Goal: Task Accomplishment & Management: Manage account settings

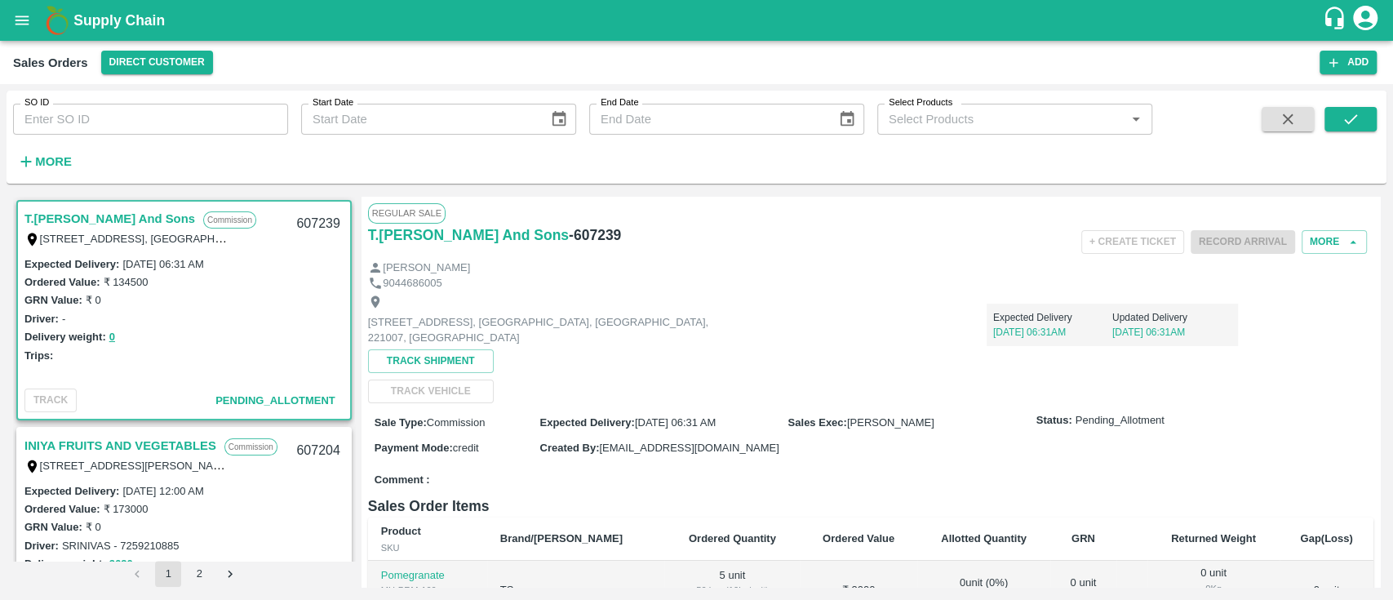
click at [38, 167] on strong "More" at bounding box center [53, 161] width 37 height 13
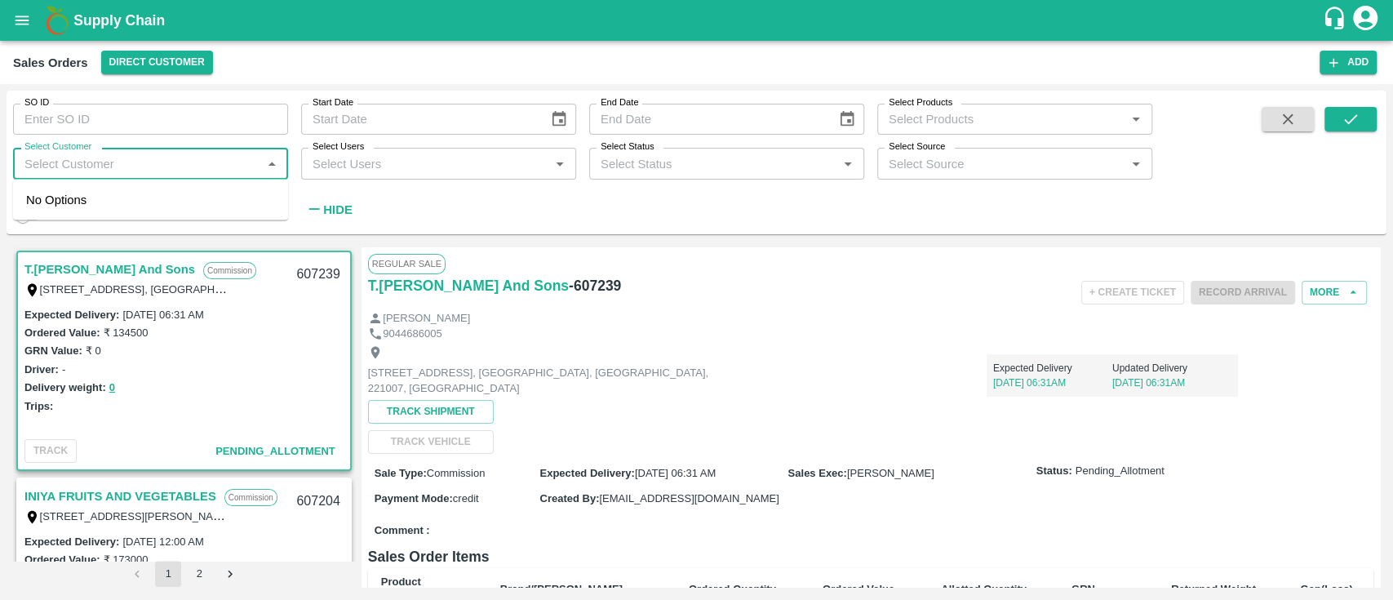
click at [38, 167] on input "Select Customer" at bounding box center [137, 163] width 238 height 21
type input "iniya"
click at [121, 211] on div "INIYA FRUITS AND VEGETABLES" at bounding box center [159, 207] width 188 height 18
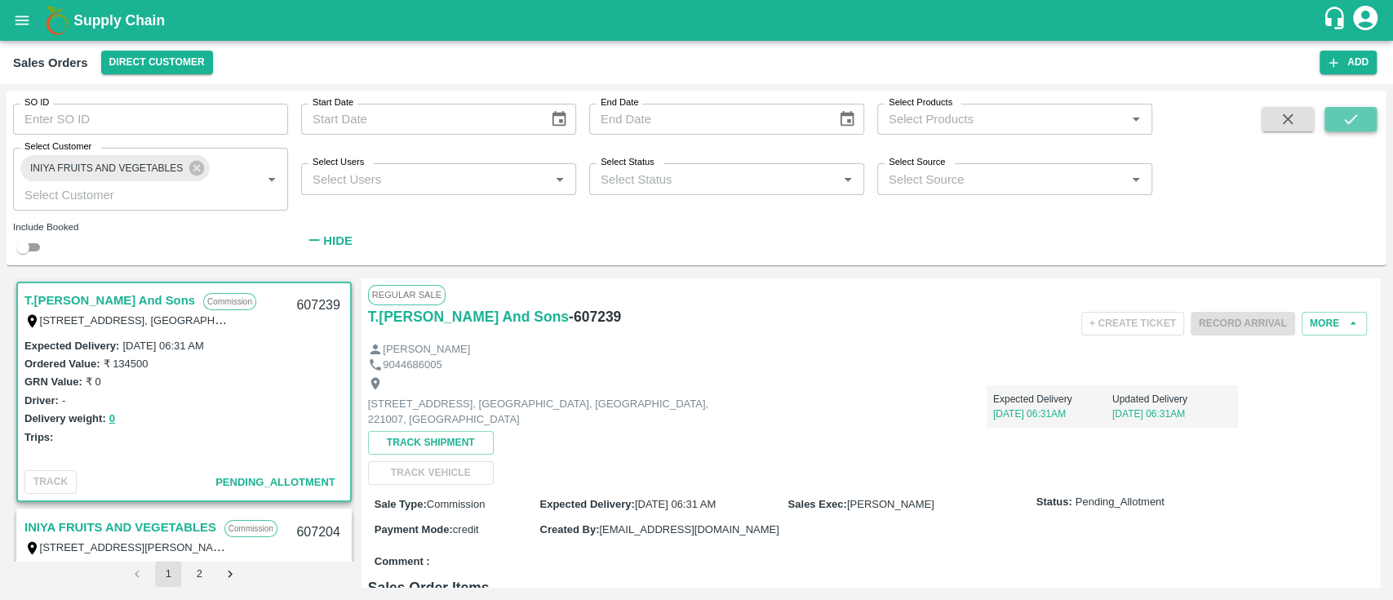
click at [1355, 113] on icon "submit" at bounding box center [1351, 119] width 18 height 18
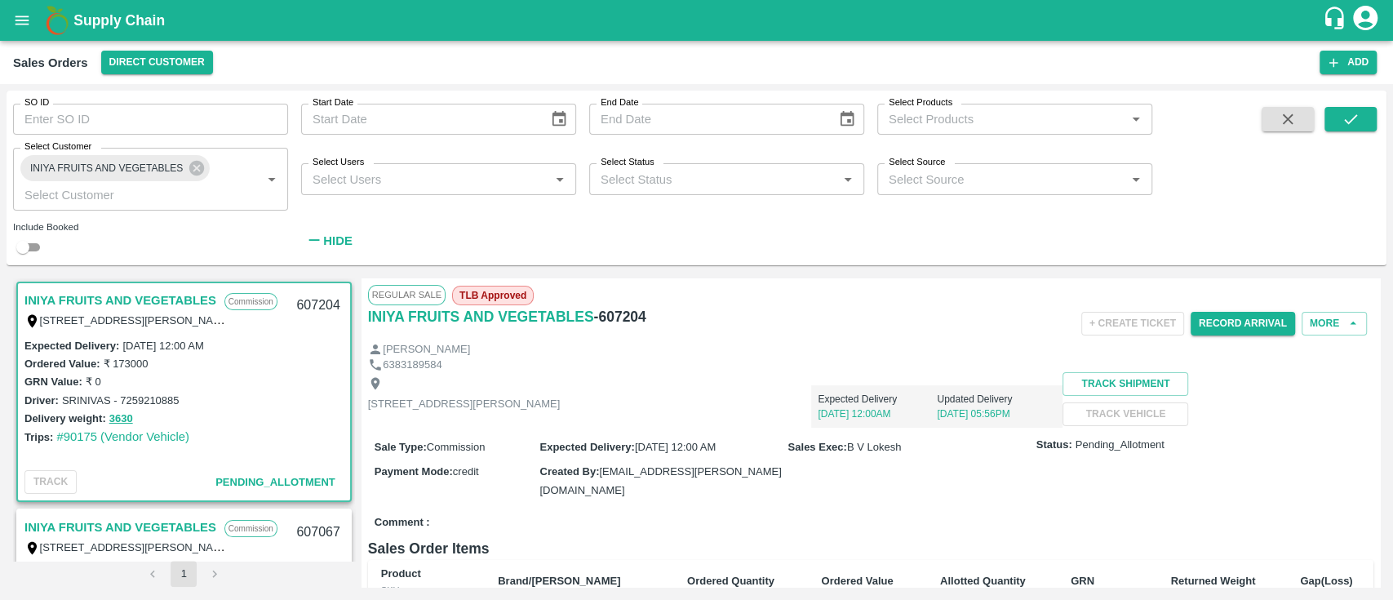
click at [1229, 336] on div "Record Arrival" at bounding box center [1243, 323] width 104 height 37
click at [1228, 322] on button "Record Arrival" at bounding box center [1243, 324] width 104 height 24
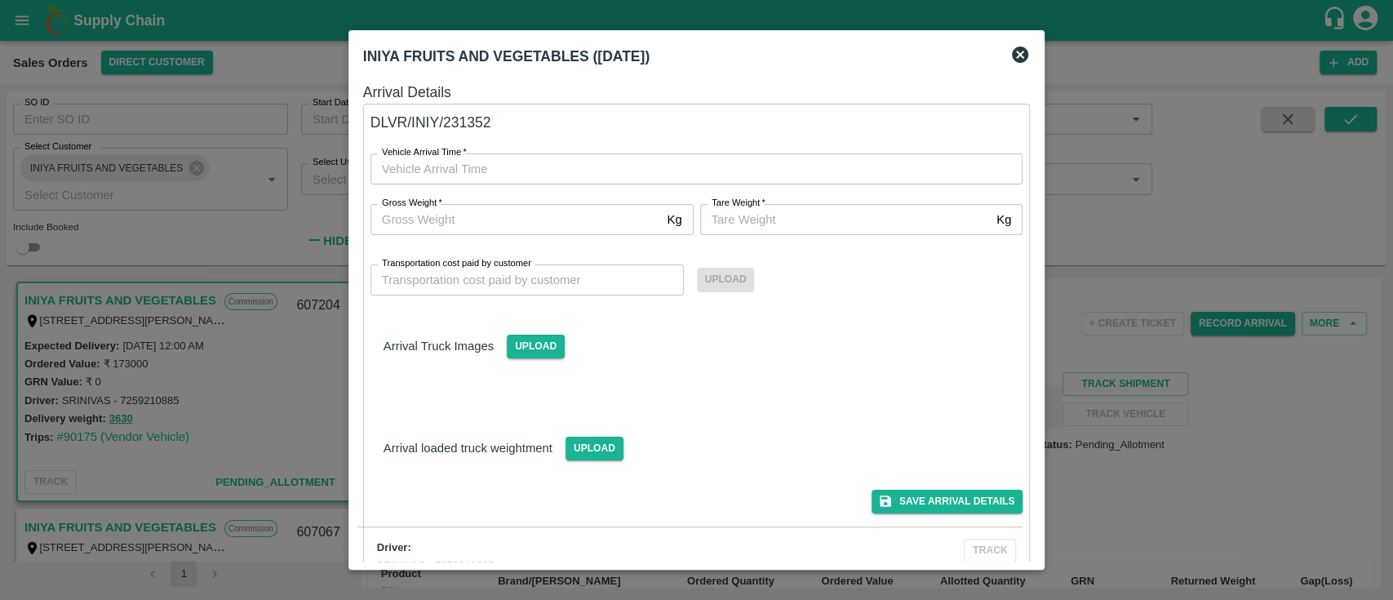
type input "DD/MM/YYYY hh:mm aa"
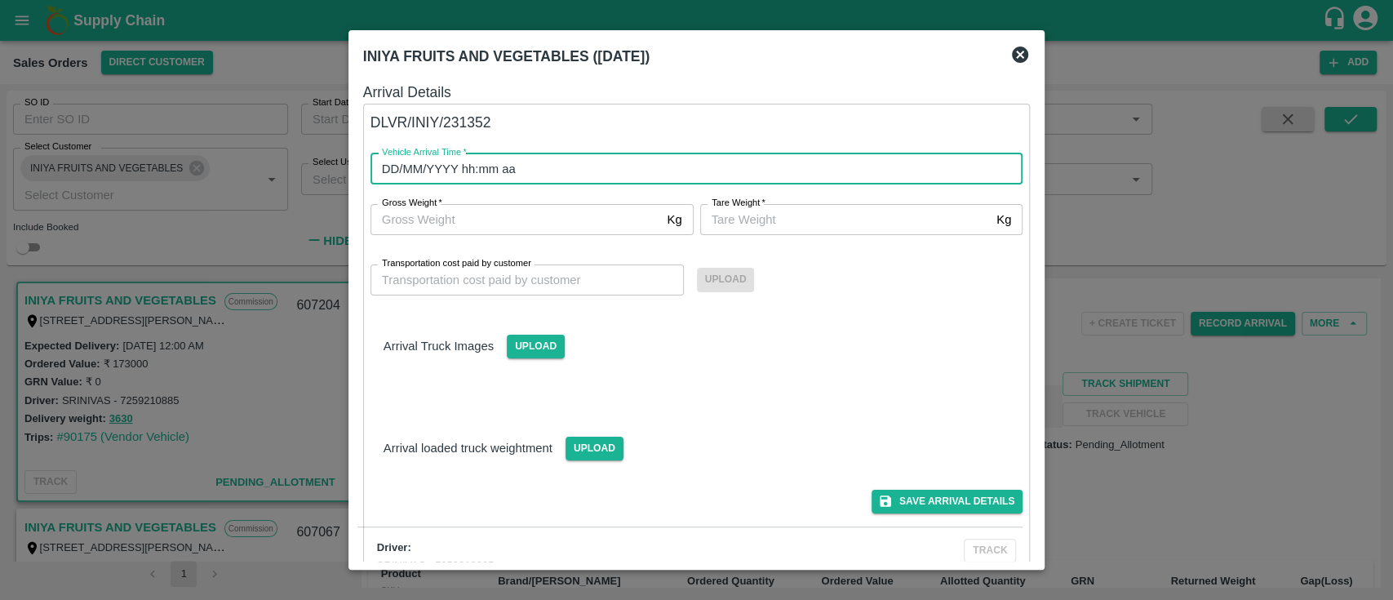
click at [522, 155] on input "DD/MM/YYYY hh:mm aa" at bounding box center [691, 168] width 641 height 31
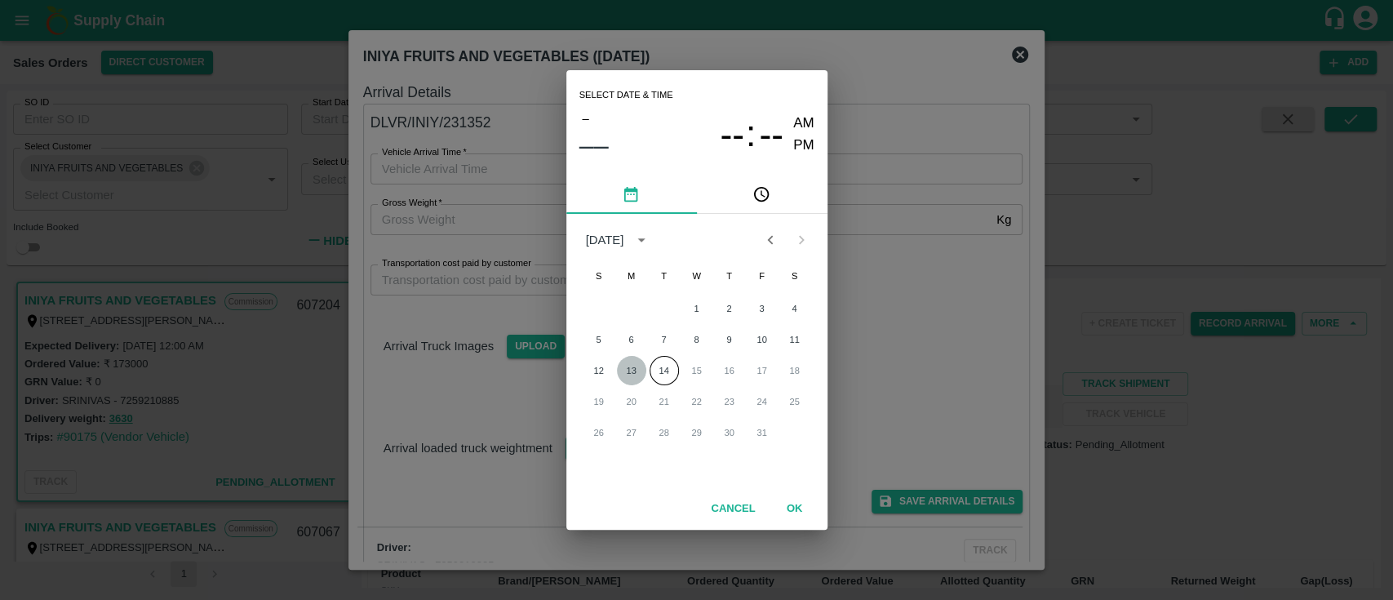
click at [637, 369] on button "13" at bounding box center [631, 370] width 29 height 29
type input "13/10/2025 12:00 AM"
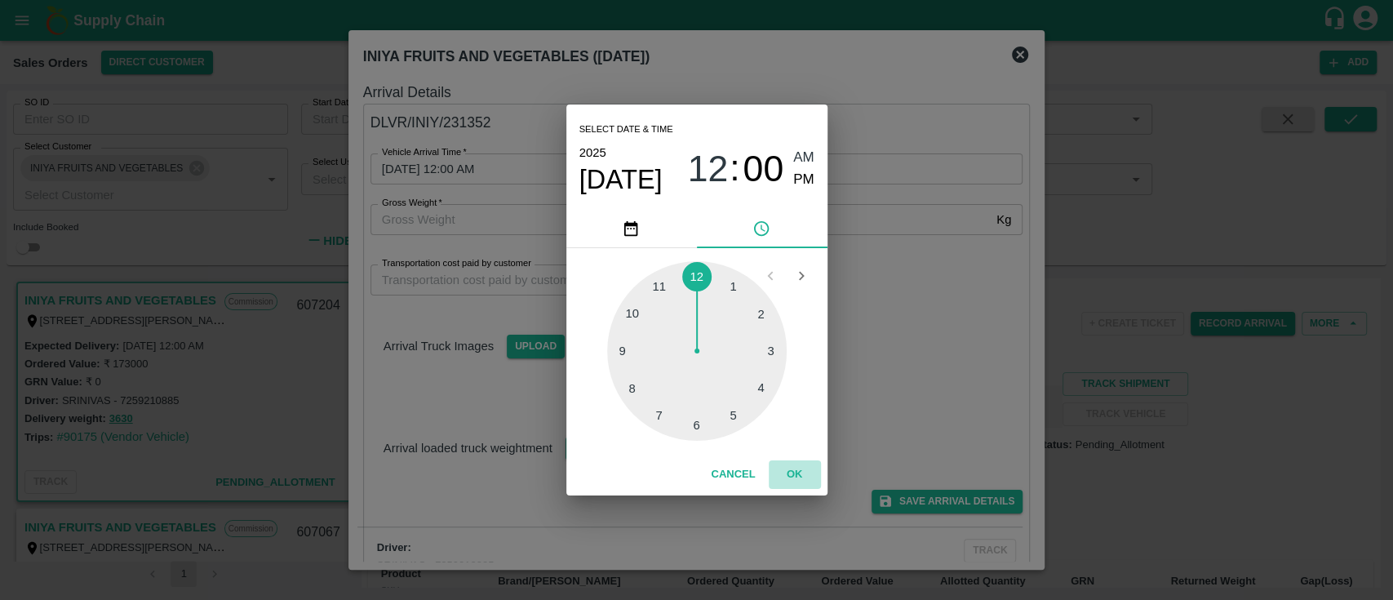
click at [790, 468] on button "OK" at bounding box center [795, 474] width 52 height 29
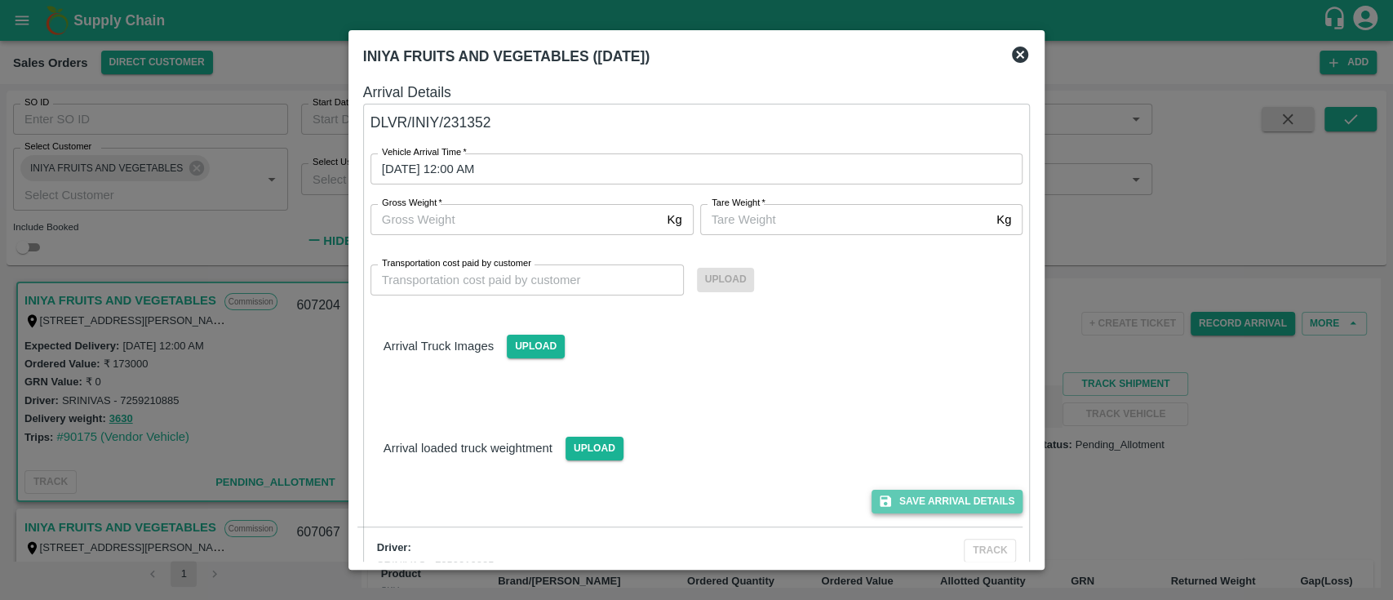
click at [931, 502] on button "Save Arrival Details" at bounding box center [947, 502] width 151 height 24
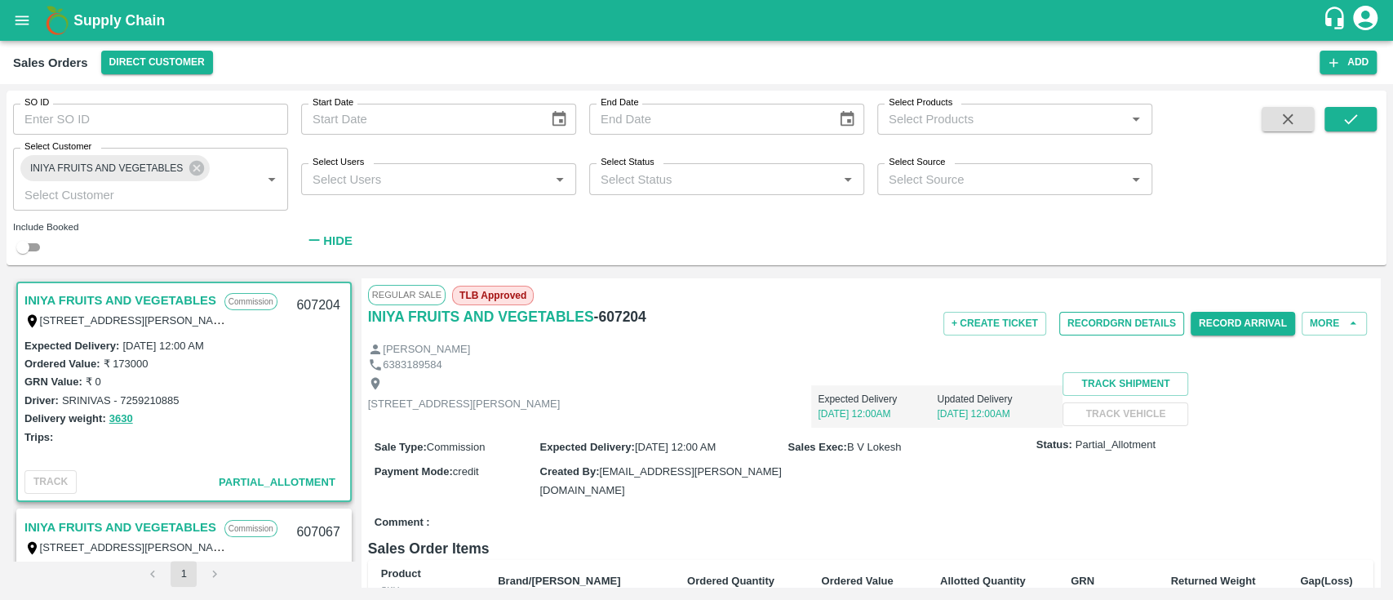
click at [1121, 327] on button "Record GRN Details" at bounding box center [1121, 324] width 125 height 24
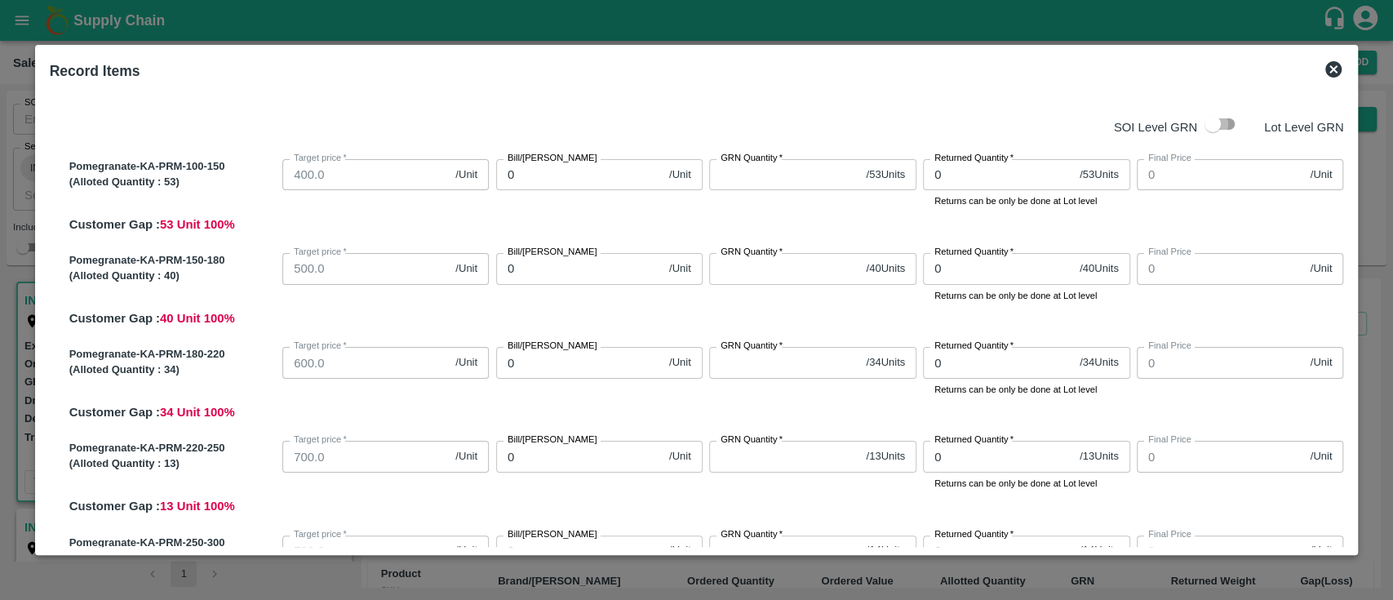
click at [1226, 122] on input "checkbox" at bounding box center [1212, 124] width 93 height 31
checkbox input "true"
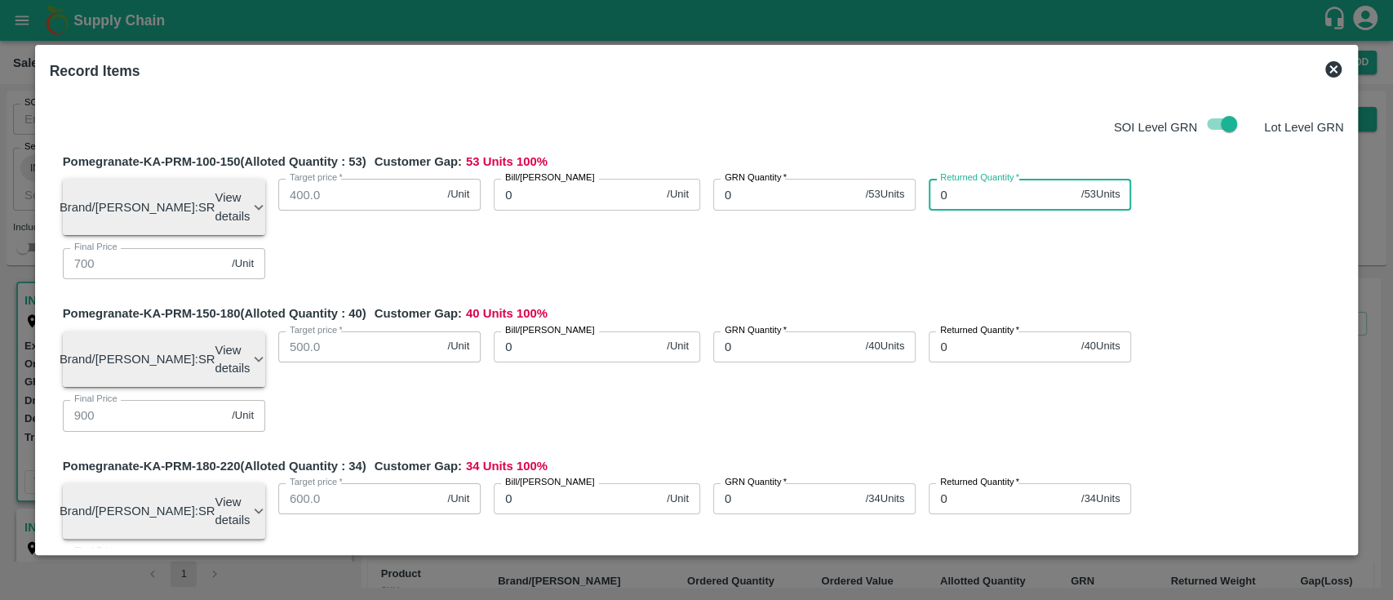
click at [956, 195] on input "0" at bounding box center [1002, 194] width 146 height 31
type input "53"
click at [785, 178] on div "GRN Quantity   * 0 / 53 Units GRN Quantity" at bounding box center [807, 200] width 215 height 69
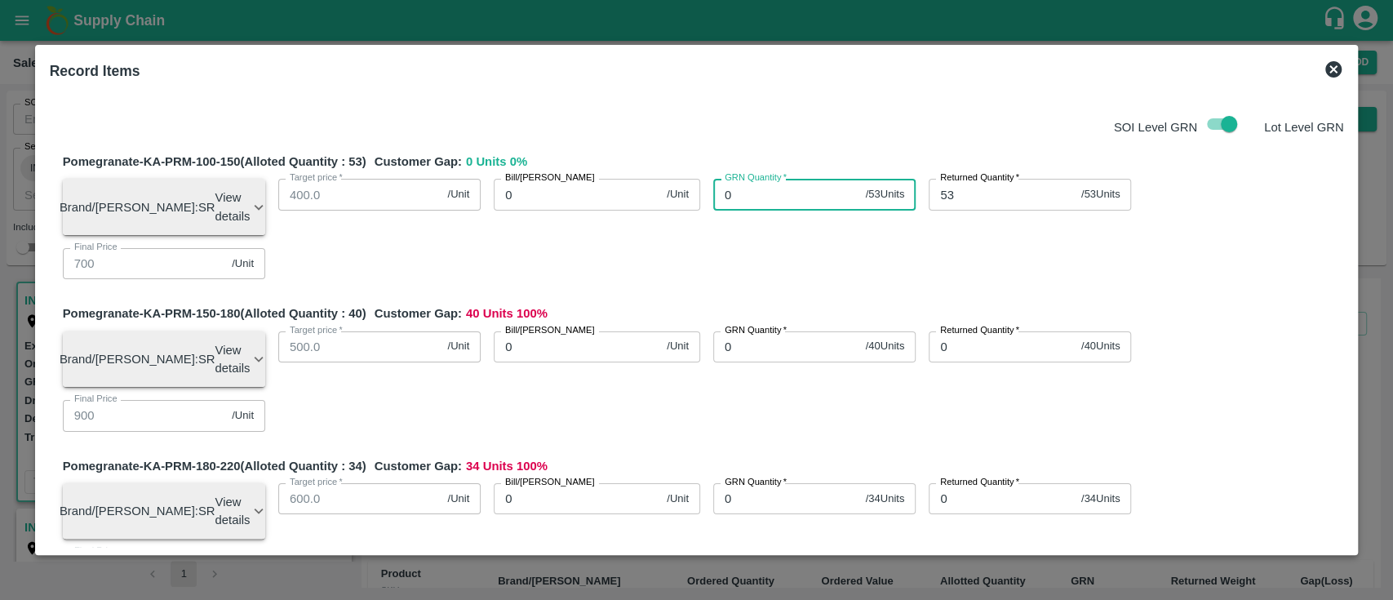
click at [774, 196] on input "0" at bounding box center [786, 194] width 146 height 31
type input "0"
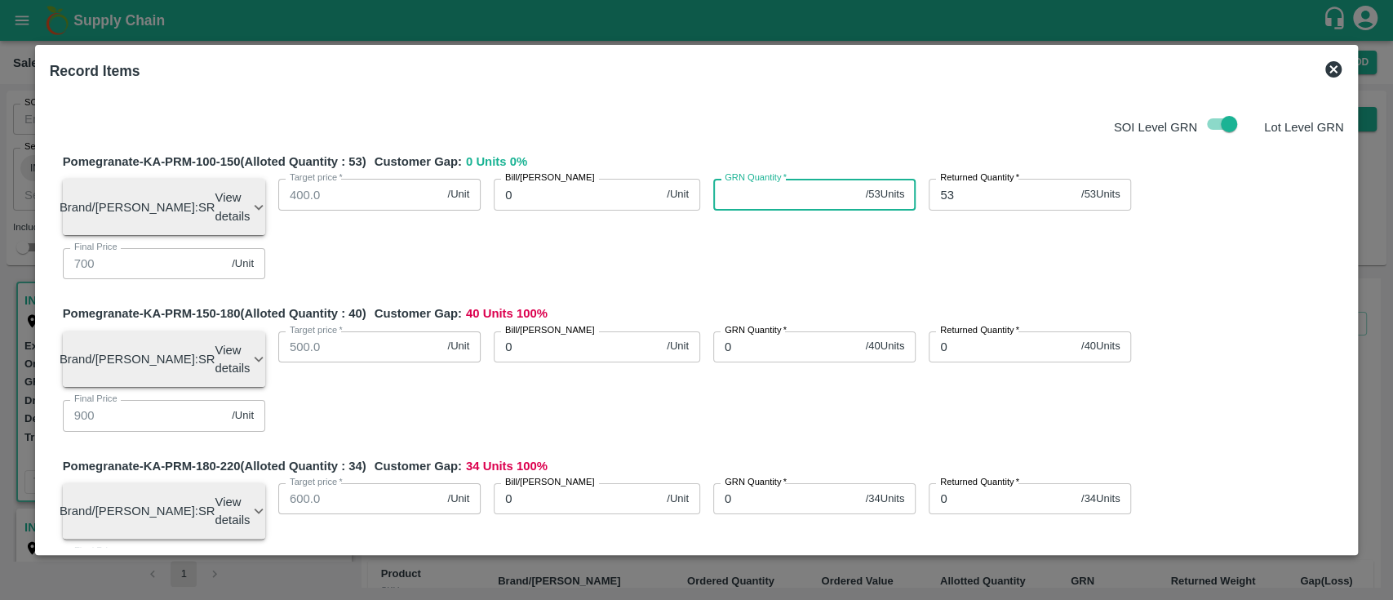
type input "0"
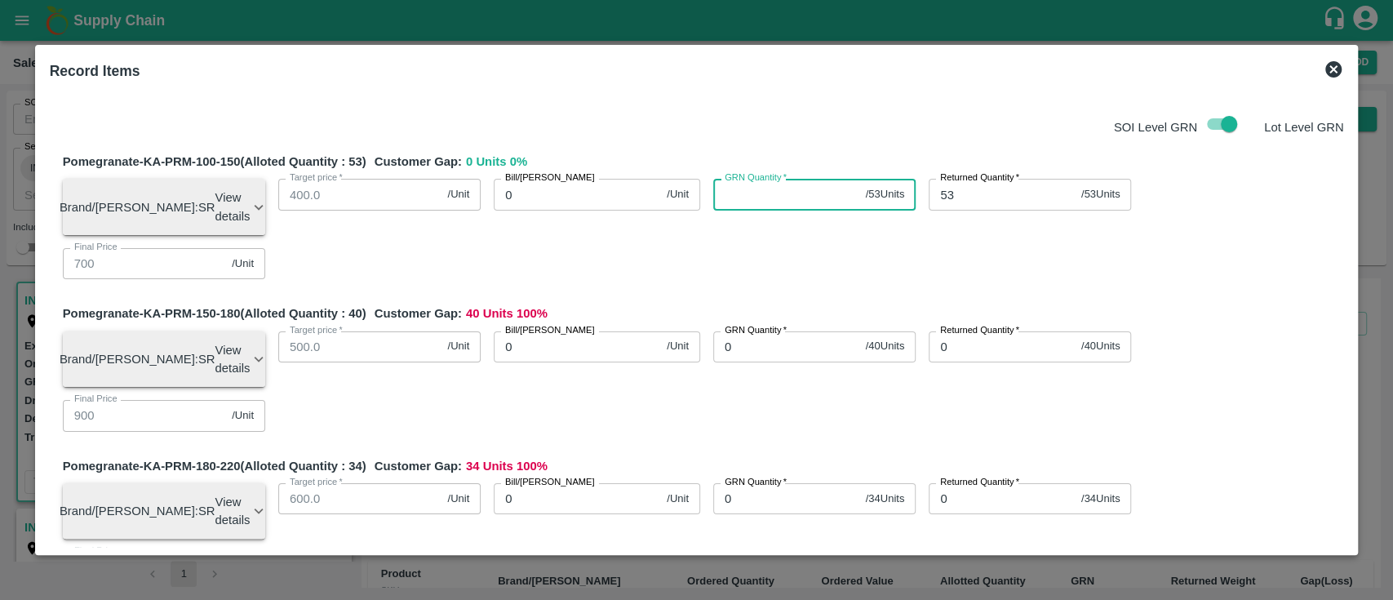
type input "0"
type input "550"
click at [793, 304] on div "Pomegranate-KA-PRM-150-180 (Alloted Quantity : 40 ) Customer Gap: 40 Units 100 …" at bounding box center [703, 373] width 1281 height 139
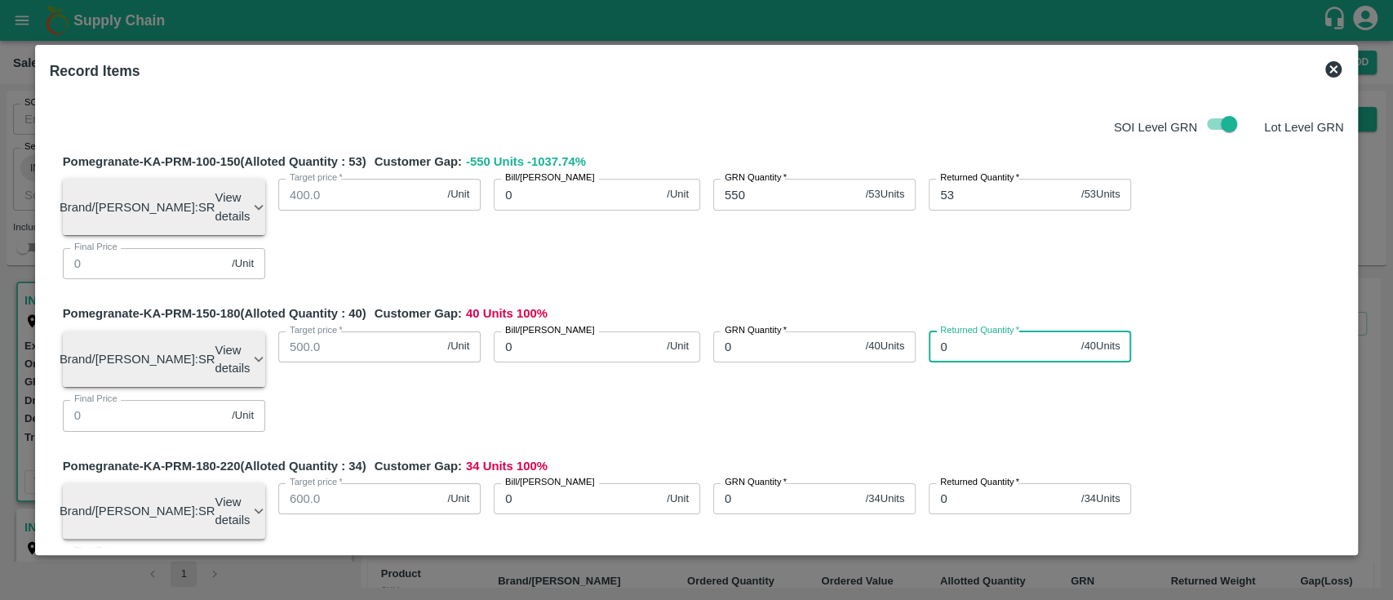
click at [976, 331] on input "0" at bounding box center [1002, 346] width 146 height 31
type input "40"
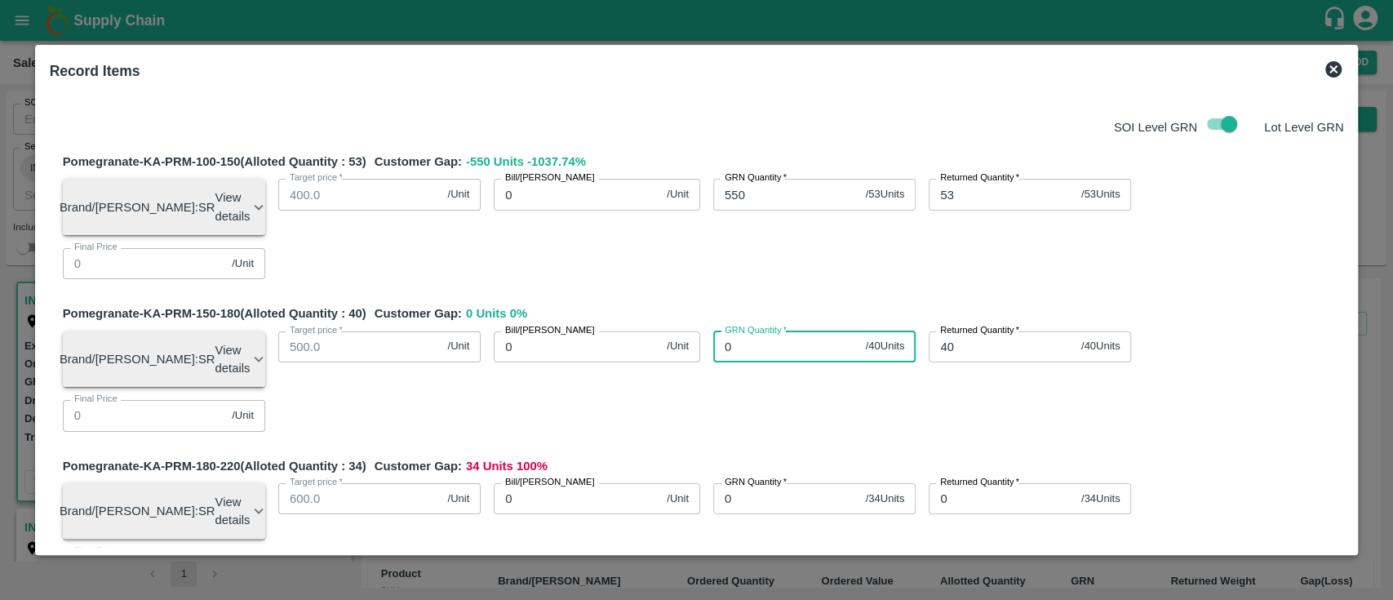
click at [757, 331] on input "0" at bounding box center [786, 346] width 146 height 31
type input "650"
click at [774, 457] on div "Pomegranate-KA-PRM-180-220 (Alloted Quantity : 34 ) Customer Gap: 34 Units 100 …" at bounding box center [703, 526] width 1281 height 139
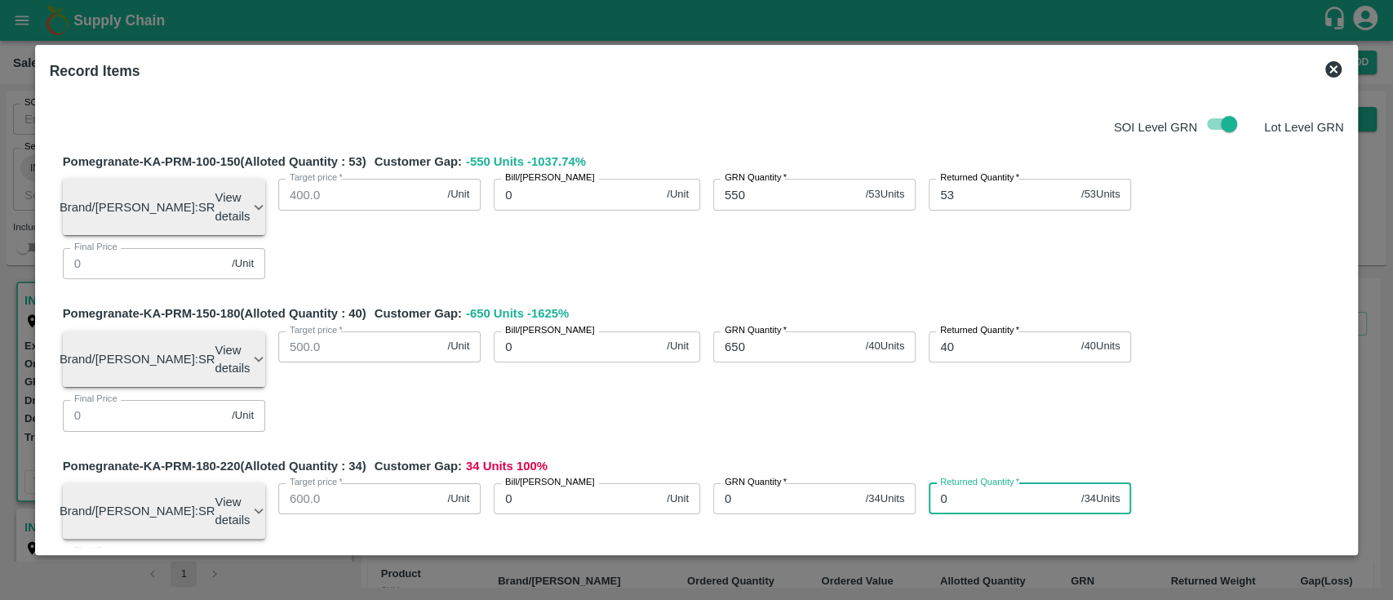
click at [966, 483] on input "0" at bounding box center [1002, 498] width 146 height 31
type input "34"
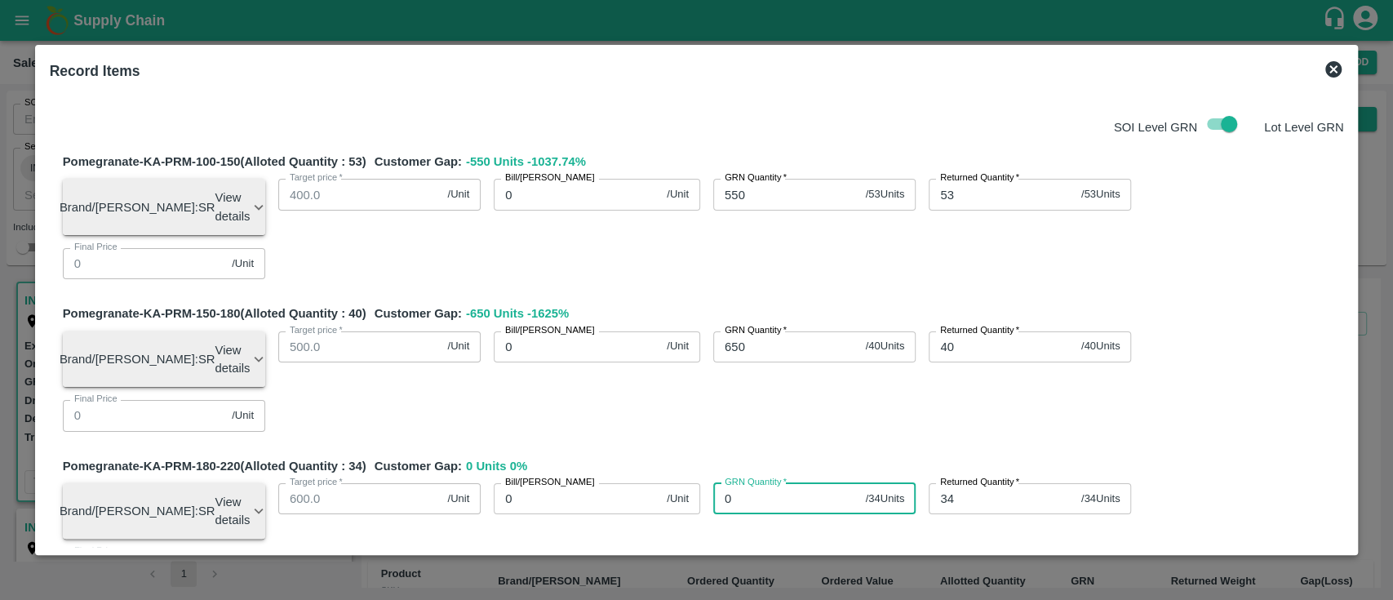
click at [801, 483] on input "0" at bounding box center [786, 498] width 146 height 31
type input "800"
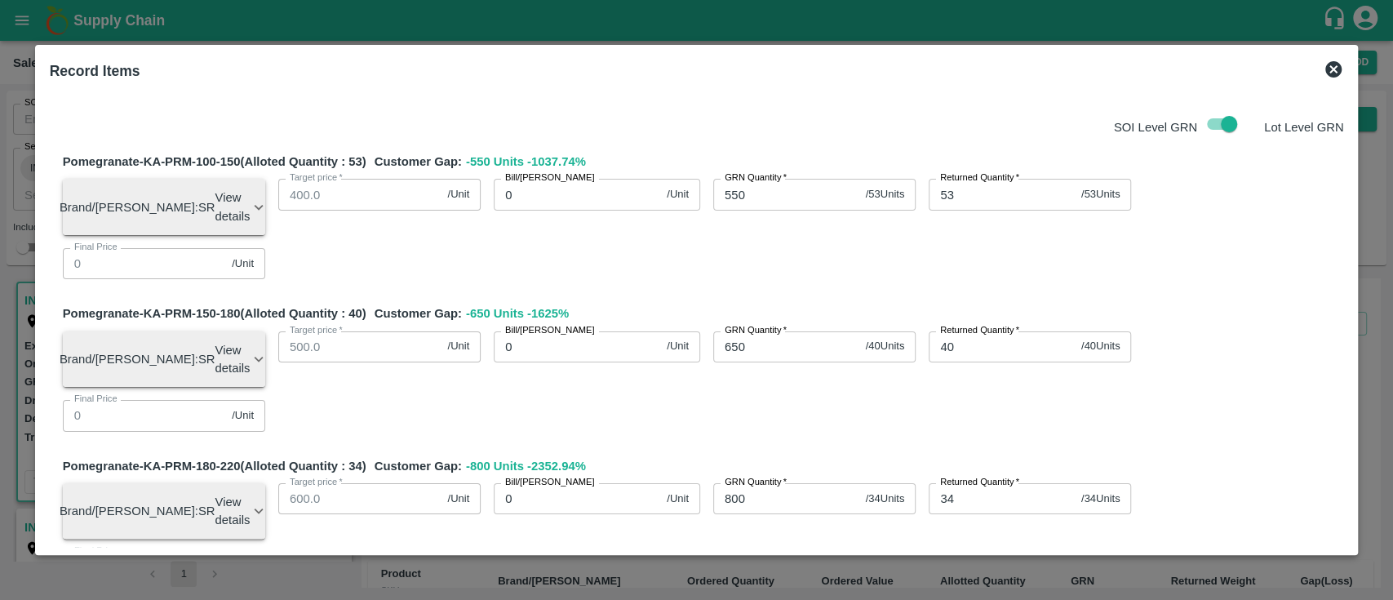
click at [813, 457] on div "Pomegranate-KA-PRM-180-220 (Alloted Quantity : 34 ) Customer Gap: -800 Units -2…" at bounding box center [703, 526] width 1281 height 139
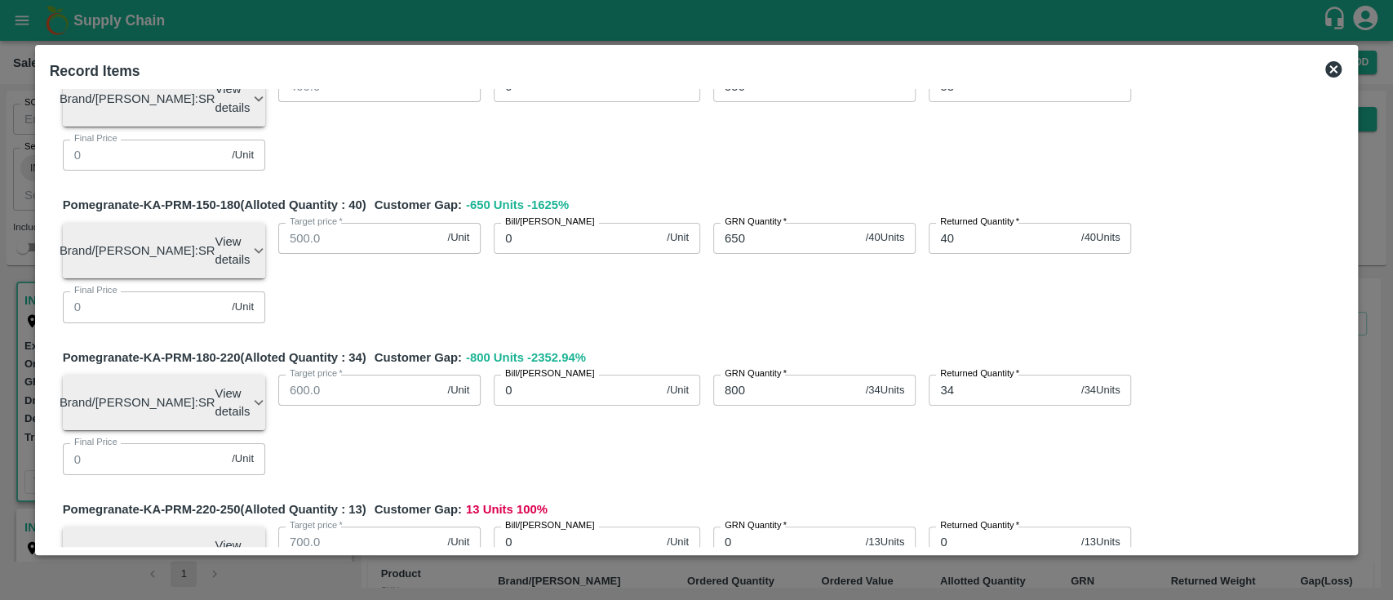
scroll to position [115, 0]
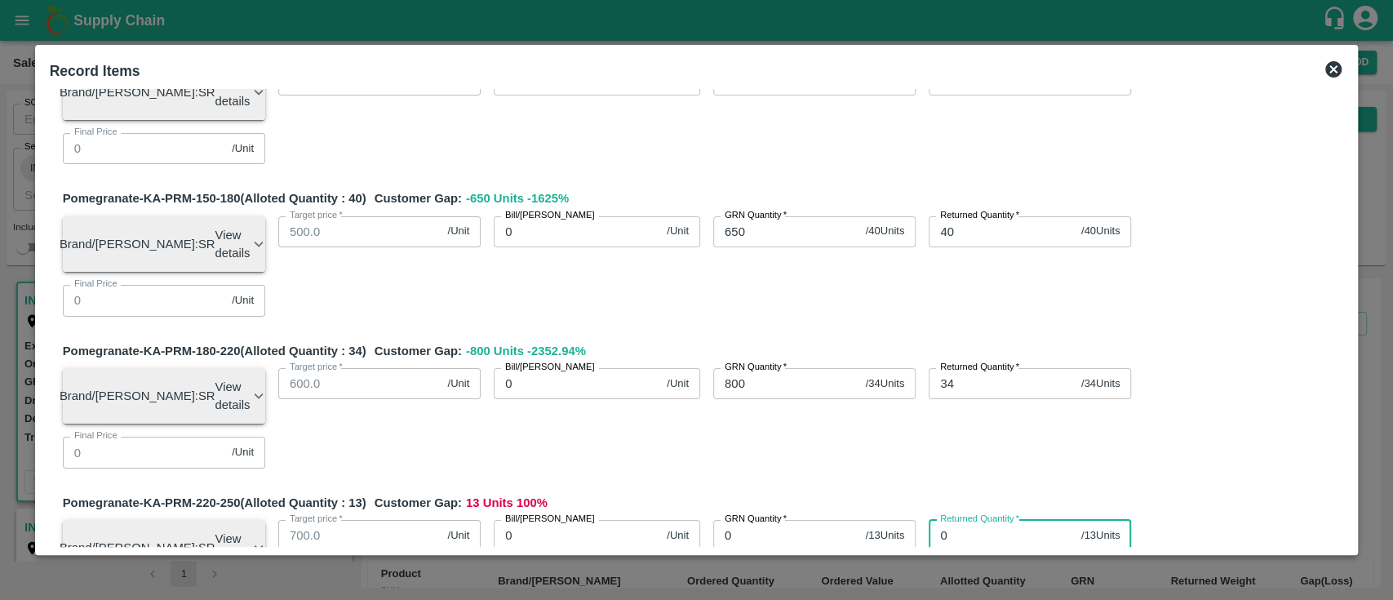
click at [951, 520] on input "0" at bounding box center [1002, 535] width 146 height 31
type input "13"
click at [743, 520] on input "0" at bounding box center [786, 535] width 146 height 31
type input "850"
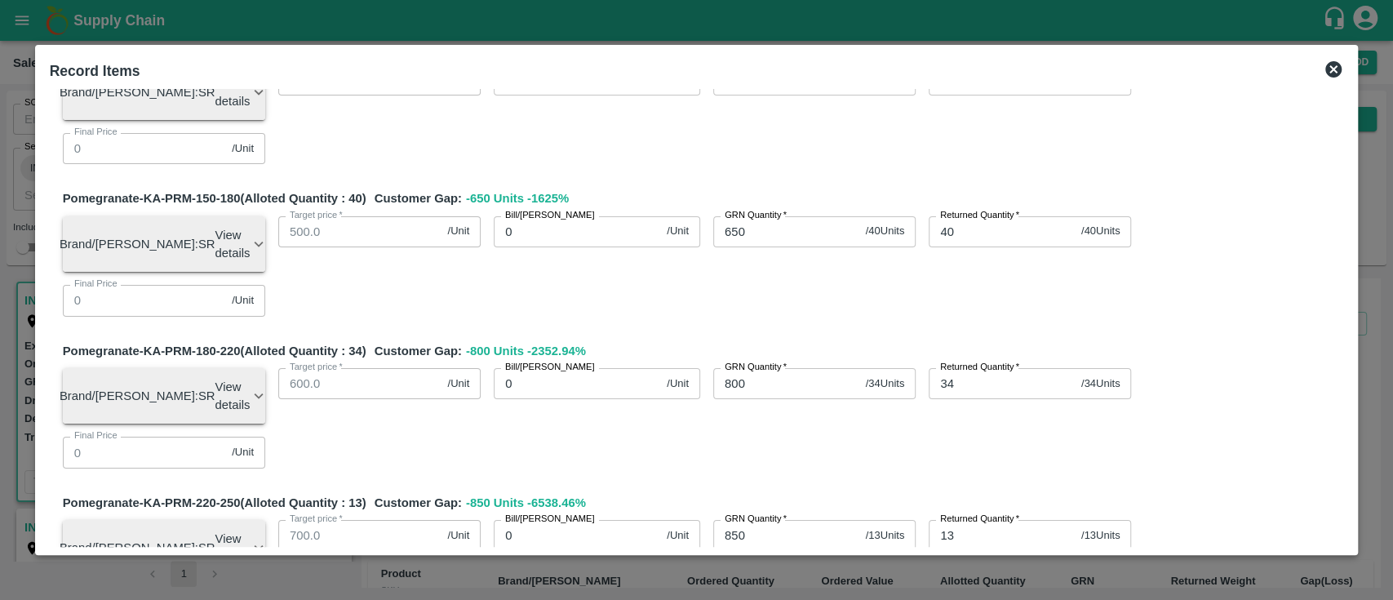
type input "14"
type input "900"
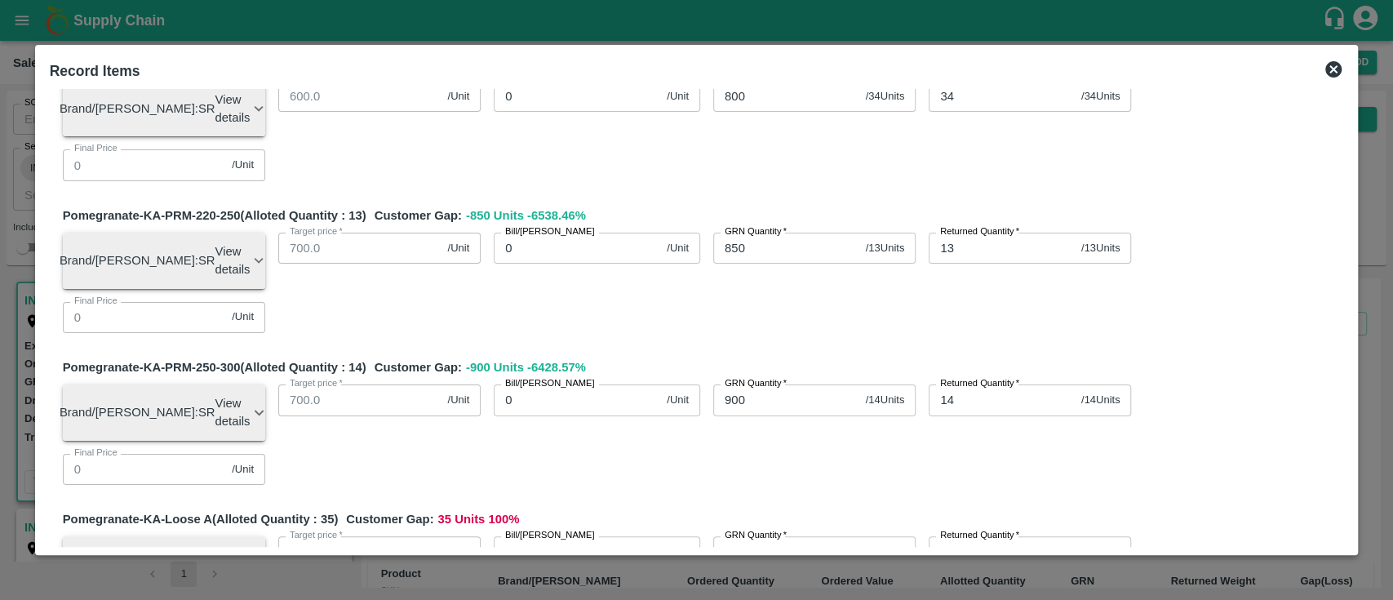
scroll to position [405, 0]
click at [973, 521] on div "Returned Quantity   * 0 / 35 Units Returned Quantity" at bounding box center [1023, 555] width 215 height 69
click at [957, 534] on input "0" at bounding box center [1002, 549] width 146 height 31
type input "35"
click at [743, 534] on input "0" at bounding box center [786, 549] width 146 height 31
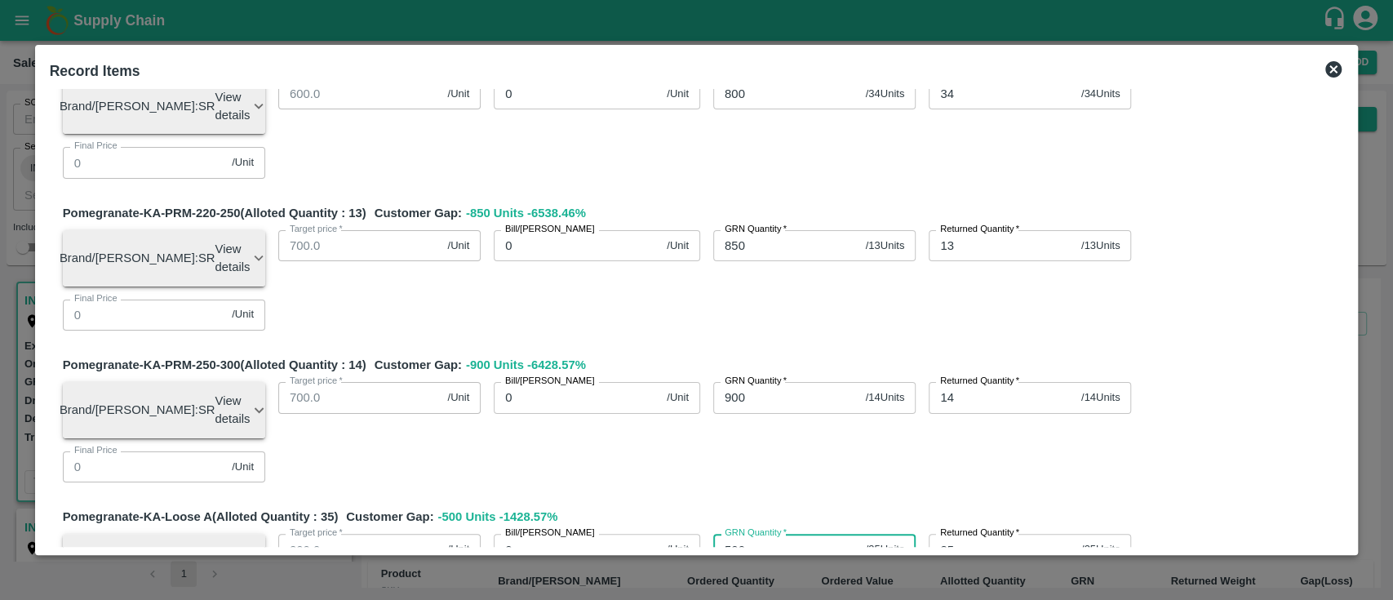
type input "500"
click at [790, 508] on div "Pomegranate-KA-Loose A (Alloted Quantity : 35 ) Customer Gap: -500 Units -1428.…" at bounding box center [703, 577] width 1281 height 139
type input "66"
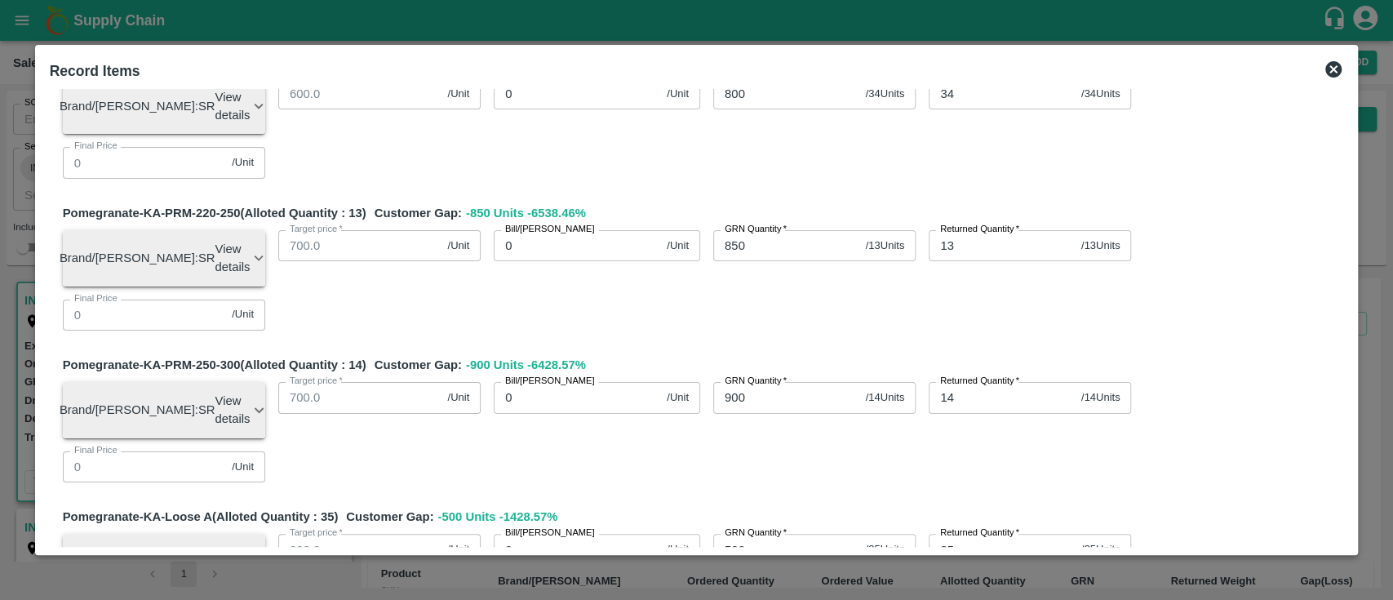
type input "575"
click at [774, 383] on div "Pomegranate-KA-PRM-100-150 (Alloted Quantity : 53 ) Customer Gap: -550 Units -1…" at bounding box center [697, 585] width 1294 height 1700
type input "41"
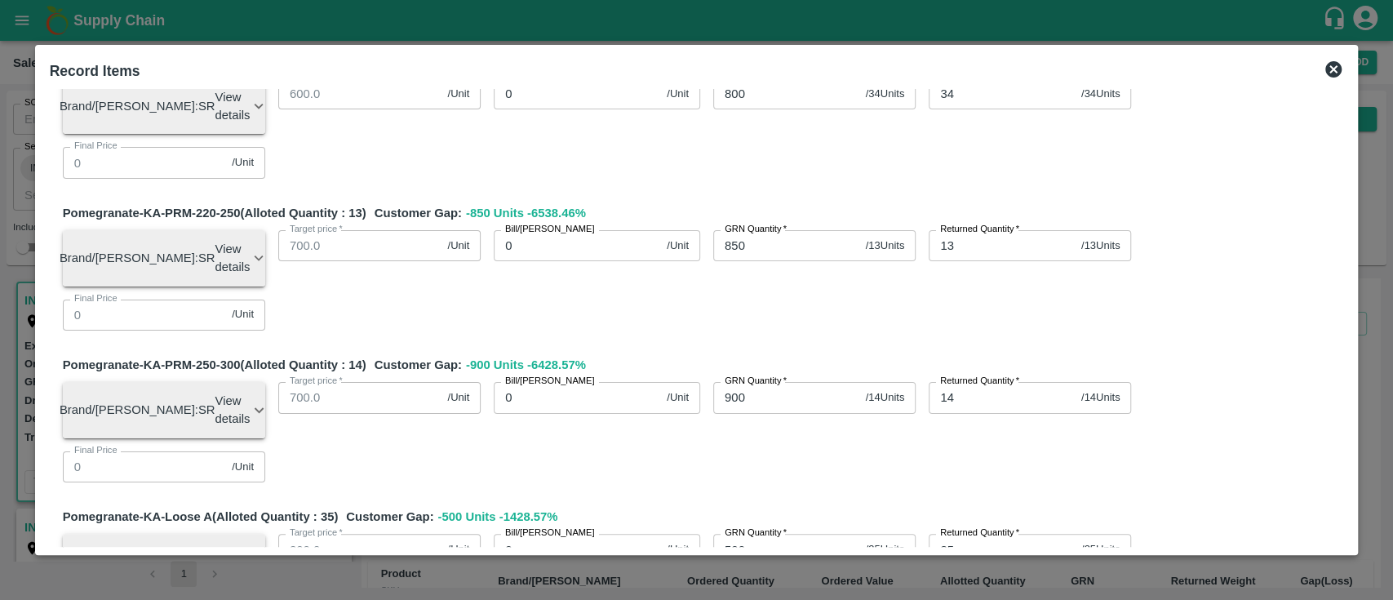
type input "200"
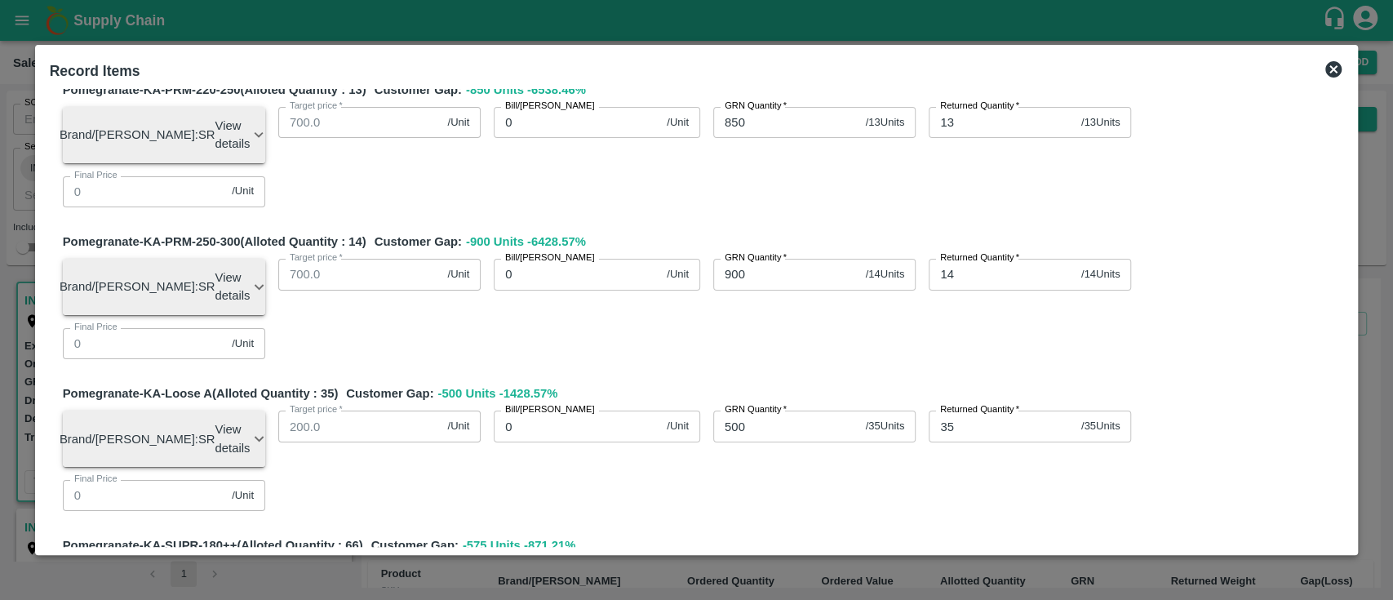
scroll to position [563, 0]
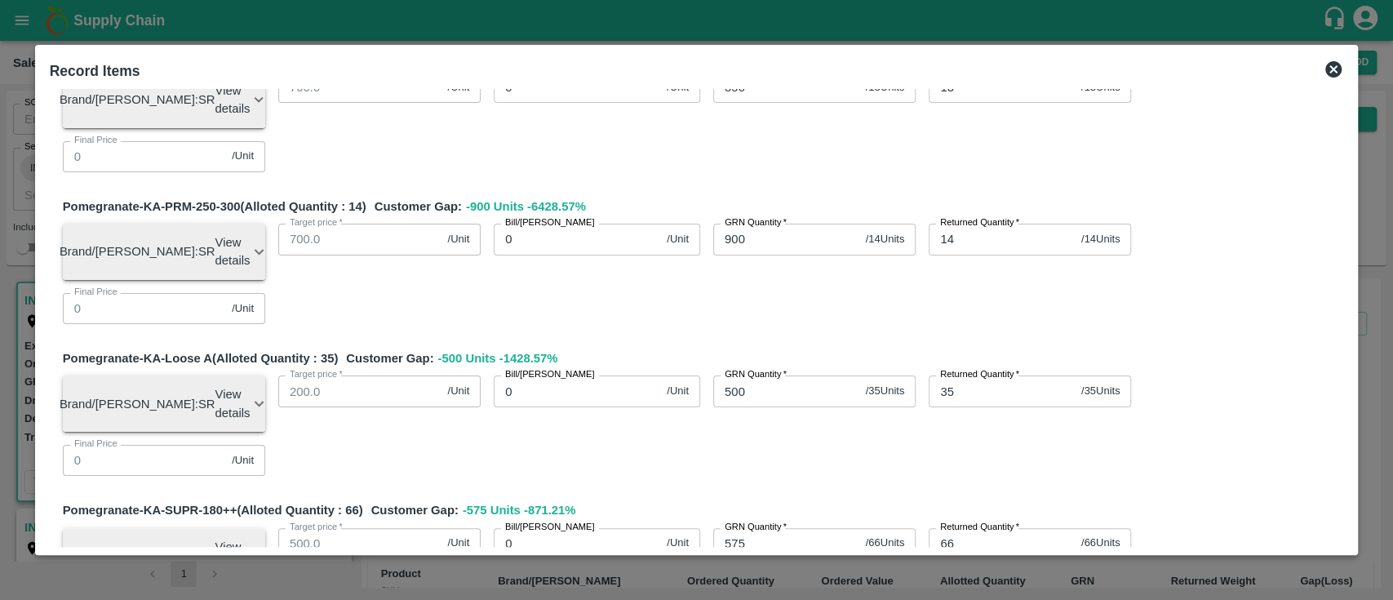
type input "2"
type input "41"
type input "200"
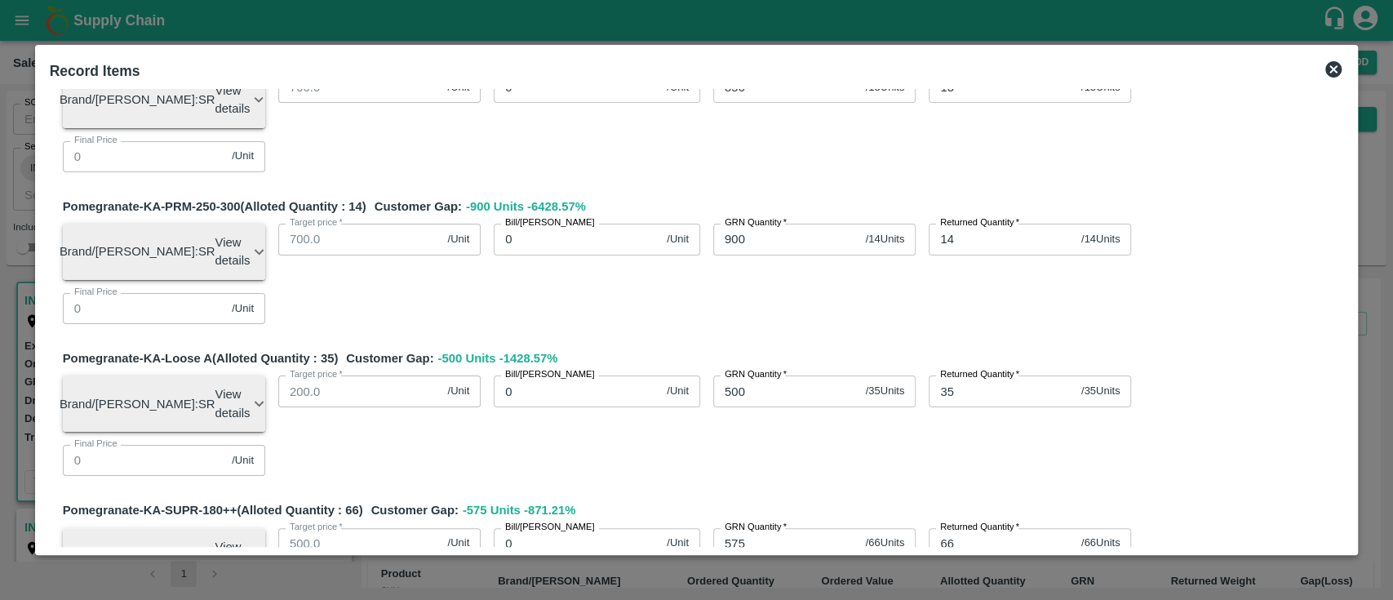
click at [808, 451] on div "Pomegranate-KA-PRM-100-150 (Alloted Quantity : 53 ) Customer Gap: -550 Units -1…" at bounding box center [697, 426] width 1294 height 1700
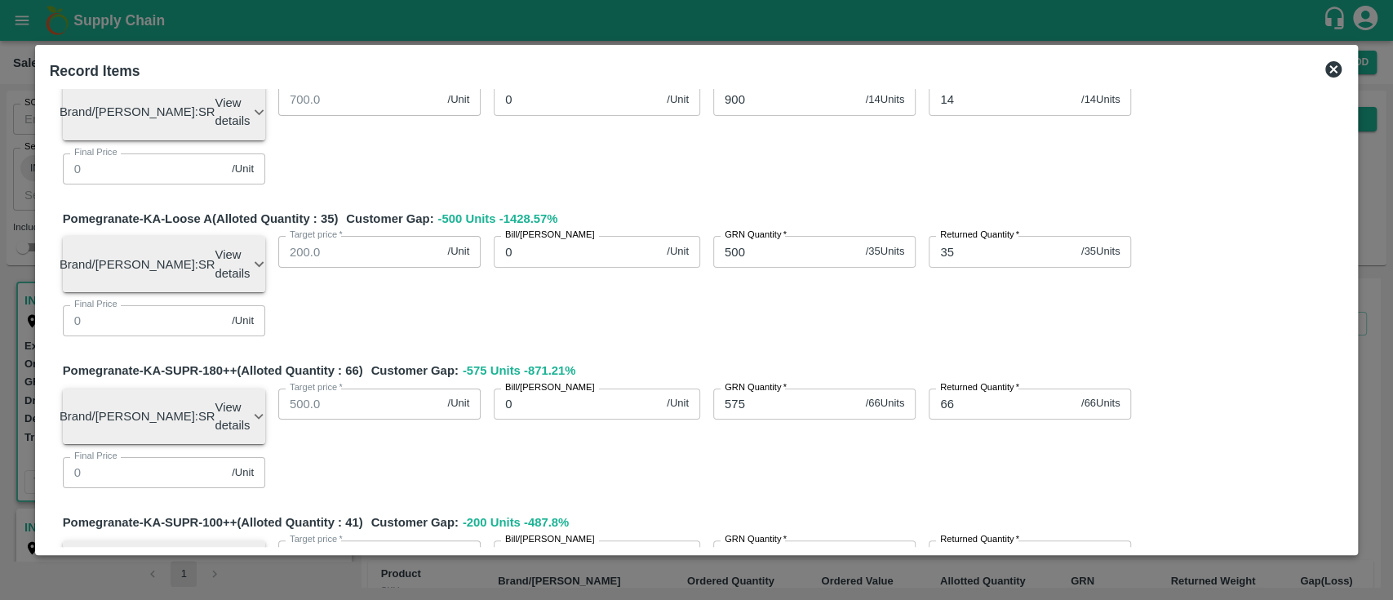
scroll to position [704, 0]
type input "26"
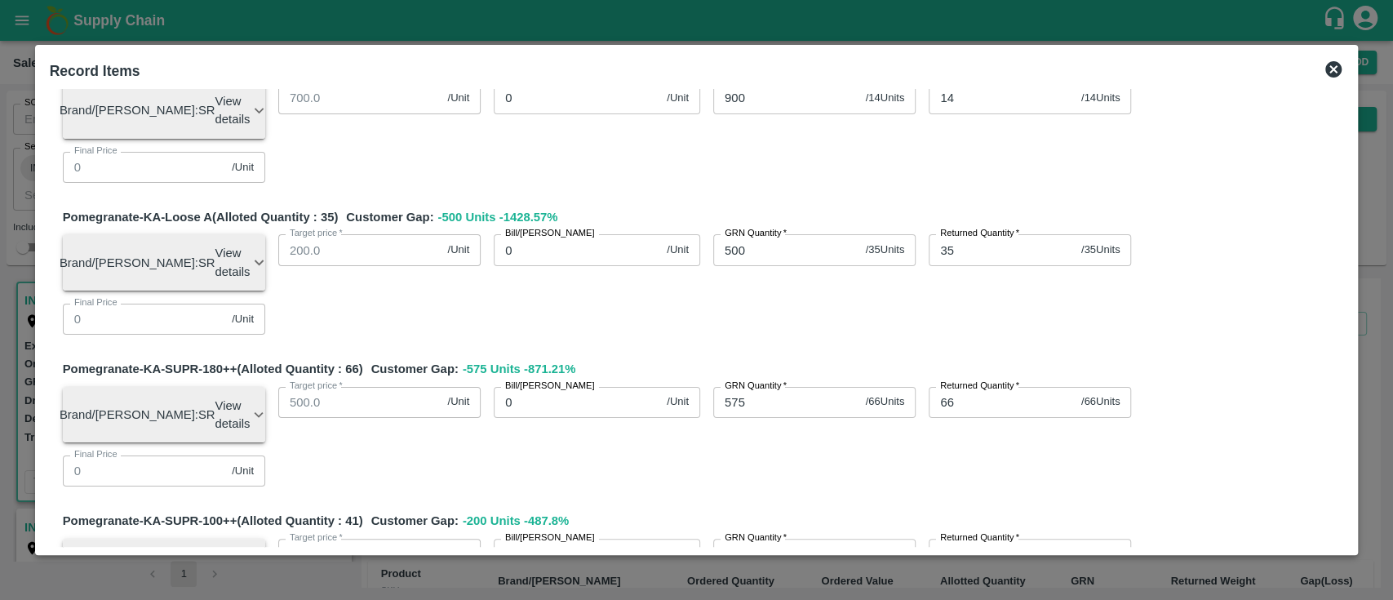
type input "300"
click at [851, 217] on div "Pomegranate-KA-PRM-100-150 (Alloted Quantity : 53 ) Customer Gap: -550 Units -1…" at bounding box center [697, 285] width 1294 height 1700
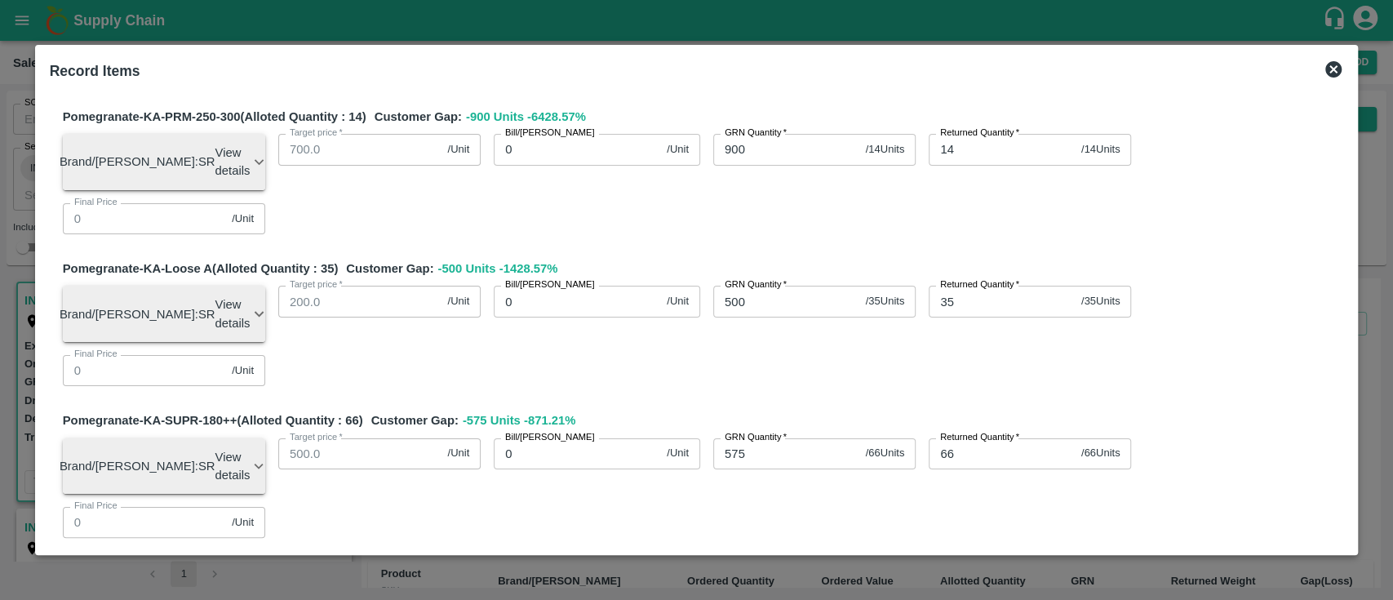
click at [756, 590] on input "200" at bounding box center [786, 605] width 146 height 31
type input "2"
type input "400"
click at [824, 275] on div "Pomegranate-KA-PRM-100-150 (Alloted Quantity : 53 ) Customer Gap: -550 Units -1…" at bounding box center [697, 337] width 1294 height 1700
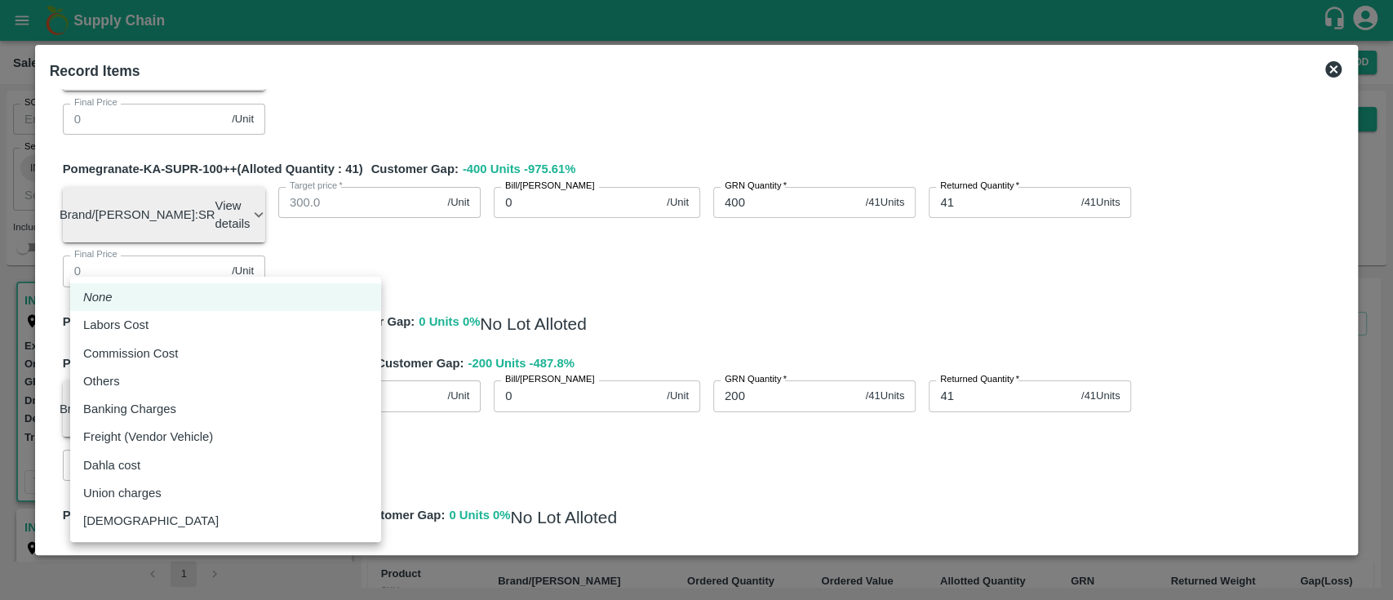
click at [215, 265] on body "Supply Chain Sales Orders Direct Customer Add SO ID SO ID Start Date Start Date…" at bounding box center [696, 300] width 1393 height 600
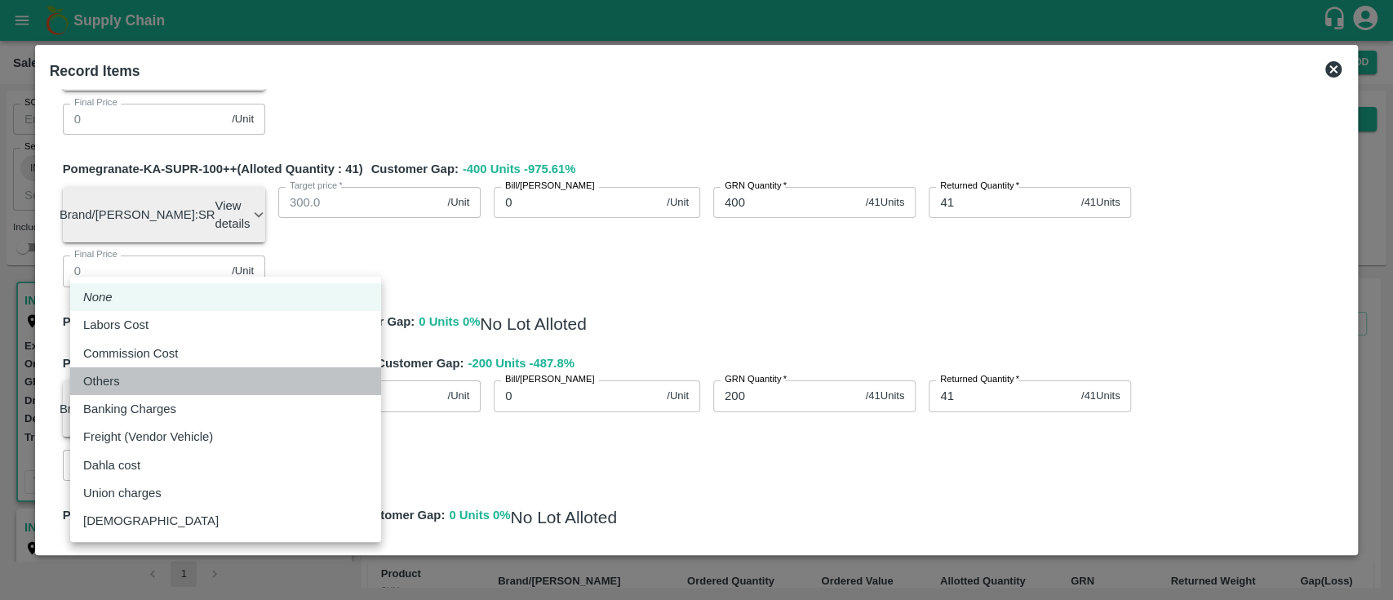
click at [192, 378] on div "Others" at bounding box center [225, 381] width 285 height 18
type input "Others"
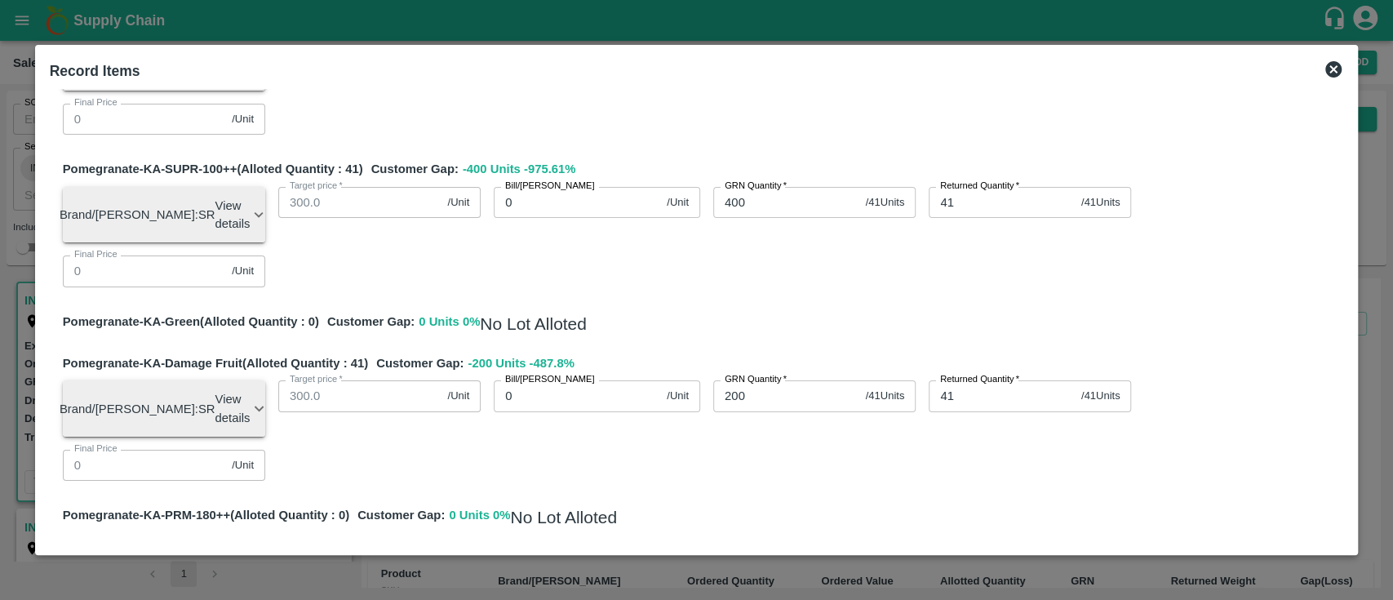
type input "5"
type input "-0.01013"
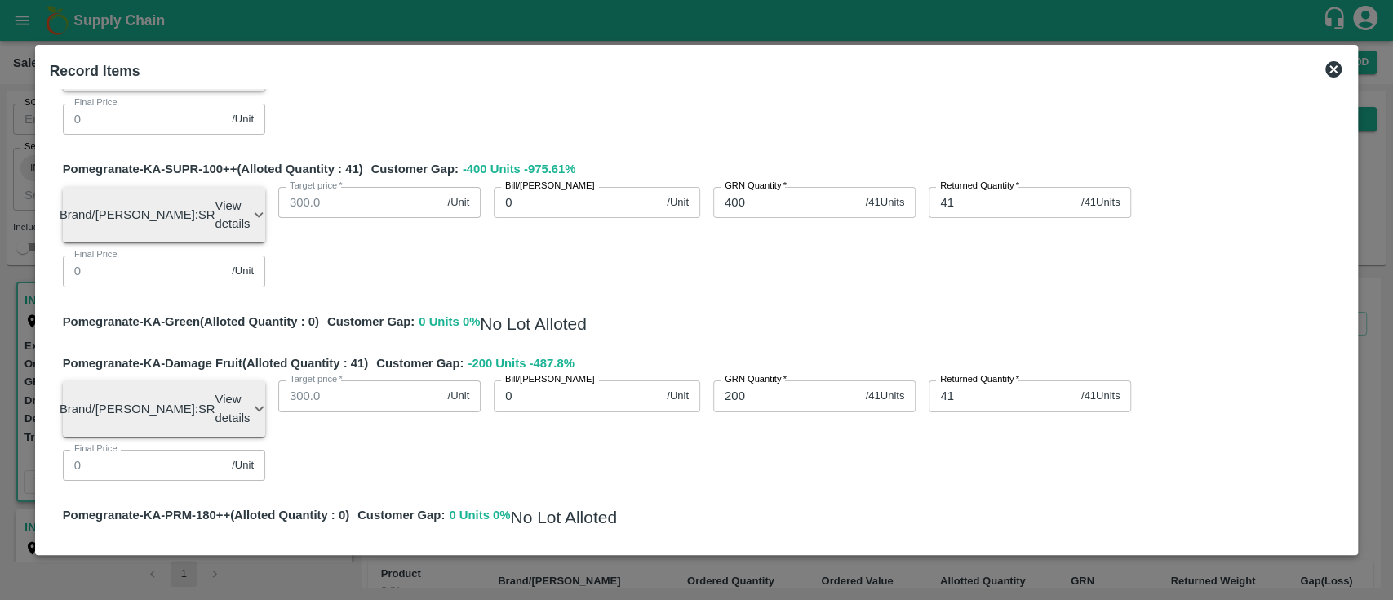
type input "-0.01013"
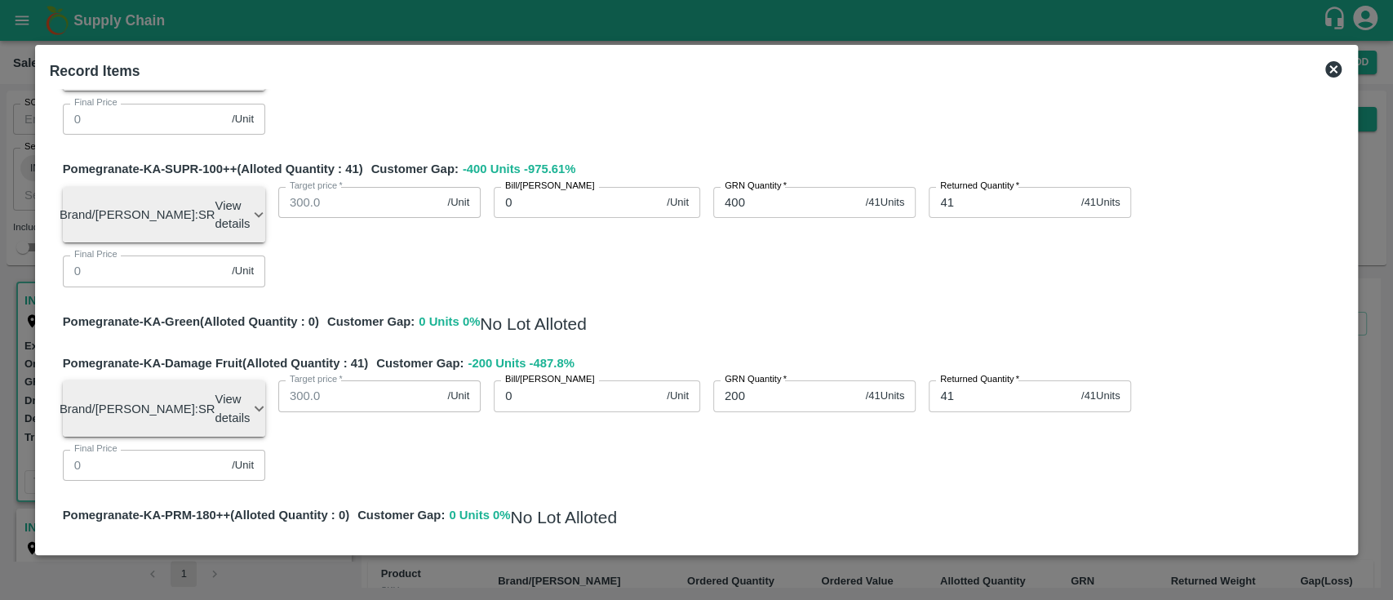
type input "-0.01013"
type input "58"
type input "0.01013"
type input "580"
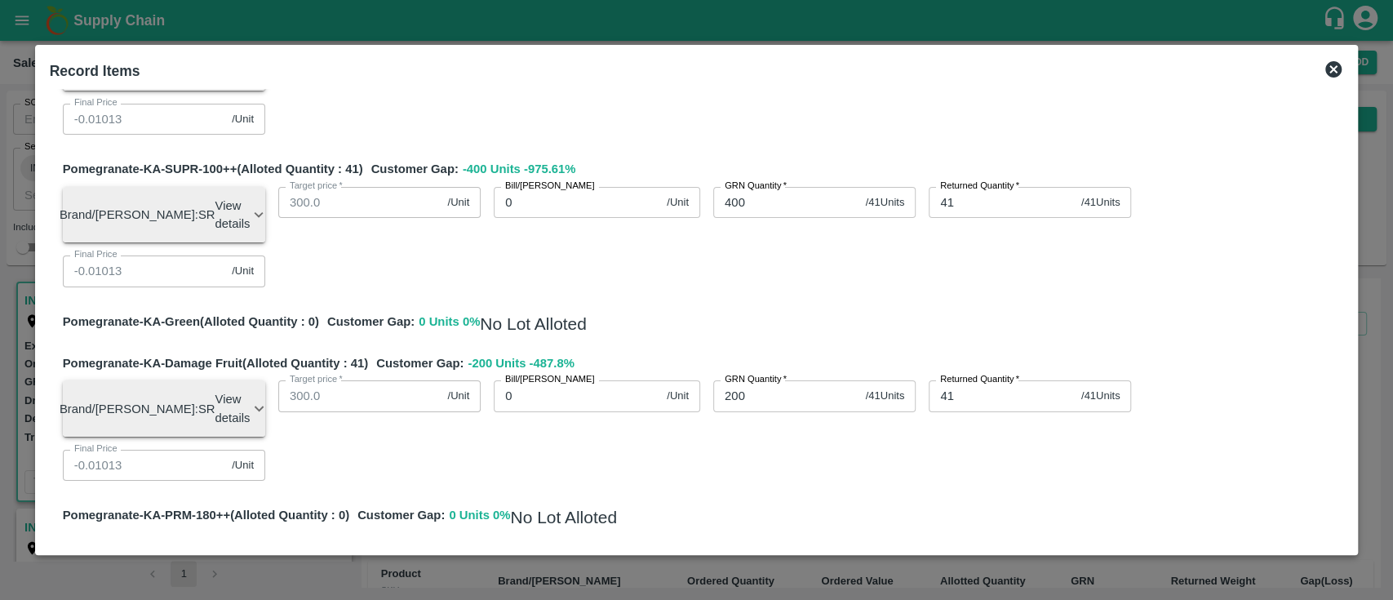
type input "-0.10131"
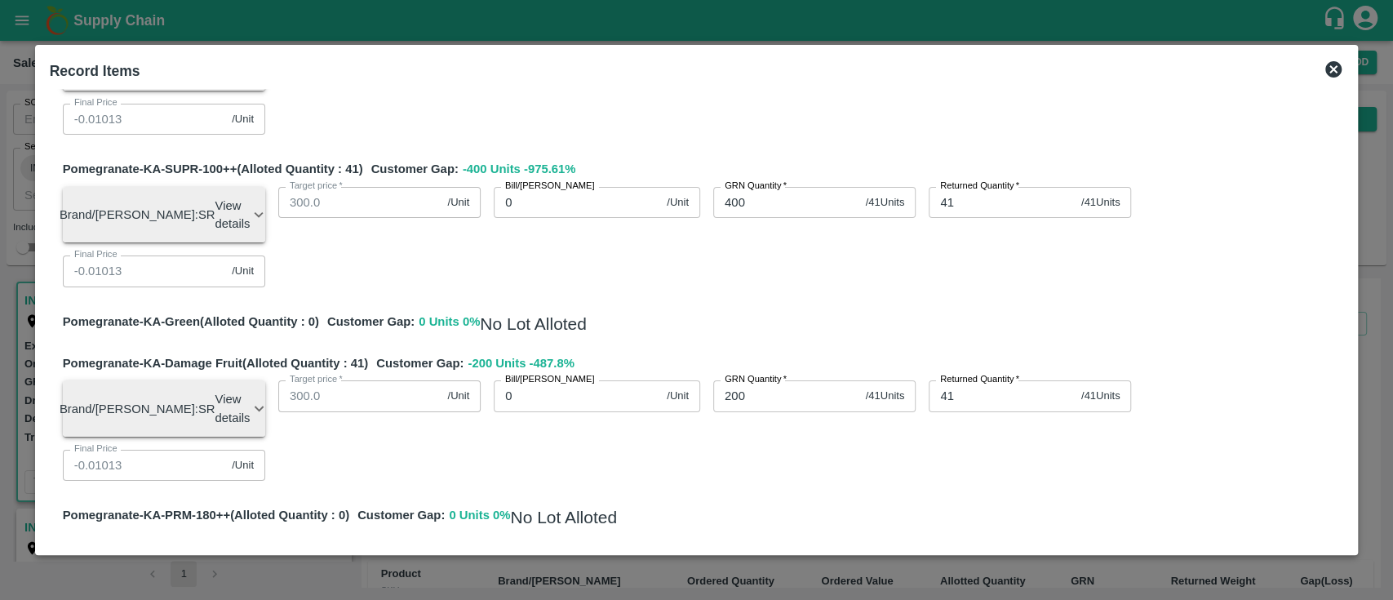
type input "-0.10131"
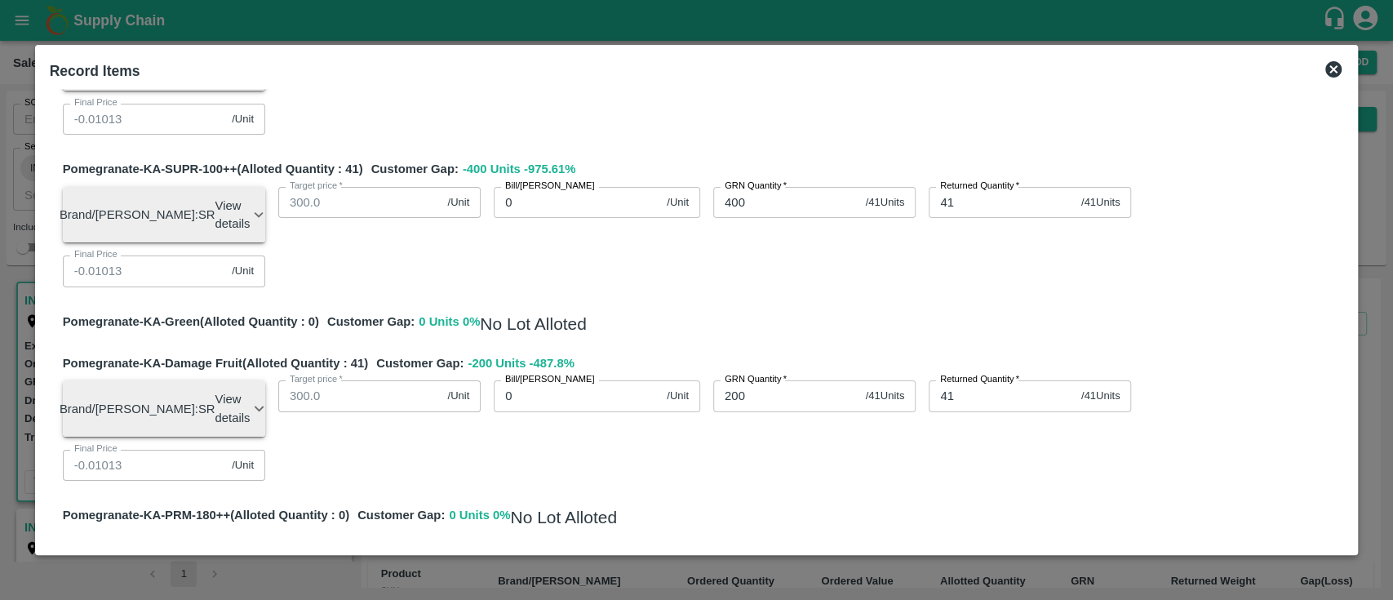
type input "0.10131"
type input "5808"
type input "-1.0145"
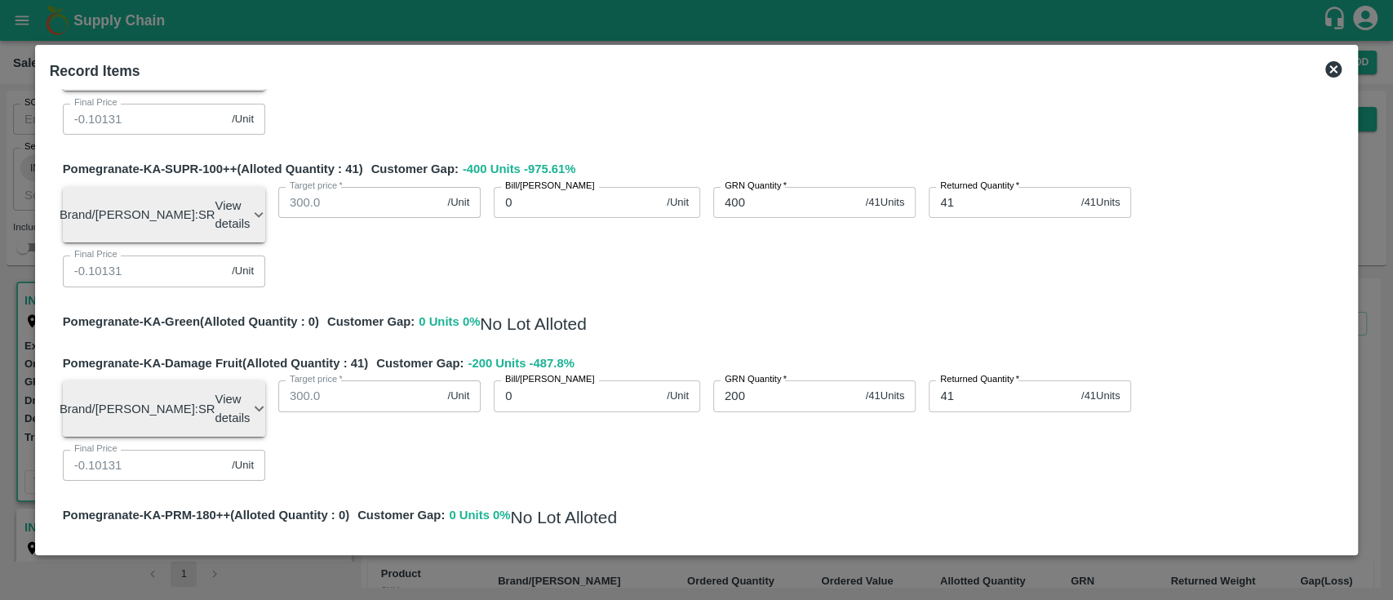
type input "-1.0145"
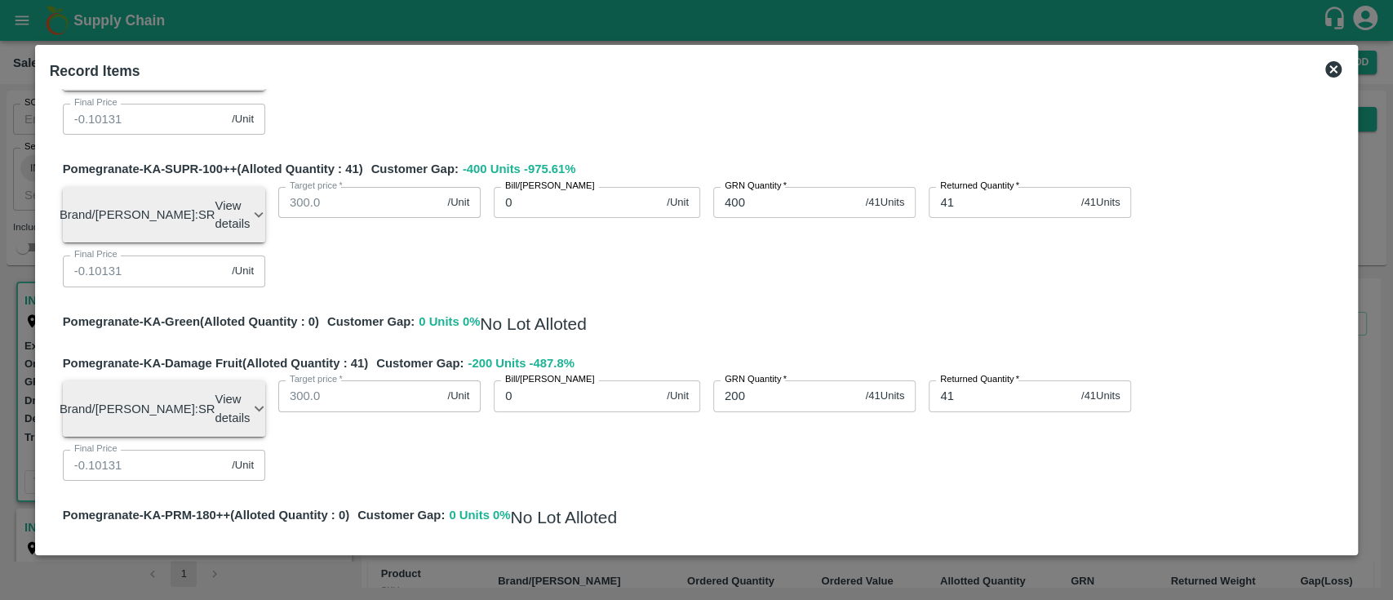
type input "-1.0145"
type input "1.0145"
type input "5808"
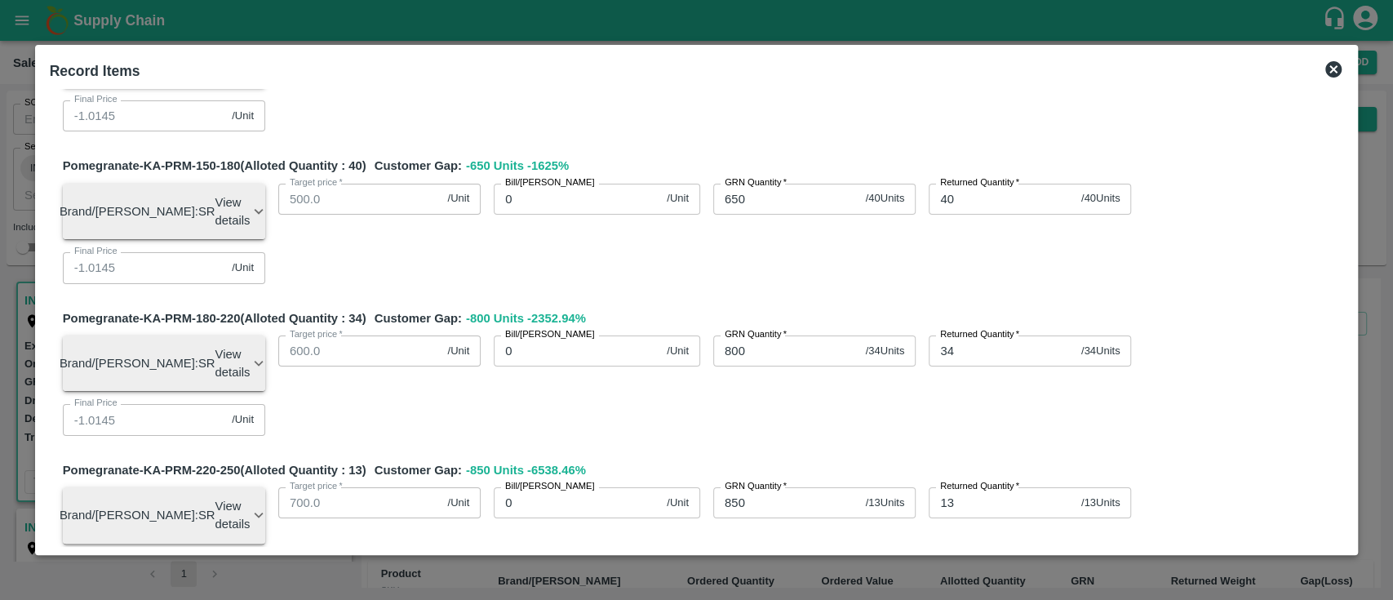
scroll to position [0, 0]
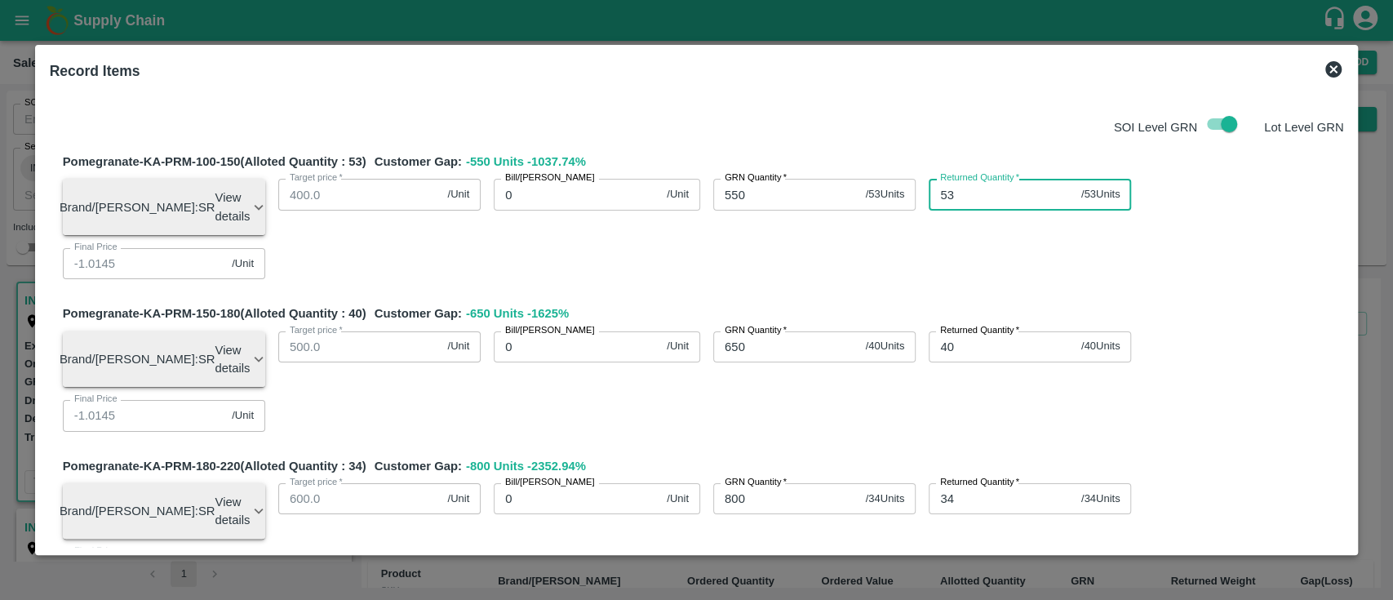
click at [977, 198] on input "53" at bounding box center [1002, 194] width 146 height 31
click at [1334, 73] on icon at bounding box center [1333, 69] width 16 height 16
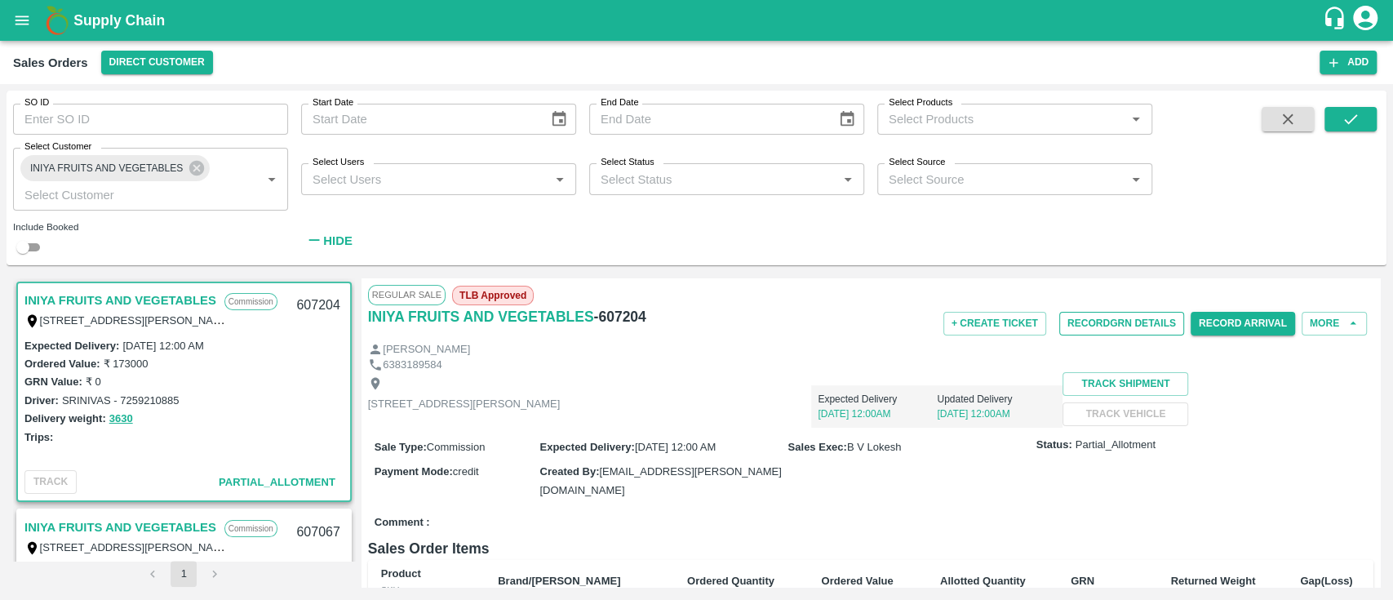
click at [1094, 325] on button "Record GRN Details" at bounding box center [1121, 324] width 125 height 24
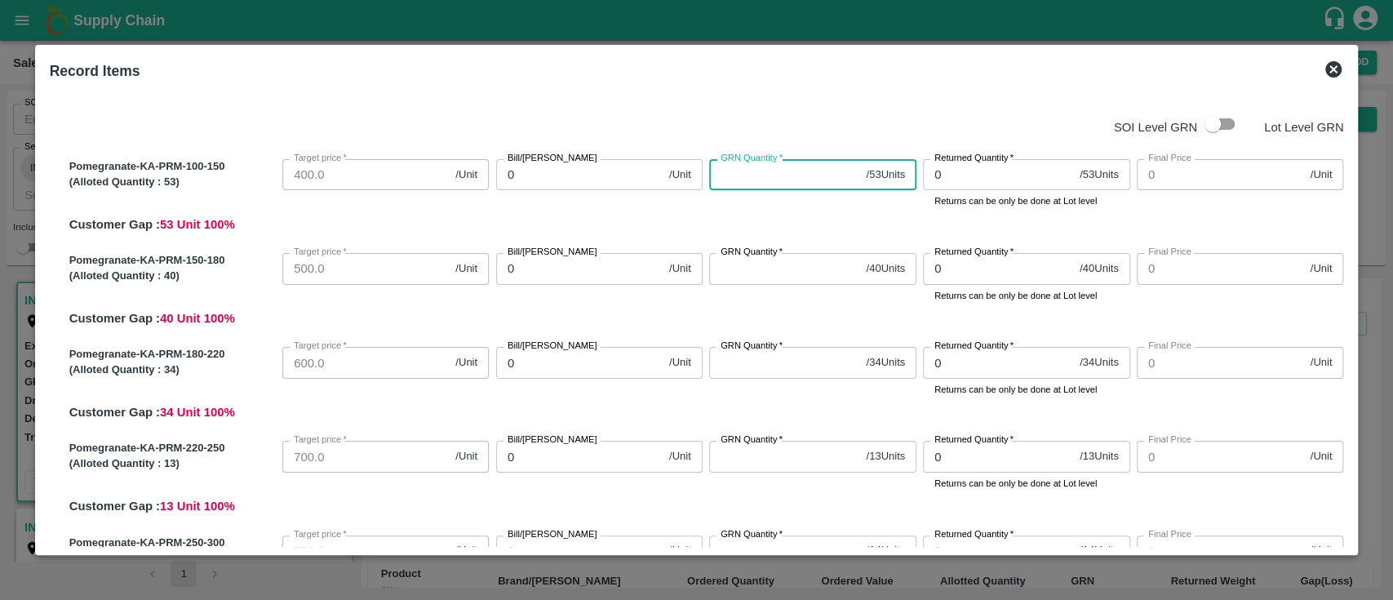
click at [756, 173] on input "GRN Quantity   *" at bounding box center [784, 174] width 150 height 31
type input "5"
type input "53"
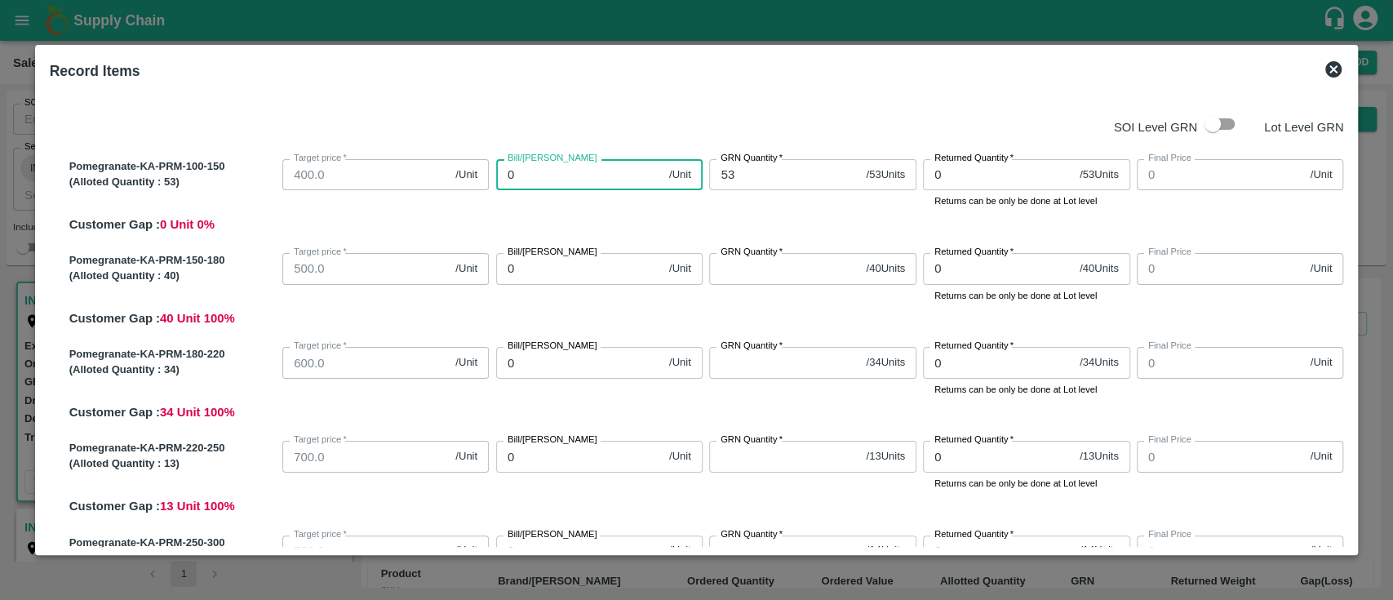
click at [529, 170] on input "0" at bounding box center [579, 174] width 166 height 31
type input "5"
type input "55"
type input "550"
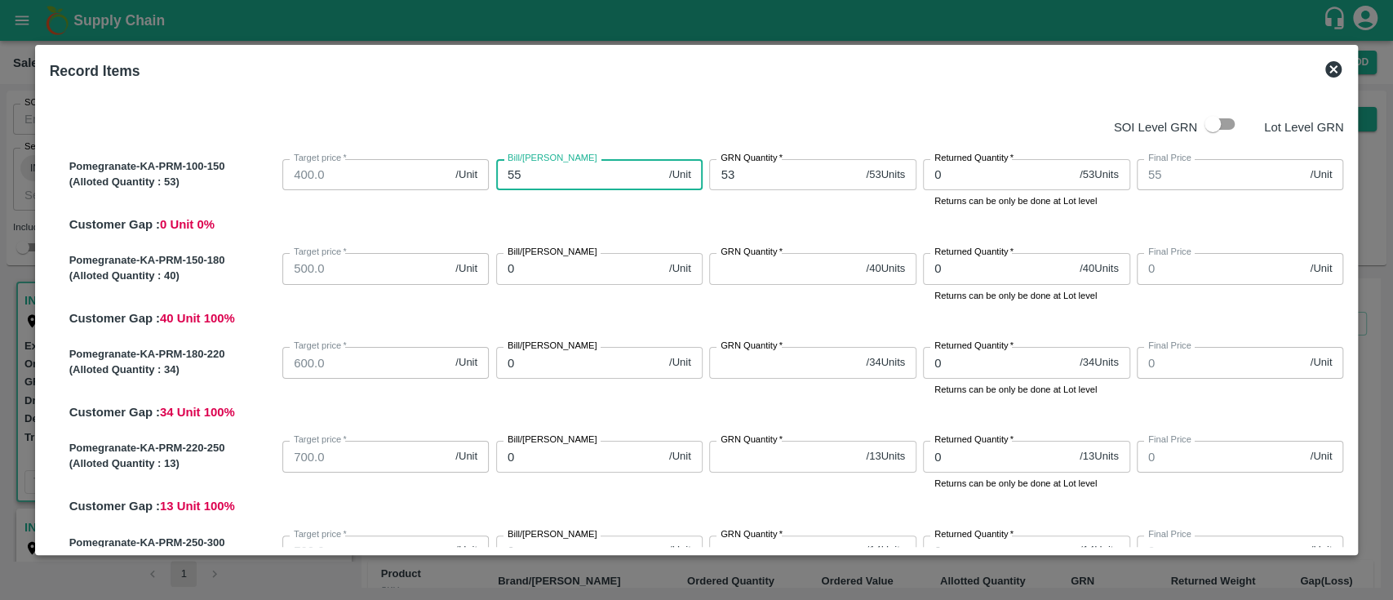
type input "550"
click at [569, 212] on div "Pomegranate-KA-PRM-100-150 (Alloted Quantity : 53 ) Target price   * 400.0 /Uni…" at bounding box center [703, 193] width 1281 height 81
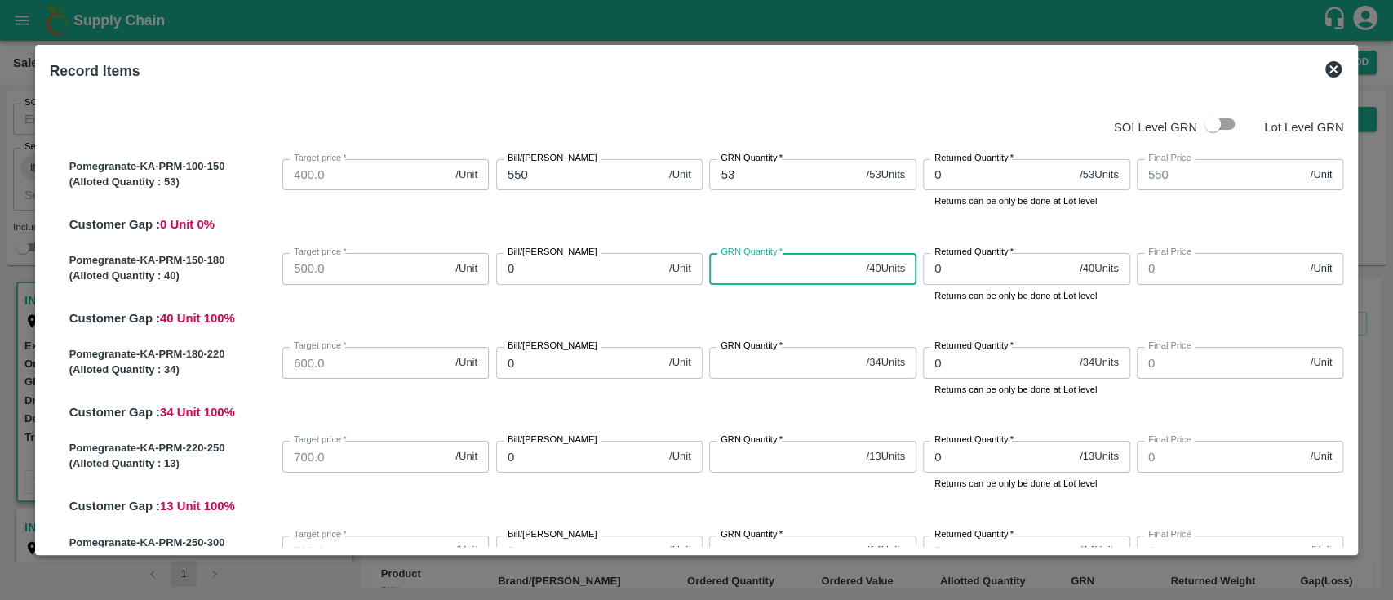
click at [772, 276] on input "GRN Quantity   *" at bounding box center [784, 268] width 150 height 31
type input "40"
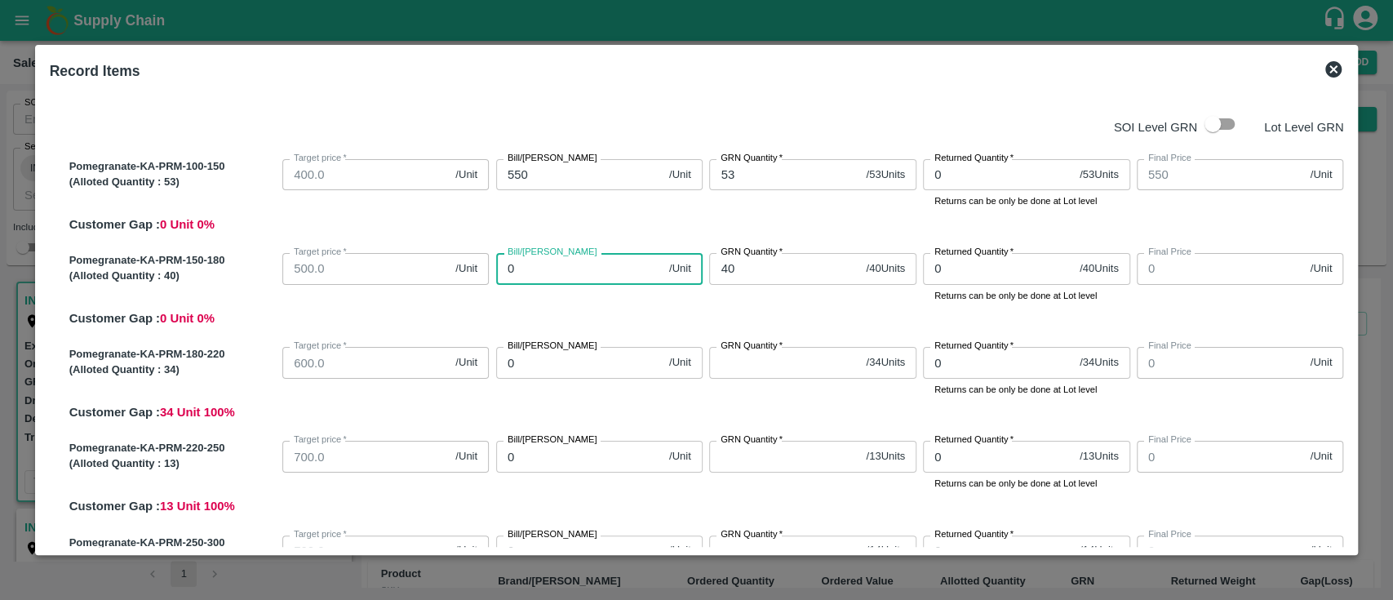
click at [575, 277] on input "0" at bounding box center [579, 268] width 166 height 31
type input "65"
type input "650"
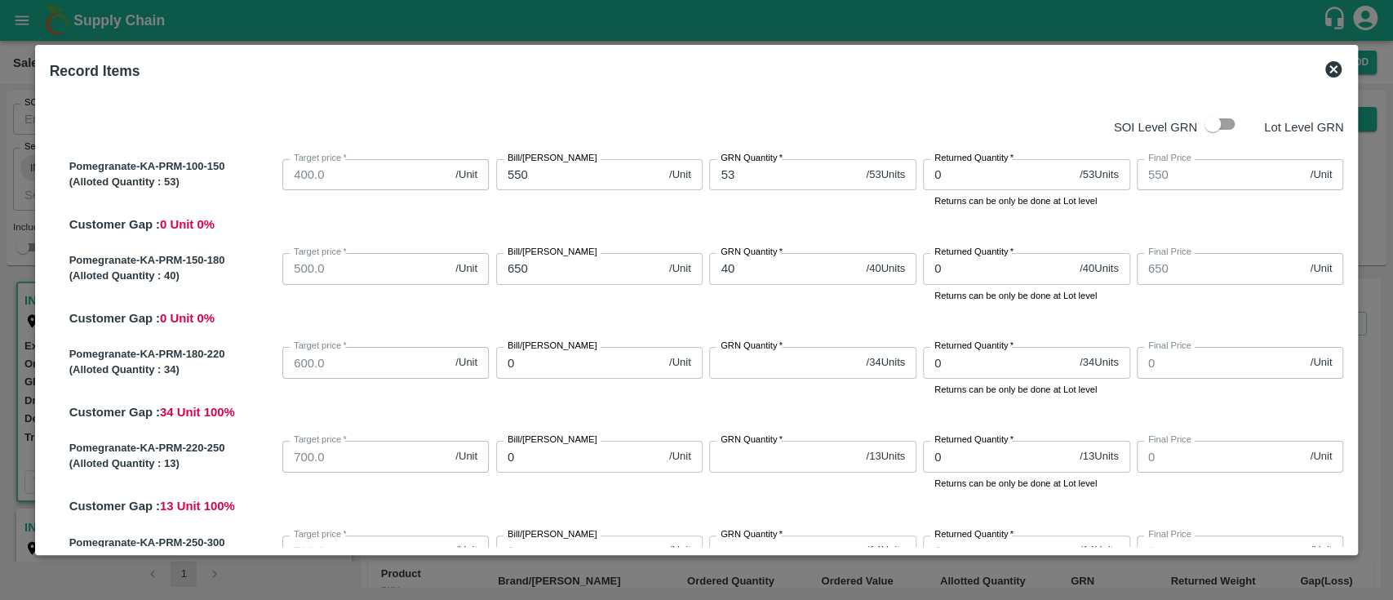
click at [615, 325] on div "Pomegranate-KA-PRM-150-180 (Alloted Quantity : 40 ) Target price   * 500.0 /Uni…" at bounding box center [703, 286] width 1281 height 81
click at [764, 357] on input "GRN Quantity   *" at bounding box center [784, 362] width 150 height 31
type input "3"
type input "34"
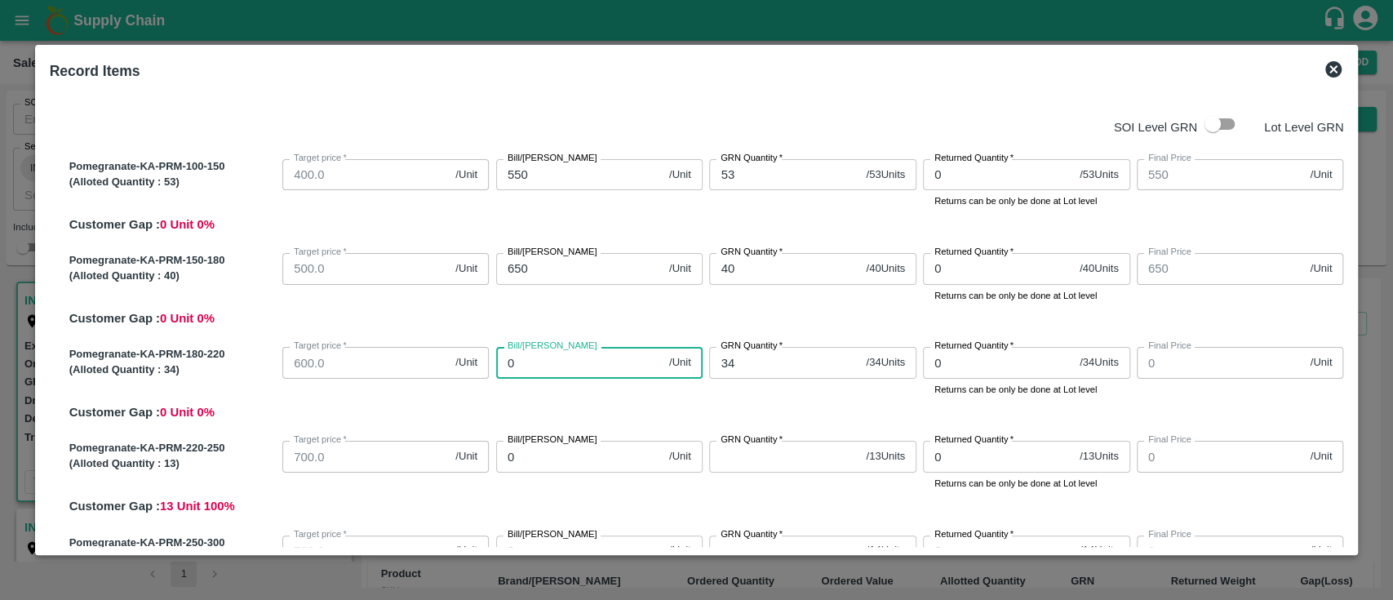
click at [562, 367] on input "0" at bounding box center [579, 362] width 166 height 31
type input "80"
type input "800"
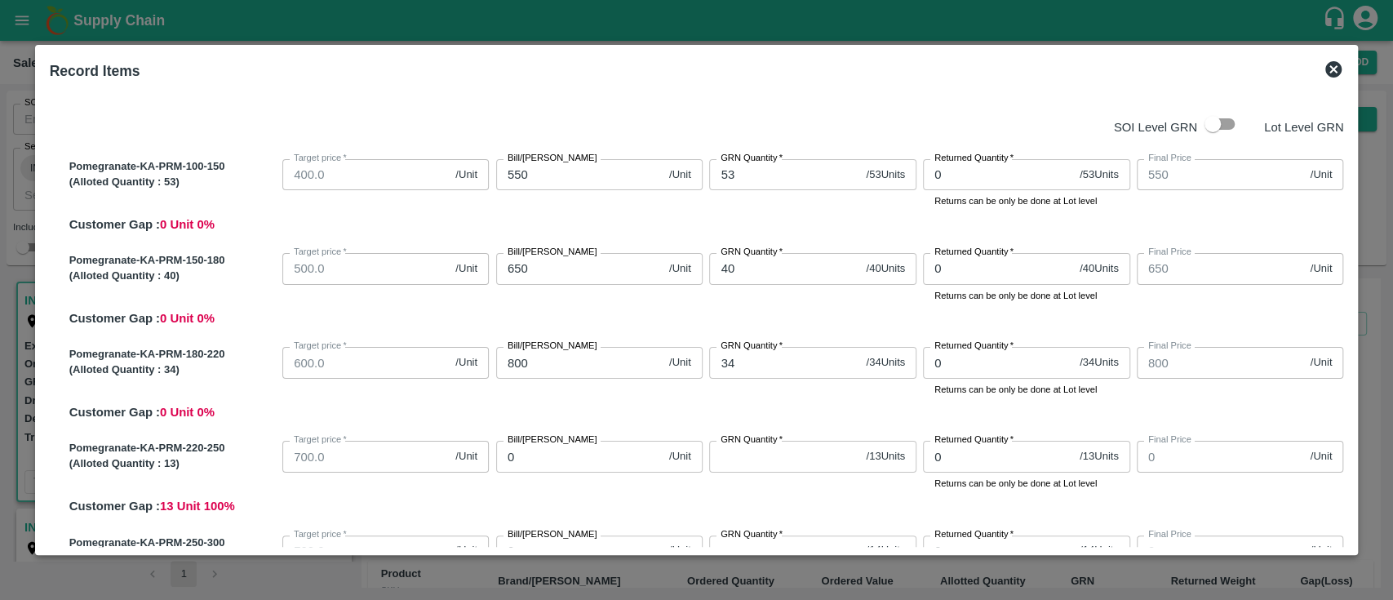
click at [597, 415] on div "Pomegranate-KA-PRM-180-220 (Alloted Quantity : 34 ) Target price   * 600.0 /Uni…" at bounding box center [703, 380] width 1281 height 81
click at [748, 465] on input "GRN Quantity   *" at bounding box center [784, 456] width 150 height 31
click at [530, 454] on input "0" at bounding box center [579, 456] width 166 height 31
click at [566, 473] on div "Bill/Patti price 850 /Unit Bill/Patti price" at bounding box center [597, 462] width 214 height 56
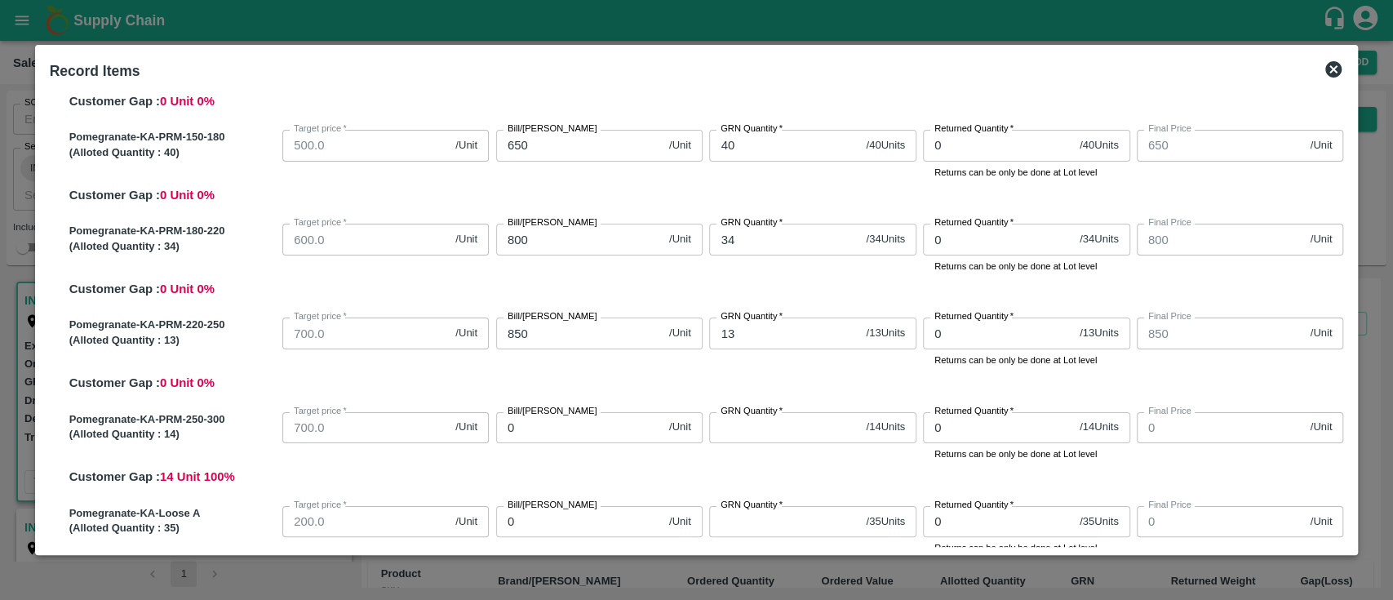
scroll to position [125, 0]
click at [768, 421] on input "GRN Quantity   *" at bounding box center [784, 426] width 150 height 31
click at [605, 418] on input "0" at bounding box center [579, 426] width 166 height 31
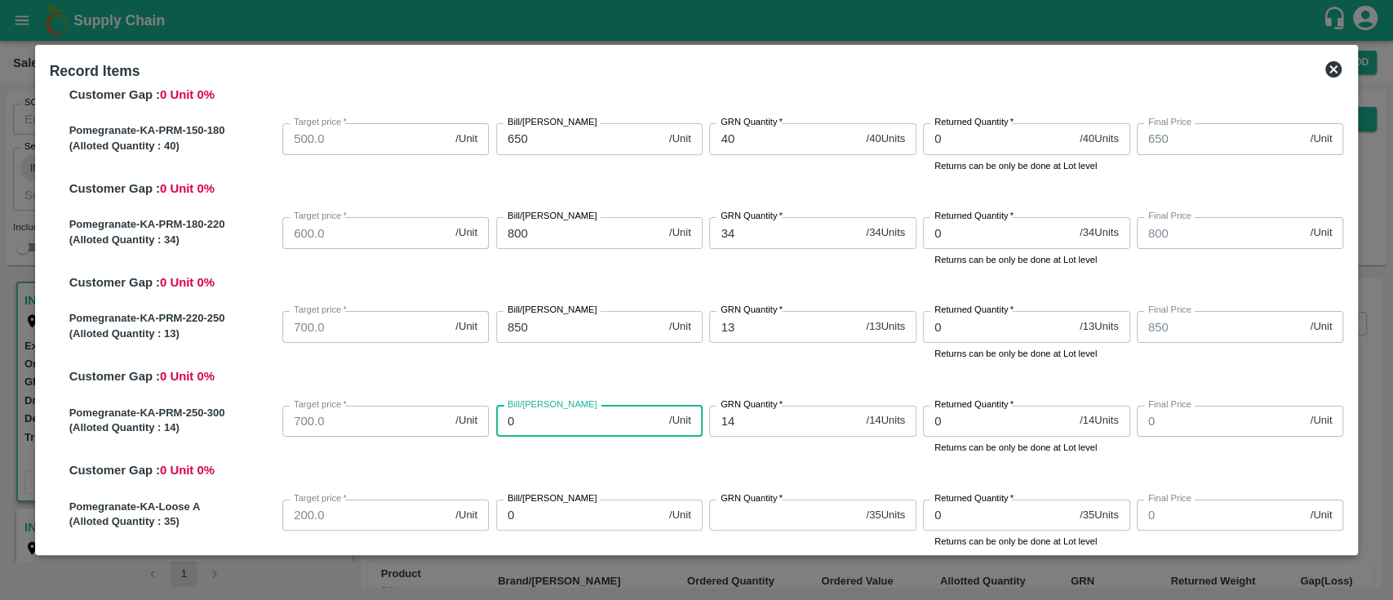
scroll to position [135, 0]
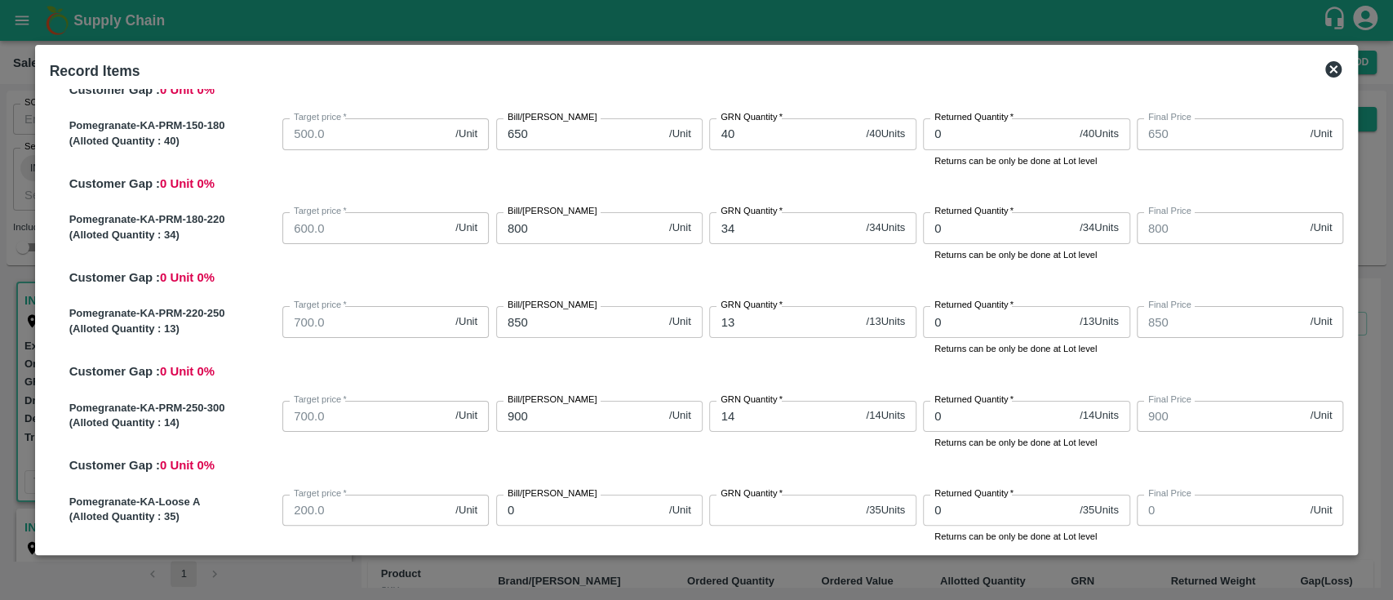
click at [610, 439] on div "Bill/Patti price 900 /Unit Bill/Patti price" at bounding box center [597, 422] width 214 height 56
click at [803, 521] on input "GRN Quantity   *" at bounding box center [784, 510] width 150 height 31
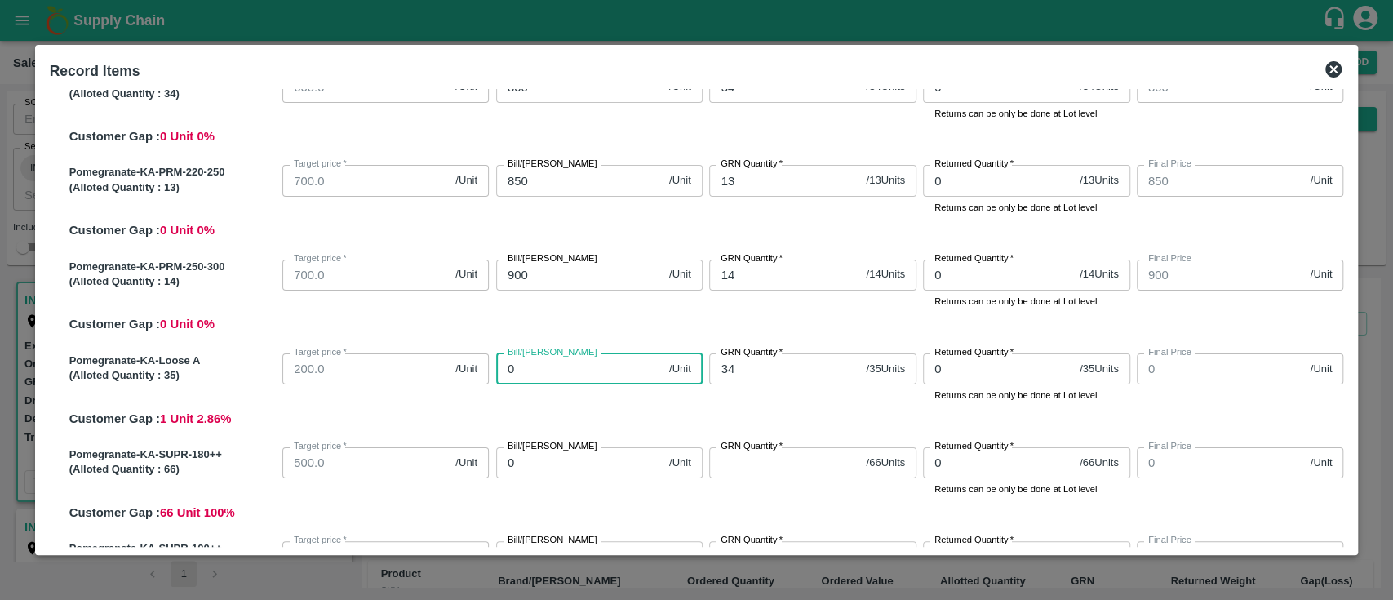
click at [566, 378] on input "0" at bounding box center [579, 368] width 166 height 31
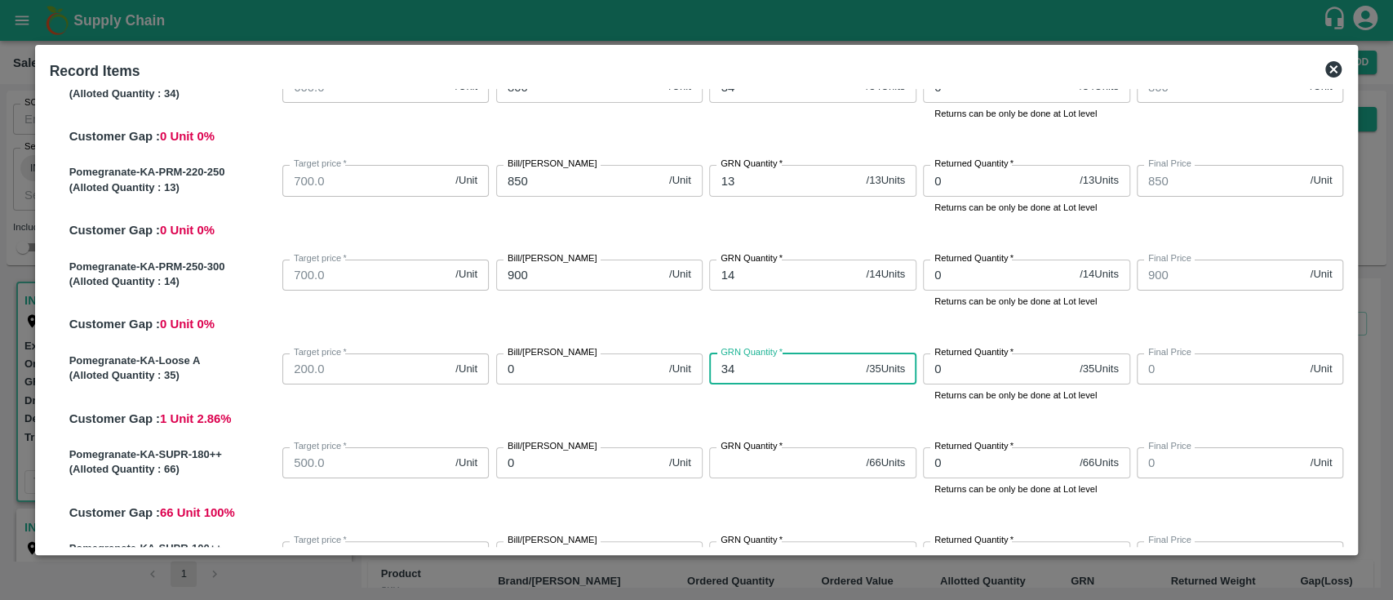
click at [733, 366] on input "34" at bounding box center [784, 368] width 150 height 31
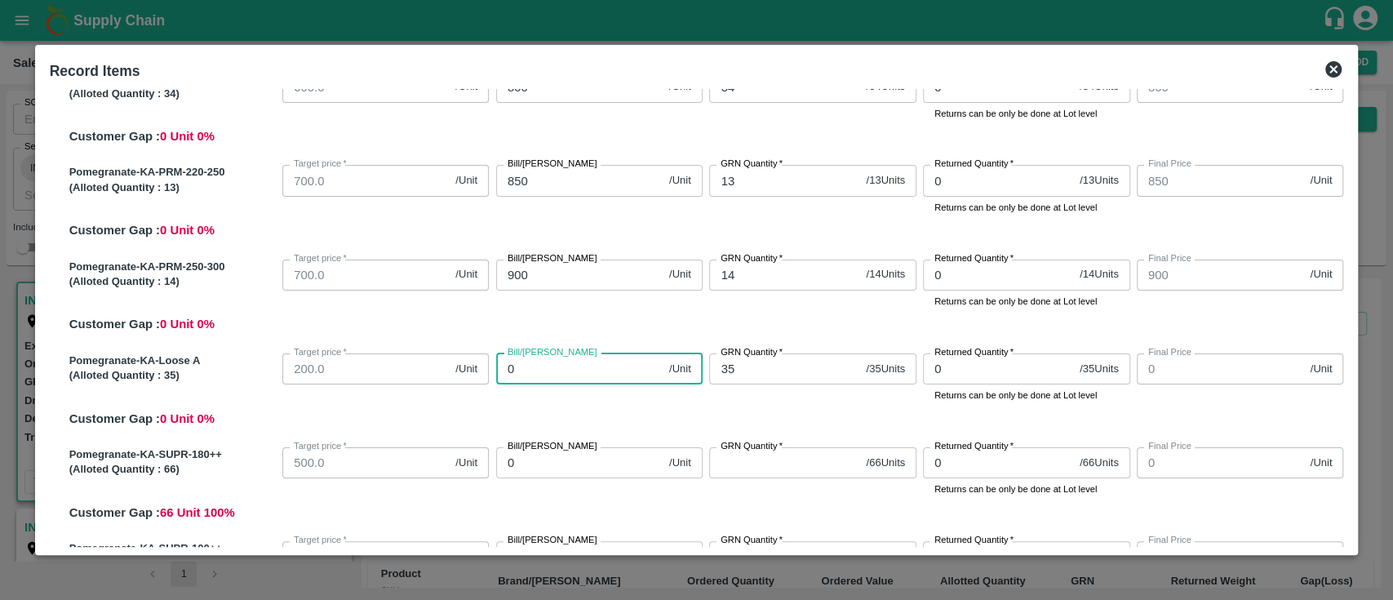
click at [611, 368] on input "0" at bounding box center [579, 368] width 166 height 31
click at [634, 409] on div "Pomegranate-KA-Loose A (Alloted Quantity : 35 ) Target price   * 200.0 /Unit Ta…" at bounding box center [703, 387] width 1281 height 81
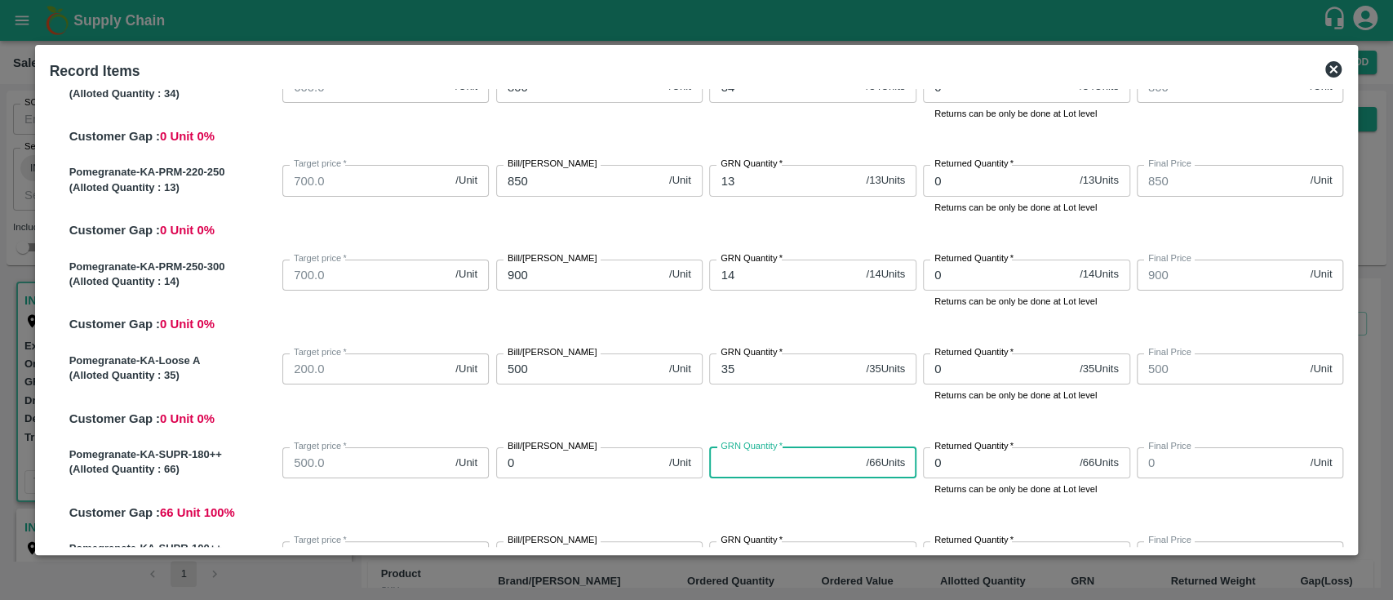
click at [751, 477] on input "GRN Quantity   *" at bounding box center [784, 462] width 150 height 31
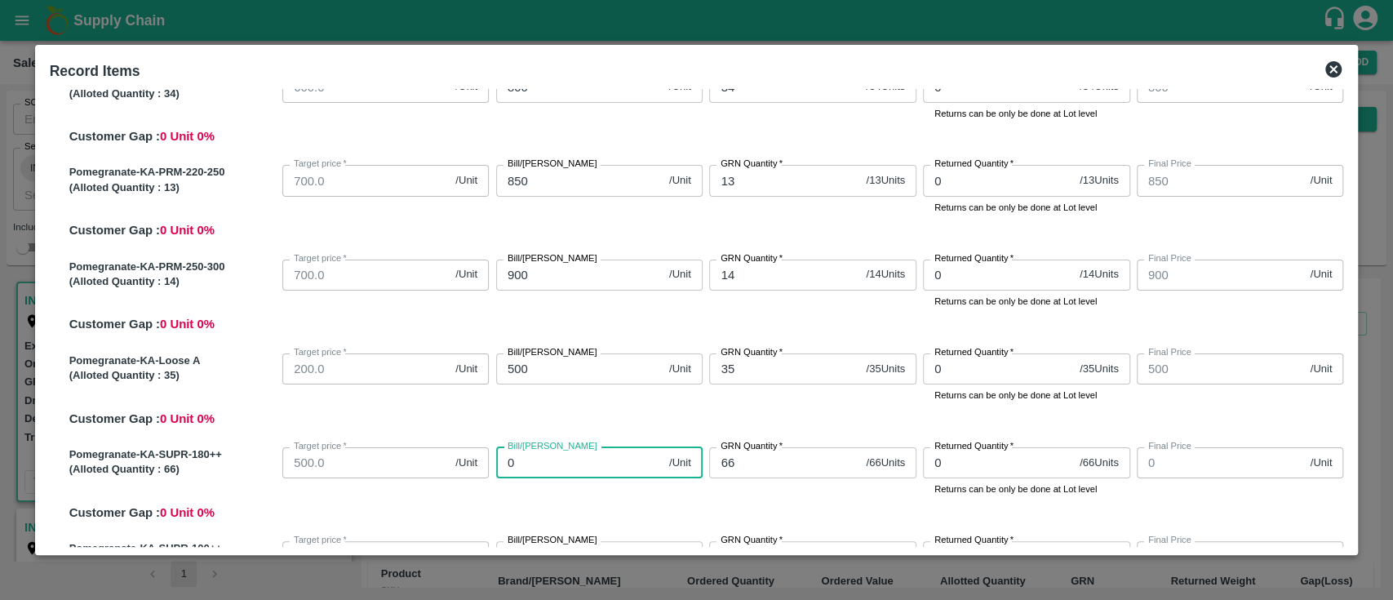
click at [595, 472] on input "0" at bounding box center [579, 462] width 166 height 31
click at [621, 508] on div "Pomegranate-KA-SUPR-180++ (Alloted Quantity : 66 ) Target price   * 500.0 /Unit…" at bounding box center [703, 481] width 1281 height 81
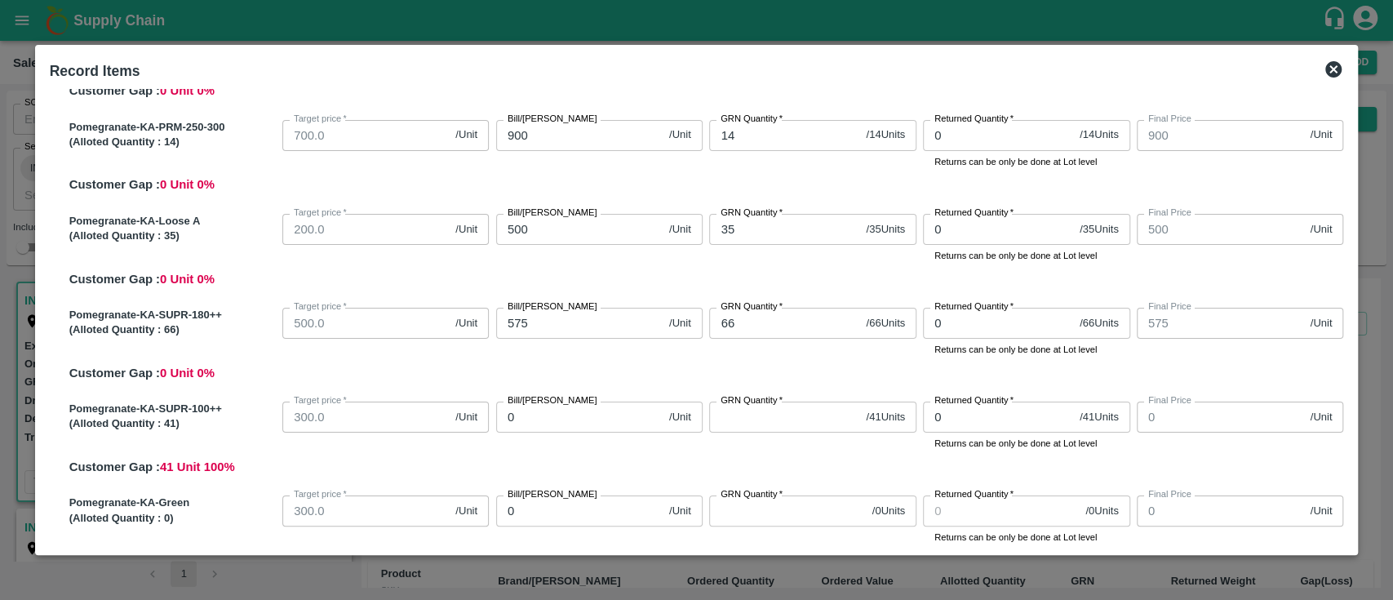
scroll to position [418, 0]
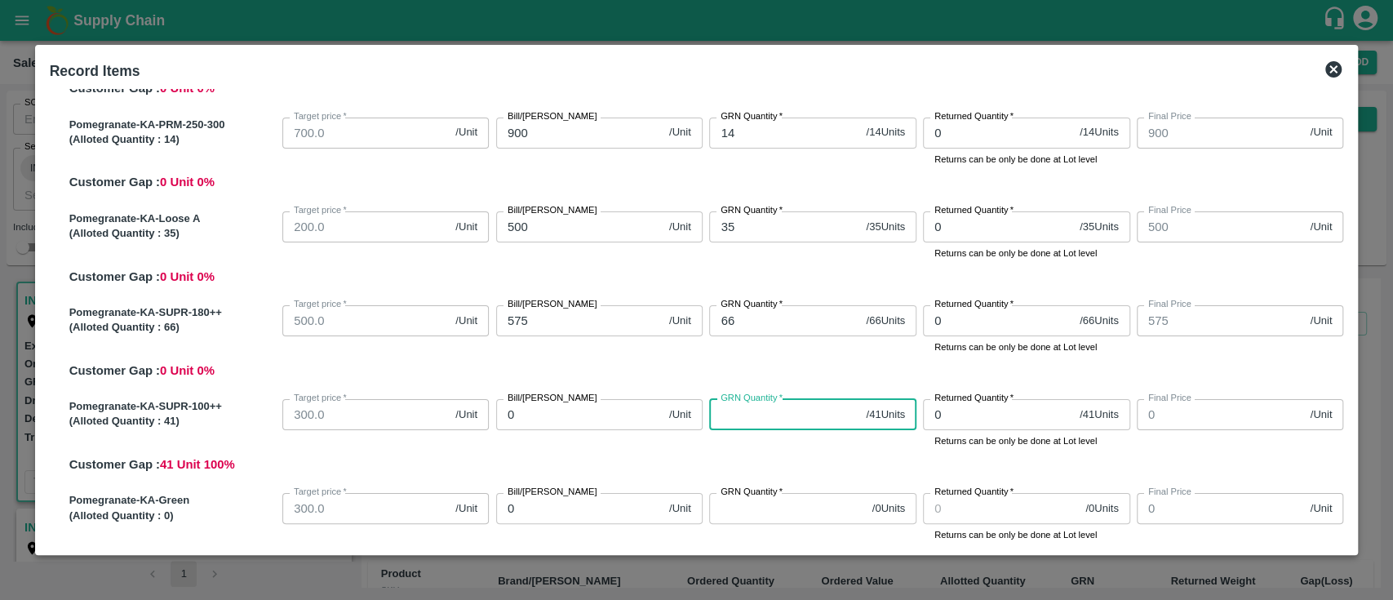
click at [750, 419] on input "GRN Quantity   *" at bounding box center [784, 414] width 150 height 31
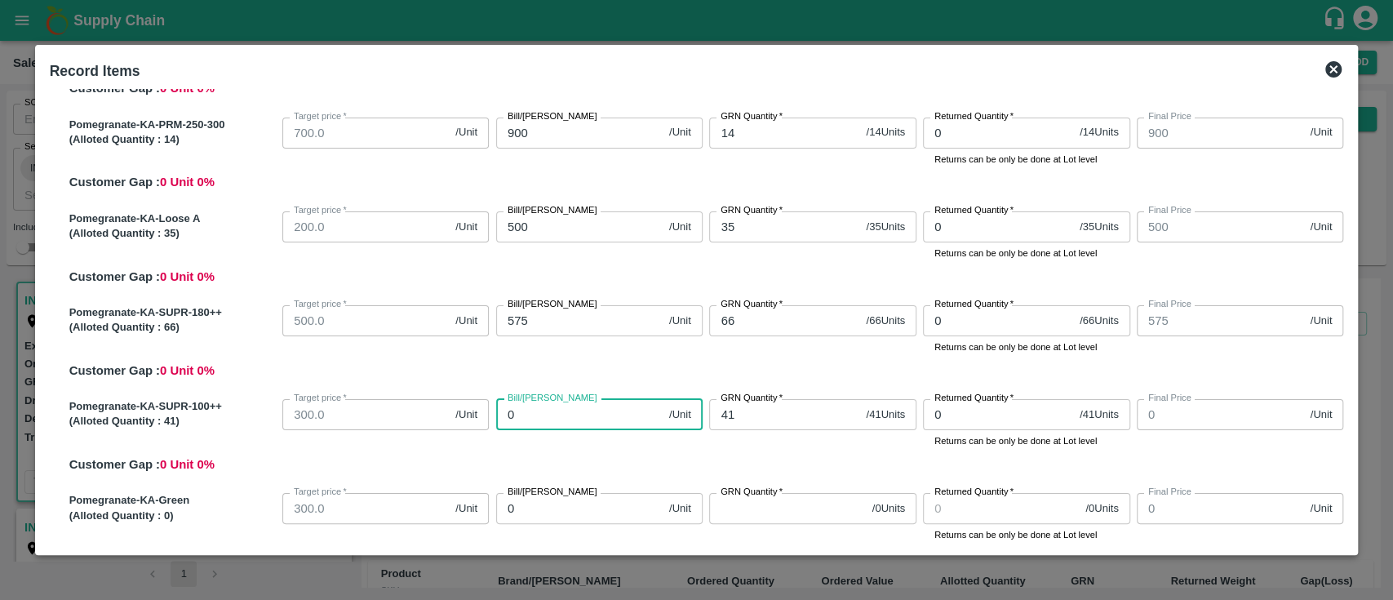
click at [624, 428] on input "0" at bounding box center [579, 414] width 166 height 31
click at [579, 421] on input "0" at bounding box center [579, 414] width 166 height 31
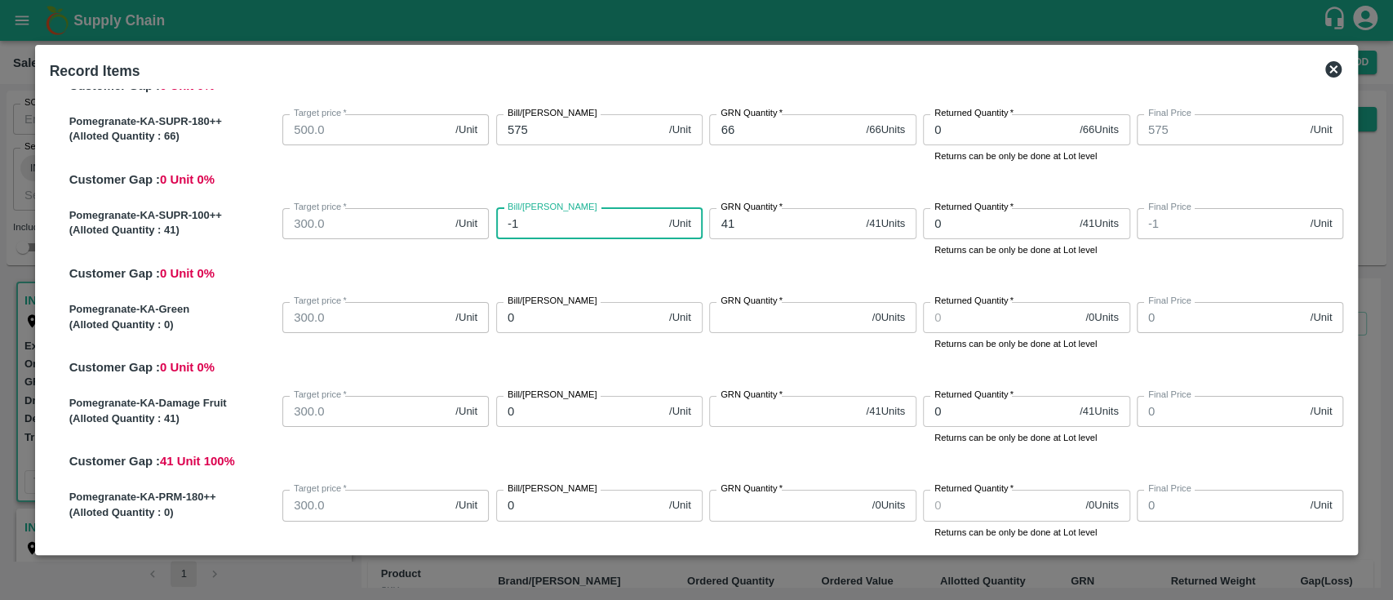
scroll to position [583, 0]
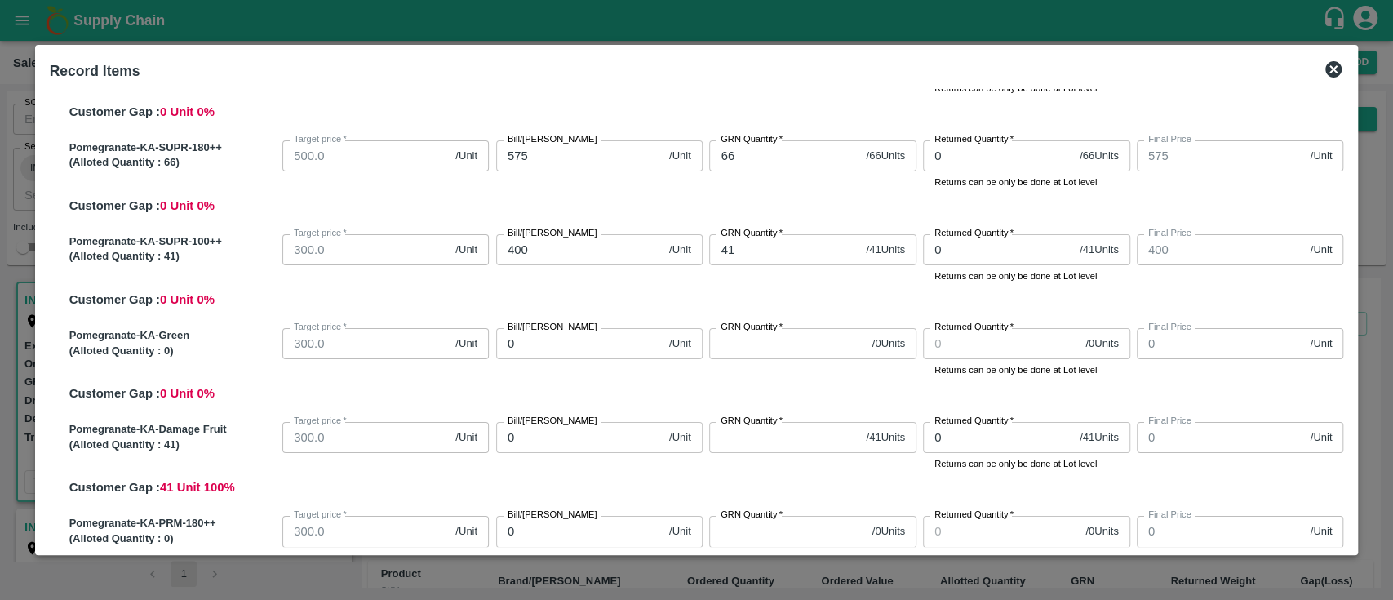
click at [560, 286] on div "Pomegranate-KA-SUPR-100++ (Alloted Quantity : 41 ) Target price   * 300.0 /Unit…" at bounding box center [703, 268] width 1281 height 81
click at [757, 437] on input "GRN Quantity   *" at bounding box center [784, 437] width 150 height 31
click at [535, 434] on input "0" at bounding box center [579, 437] width 166 height 31
click at [617, 481] on div "Pomegranate-KA-Damage Fruit (Alloted Quantity : 41 ) Target price   * 300.0 /Un…" at bounding box center [703, 455] width 1281 height 81
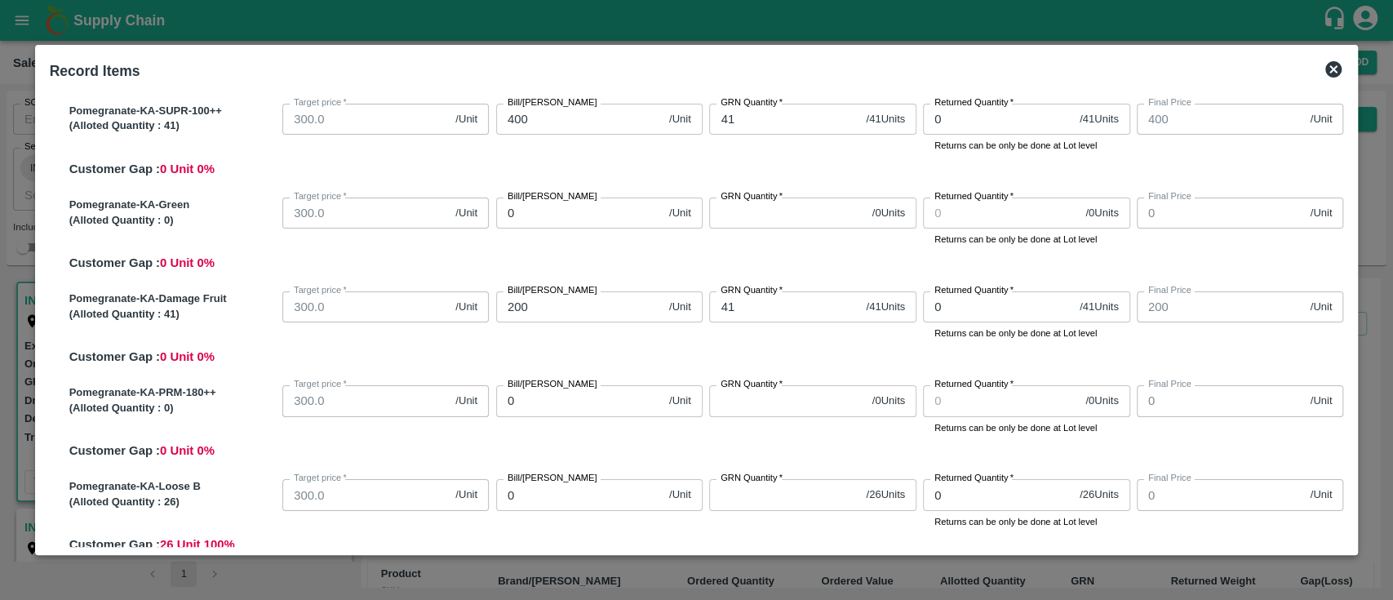
scroll to position [719, 0]
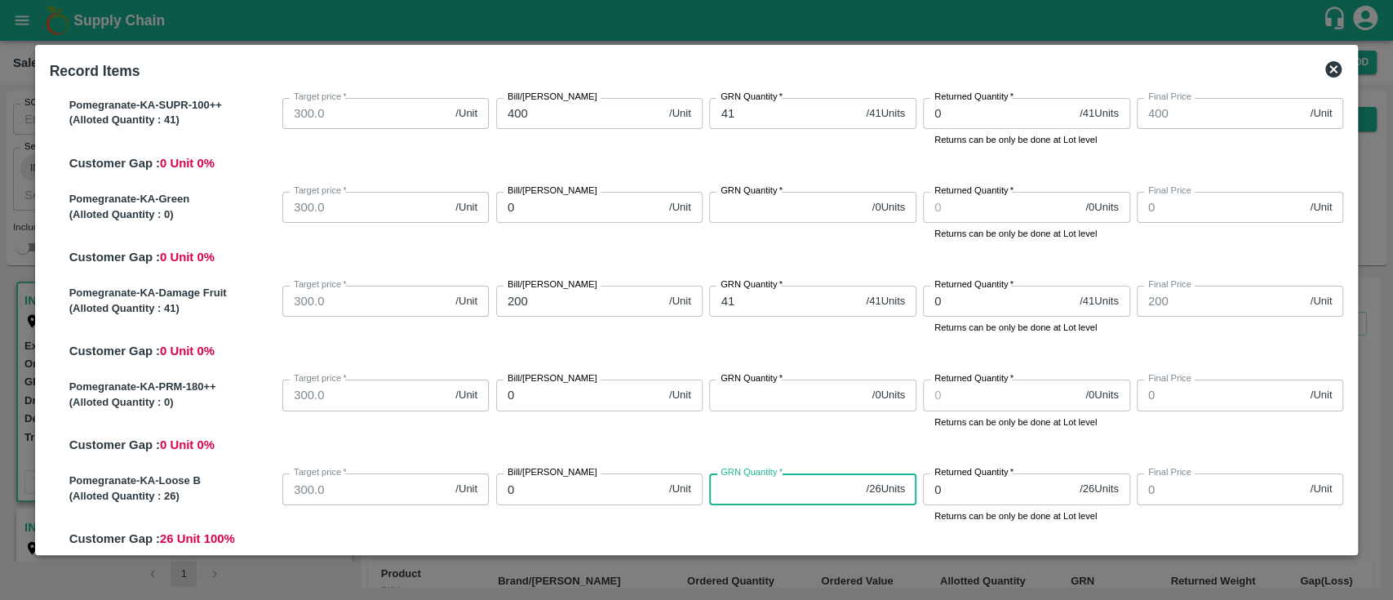
click at [757, 490] on input "GRN Quantity   *" at bounding box center [784, 488] width 150 height 31
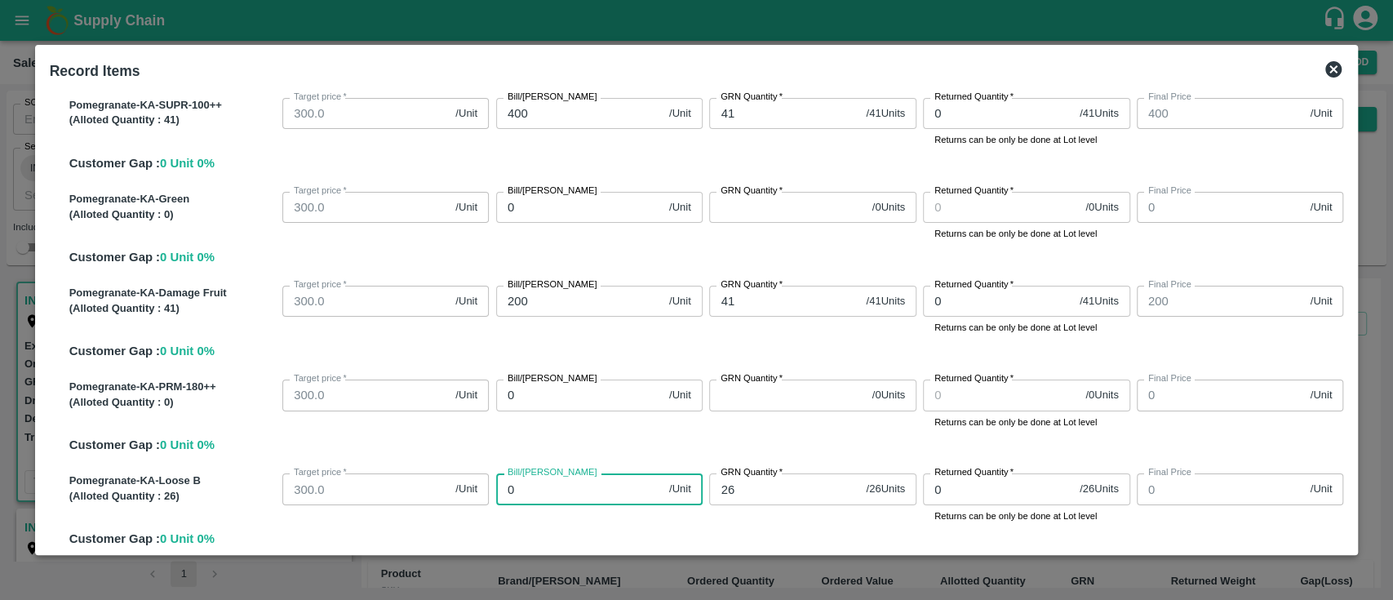
click at [574, 492] on input "0" at bounding box center [579, 488] width 166 height 31
click at [588, 519] on div "Bill/Patti price 300 /Unit Bill/Patti price" at bounding box center [597, 495] width 214 height 56
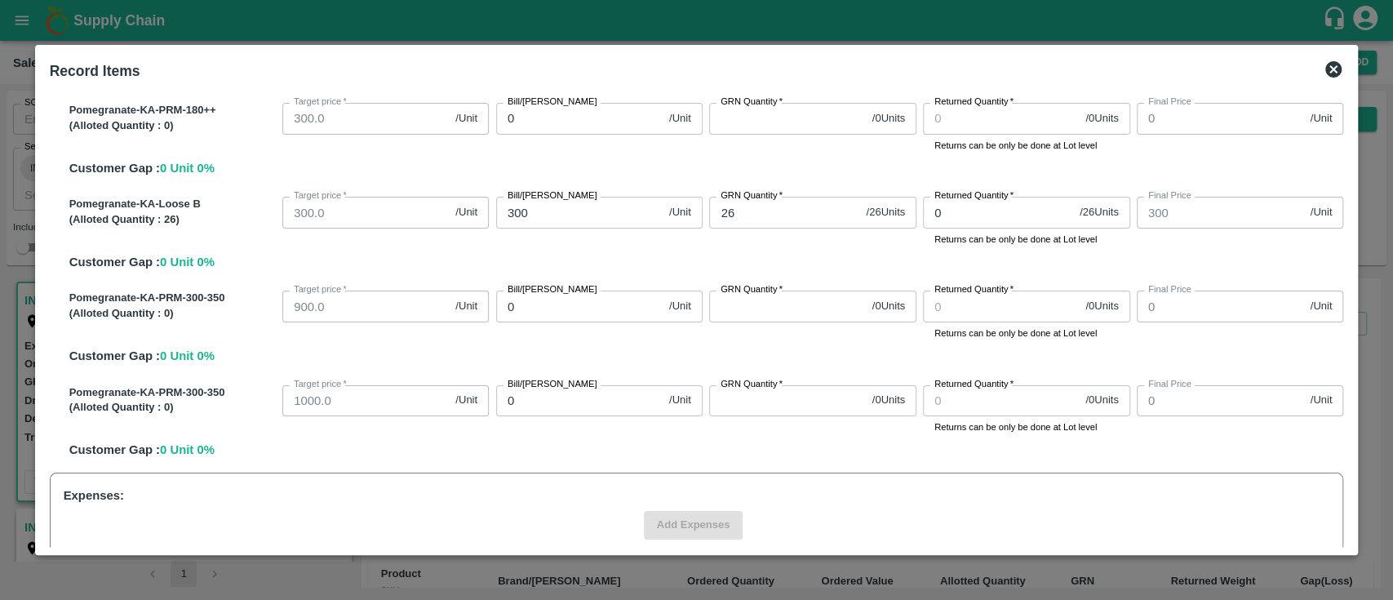
scroll to position [1102, 0]
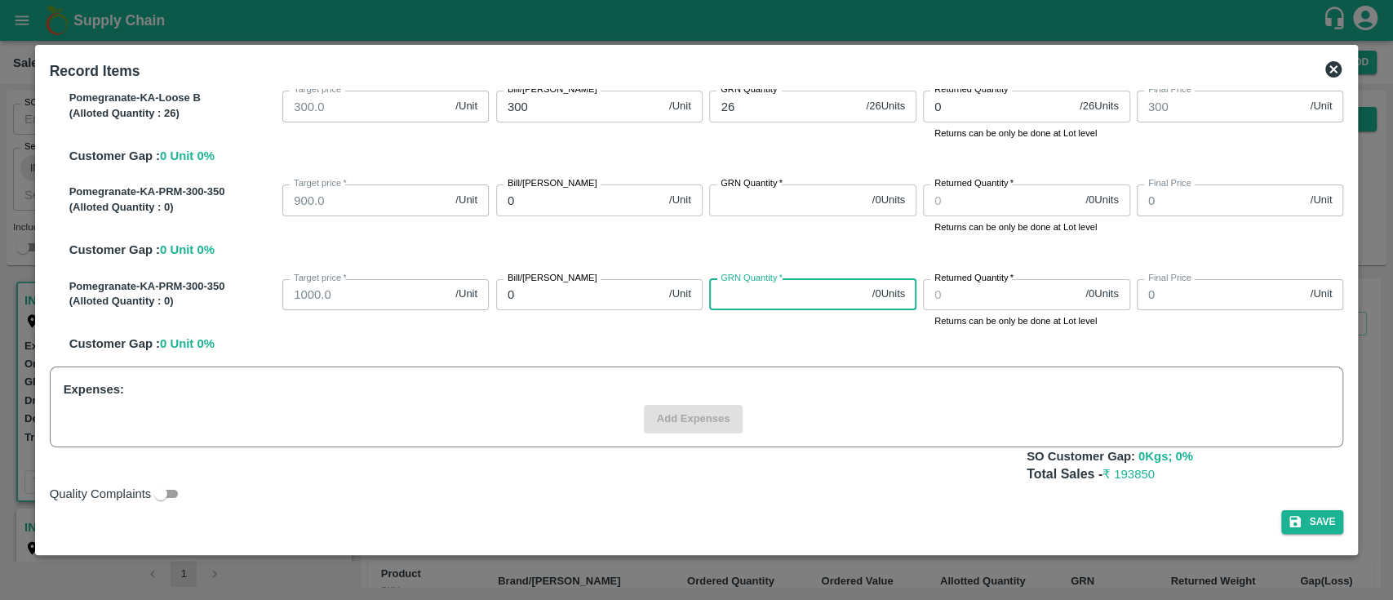
click at [751, 300] on input "GRN Quantity   *" at bounding box center [787, 294] width 156 height 31
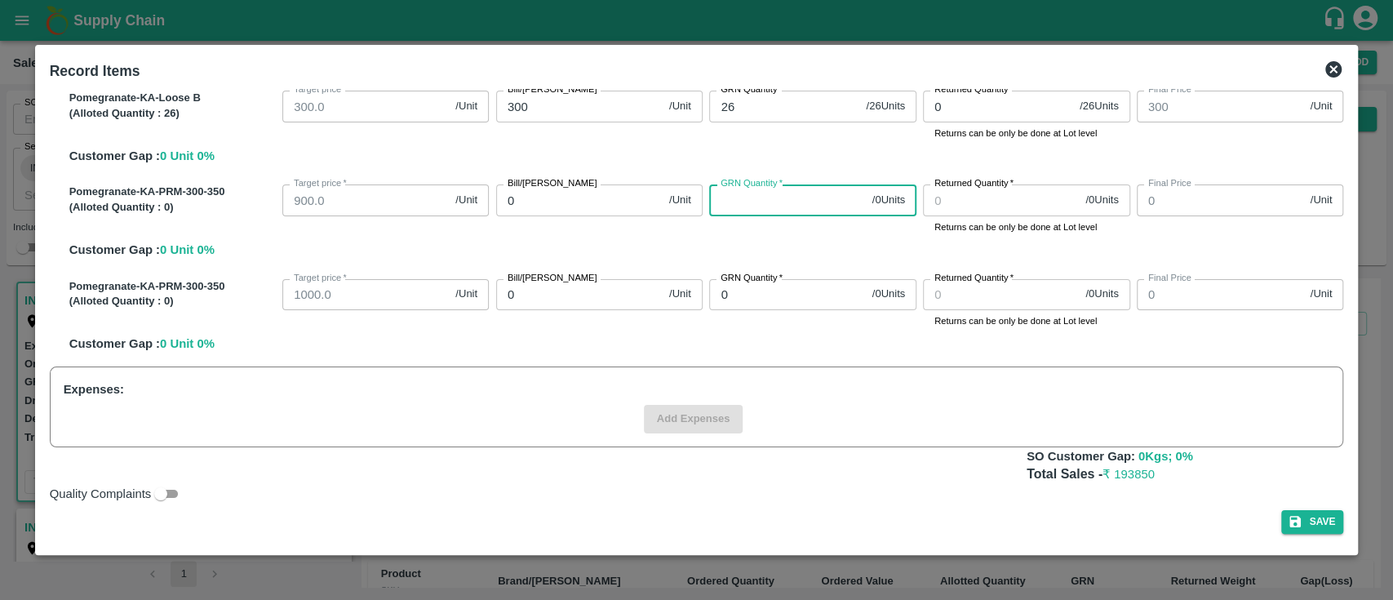
click at [750, 193] on input "GRN Quantity   *" at bounding box center [787, 199] width 156 height 31
click at [765, 235] on div "Pomegranate-KA-PRM-300-350 (Alloted Quantity : 0 ) Target price   * 900.0 /Unit…" at bounding box center [703, 218] width 1281 height 81
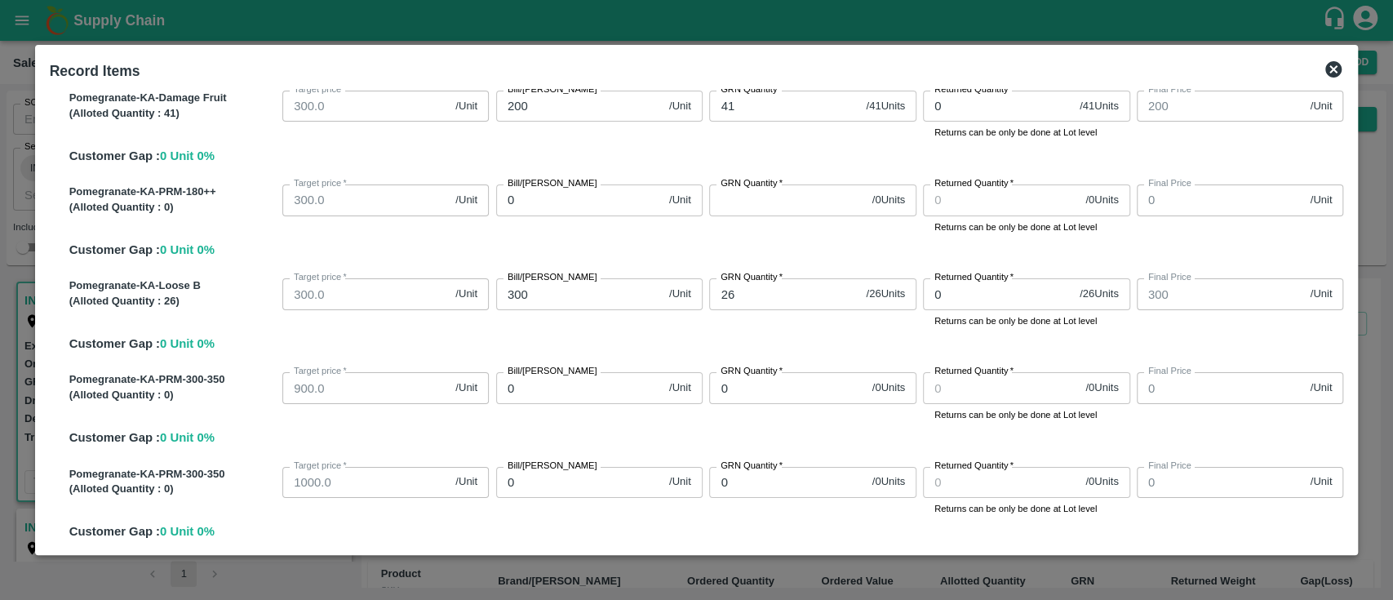
scroll to position [903, 0]
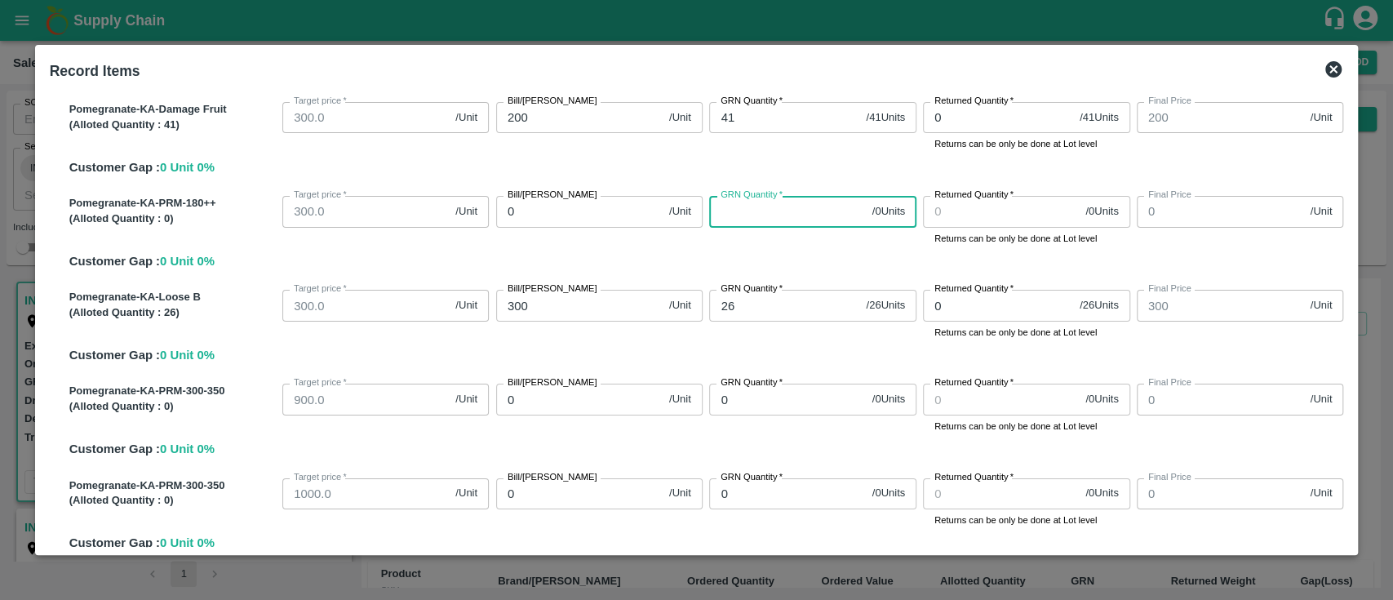
click at [755, 219] on input "GRN Quantity   *" at bounding box center [787, 211] width 156 height 31
click at [774, 260] on div "Pomegranate-KA-PRM-180++ (Alloted Quantity : 0 ) Target price   * 300.0 /Unit T…" at bounding box center [703, 229] width 1281 height 81
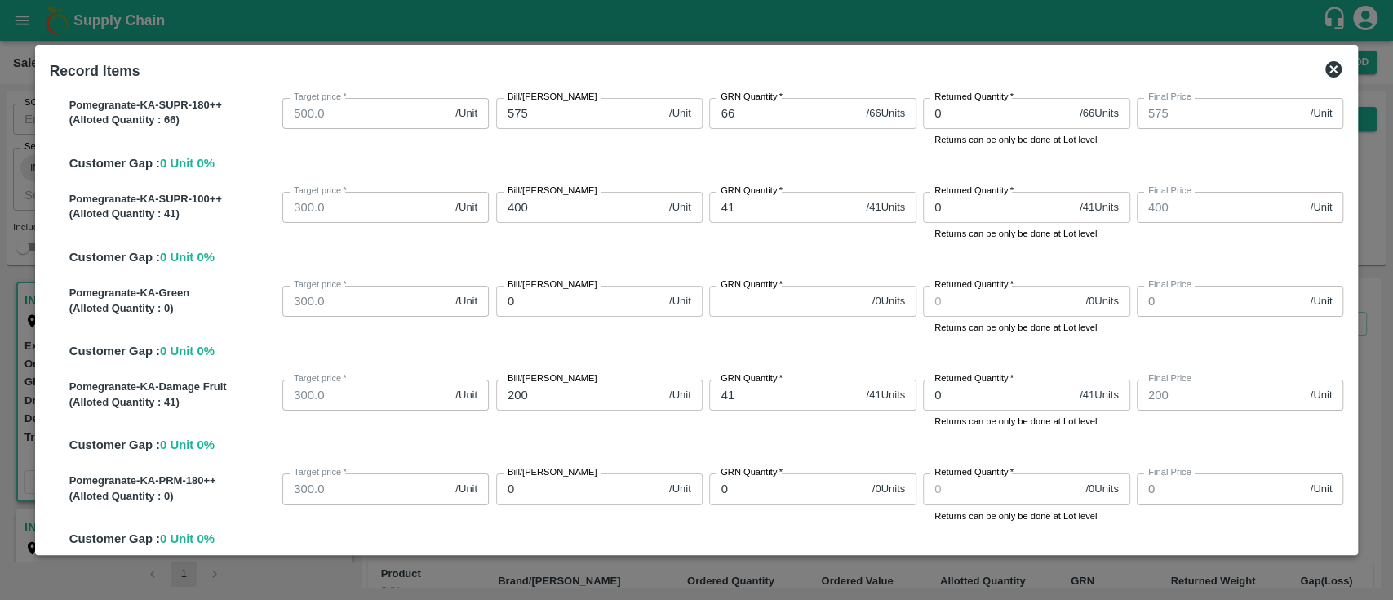
scroll to position [624, 0]
click at [737, 310] on input "GRN Quantity   *" at bounding box center [787, 301] width 156 height 31
click at [761, 344] on div "Pomegranate-KA-Green (Alloted Quantity : 0 ) Target price   * 300.0 /Unit Targe…" at bounding box center [703, 320] width 1281 height 81
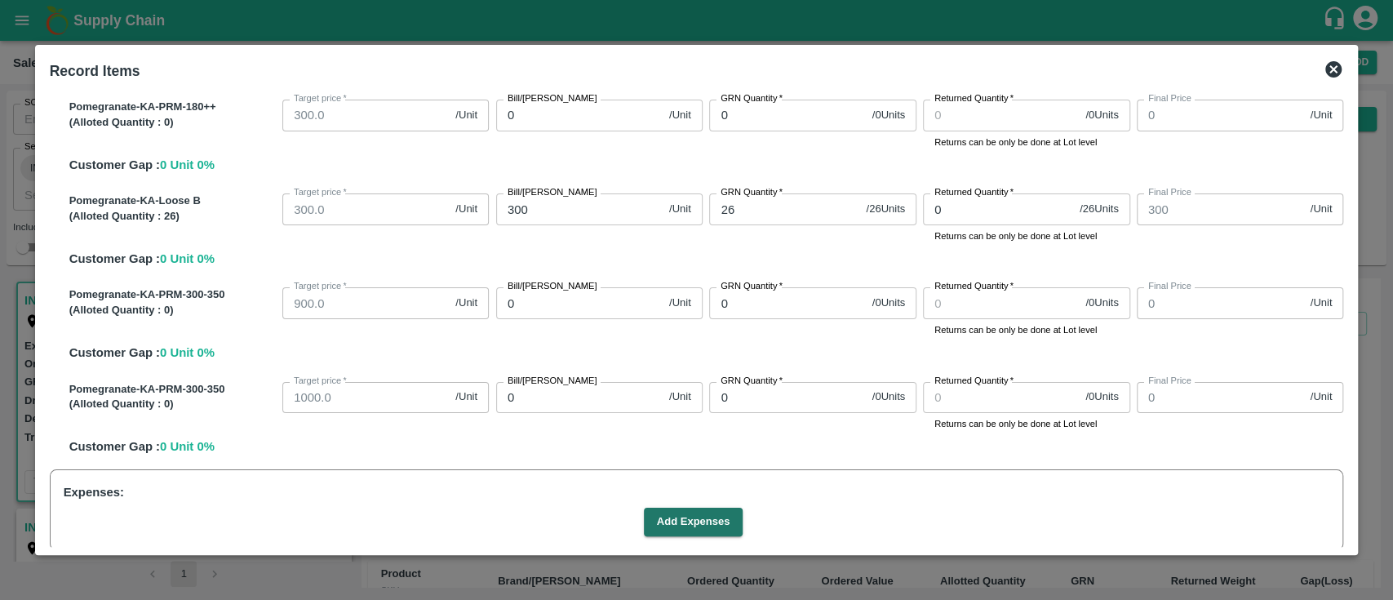
scroll to position [1102, 0]
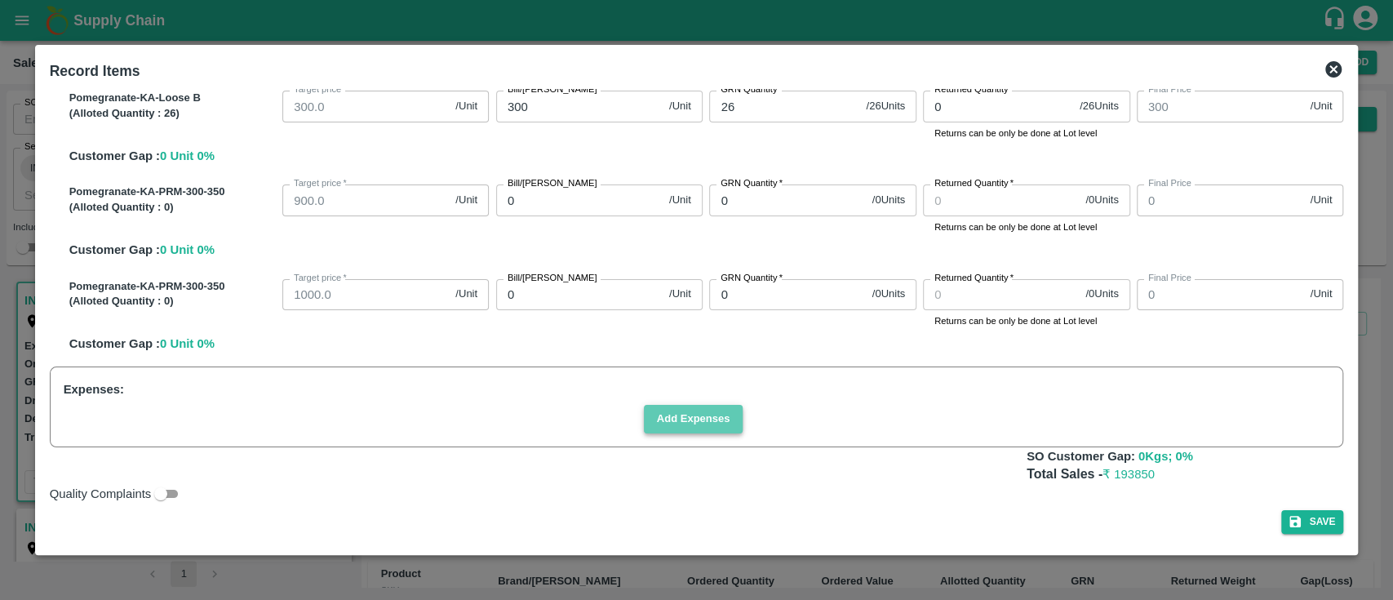
click at [691, 419] on button "Add Expenses" at bounding box center [694, 419] width 100 height 29
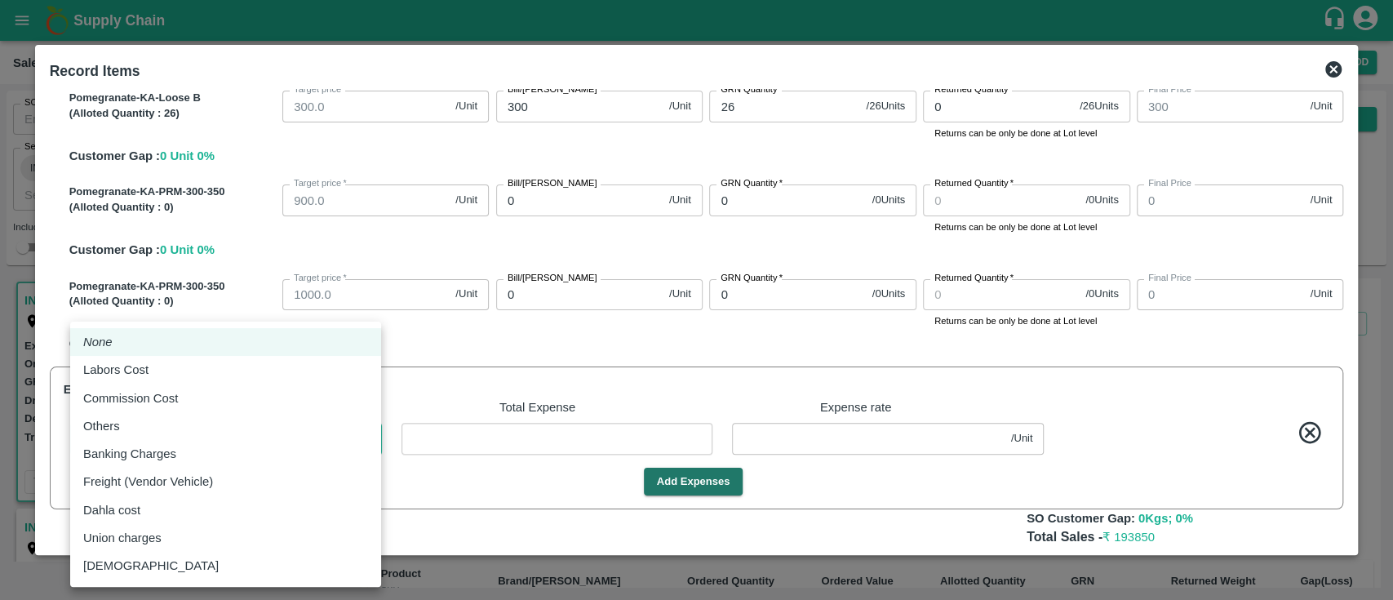
click at [194, 437] on body "Supply Chain Sales Orders Direct Customer Add SO ID SO ID Start Date Start Date…" at bounding box center [696, 300] width 1393 height 600
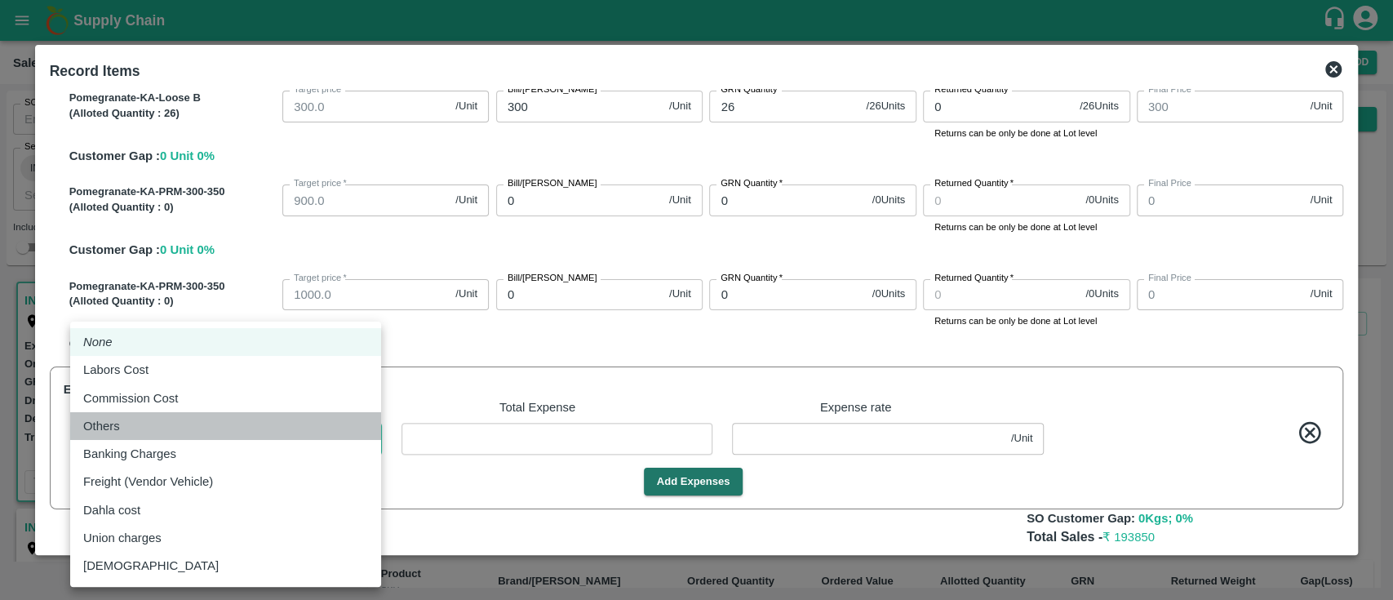
click at [151, 428] on div "Others" at bounding box center [225, 426] width 285 height 18
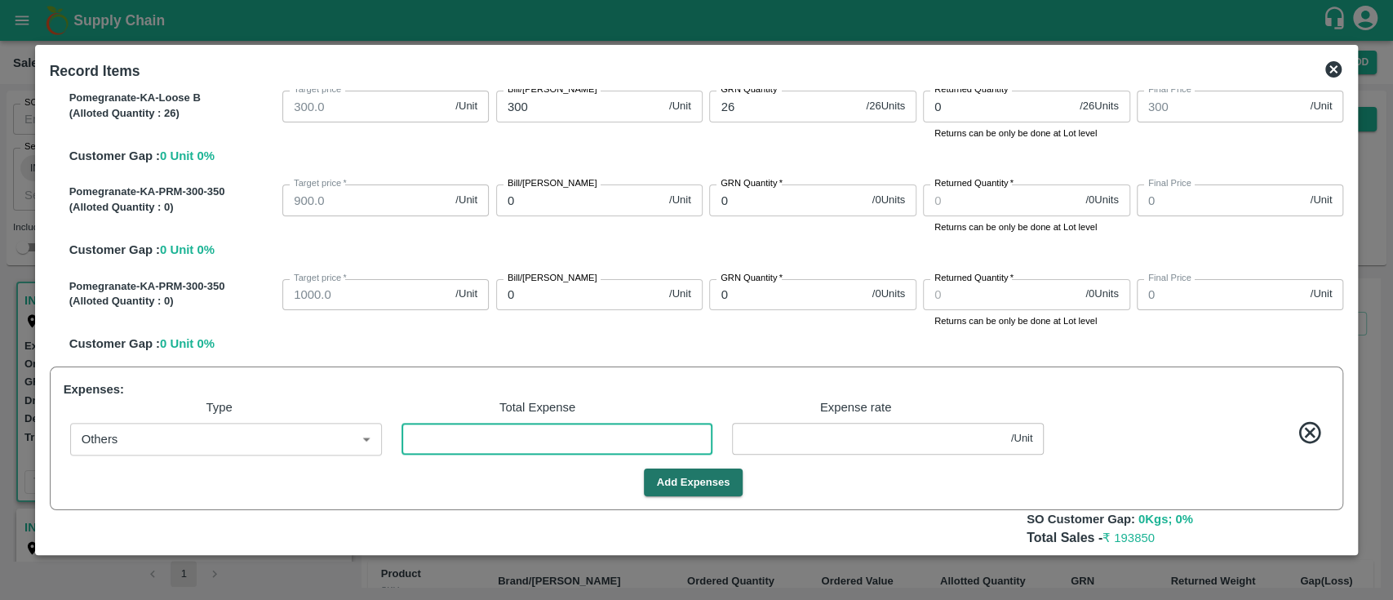
click at [461, 436] on input "number" at bounding box center [558, 438] width 312 height 31
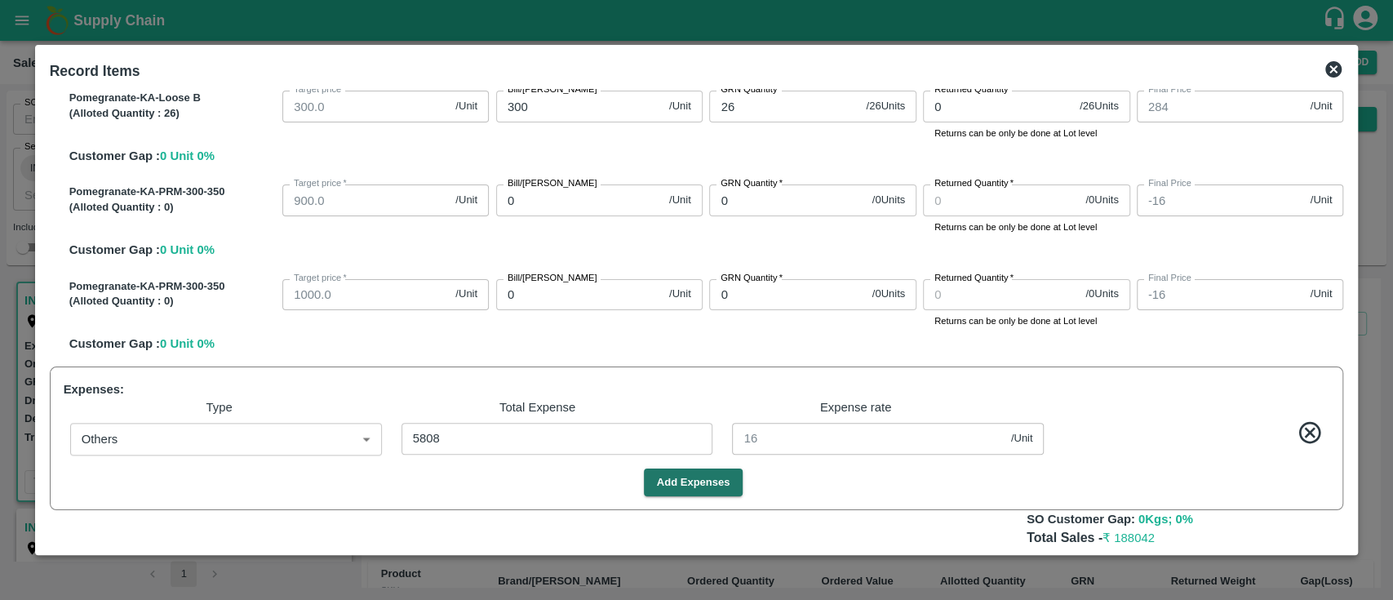
click at [499, 484] on div "Add Expenses" at bounding box center [693, 482] width 1273 height 29
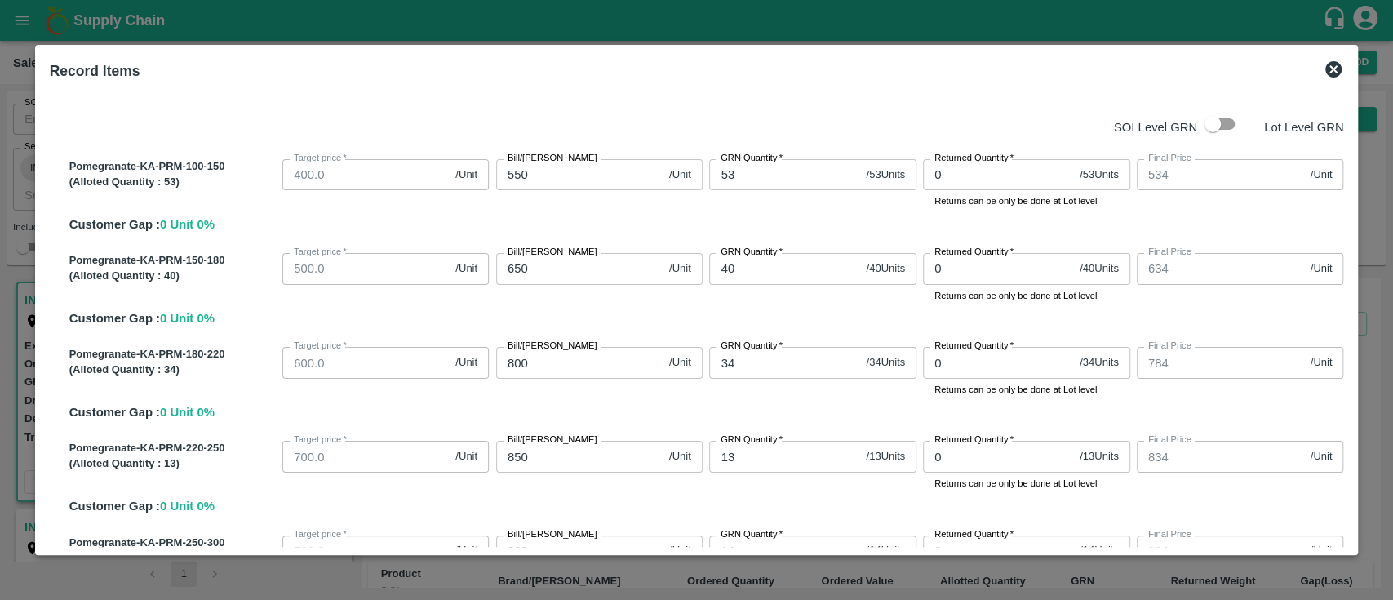
scroll to position [1165, 0]
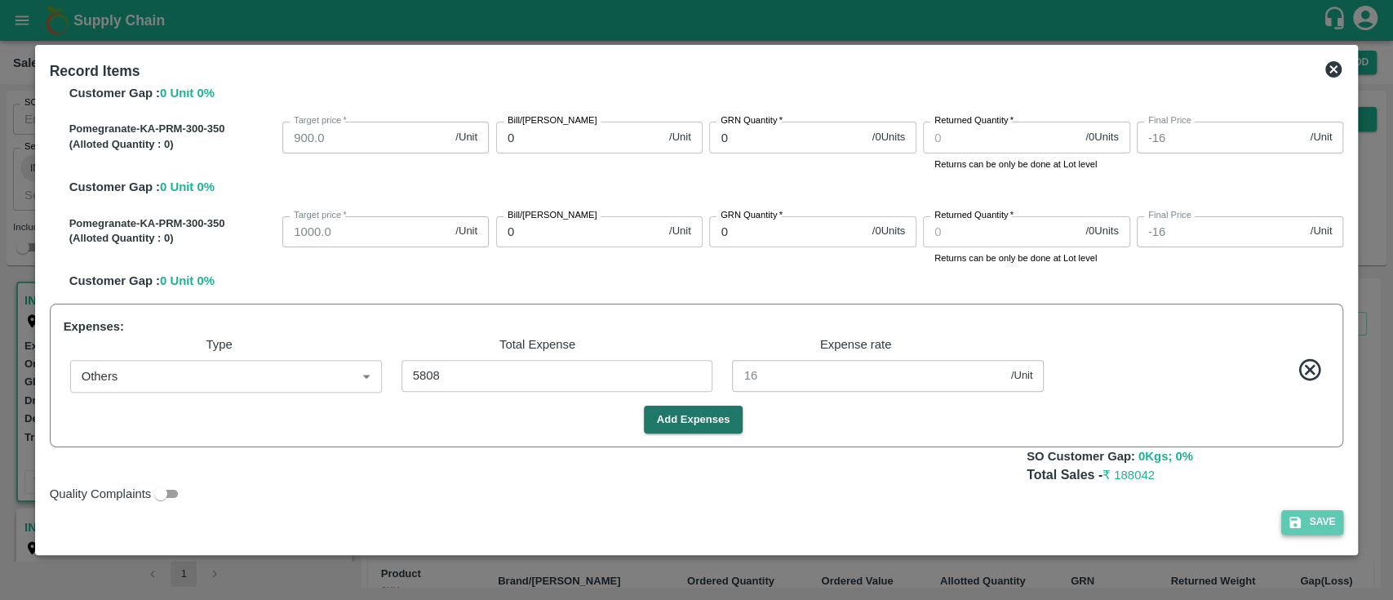
click at [1303, 526] on button "Save" at bounding box center [1312, 522] width 62 height 24
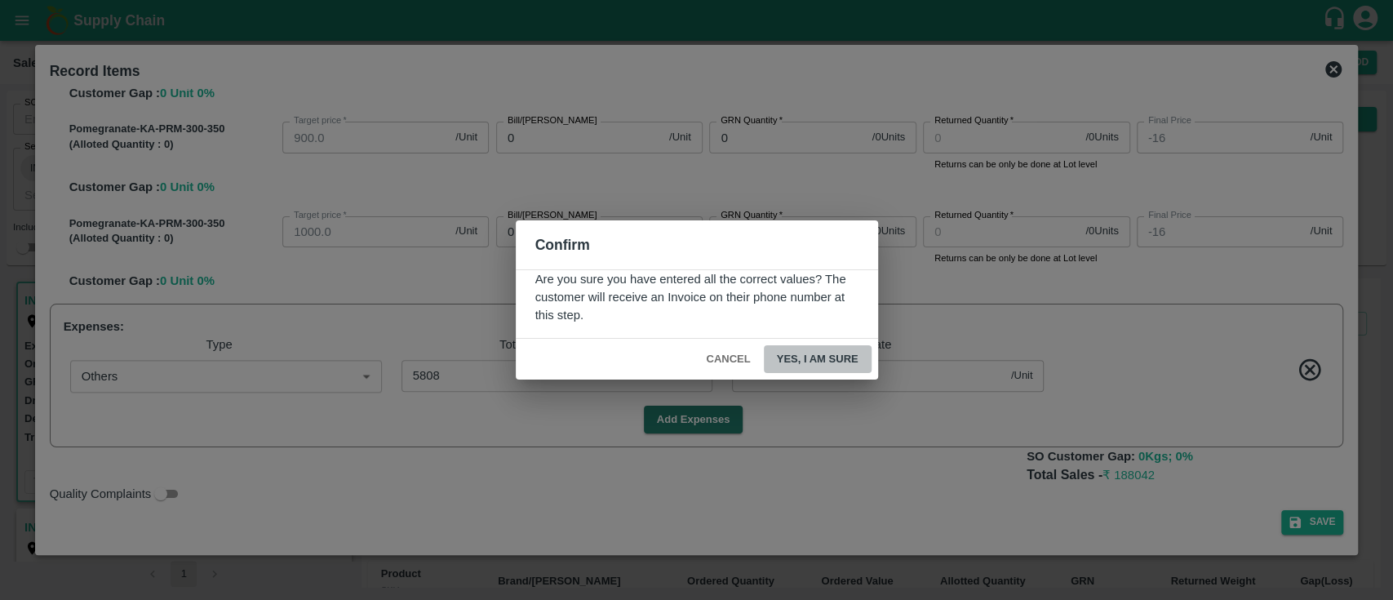
click at [811, 362] on button "Yes, I am sure" at bounding box center [818, 359] width 108 height 29
click at [710, 362] on button "Cancel" at bounding box center [727, 359] width 57 height 29
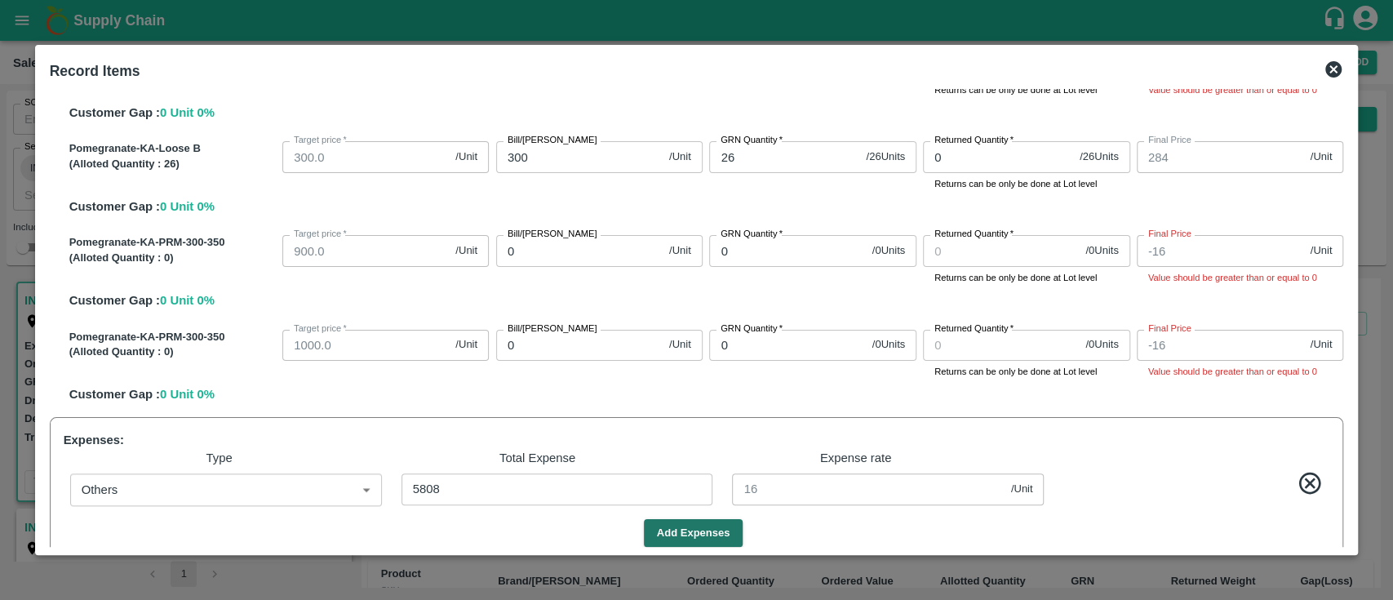
scroll to position [1050, 0]
click at [593, 349] on input "0" at bounding box center [579, 346] width 166 height 31
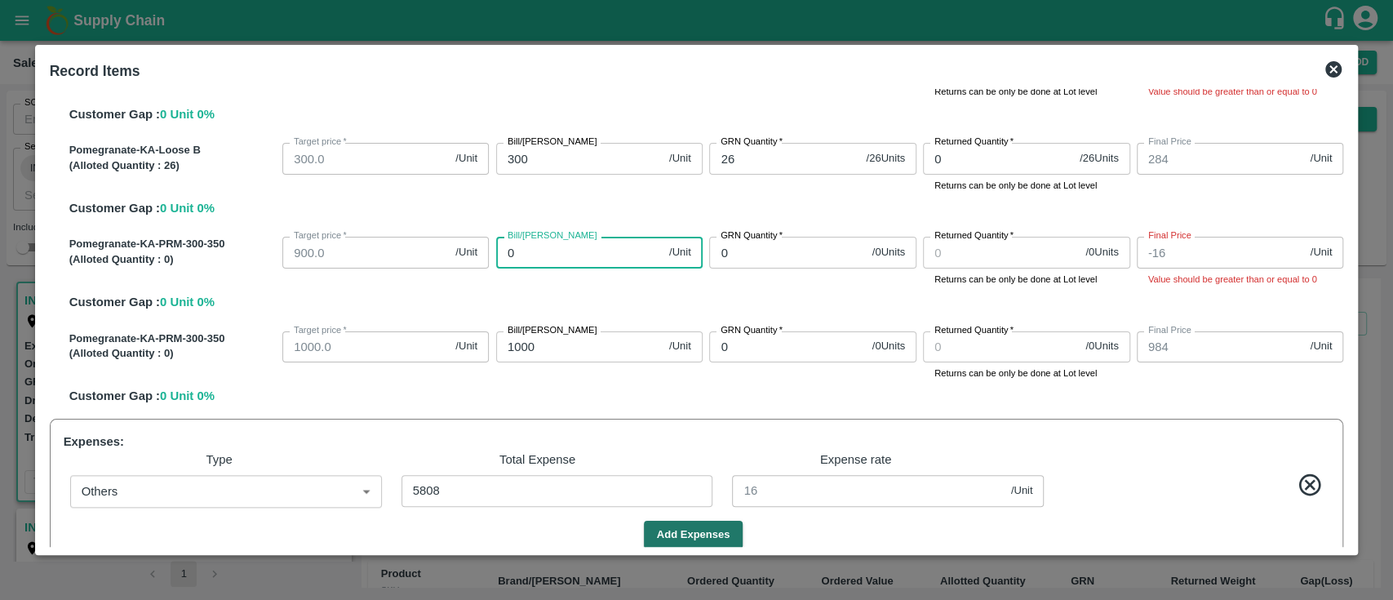
click at [555, 253] on input "0" at bounding box center [579, 252] width 166 height 31
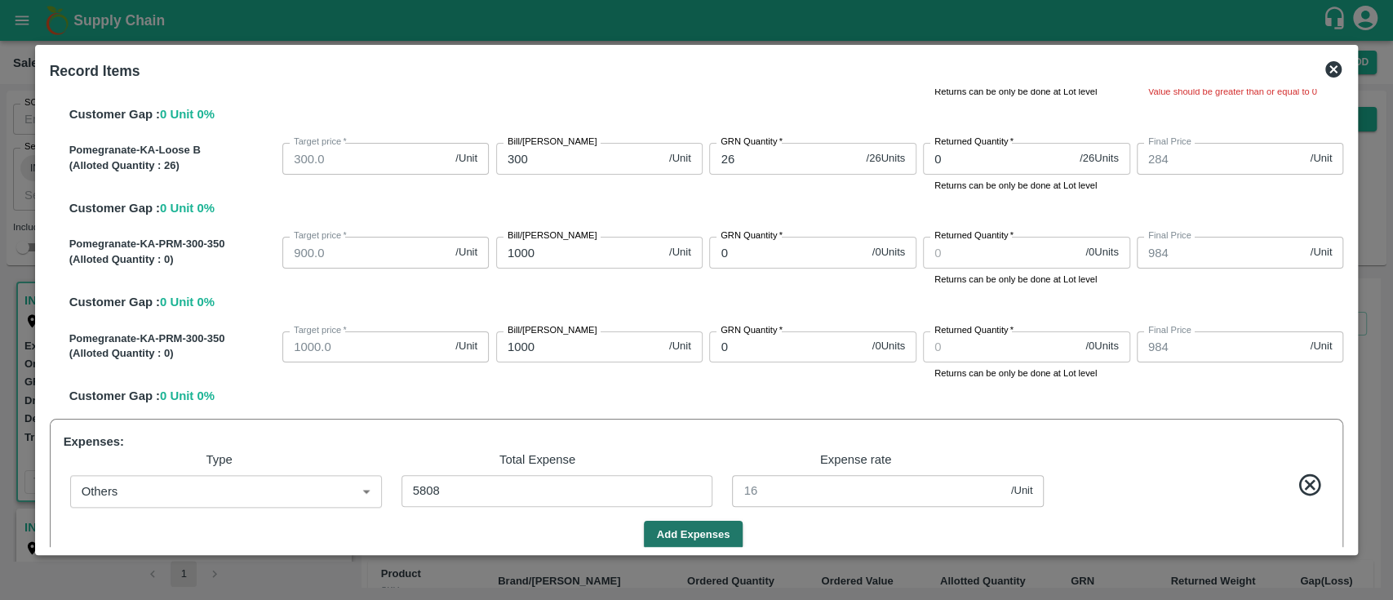
click at [571, 296] on div "Pomegranate-KA-PRM-300-350 (Alloted Quantity : 0 ) Target price   * 900.0 /Unit…" at bounding box center [703, 270] width 1281 height 81
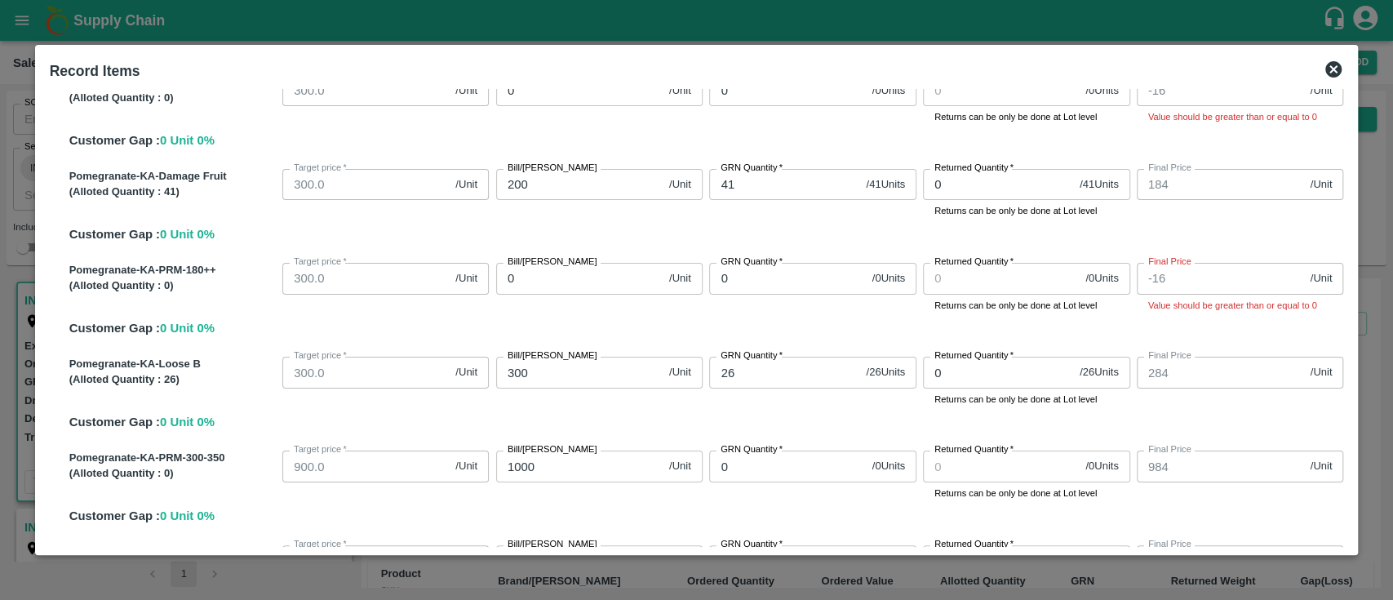
scroll to position [828, 0]
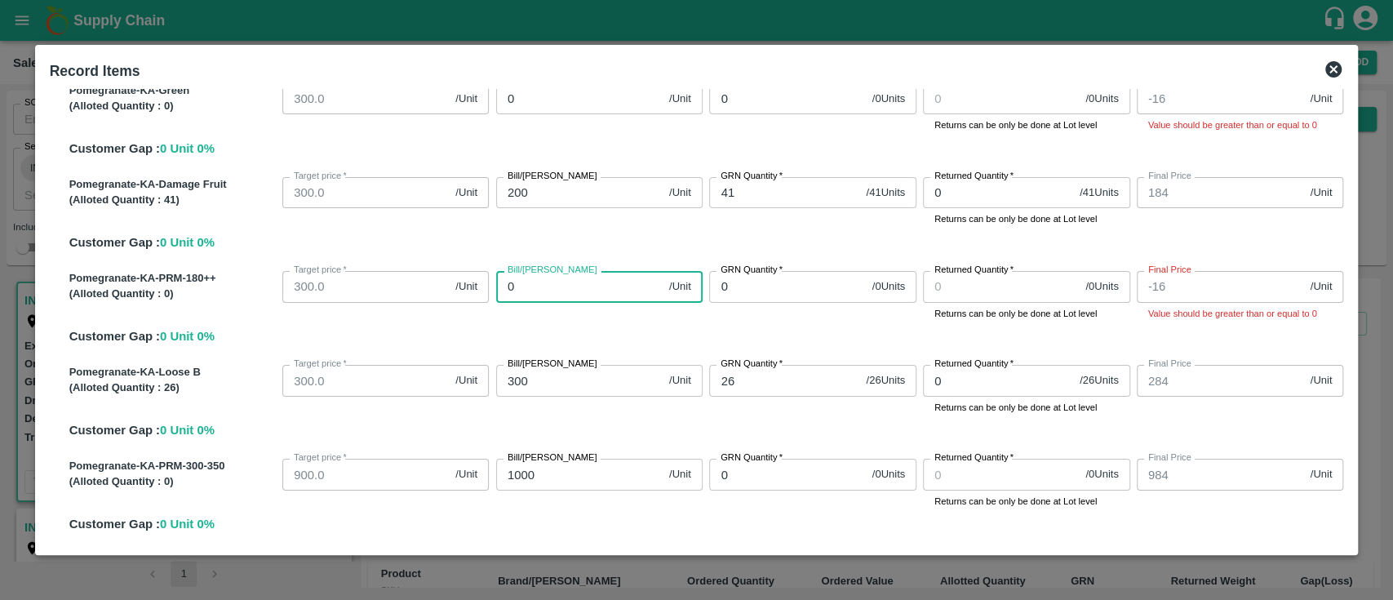
click at [571, 296] on input "0" at bounding box center [579, 286] width 166 height 31
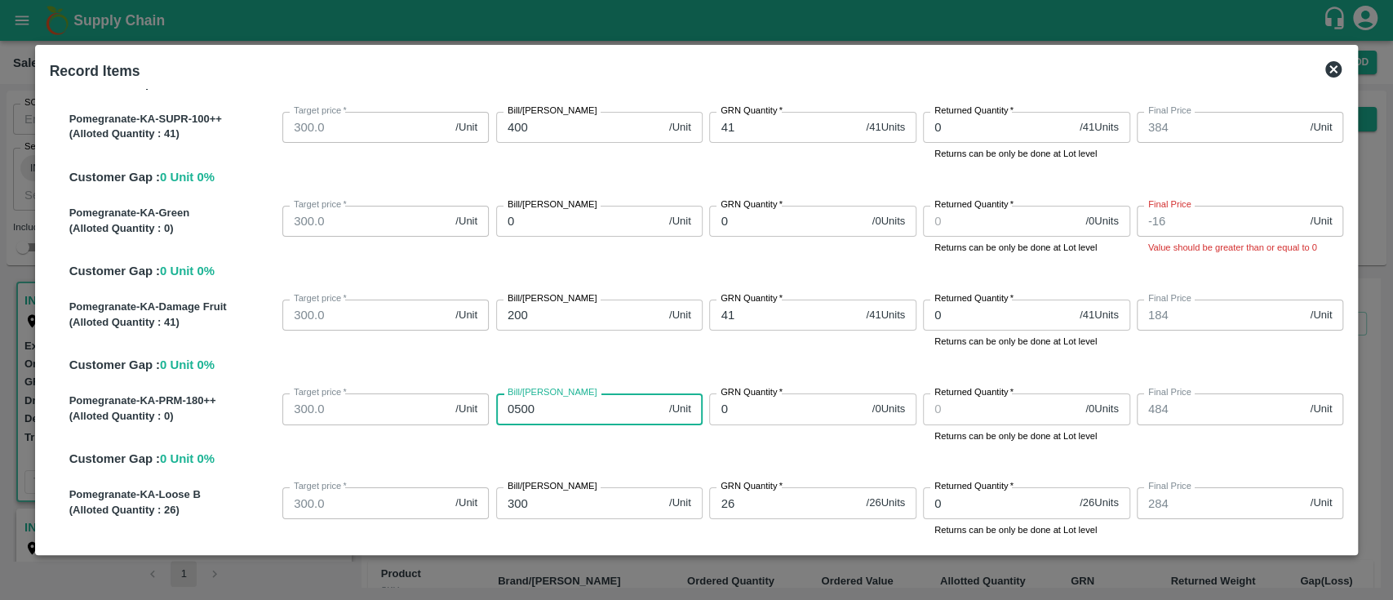
scroll to position [705, 0]
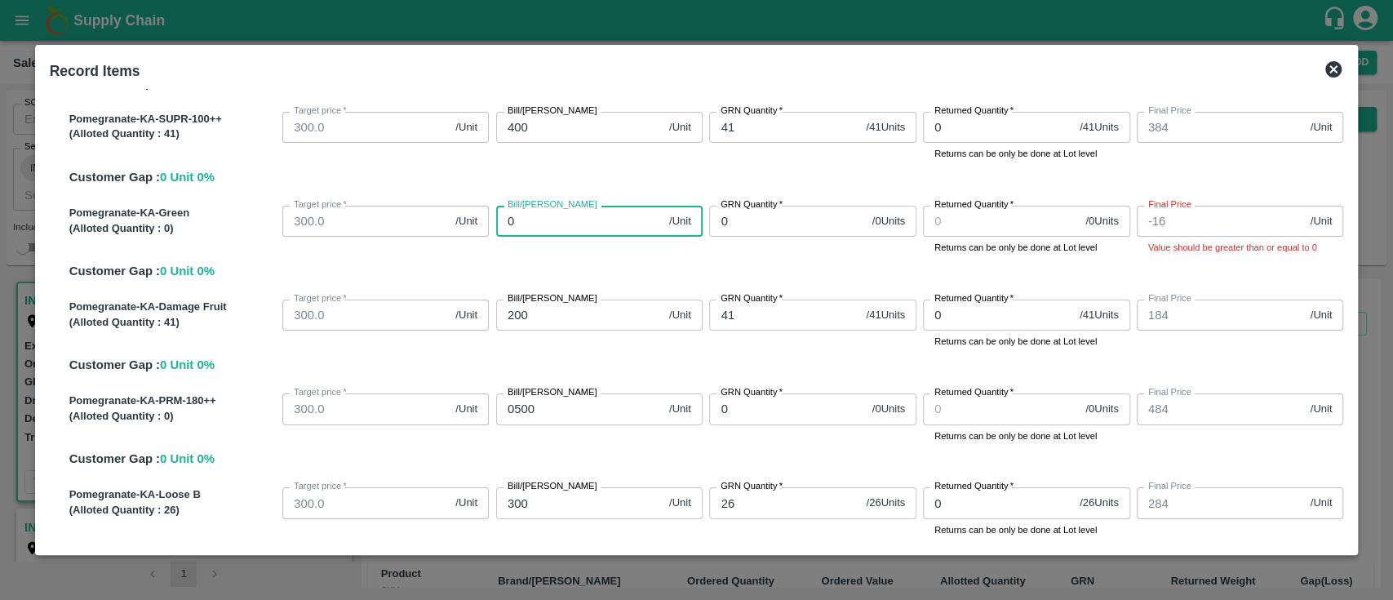
click at [565, 217] on input "0" at bounding box center [579, 221] width 166 height 31
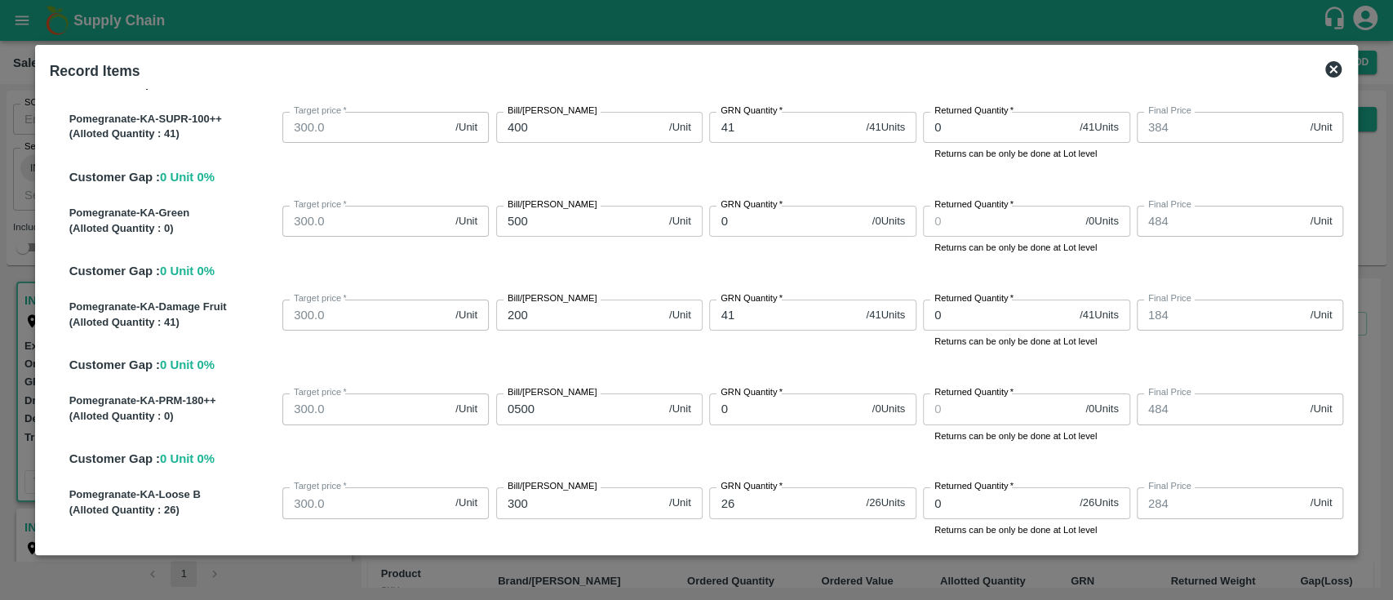
click at [592, 258] on div "Pomegranate-KA-Green (Alloted Quantity : 0 ) Target price   * 300.0 /Unit Targe…" at bounding box center [703, 239] width 1281 height 81
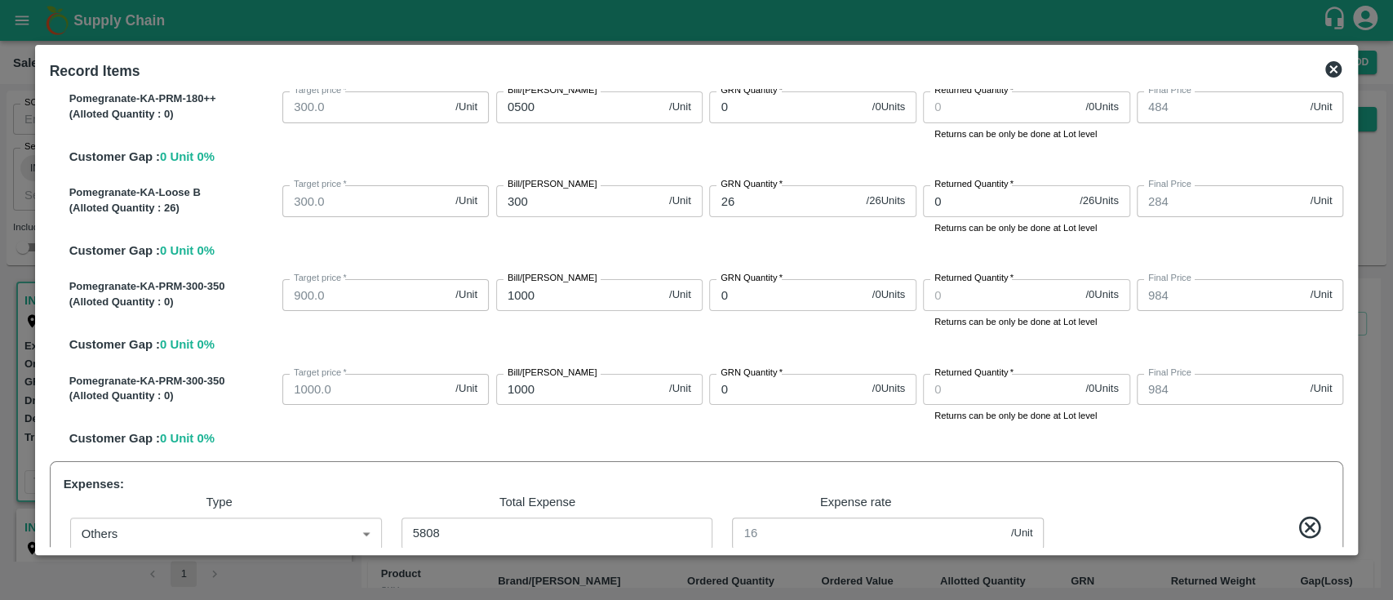
scroll to position [1165, 0]
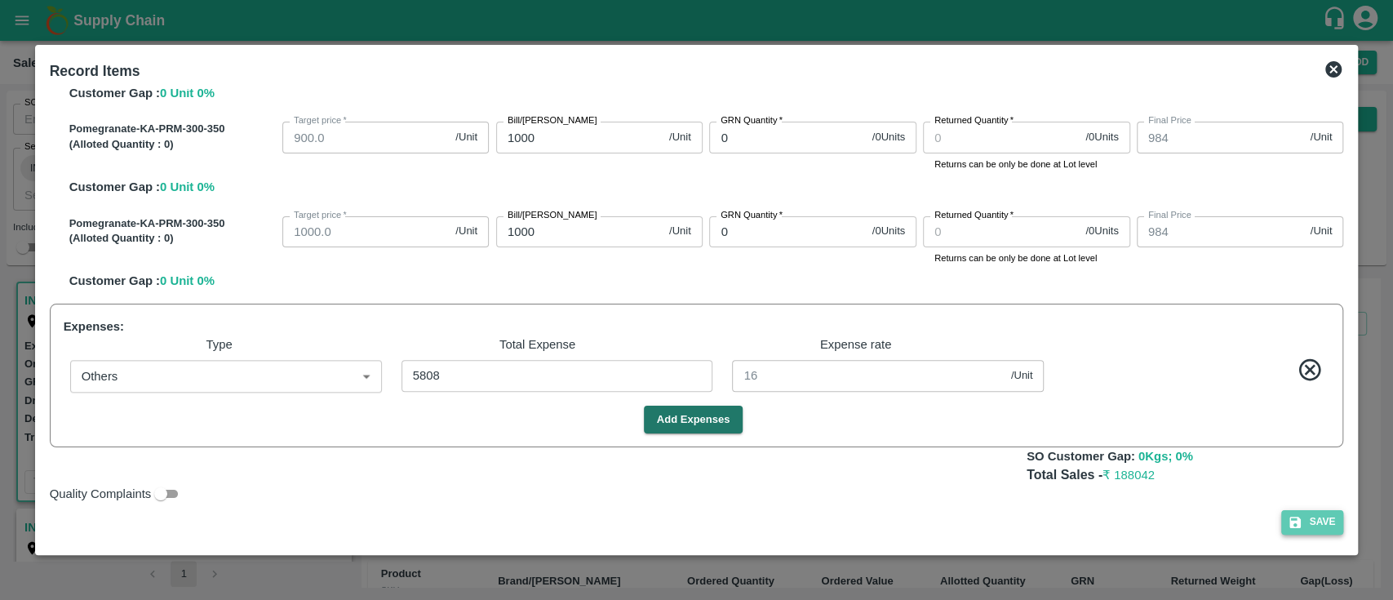
click at [1306, 526] on button "Save" at bounding box center [1312, 522] width 62 height 24
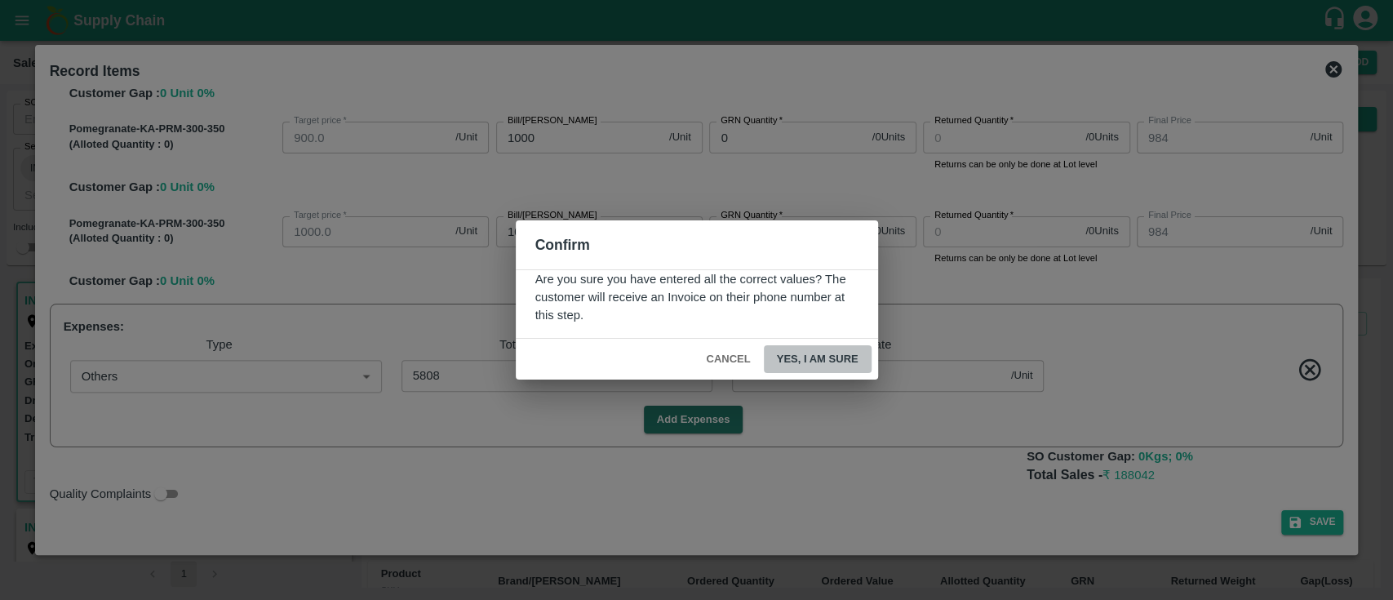
click at [815, 347] on button "Yes, I am sure" at bounding box center [818, 359] width 108 height 29
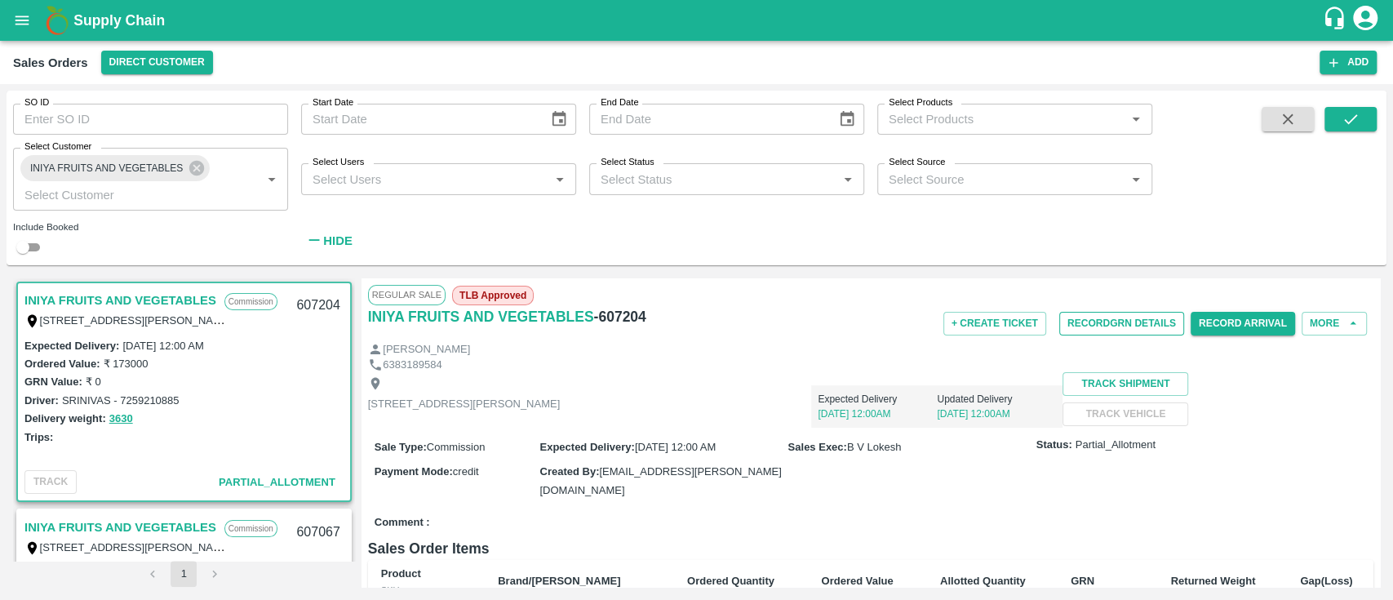
click at [1122, 328] on button "Record GRN Details" at bounding box center [1121, 324] width 125 height 24
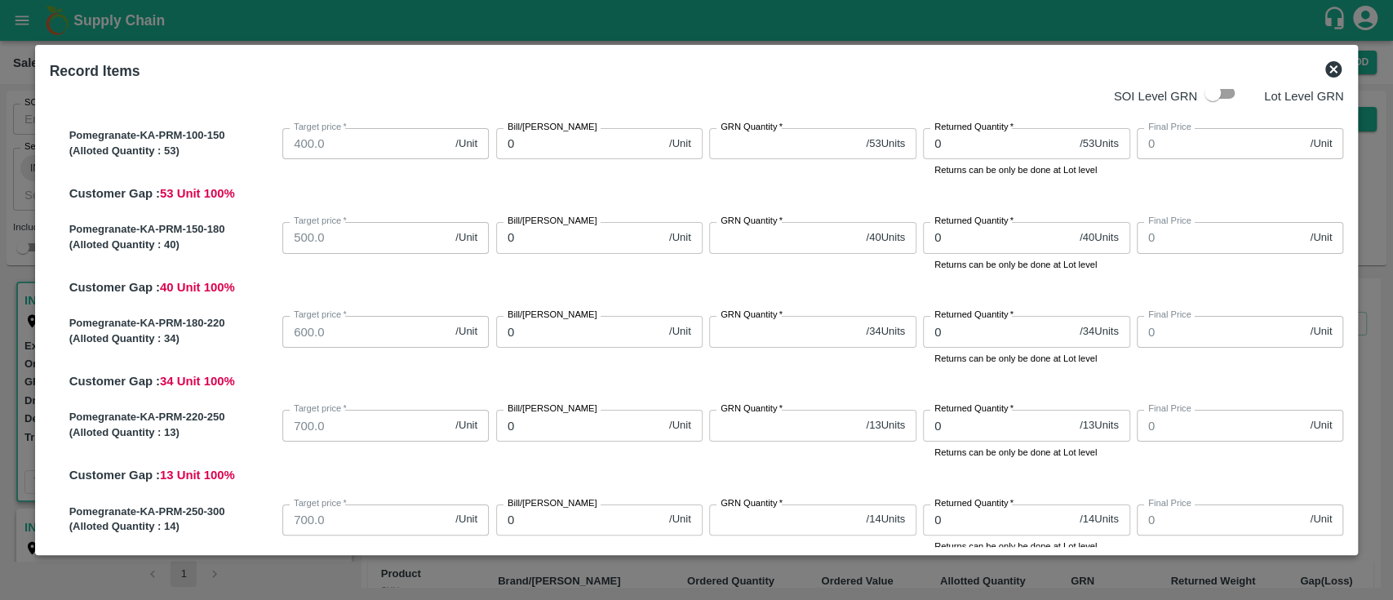
scroll to position [0, 0]
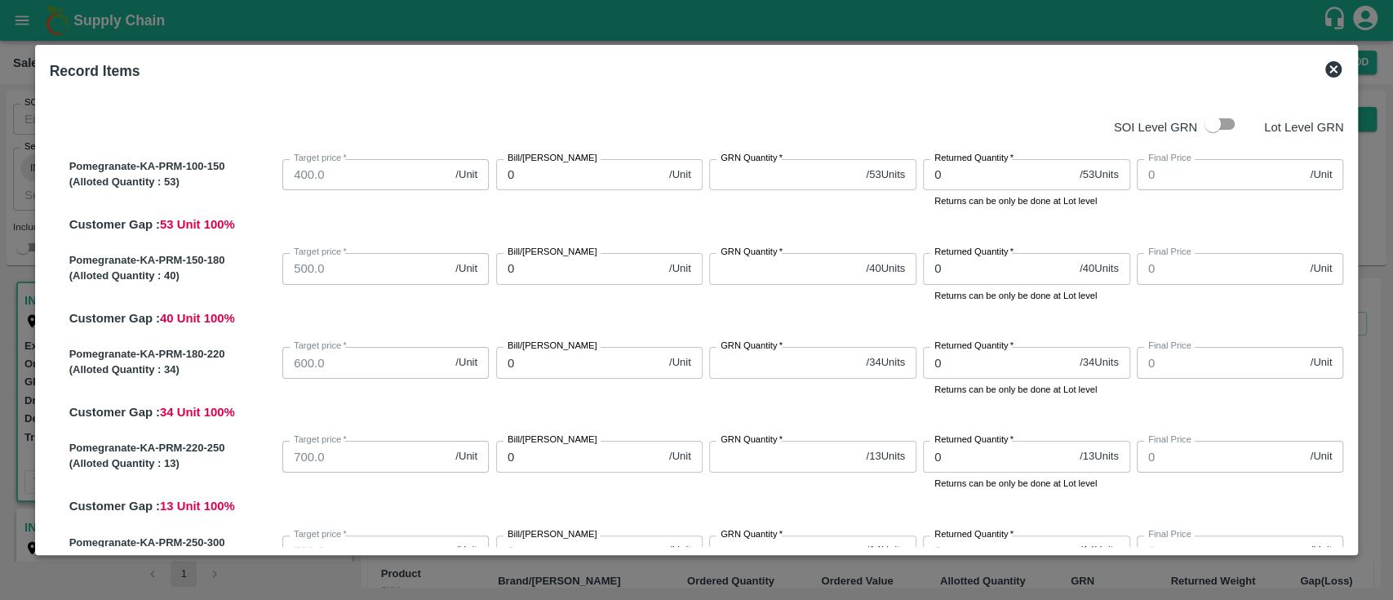
click at [1332, 63] on icon at bounding box center [1333, 69] width 16 height 16
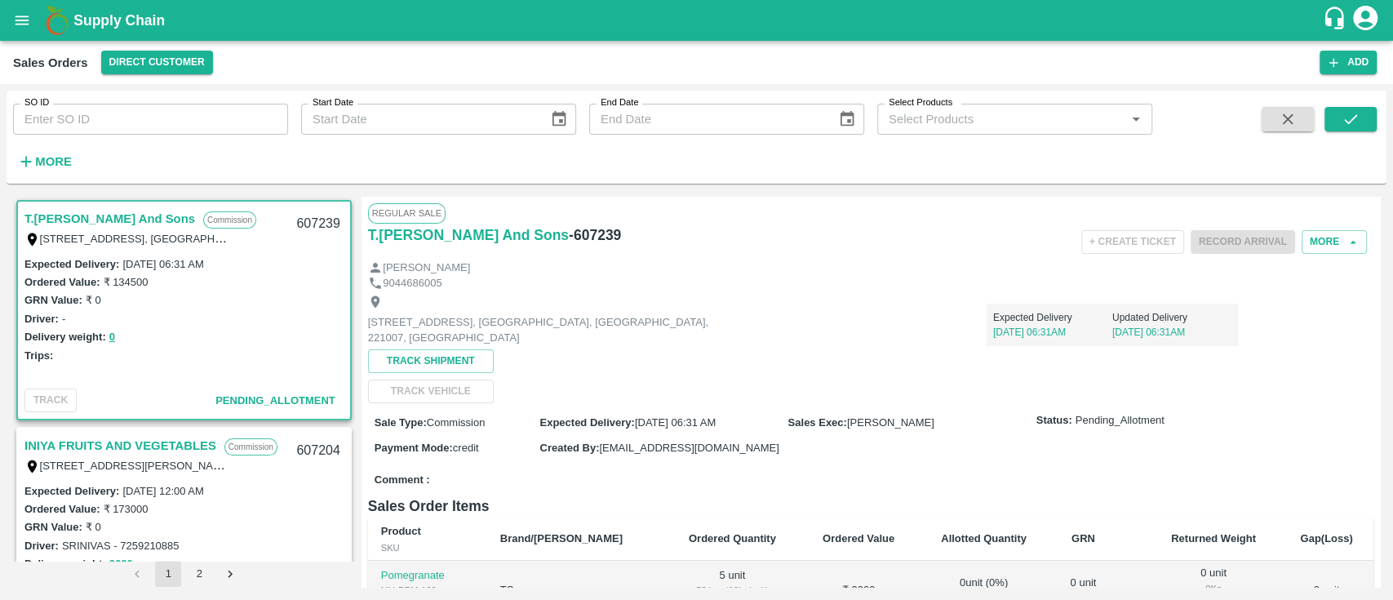
scroll to position [189, 0]
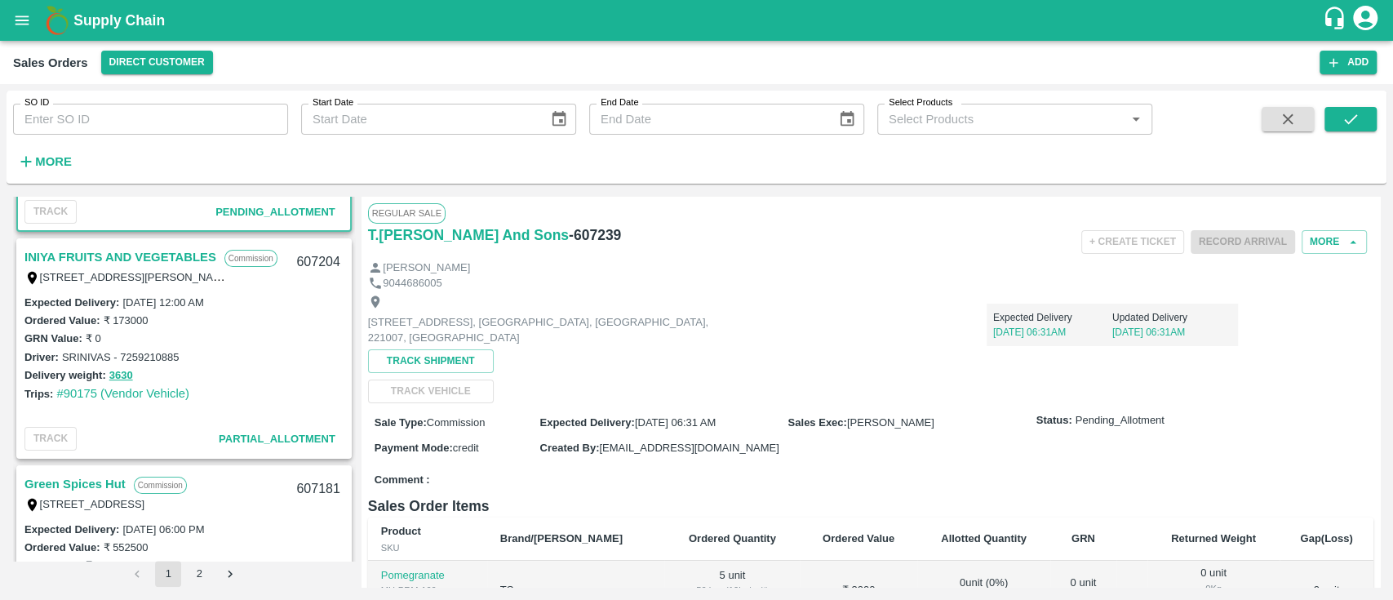
click at [126, 253] on link "INIYA FRUITS AND VEGETABLES" at bounding box center [120, 256] width 192 height 21
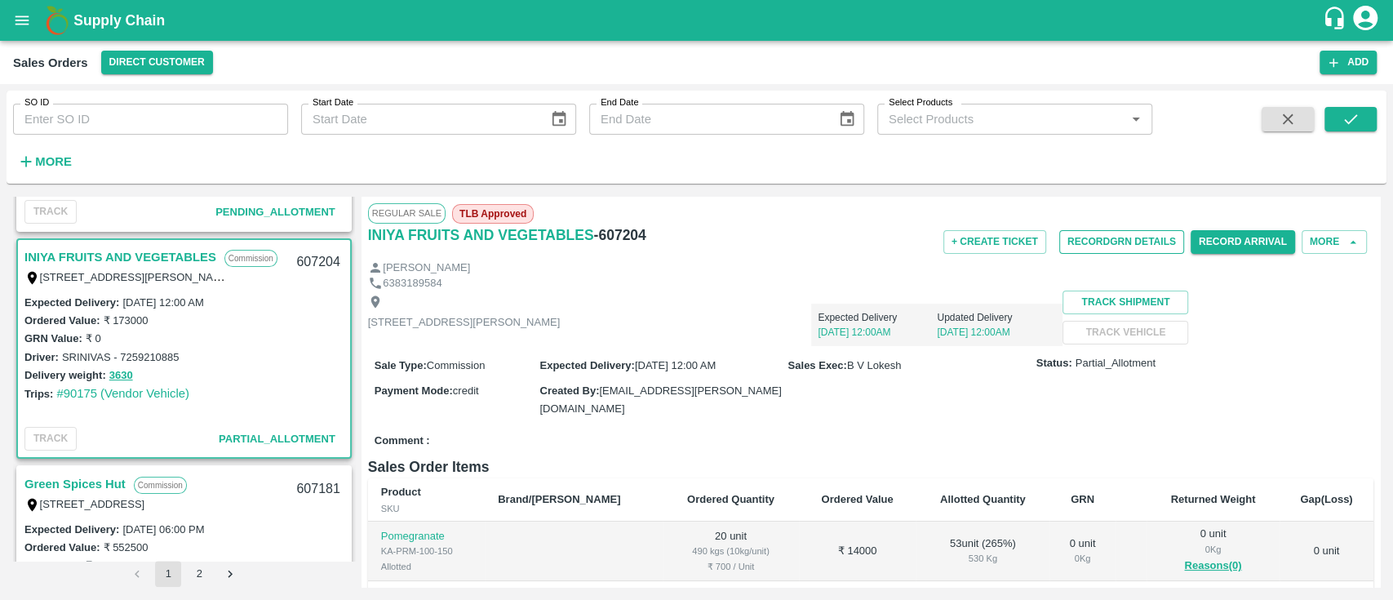
click at [1129, 241] on button "Record GRN Details" at bounding box center [1121, 242] width 125 height 24
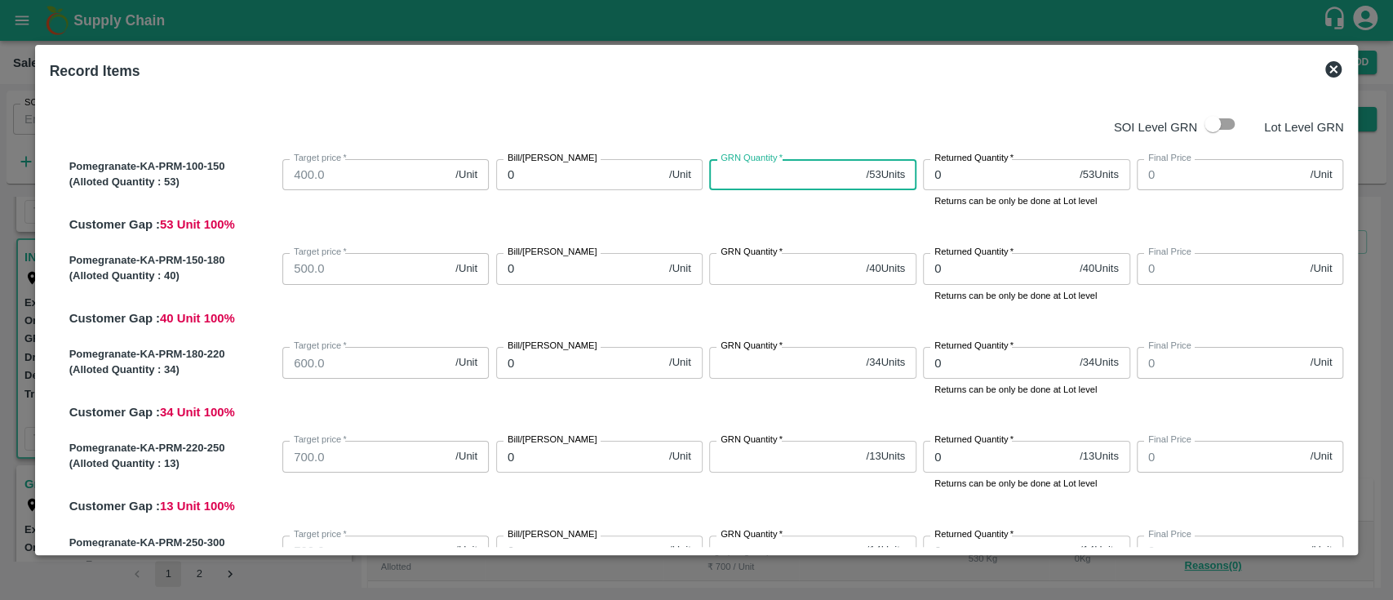
click at [794, 179] on input "GRN Quantity   *" at bounding box center [784, 174] width 150 height 31
type input "53"
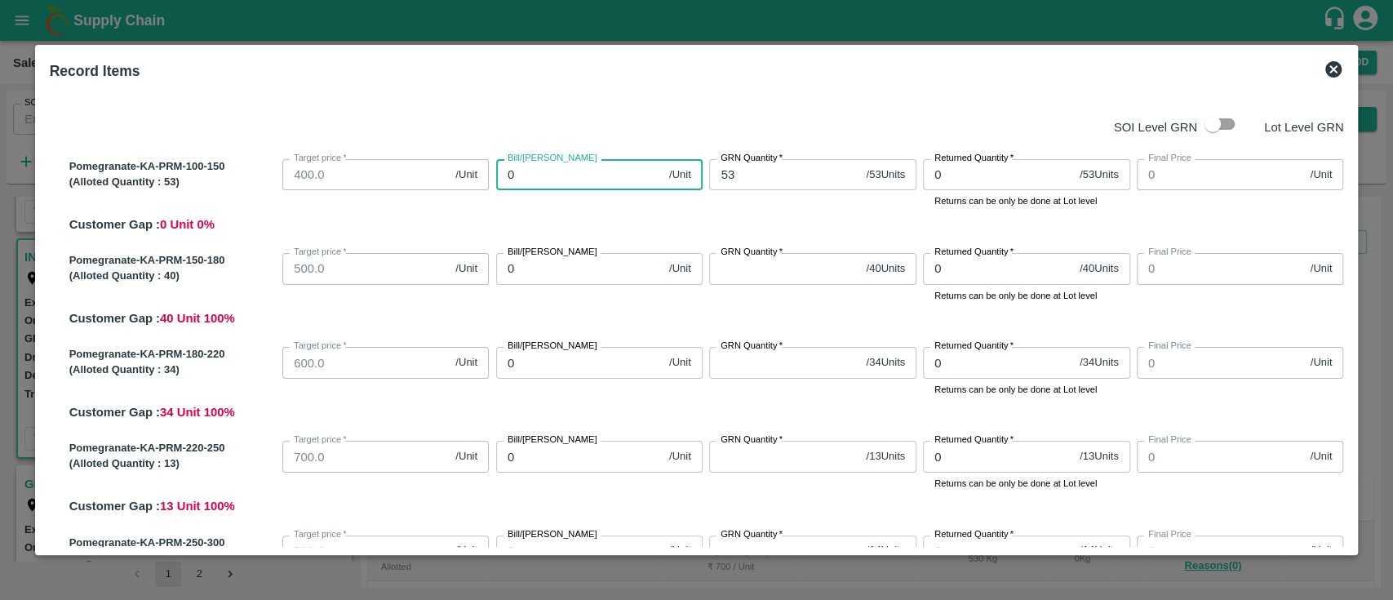
click at [555, 186] on input "0" at bounding box center [579, 174] width 166 height 31
type input "550"
click at [581, 206] on div "Bill/Patti price 550 /Unit Bill/Patti price" at bounding box center [597, 181] width 214 height 56
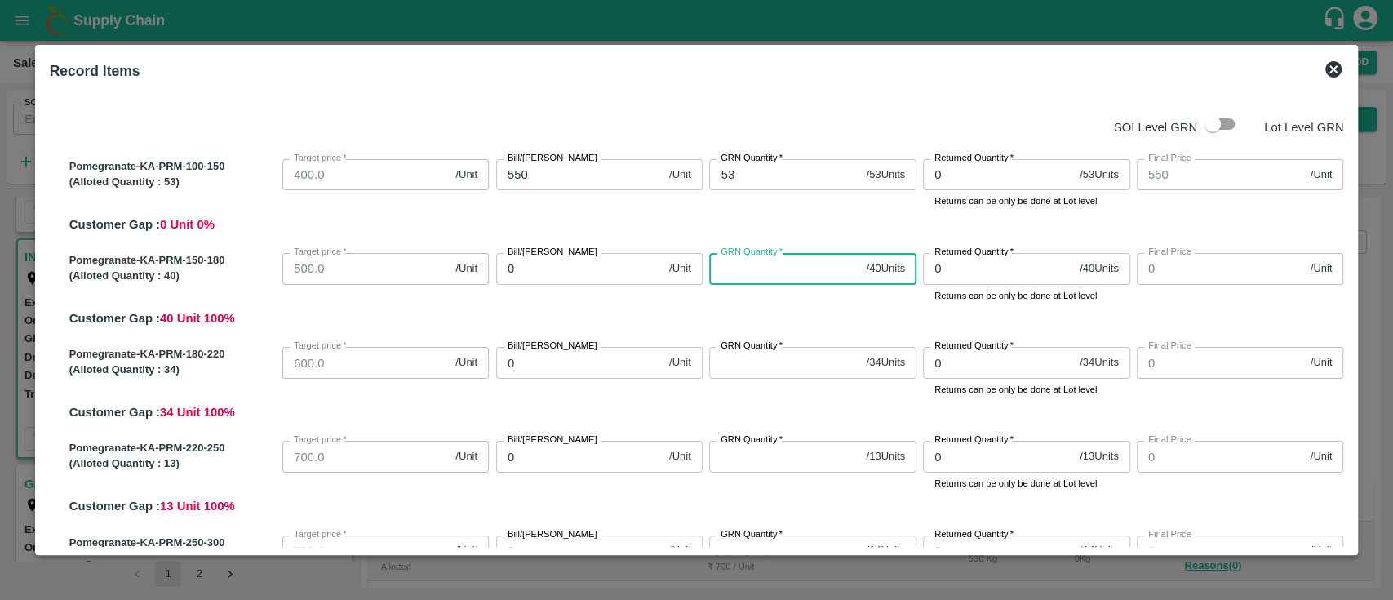
click at [757, 279] on input "GRN Quantity   *" at bounding box center [784, 268] width 150 height 31
type input "4"
type input "40"
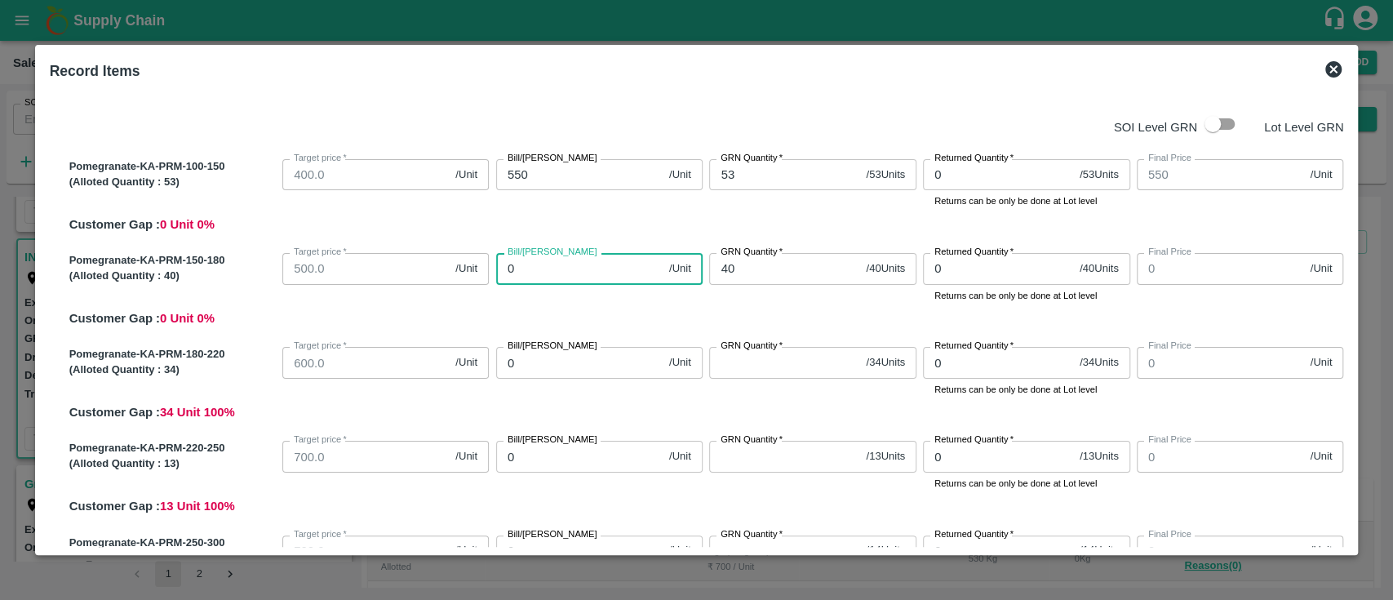
click at [575, 272] on input "0" at bounding box center [579, 268] width 166 height 31
type input "650"
click at [614, 319] on div "Pomegranate-KA-PRM-150-180 (Alloted Quantity : 40 ) Target price   * 500.0 /Uni…" at bounding box center [703, 286] width 1281 height 81
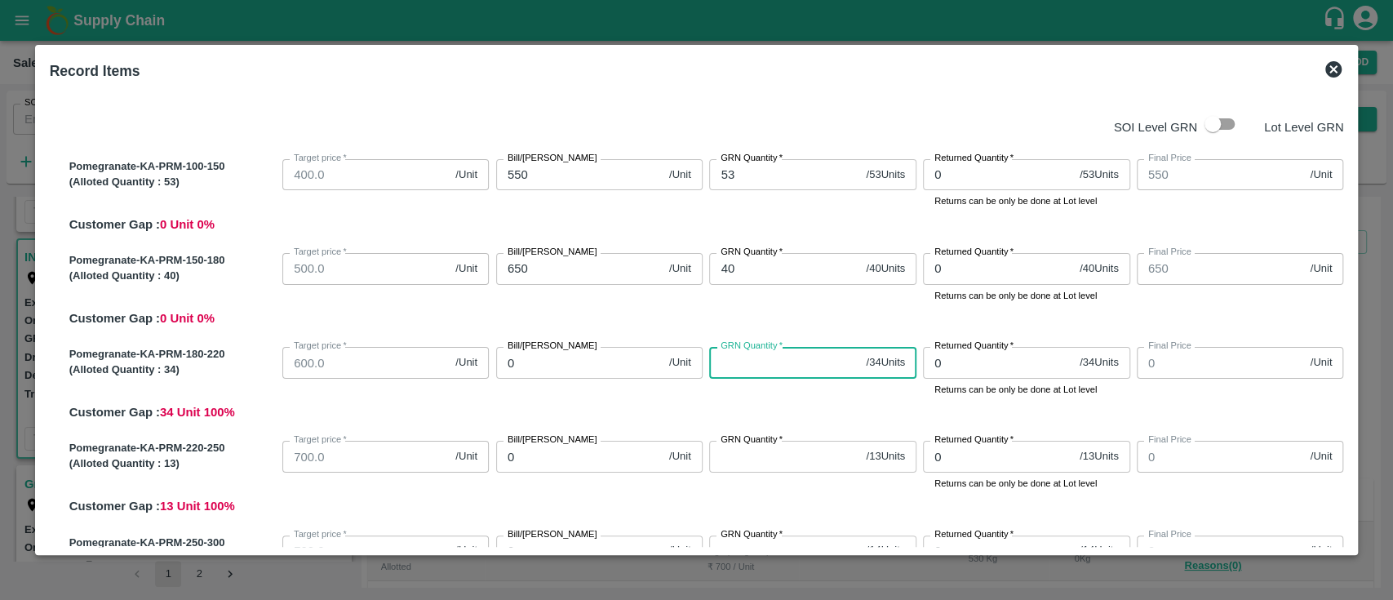
click at [742, 369] on input "GRN Quantity   *" at bounding box center [784, 362] width 150 height 31
type input "3"
type input "34"
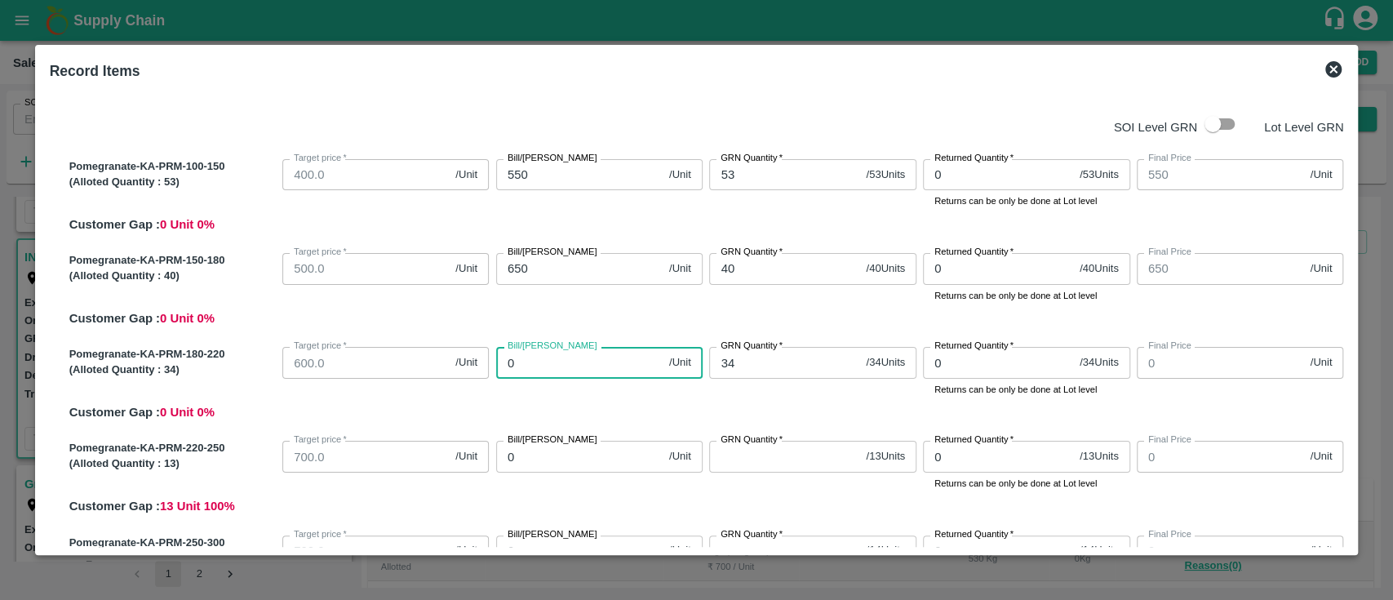
click at [517, 369] on input "0" at bounding box center [579, 362] width 166 height 31
type input "800"
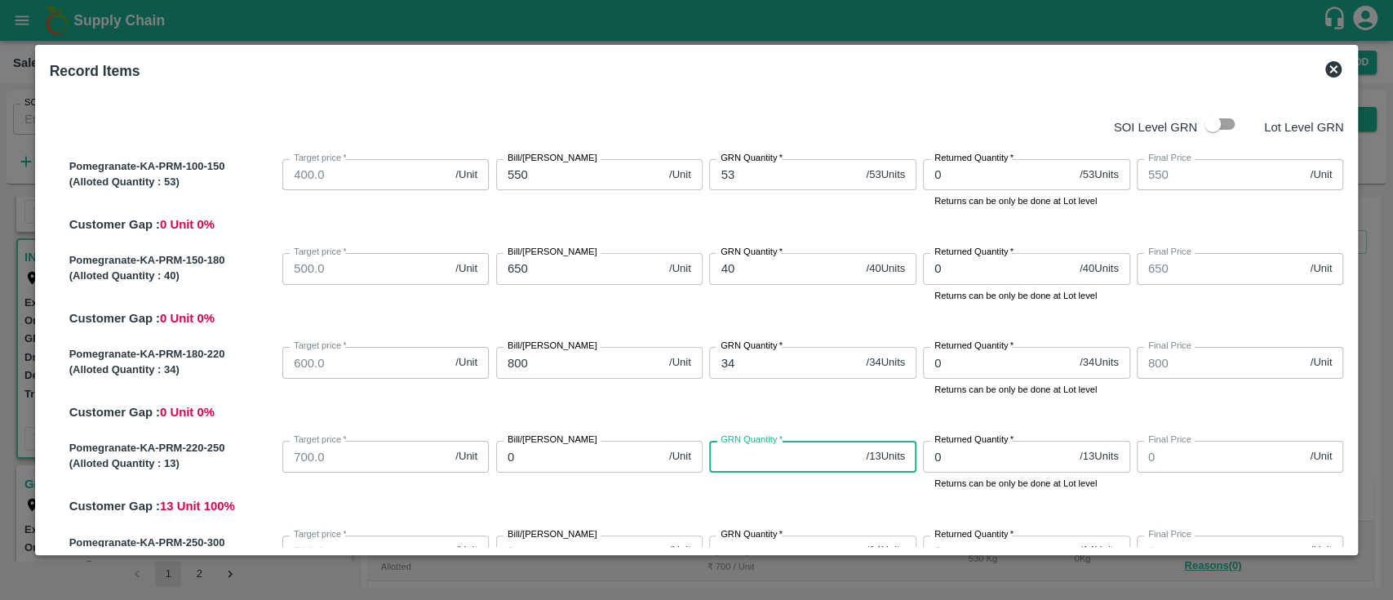
click at [774, 464] on input "GRN Quantity   *" at bounding box center [784, 456] width 150 height 31
type input "1"
type input "13"
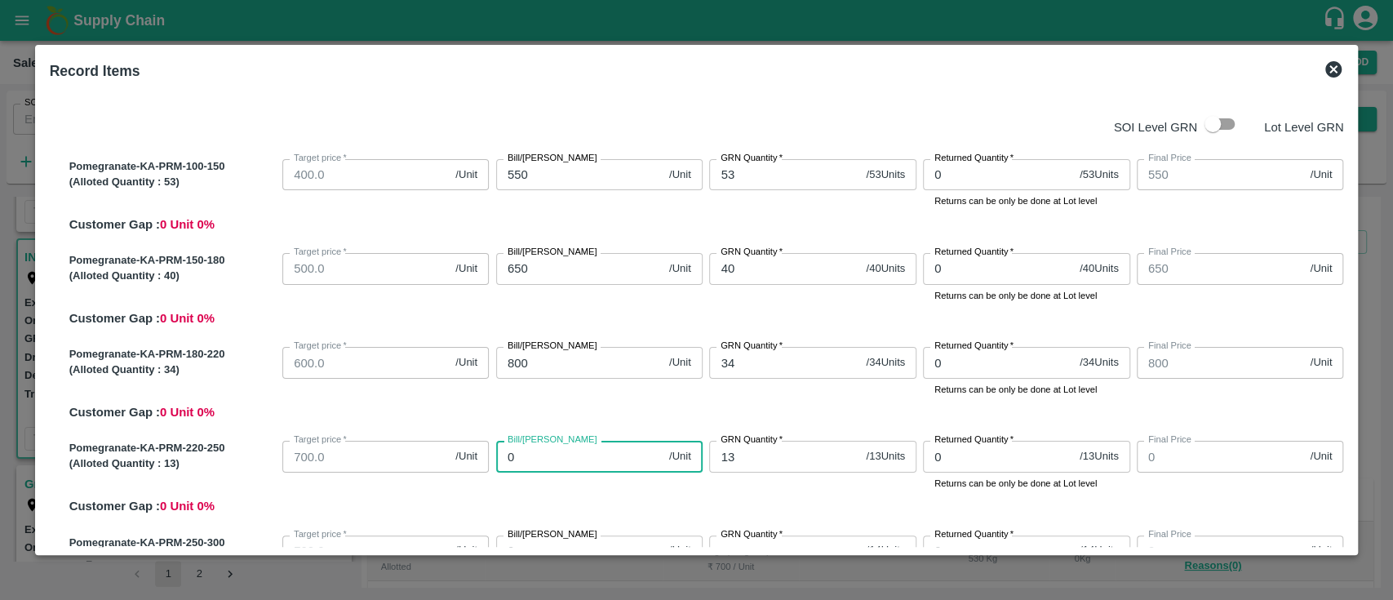
click at [594, 453] on input "0" at bounding box center [579, 456] width 166 height 31
type input "8"
type input "850"
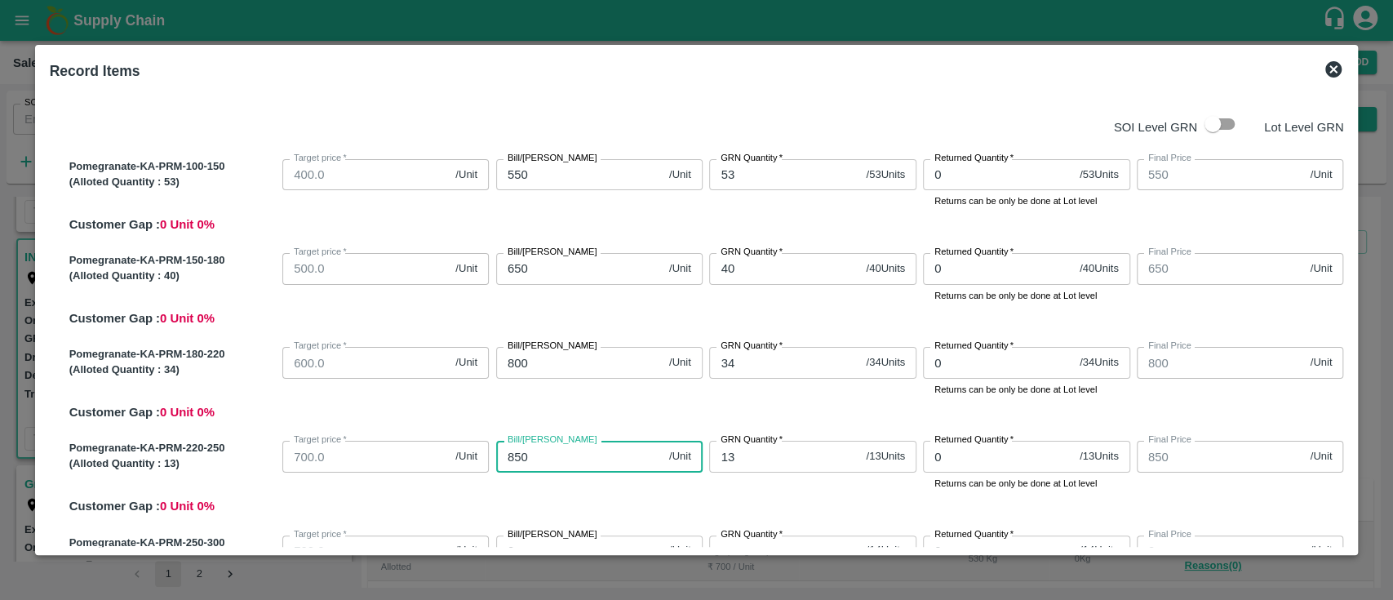
click at [635, 493] on div "Pomegranate-KA-PRM-220-250 (Alloted Quantity : 13 ) Target price   * 700.0 /Uni…" at bounding box center [703, 474] width 1281 height 81
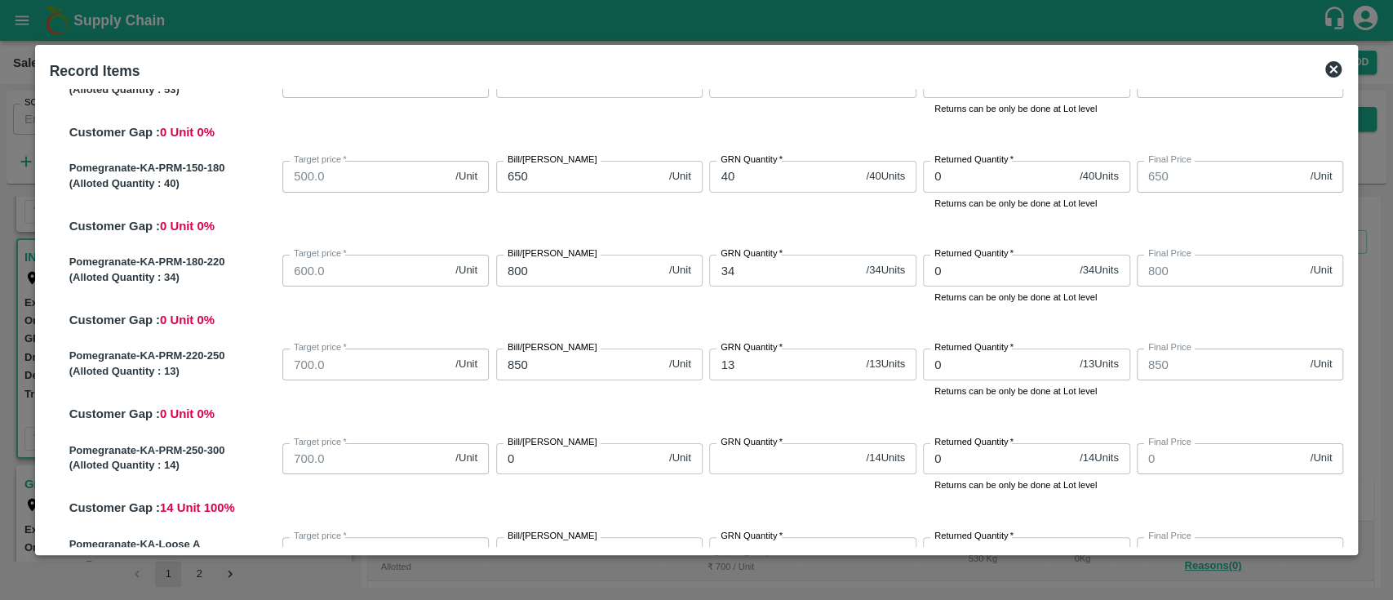
scroll to position [123, 0]
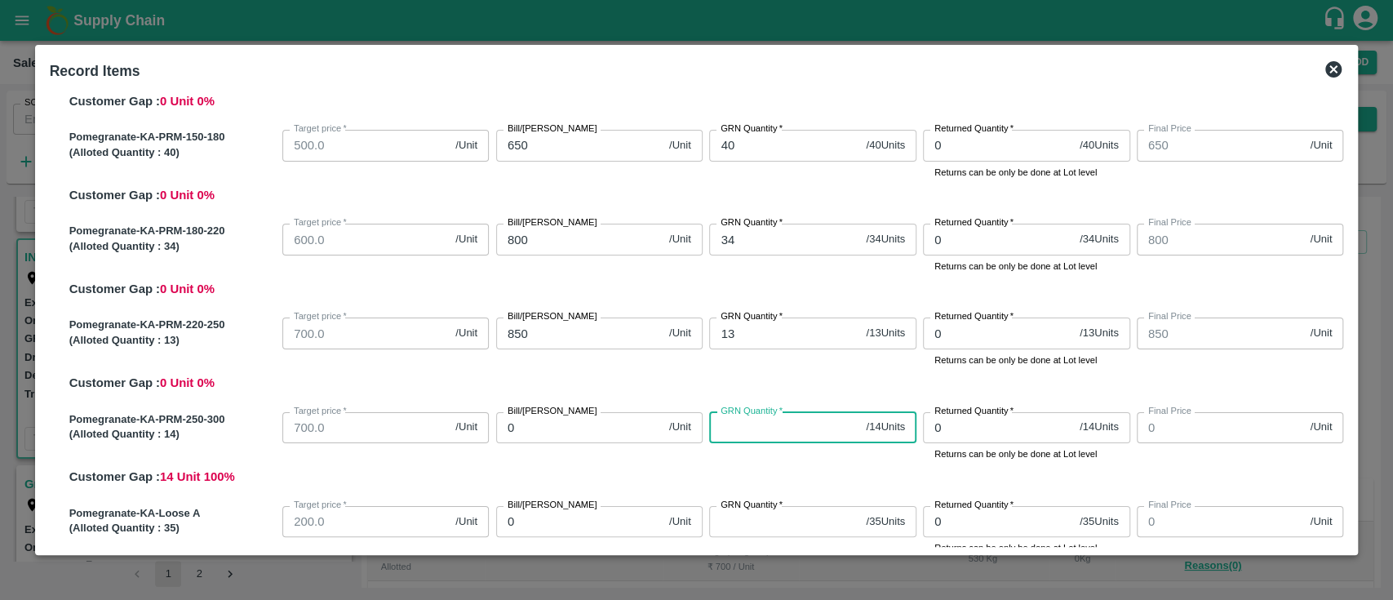
click at [739, 428] on input "GRN Quantity   *" at bounding box center [784, 427] width 150 height 31
type input "1"
type input "14"
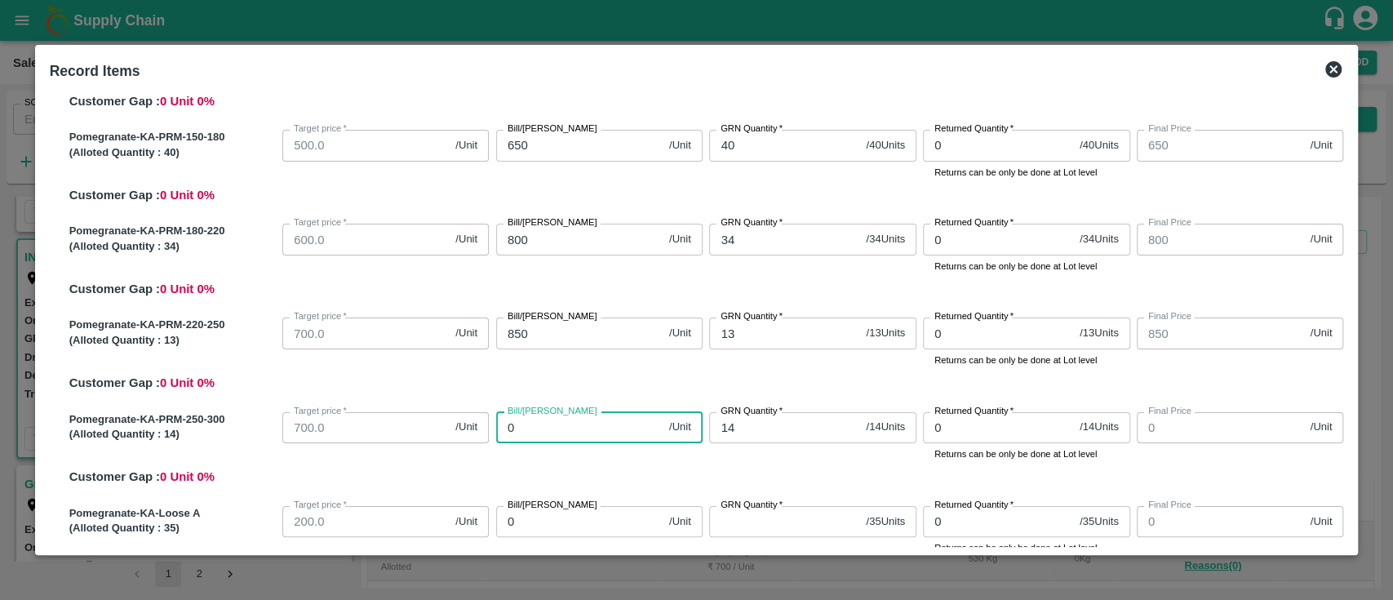
click at [521, 433] on input "0" at bounding box center [579, 427] width 166 height 31
type input "900"
click at [545, 448] on div "Bill/Patti price 900 /Unit Bill/Patti price" at bounding box center [597, 434] width 214 height 56
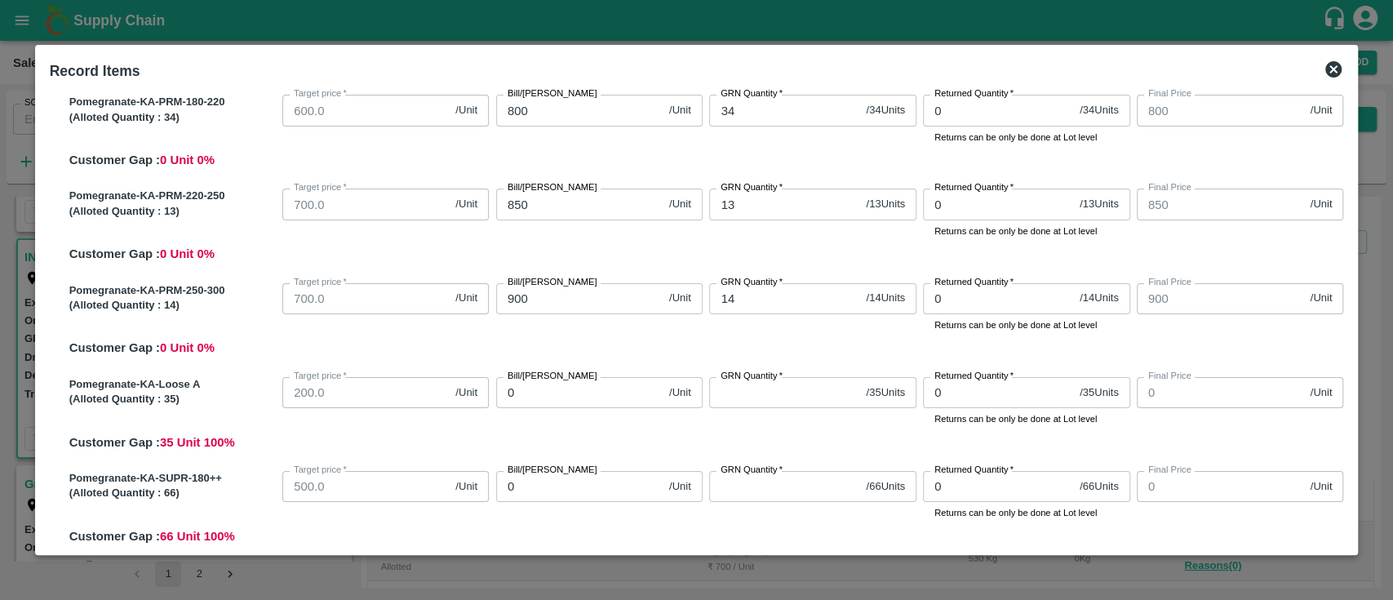
scroll to position [254, 0]
click at [773, 397] on input "GRN Quantity   *" at bounding box center [784, 390] width 150 height 31
type input "3"
type input "35"
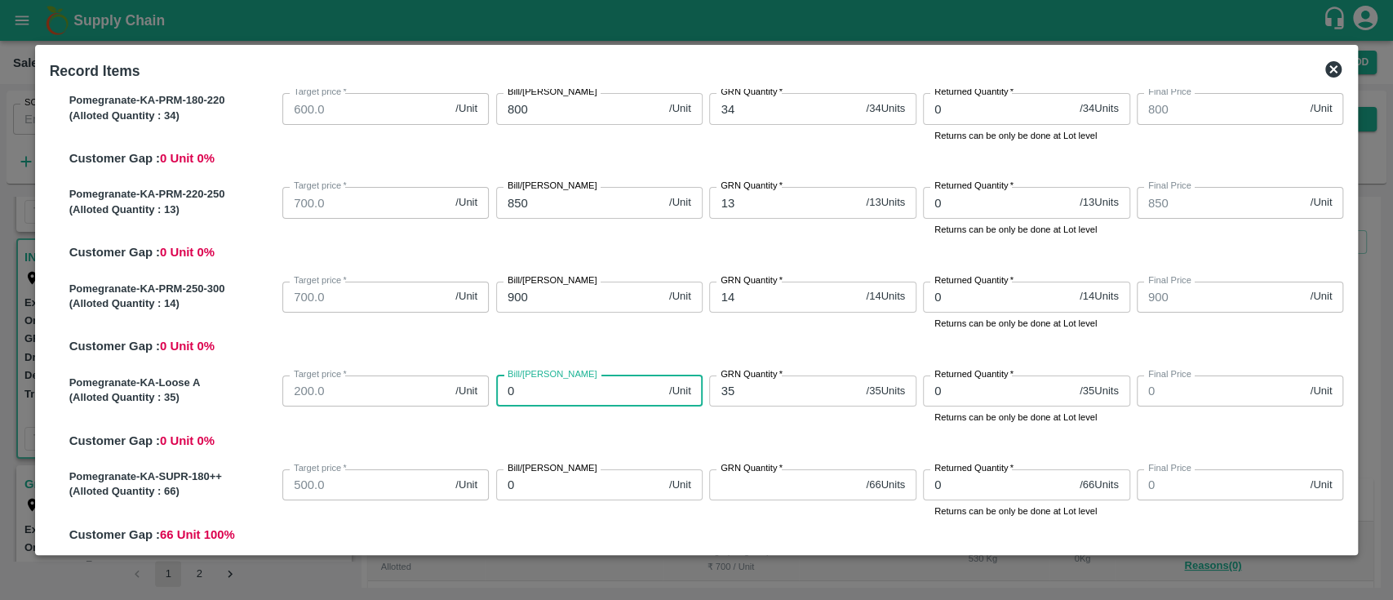
click at [524, 398] on input "0" at bounding box center [579, 390] width 166 height 31
type input "500"
click at [568, 421] on div "Bill/Patti price 500 /Unit Bill/Patti price" at bounding box center [597, 397] width 214 height 56
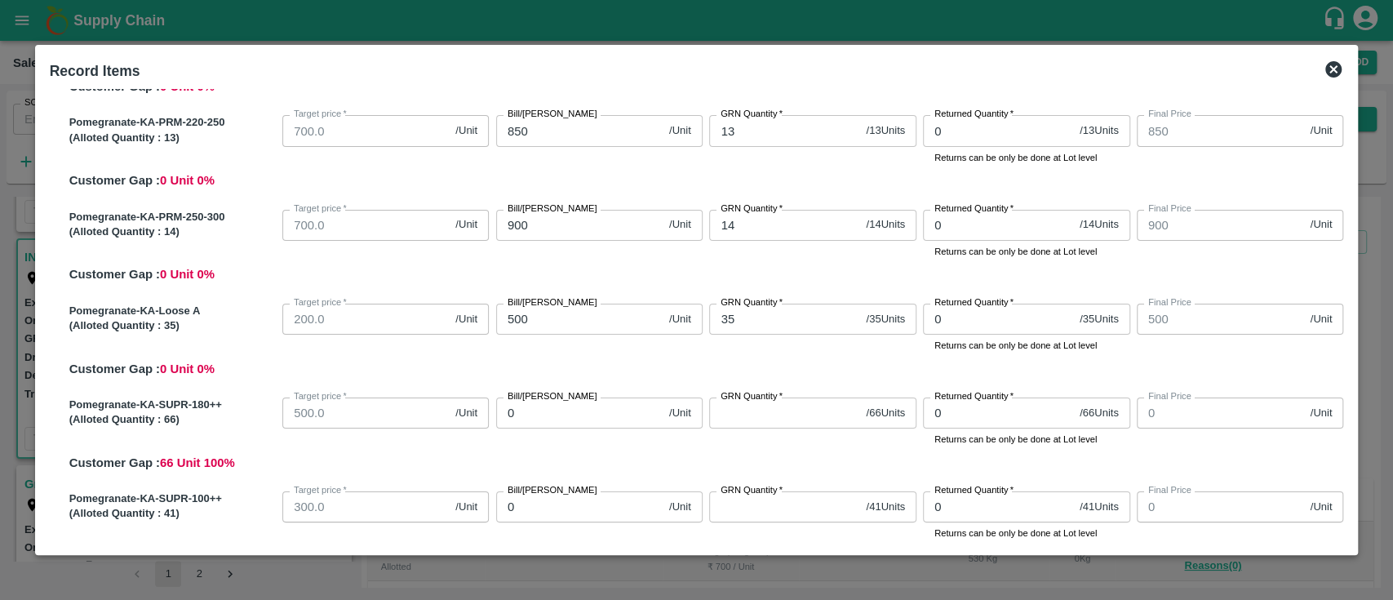
scroll to position [326, 0]
click at [751, 413] on input "GRN Quantity   *" at bounding box center [784, 412] width 150 height 31
type input "6"
type input "66"
type input "6"
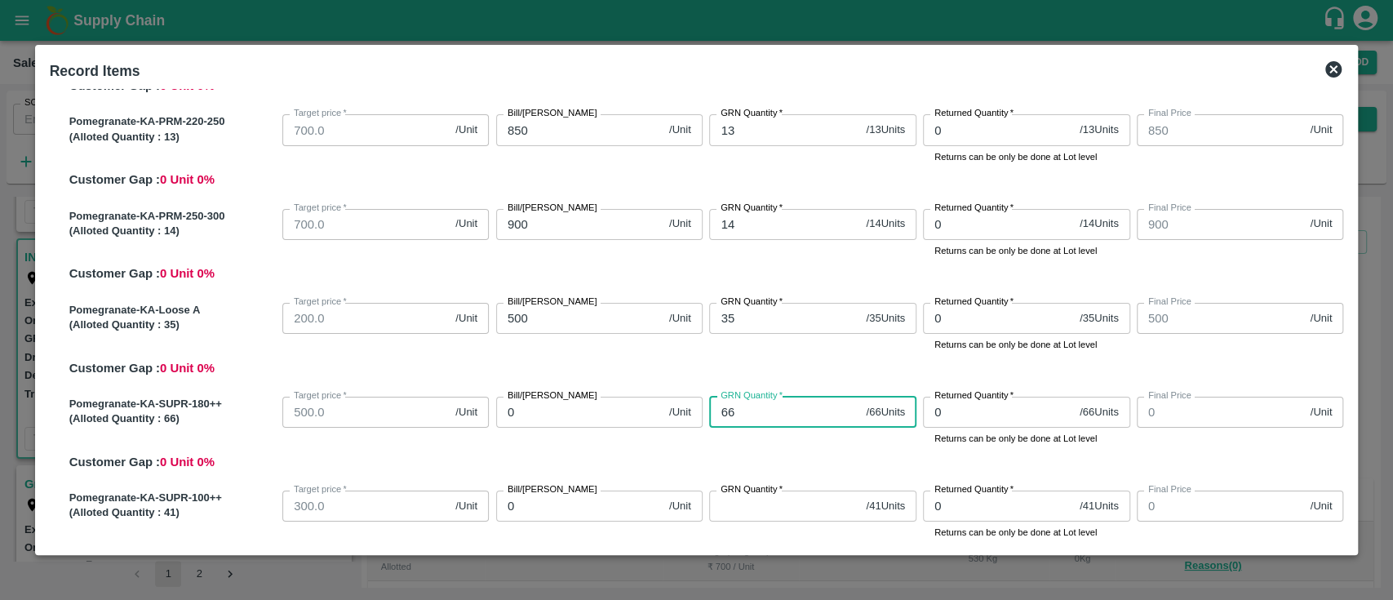
click at [558, 412] on input "0" at bounding box center [579, 412] width 166 height 31
click at [568, 428] on div "Bill/Patti price 575 /Unit Bill/Patti price" at bounding box center [597, 418] width 214 height 56
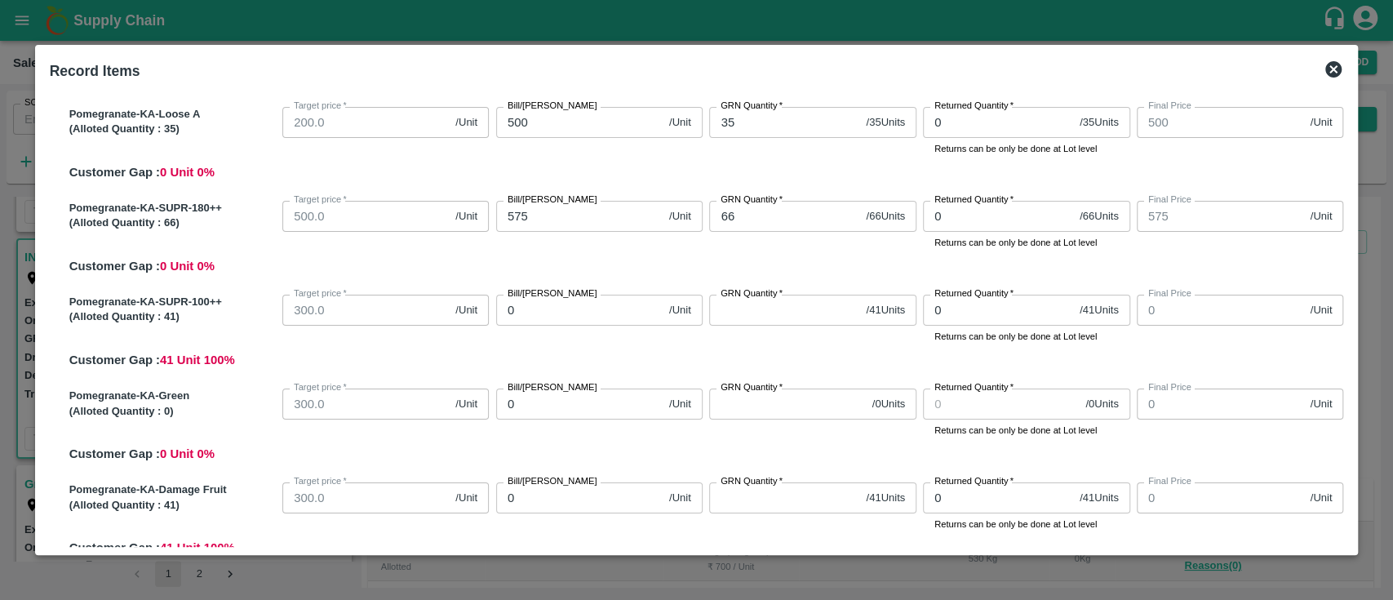
scroll to position [526, 0]
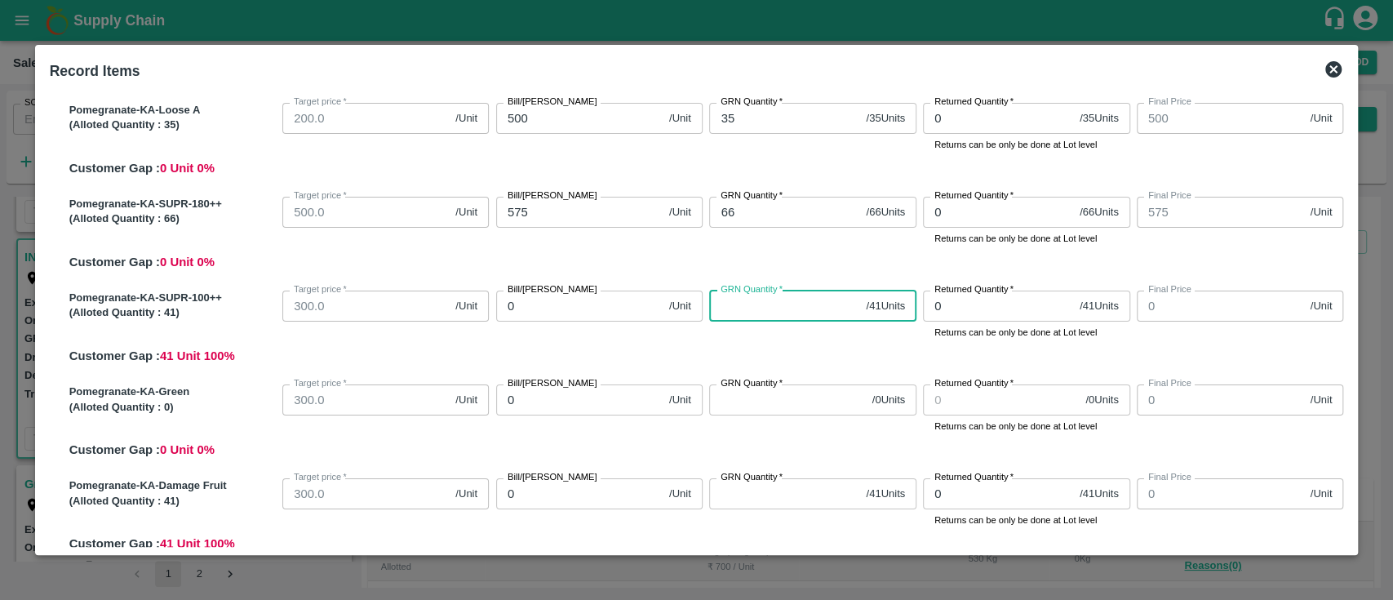
click at [757, 307] on input "GRN Quantity   *" at bounding box center [784, 306] width 150 height 31
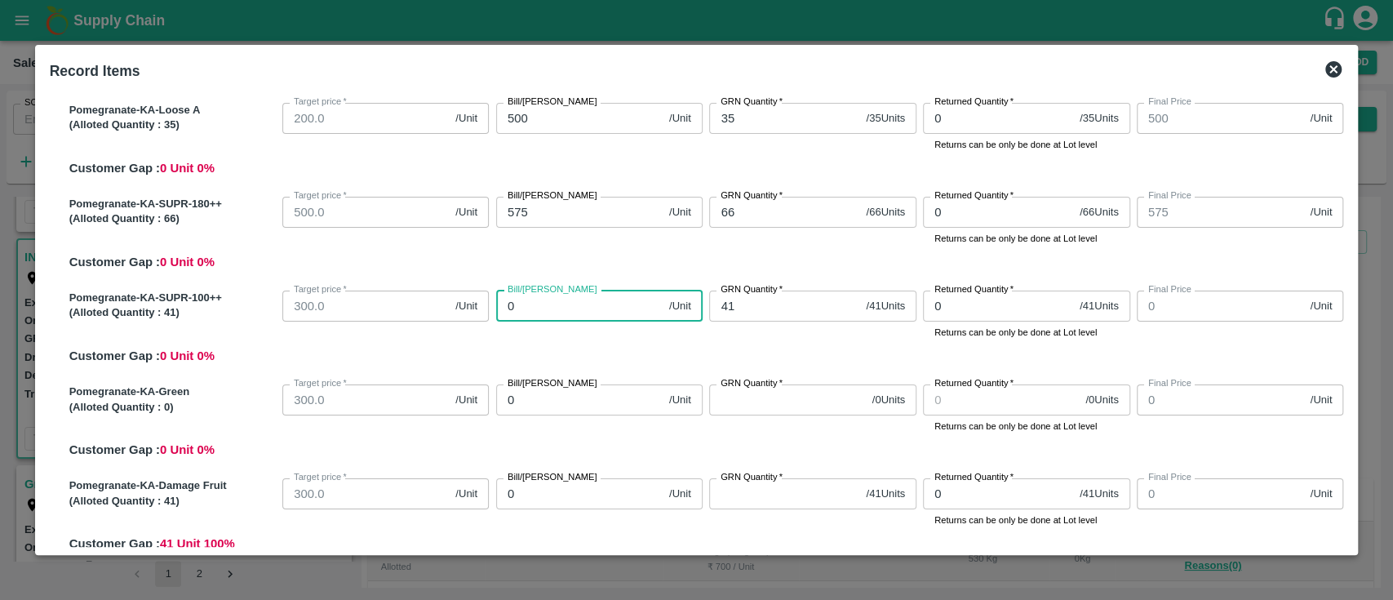
click at [559, 308] on input "0" at bounding box center [579, 306] width 166 height 31
click at [612, 354] on div "Pomegranate-KA-SUPR-100++ (Alloted Quantity : 41 ) Target price   * 300.0 /Unit…" at bounding box center [703, 324] width 1281 height 81
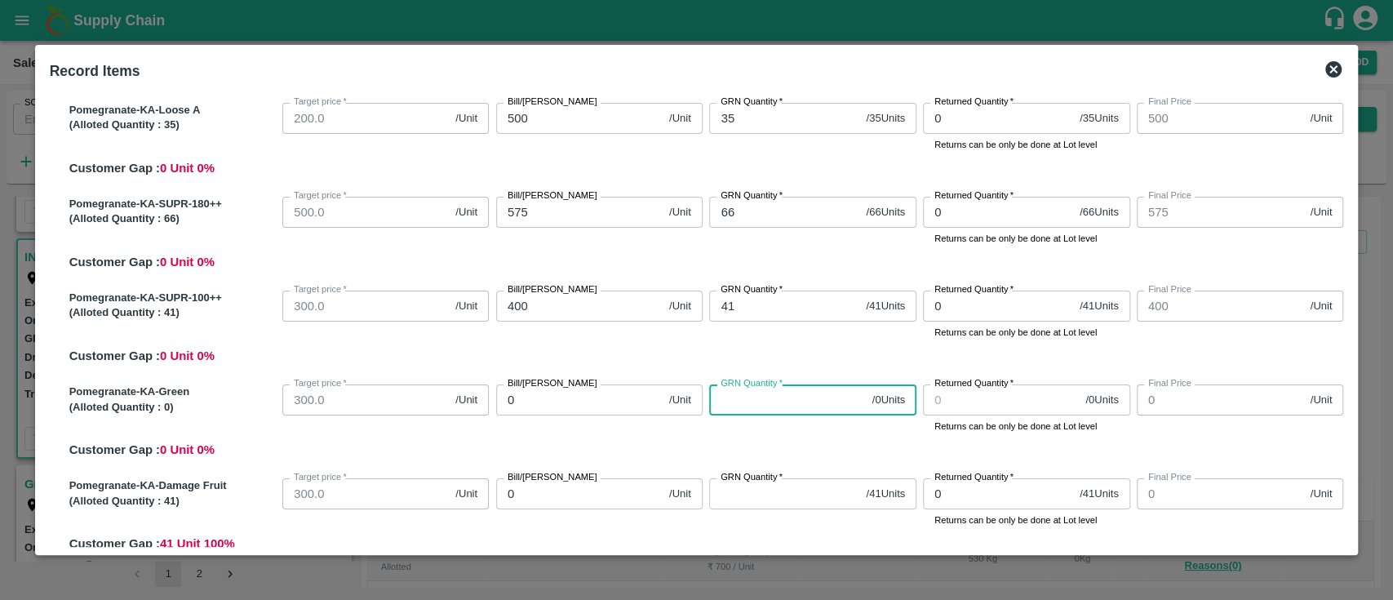
click at [801, 410] on input "GRN Quantity   *" at bounding box center [787, 399] width 156 height 31
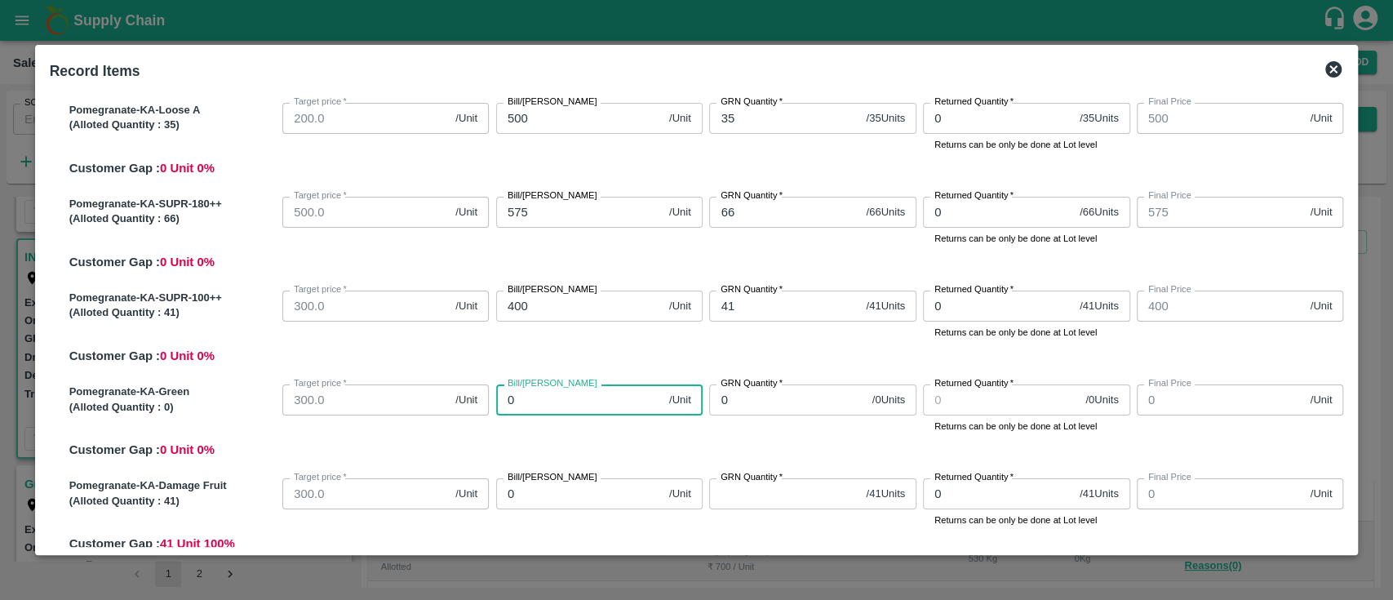
click at [581, 402] on input "0" at bounding box center [579, 399] width 166 height 31
click at [622, 439] on div "Pomegranate-KA-Green (Alloted Quantity : 0 ) Target price   * 300.0 /Unit Targe…" at bounding box center [703, 418] width 1281 height 81
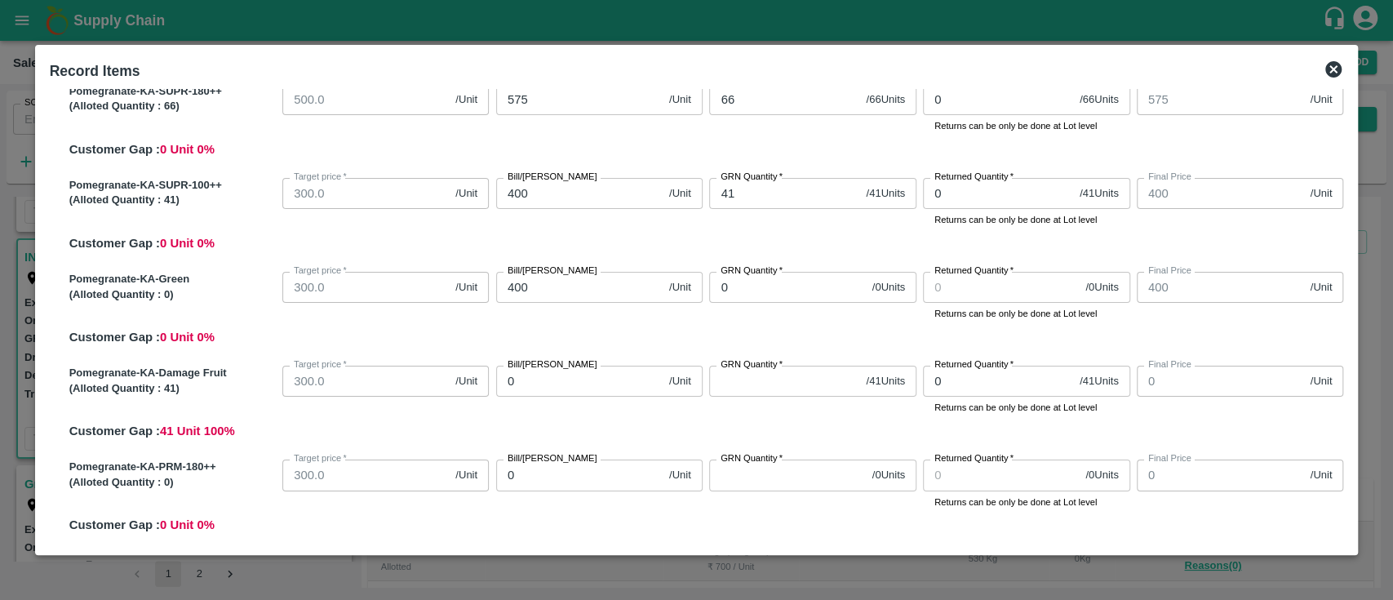
scroll to position [640, 0]
click at [743, 391] on input "GRN Quantity   *" at bounding box center [784, 380] width 150 height 31
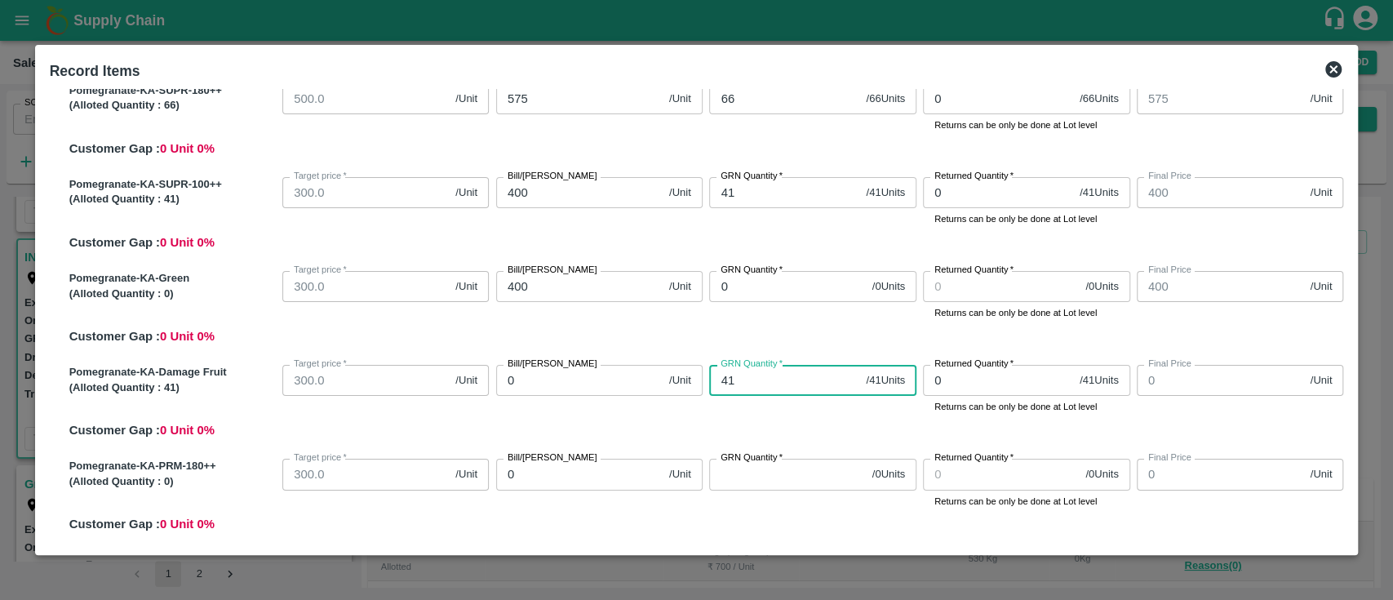
click at [569, 380] on input "0" at bounding box center [579, 380] width 166 height 31
click at [595, 398] on div "Bill/Patti price 400 /Unit Bill/Patti price" at bounding box center [597, 386] width 214 height 56
click at [588, 383] on input "400" at bounding box center [579, 380] width 166 height 31
click at [643, 433] on div "Pomegranate-KA-Damage Fruit (Alloted Quantity : 41 ) Target price   * 300.0 /Un…" at bounding box center [703, 398] width 1281 height 81
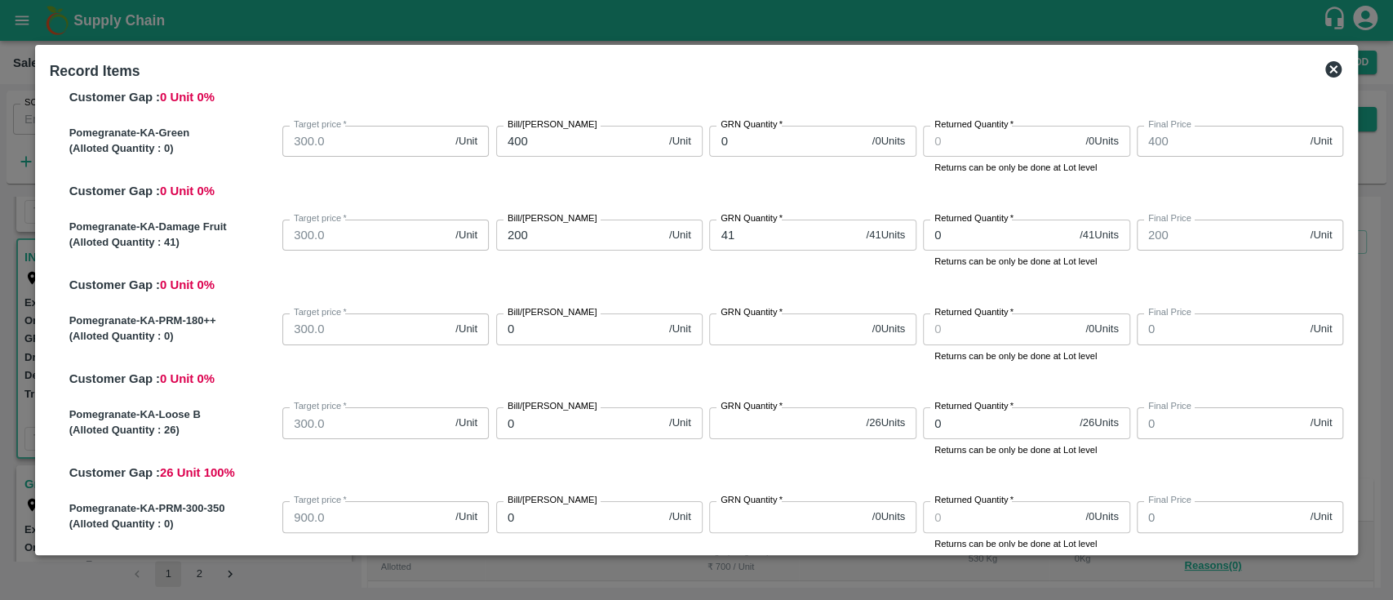
scroll to position [798, 0]
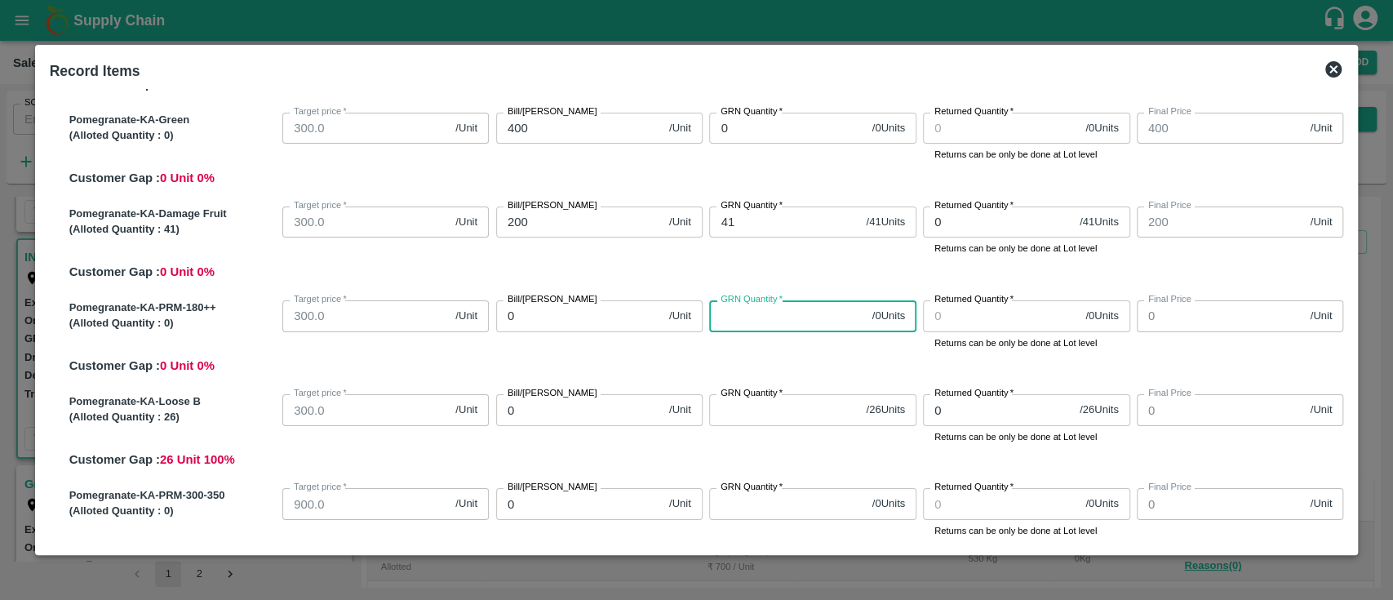
click at [797, 322] on input "GRN Quantity   *" at bounding box center [787, 315] width 156 height 31
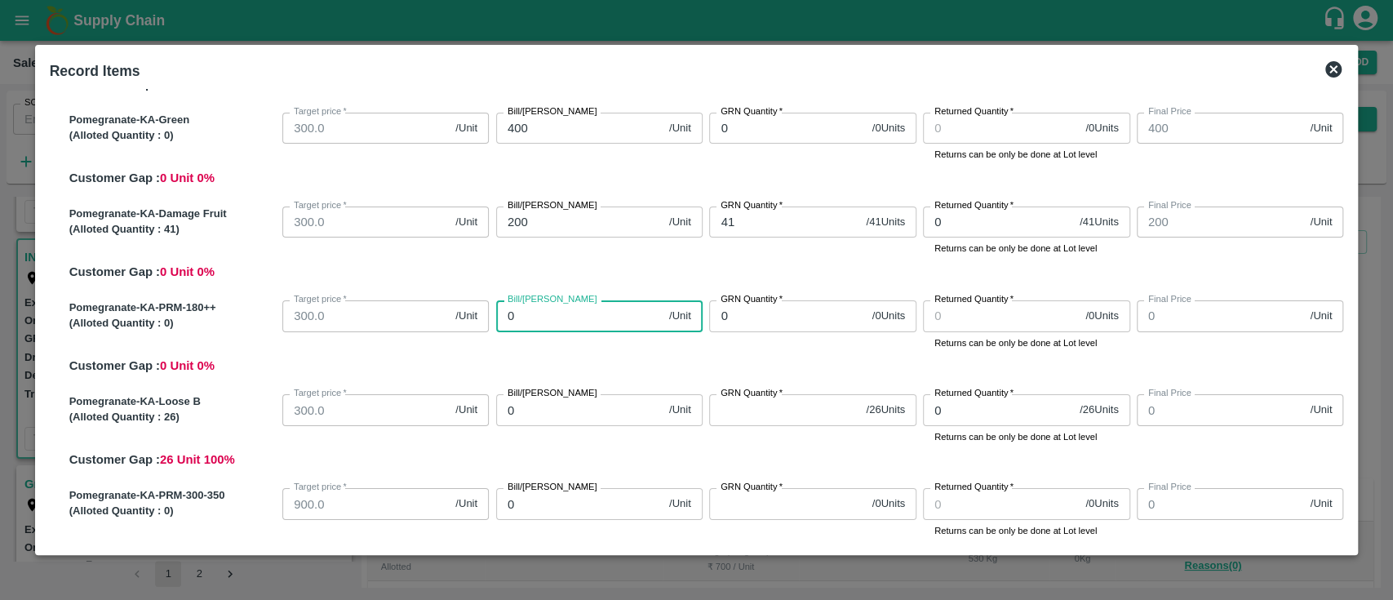
click at [549, 312] on input "0" at bounding box center [579, 315] width 166 height 31
click at [626, 364] on div "Pomegranate-KA-PRM-180++ (Alloted Quantity : 0 ) Target price   * 300.0 /Unit T…" at bounding box center [703, 334] width 1281 height 81
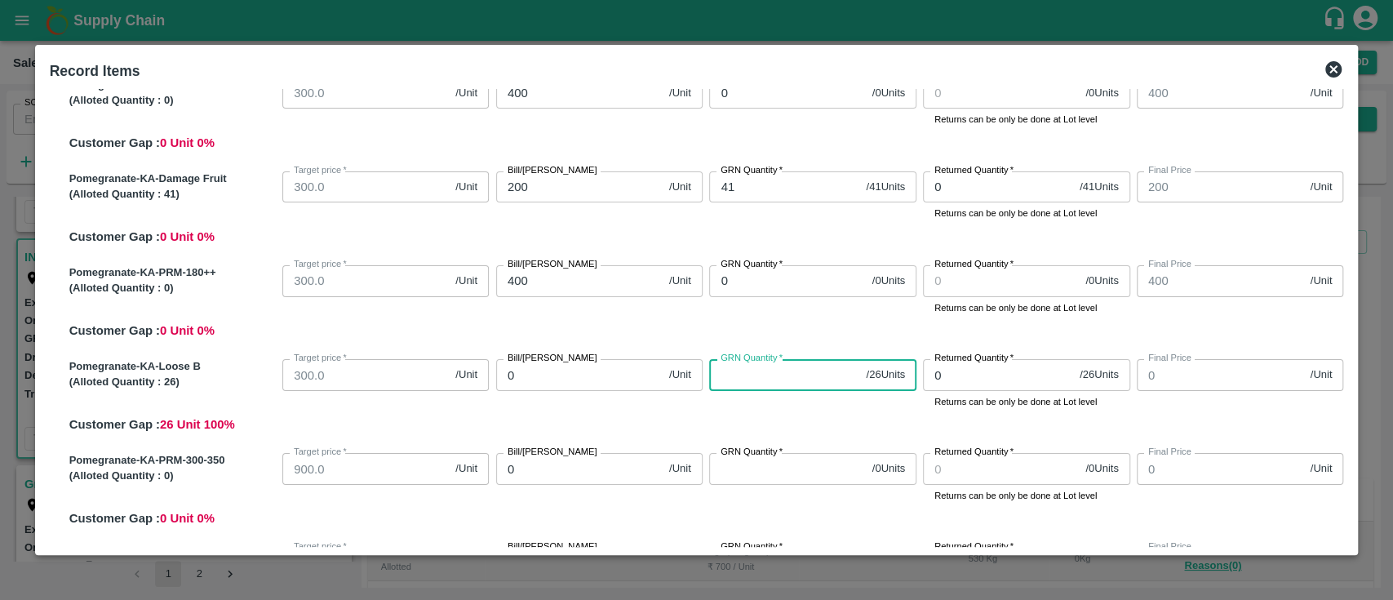
click at [751, 381] on input "GRN Quantity   *" at bounding box center [784, 374] width 150 height 31
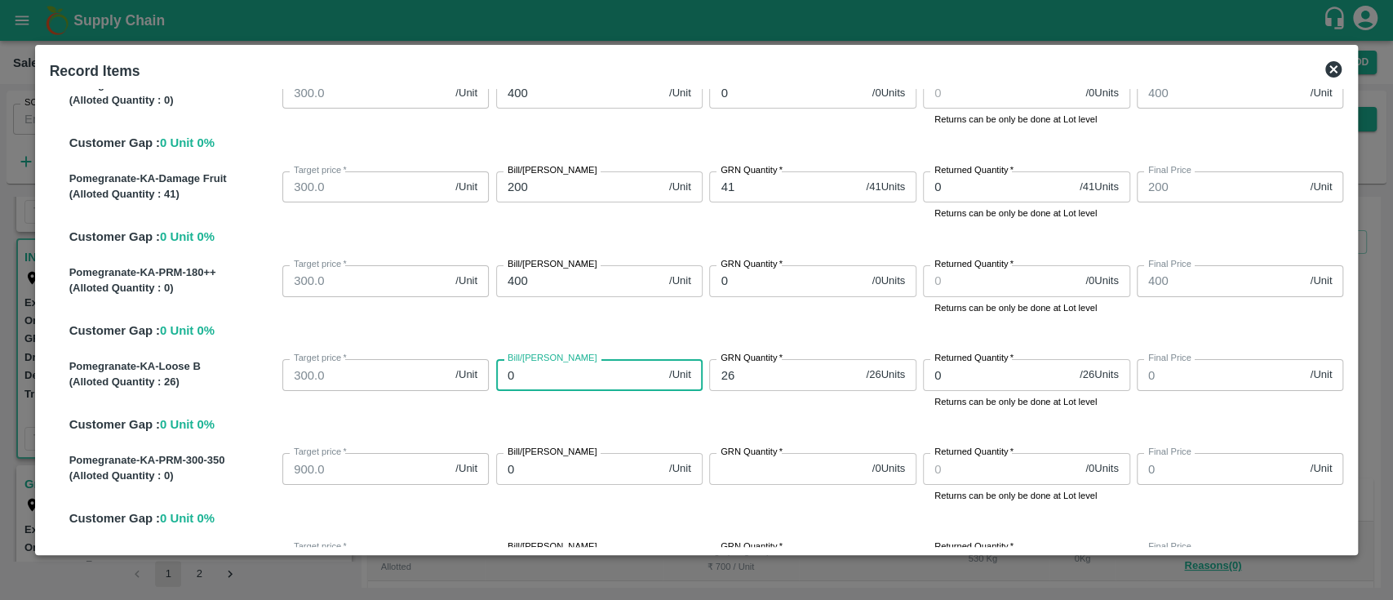
click at [543, 384] on input "0" at bounding box center [579, 374] width 166 height 31
click at [582, 415] on div "Pomegranate-KA-Loose B (Alloted Quantity : 26 ) Target price   * 300.0 /Unit Ta…" at bounding box center [703, 393] width 1281 height 81
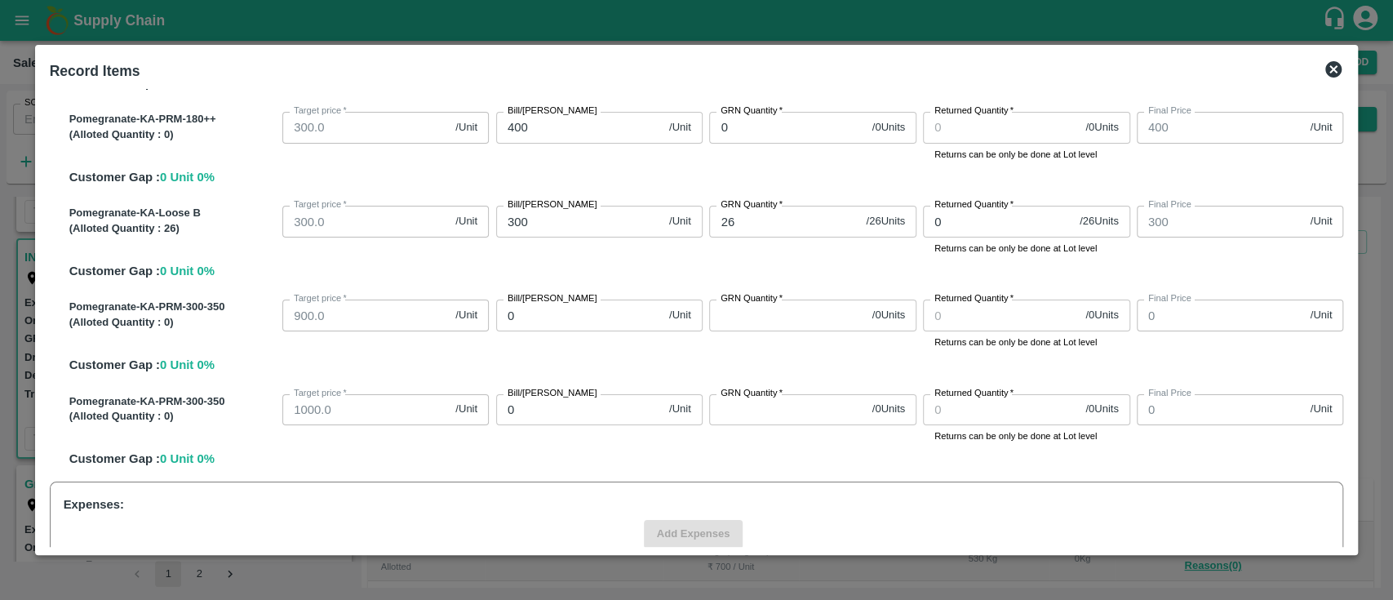
scroll to position [987, 0]
click at [747, 316] on input "GRN Quantity   *" at bounding box center [787, 314] width 156 height 31
click at [579, 317] on input "0" at bounding box center [579, 314] width 166 height 31
click at [588, 349] on div "Pomegranate-KA-PRM-300-350 (Alloted Quantity : 0 ) Target price   * 900.0 /Unit…" at bounding box center [703, 332] width 1281 height 81
click at [797, 416] on input "GRN Quantity   *" at bounding box center [787, 408] width 156 height 31
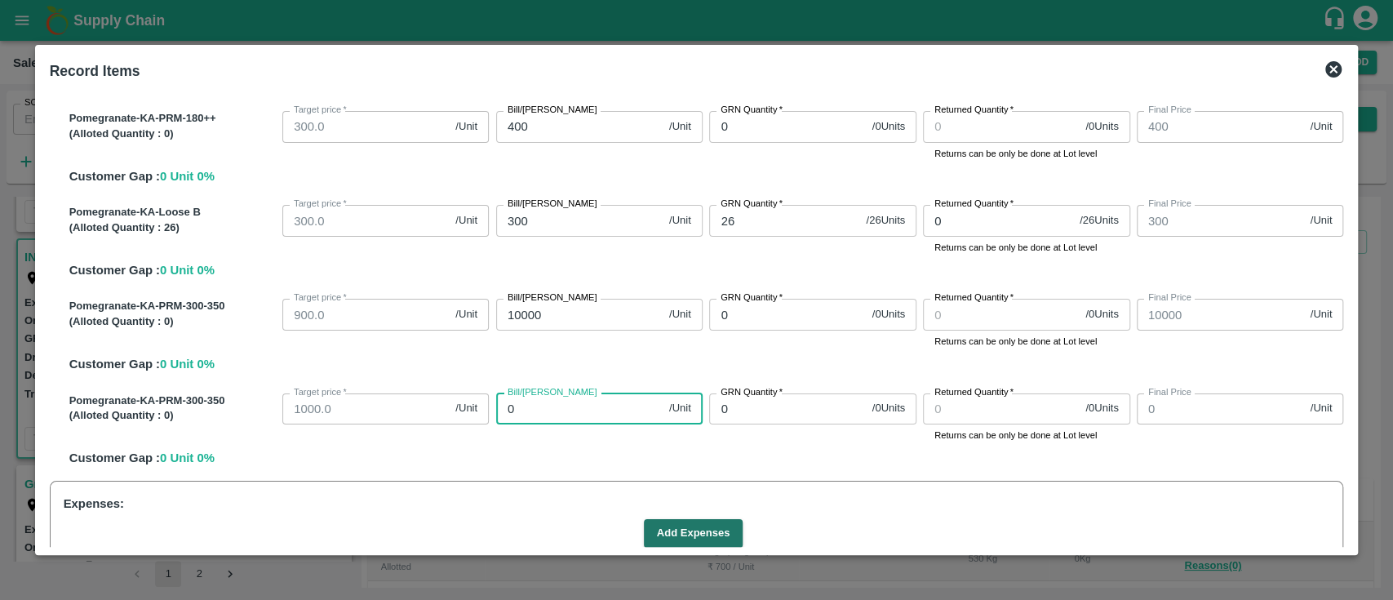
click at [622, 404] on input "0" at bounding box center [579, 408] width 166 height 31
click at [654, 451] on div "Pomegranate-KA-PRM-300-350 (Alloted Quantity : 0 ) Target price   * 1000.0 /Uni…" at bounding box center [703, 427] width 1281 height 81
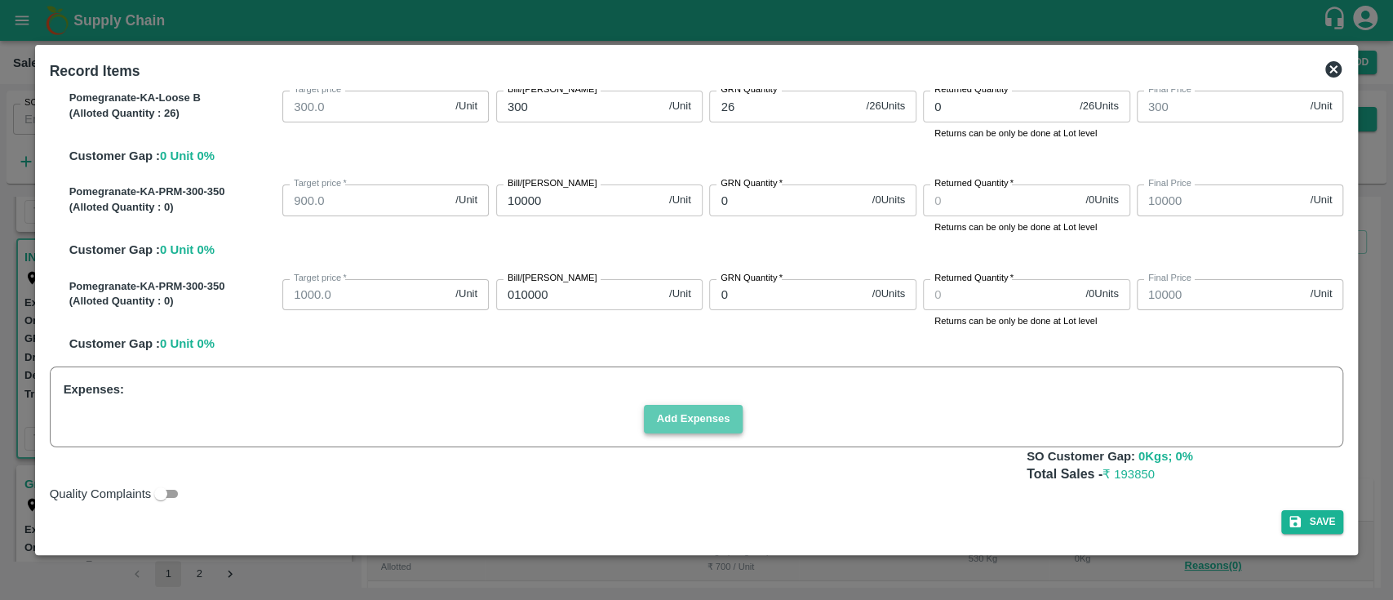
click at [690, 420] on button "Add Expenses" at bounding box center [694, 419] width 100 height 29
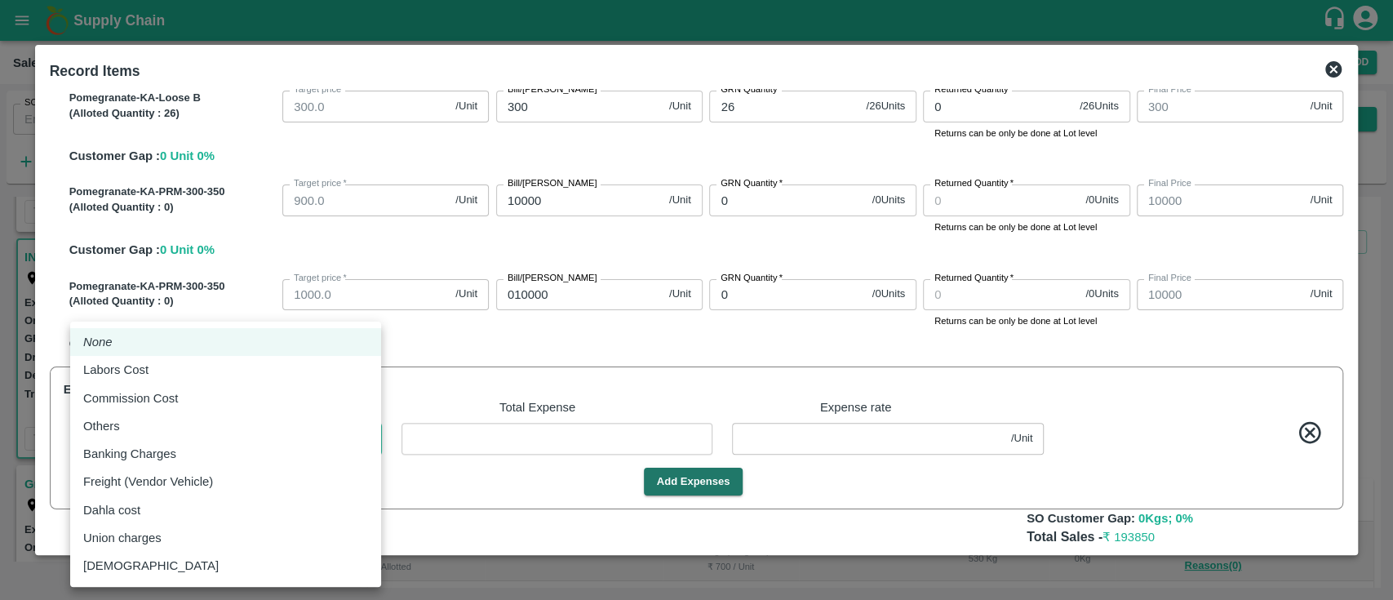
click at [253, 431] on body "Supply Chain Sales Orders Direct Customer Add SO ID SO ID Start Date Start Date…" at bounding box center [696, 300] width 1393 height 600
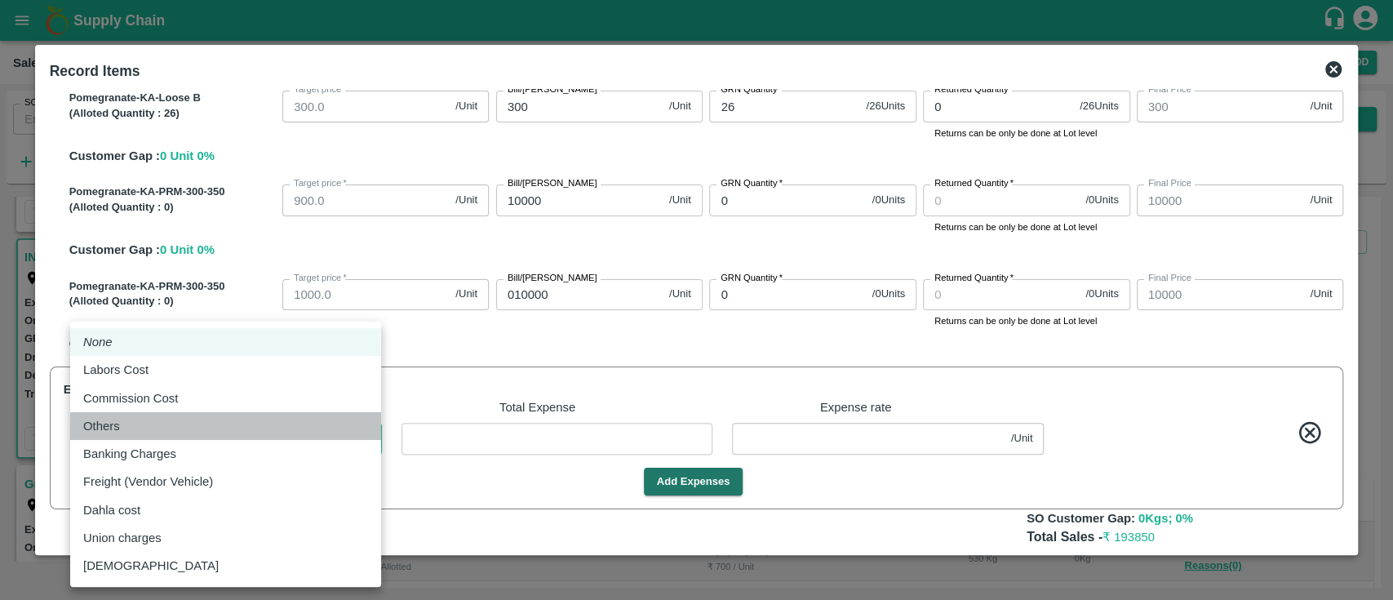
click at [206, 439] on li "Others" at bounding box center [225, 426] width 311 height 28
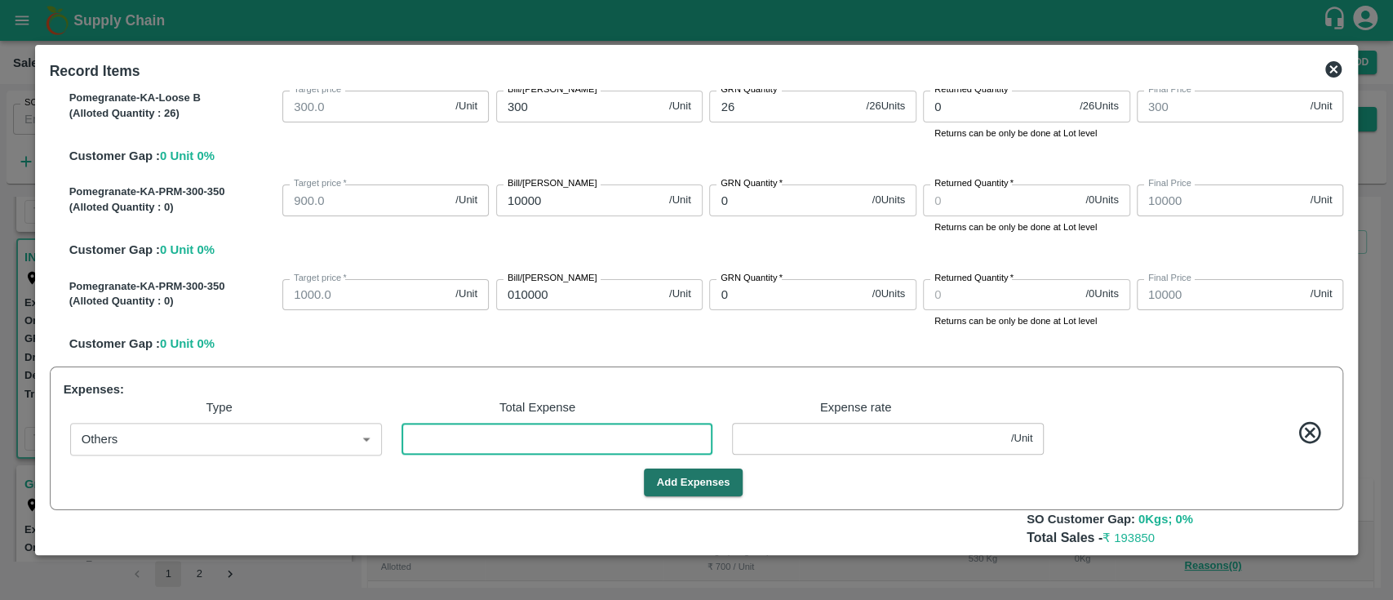
click at [453, 443] on input "number" at bounding box center [558, 438] width 312 height 31
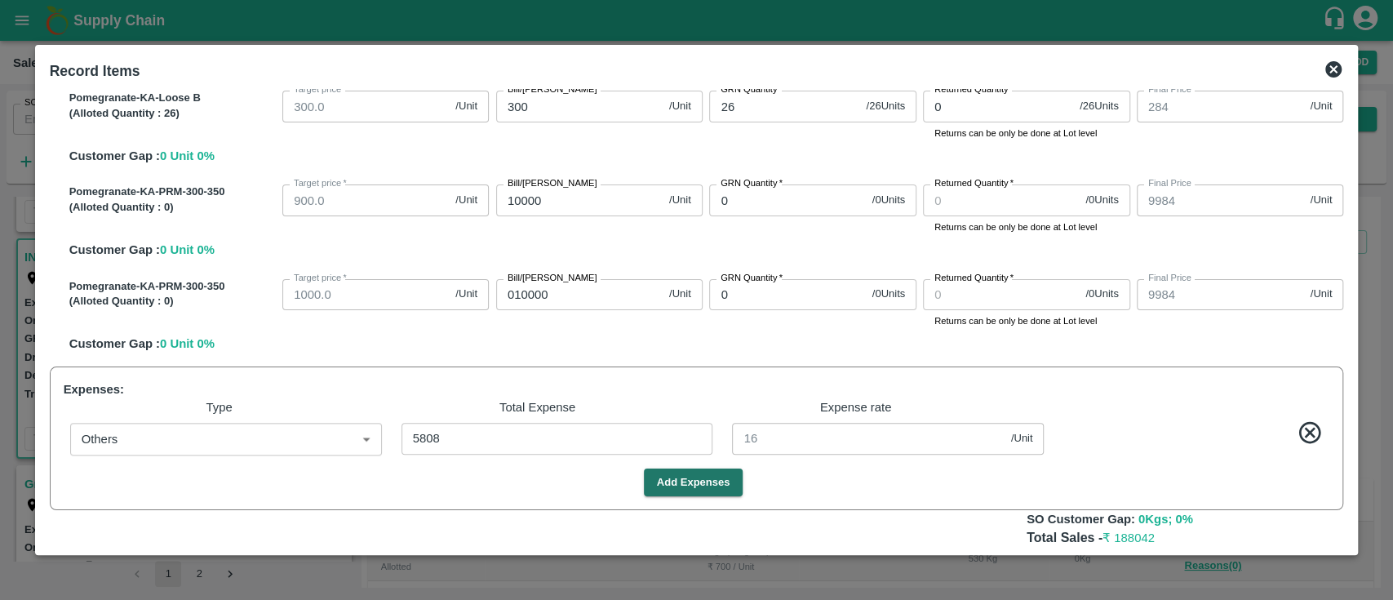
click at [897, 480] on div "Add Expenses" at bounding box center [693, 482] width 1273 height 29
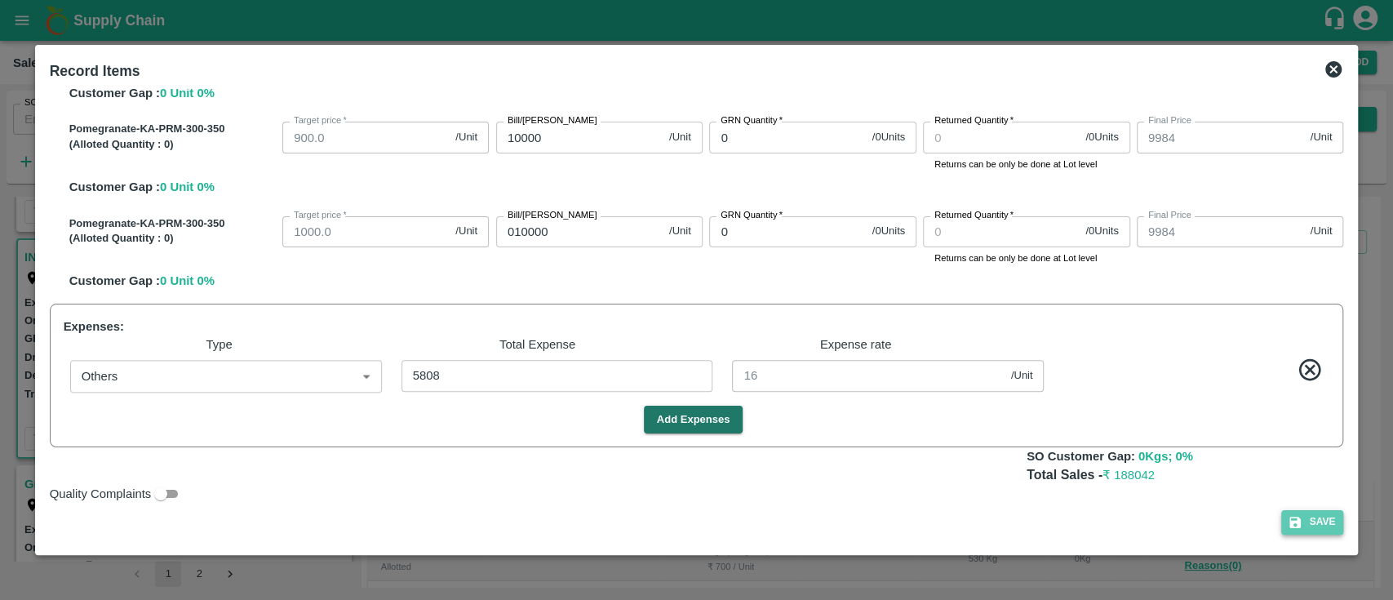
click at [1333, 518] on button "Save" at bounding box center [1312, 522] width 62 height 24
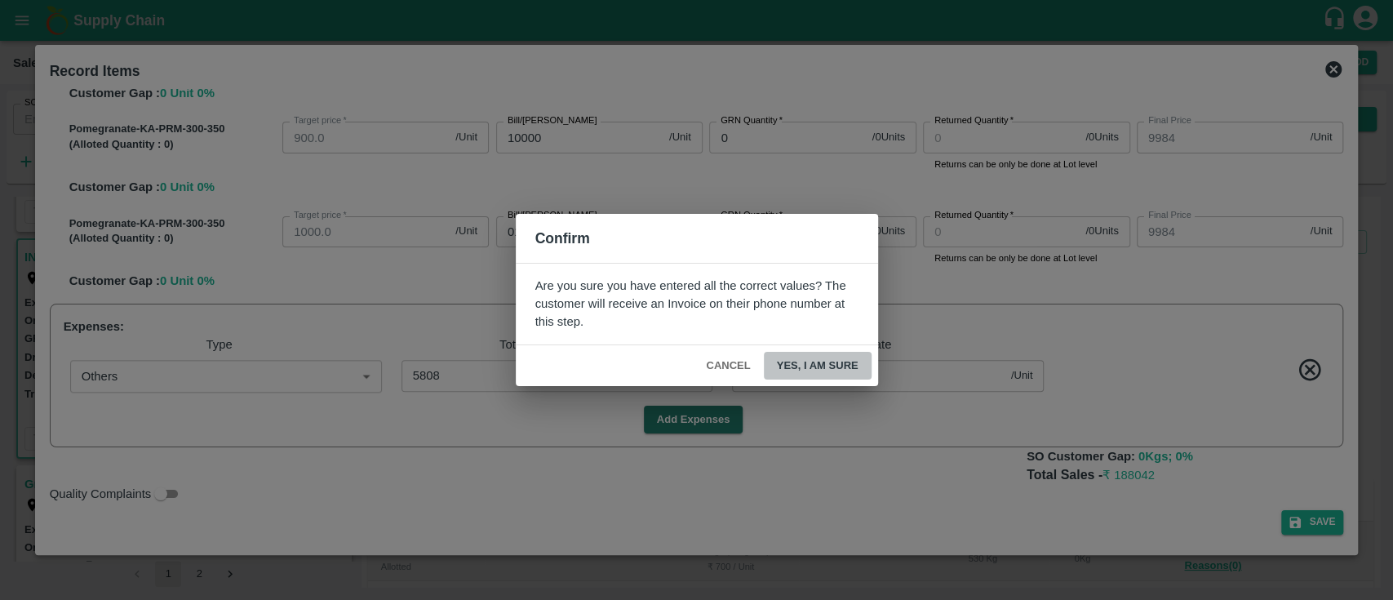
click at [802, 353] on button "Yes, I am sure" at bounding box center [818, 366] width 108 height 29
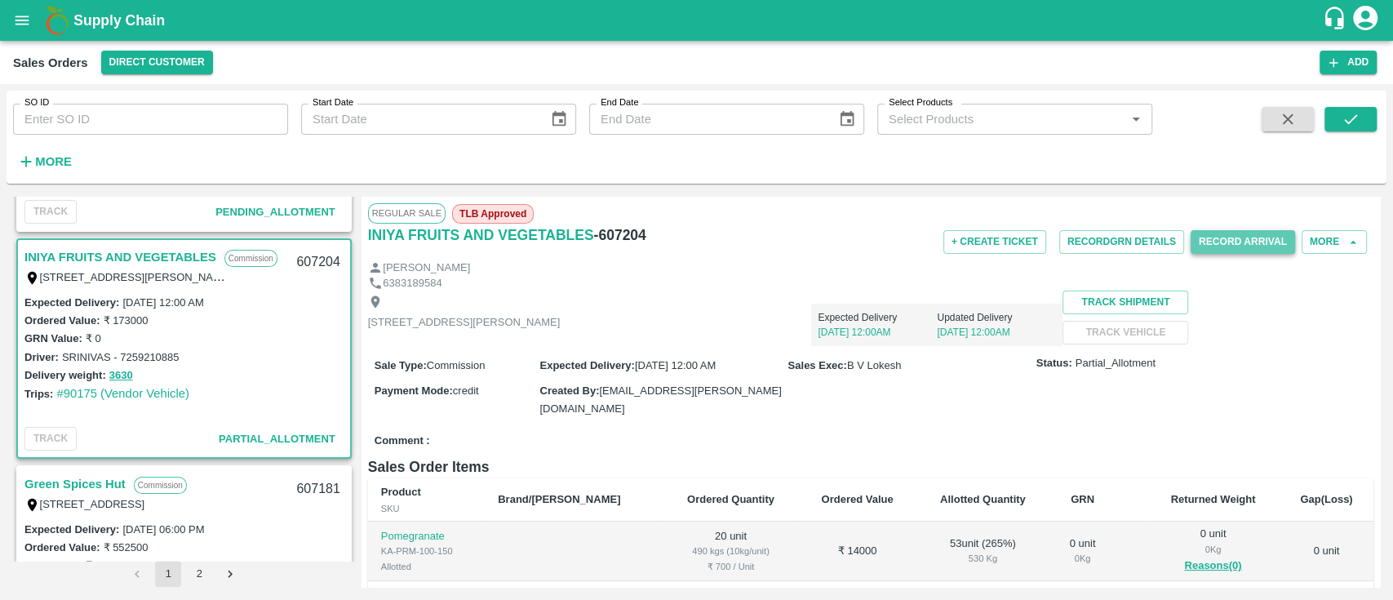
click at [1223, 247] on button "Record Arrival" at bounding box center [1243, 242] width 104 height 24
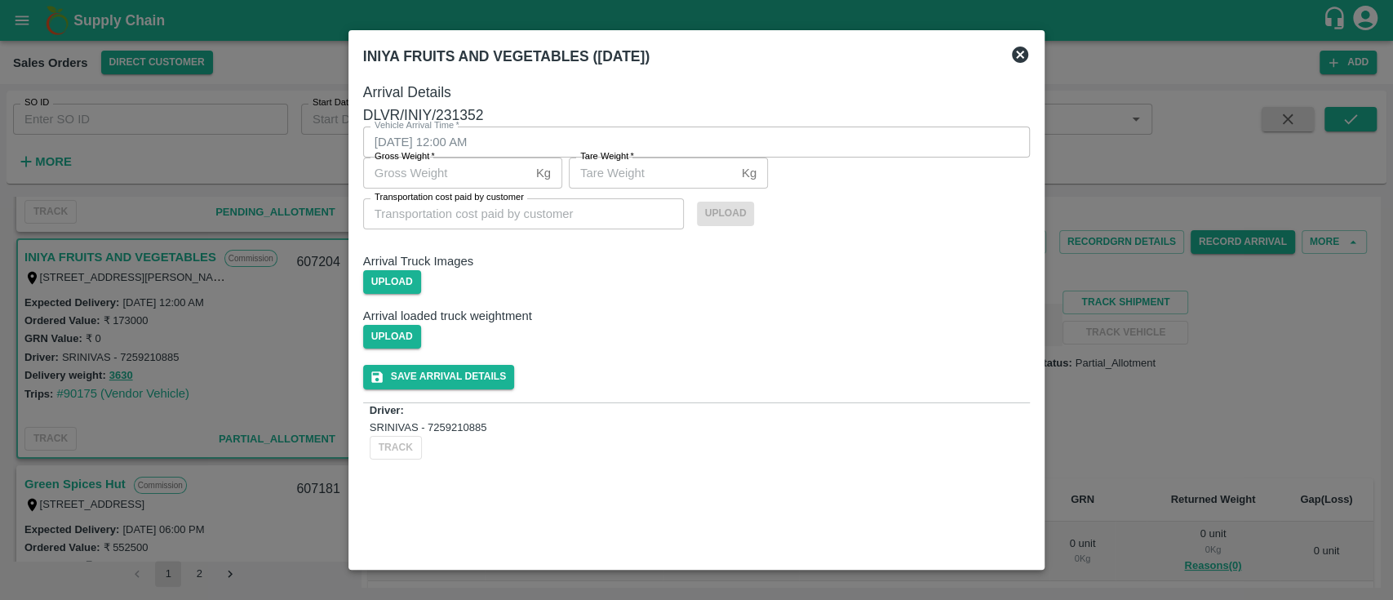
click at [1019, 57] on icon at bounding box center [1020, 55] width 16 height 16
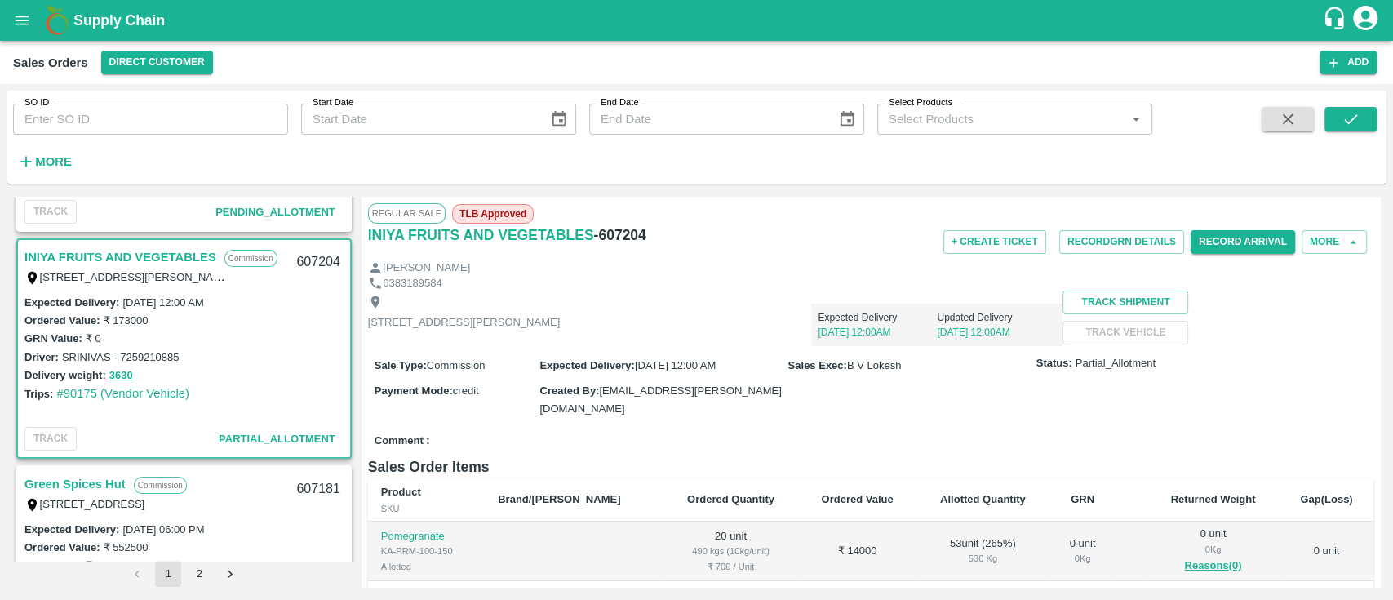
click at [130, 249] on link "INIYA FRUITS AND VEGETABLES" at bounding box center [120, 256] width 192 height 21
click at [1150, 240] on button "Record GRN Details" at bounding box center [1121, 242] width 125 height 24
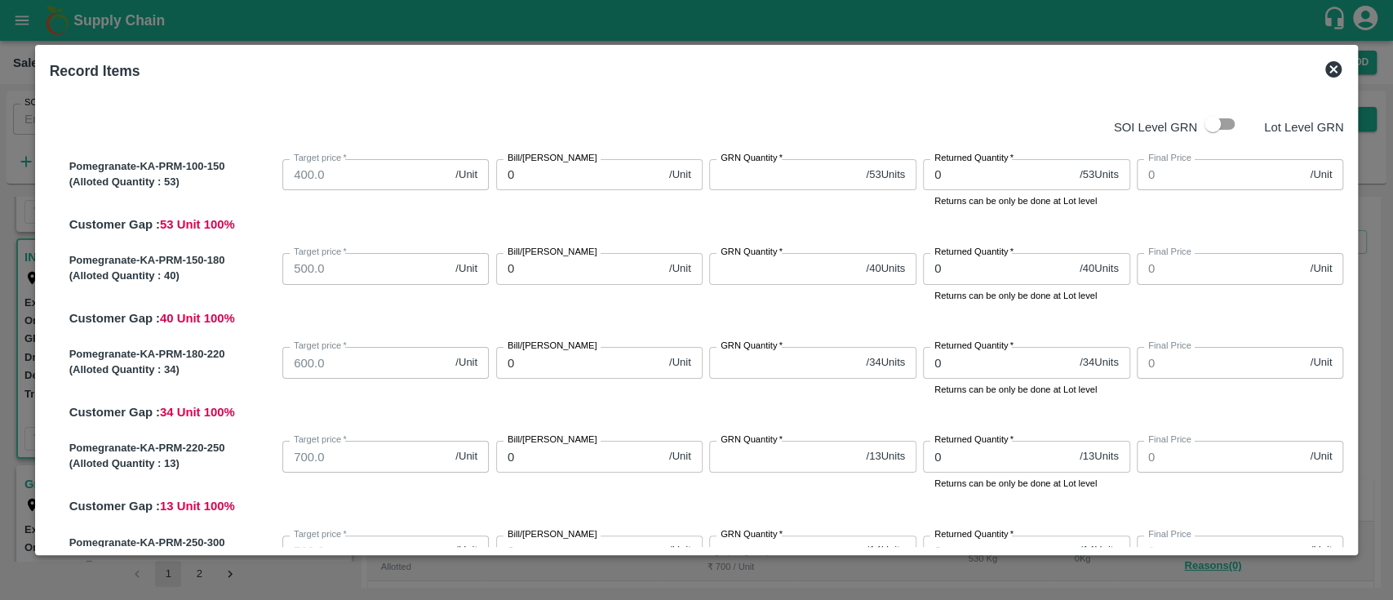
click at [1331, 73] on icon at bounding box center [1334, 70] width 20 height 20
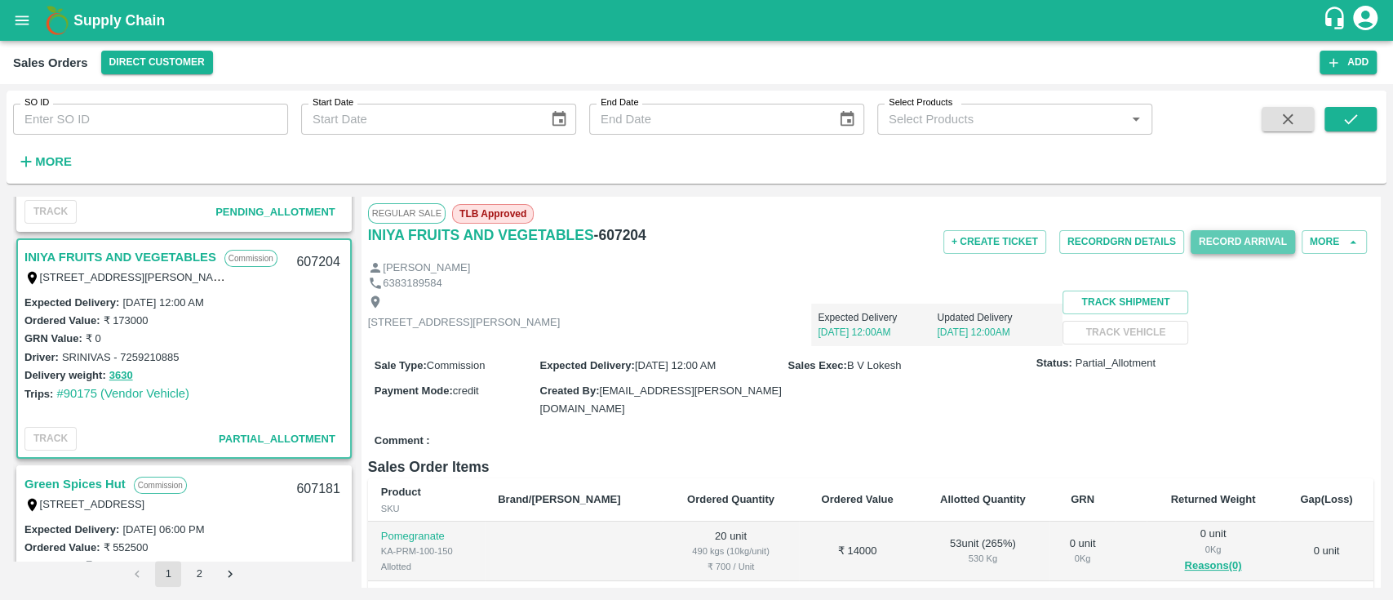
click at [1231, 232] on button "Record Arrival" at bounding box center [1243, 242] width 104 height 24
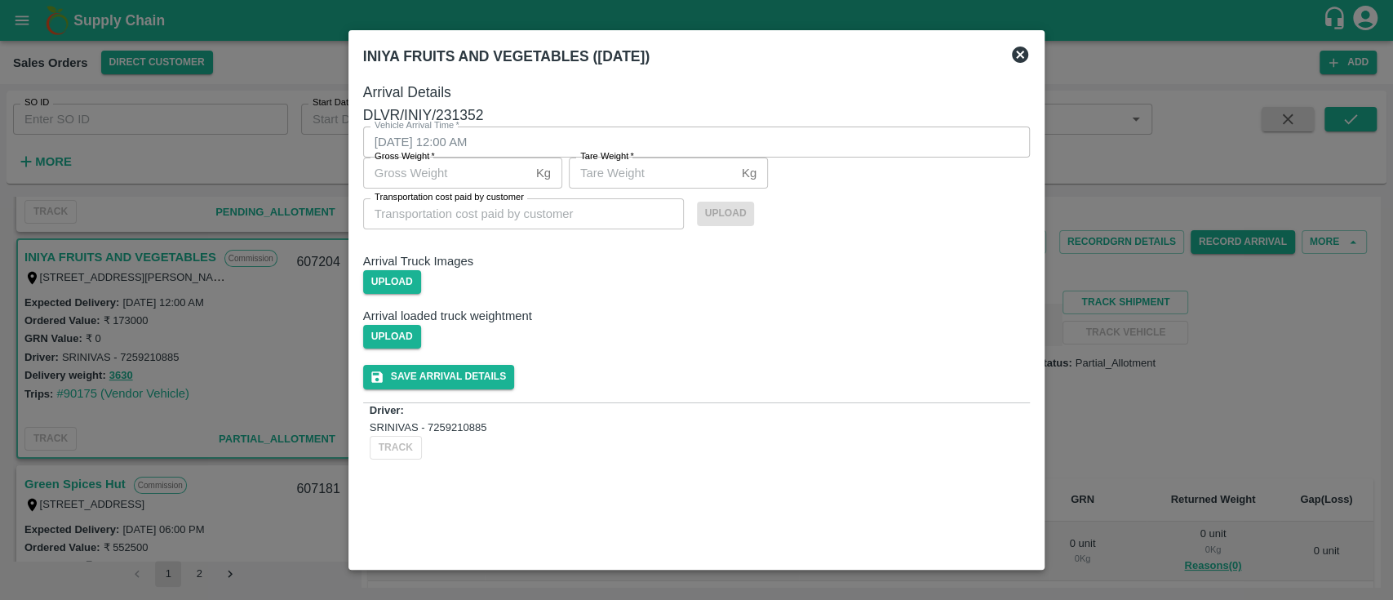
scroll to position [25, 0]
click at [1014, 61] on icon at bounding box center [1020, 55] width 20 height 20
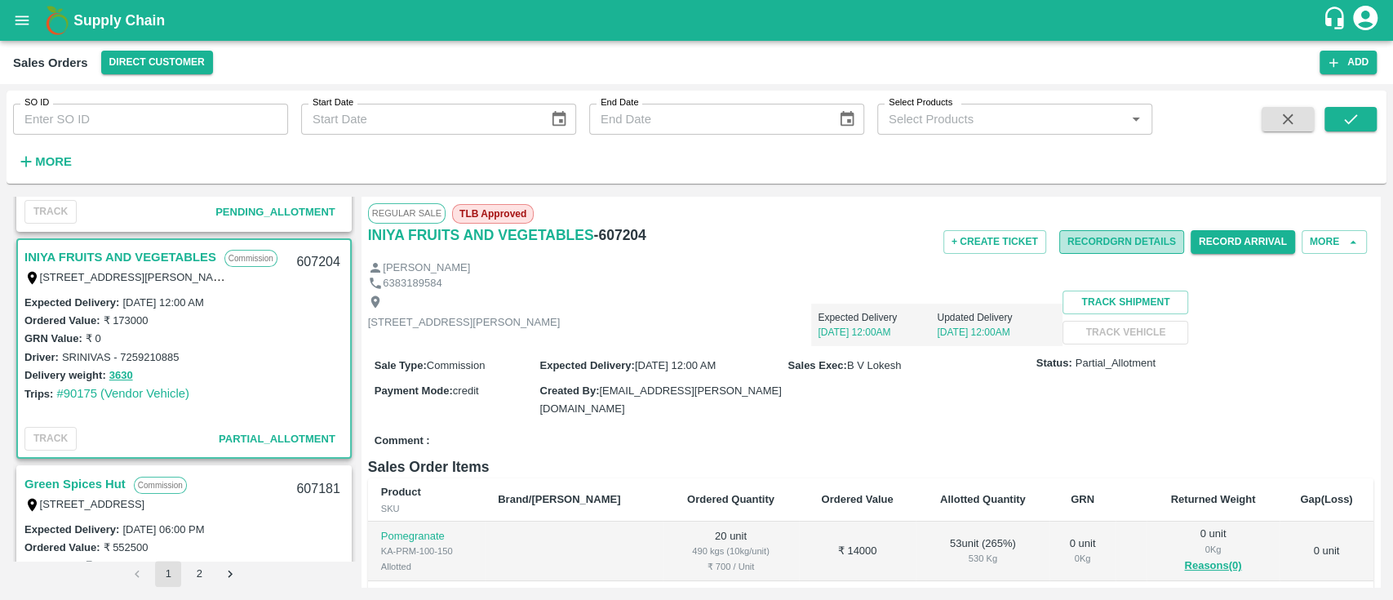
click at [1091, 246] on button "Record GRN Details" at bounding box center [1121, 242] width 125 height 24
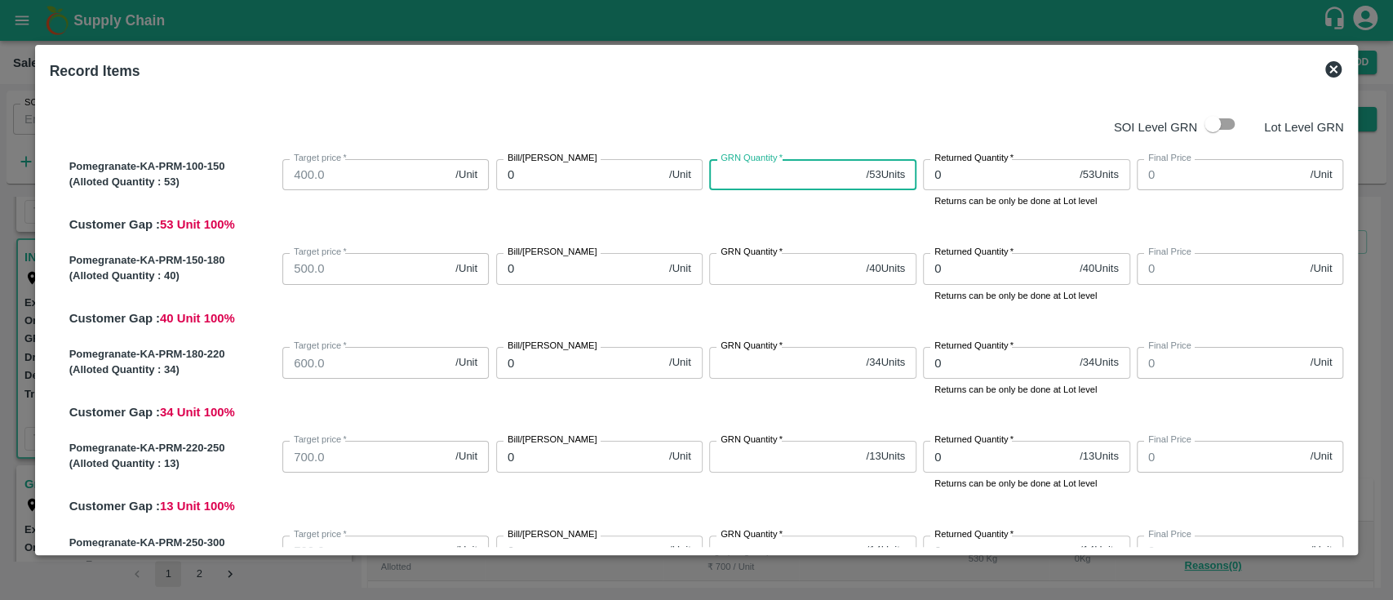
click at [755, 180] on input "GRN Quantity   *" at bounding box center [784, 174] width 150 height 31
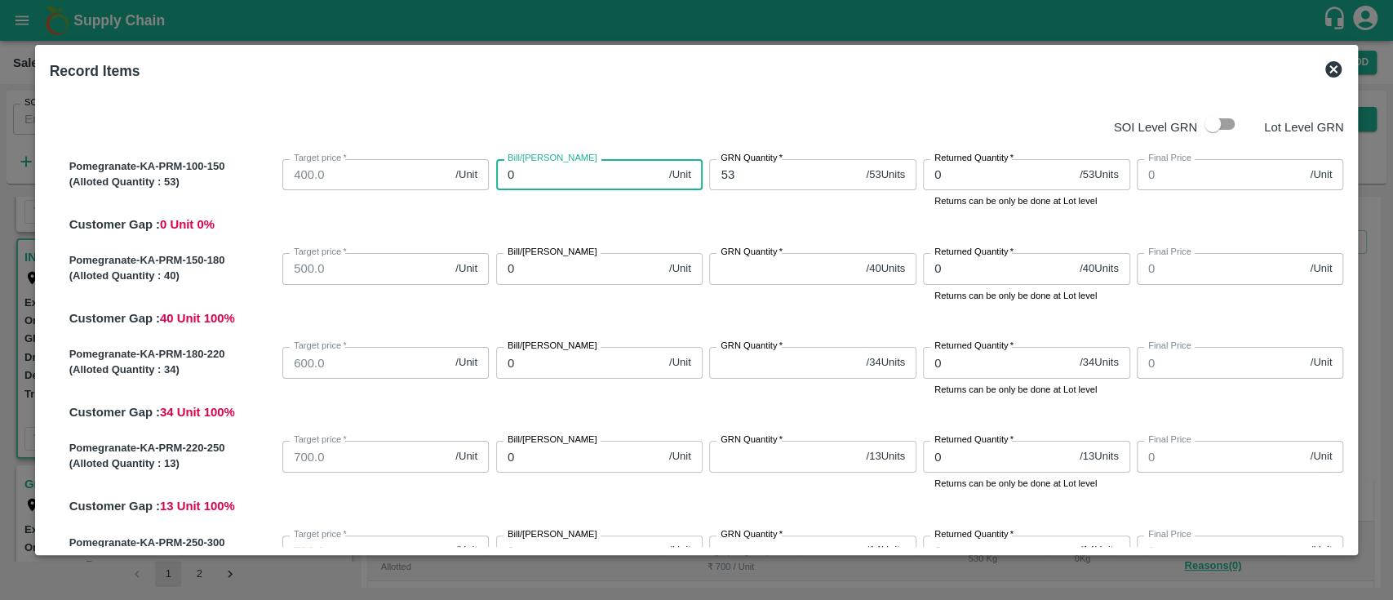
click at [601, 166] on input "0" at bounding box center [579, 174] width 166 height 31
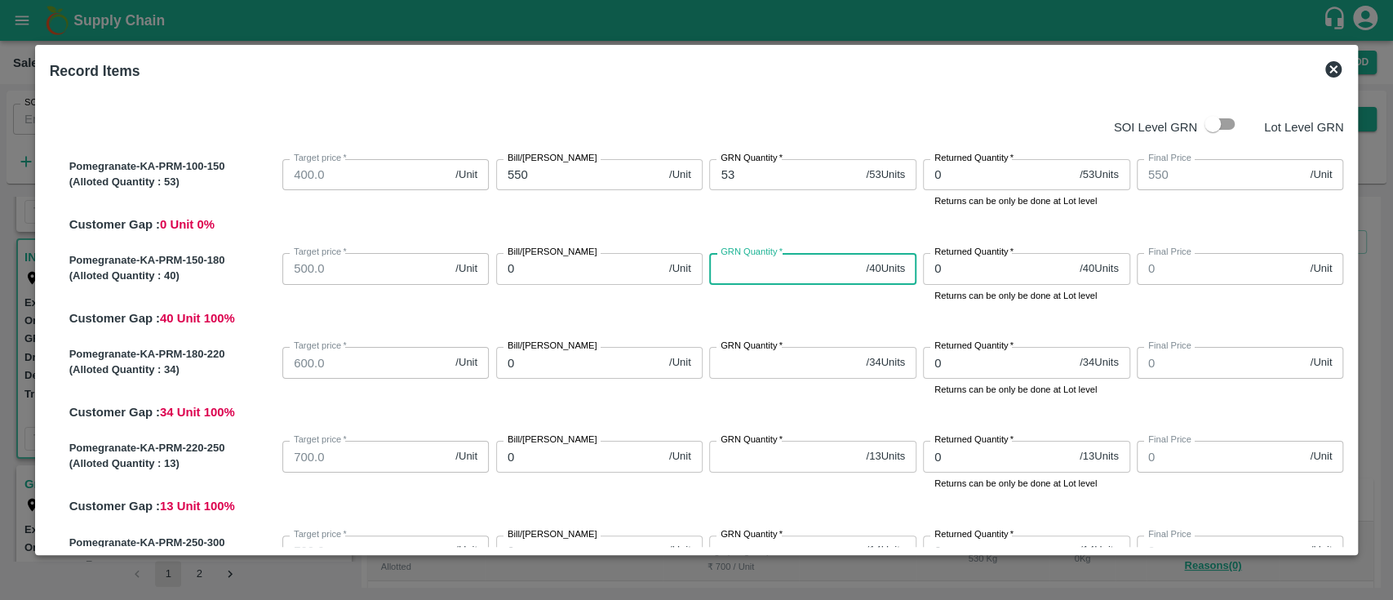
click at [756, 271] on input "GRN Quantity   *" at bounding box center [784, 268] width 150 height 31
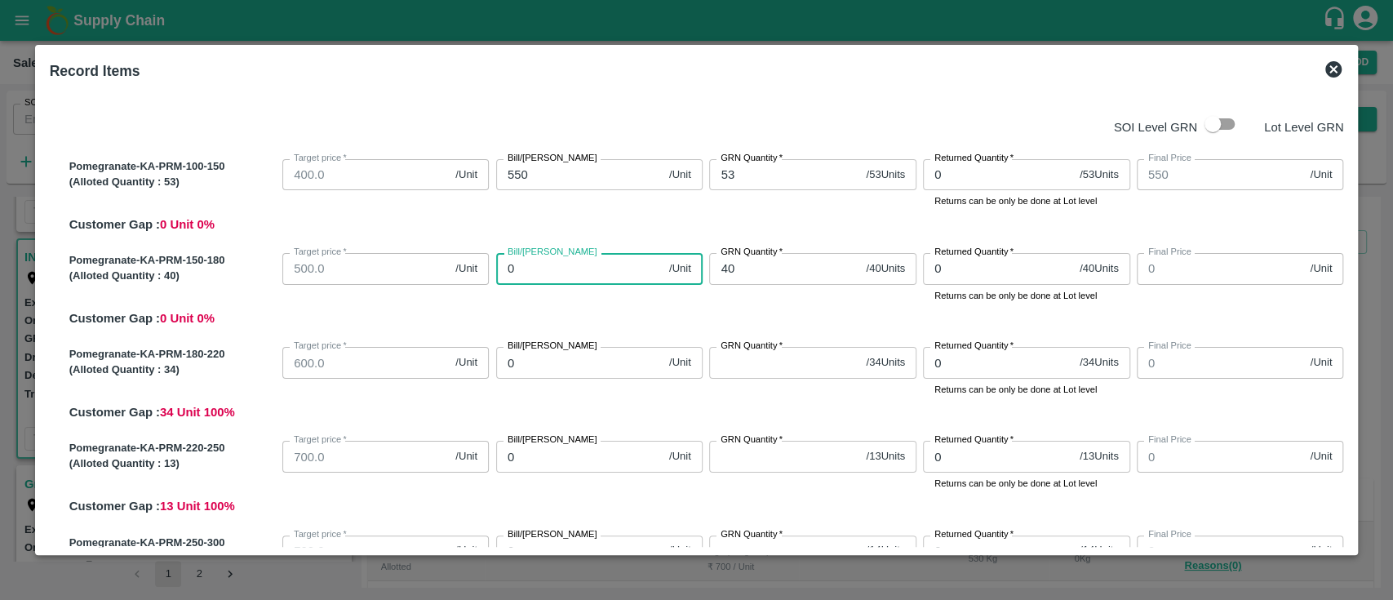
click at [571, 283] on input "0" at bounding box center [579, 268] width 166 height 31
click at [631, 315] on div "Pomegranate-KA-PRM-150-180 (Alloted Quantity : 40 ) Target price   * 500.0 /Uni…" at bounding box center [703, 286] width 1281 height 81
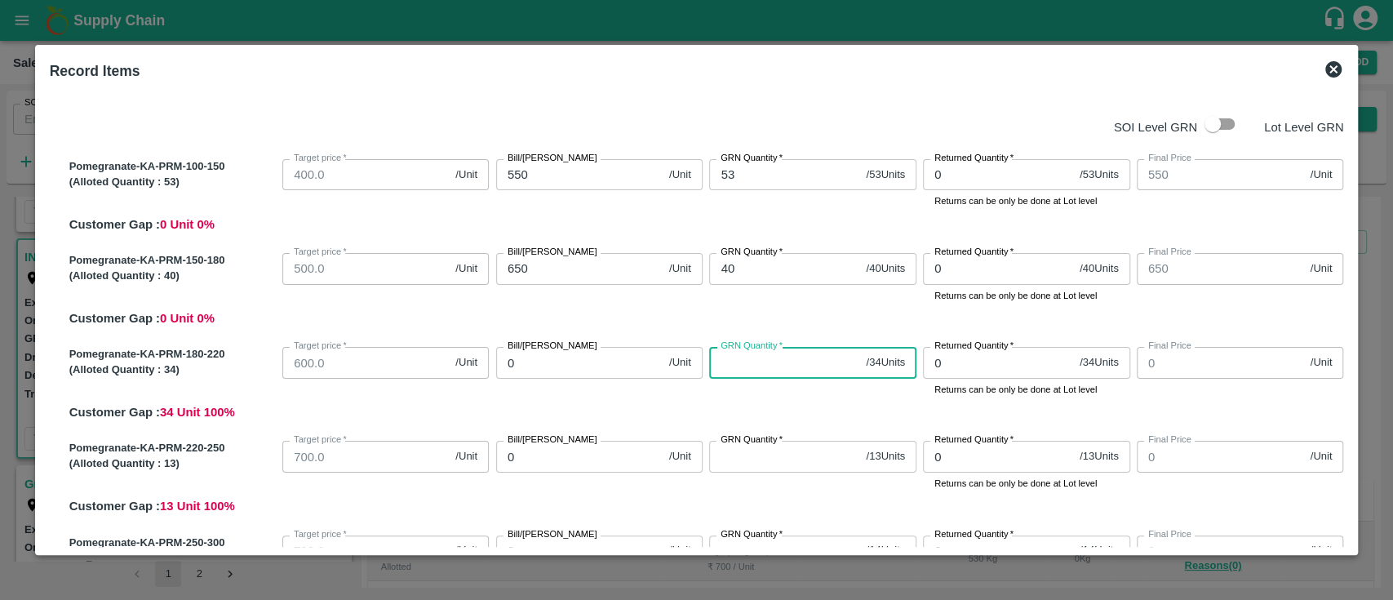
click at [755, 366] on input "GRN Quantity   *" at bounding box center [784, 362] width 150 height 31
click at [529, 369] on input "0" at bounding box center [579, 362] width 166 height 31
click at [571, 404] on div "Pomegranate-KA-PRM-180-220 (Alloted Quantity : 34 ) Target price   * 600.0 /Uni…" at bounding box center [703, 380] width 1281 height 81
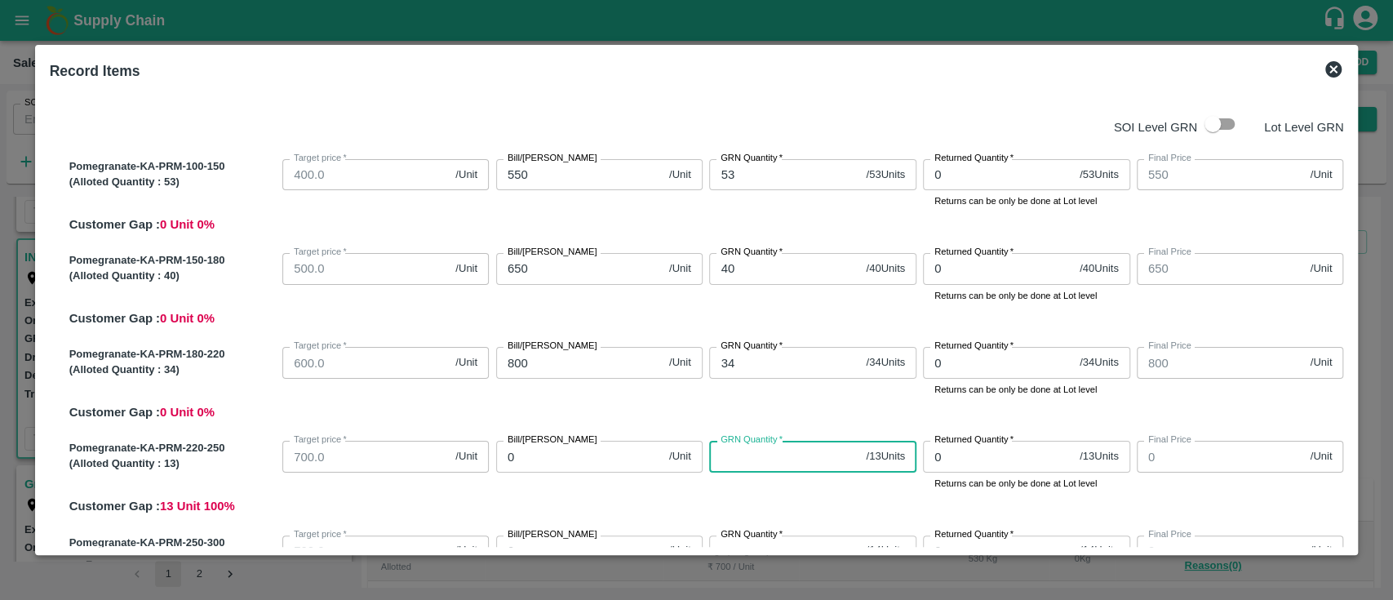
click at [760, 459] on input "GRN Quantity   *" at bounding box center [784, 456] width 150 height 31
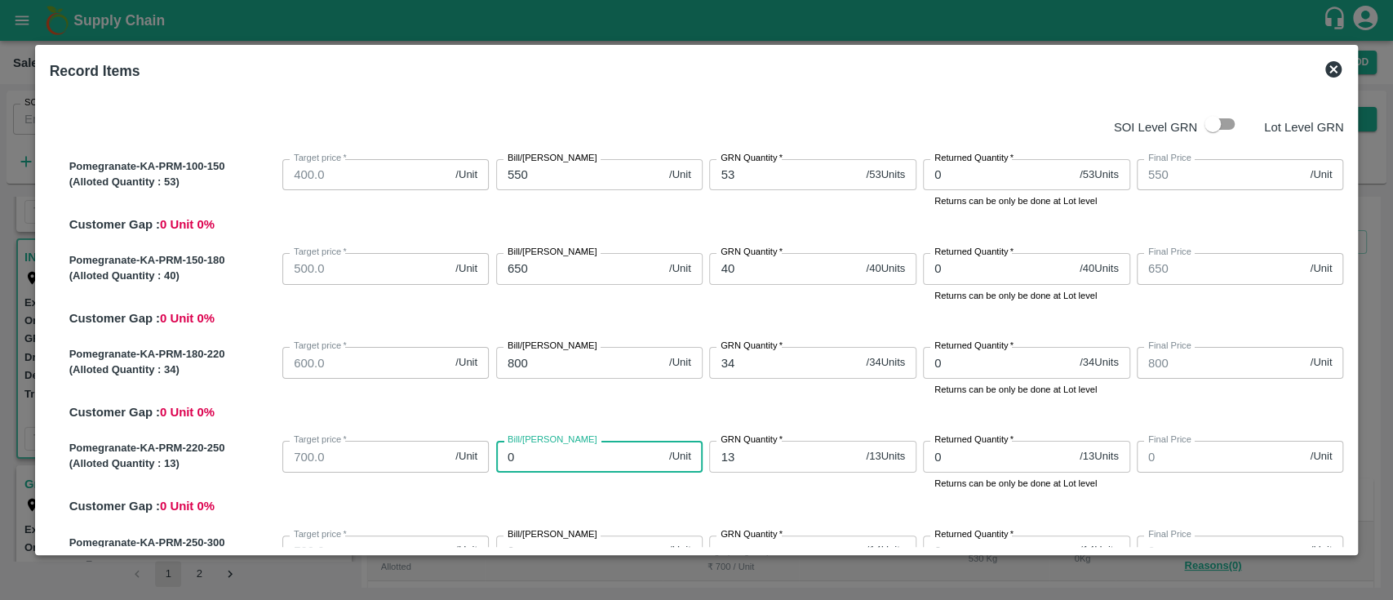
click at [575, 463] on input "0" at bounding box center [579, 456] width 166 height 31
click at [632, 501] on div "Pomegranate-KA-PRM-220-250 (Alloted Quantity : 13 ) Target price   * 700.0 /Uni…" at bounding box center [703, 474] width 1281 height 81
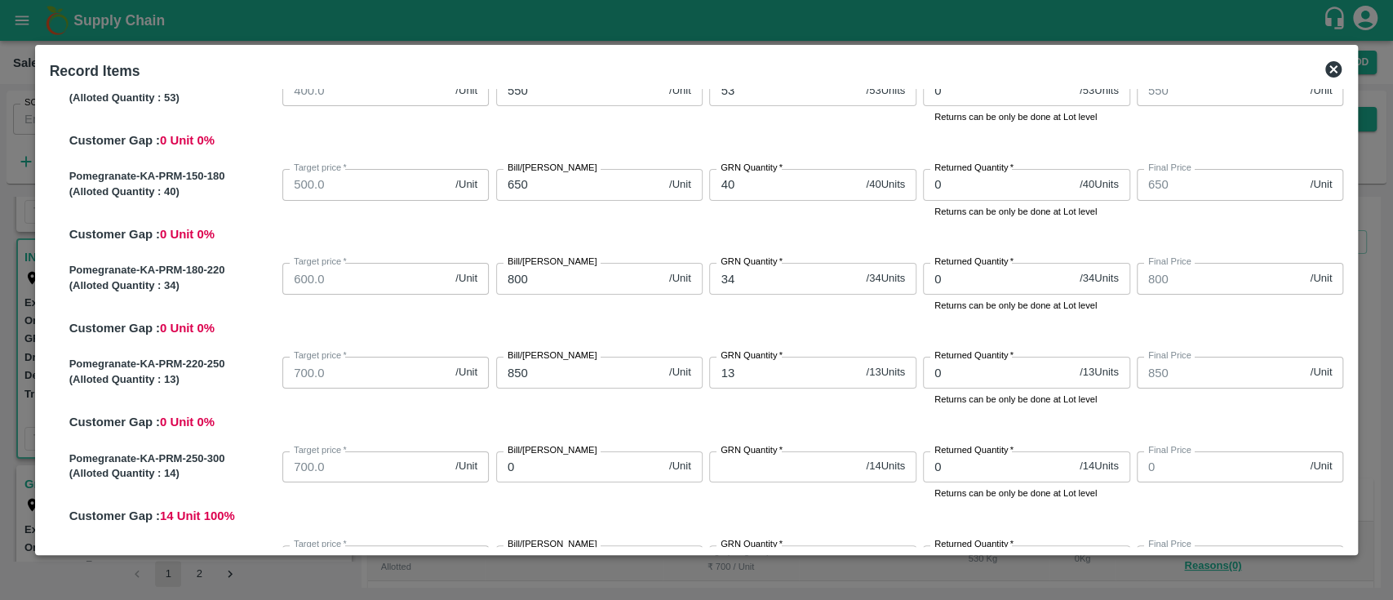
scroll to position [87, 0]
click at [757, 467] on input "GRN Quantity   *" at bounding box center [784, 464] width 150 height 31
click at [572, 463] on input "0" at bounding box center [579, 464] width 166 height 31
click at [672, 422] on div "Pomegranate-KA-PRM-220-250 (Alloted Quantity : 13 ) Target price   * 700.0 /Uni…" at bounding box center [703, 388] width 1281 height 81
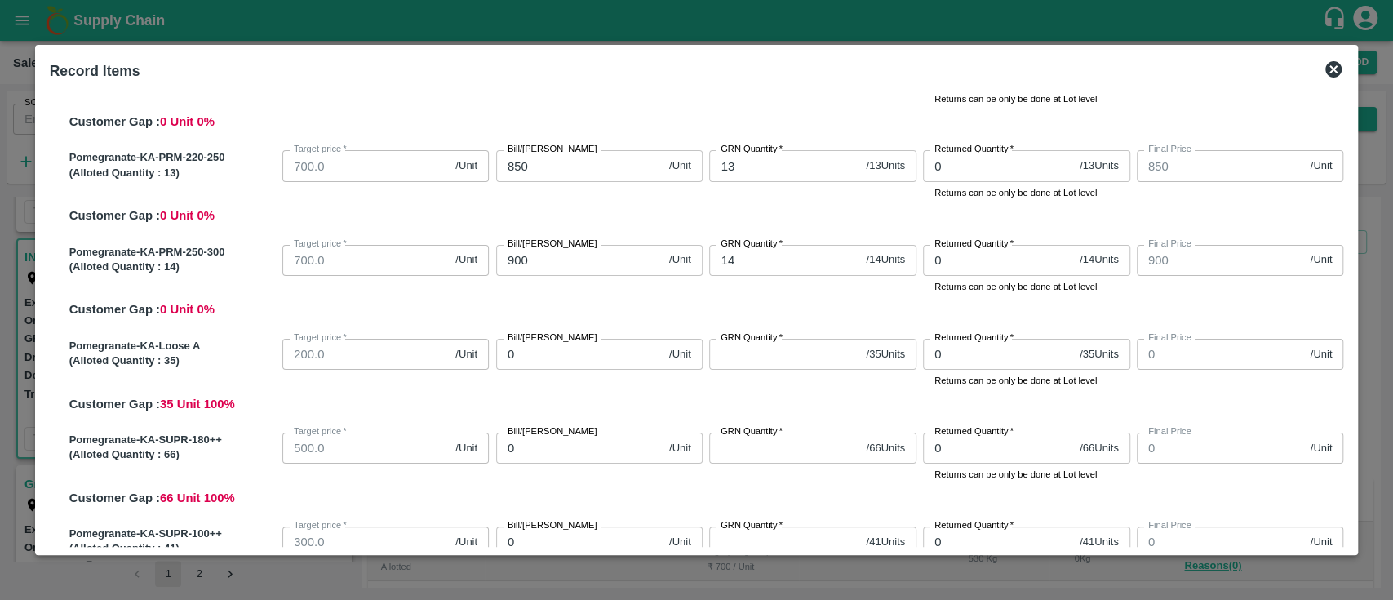
scroll to position [291, 0]
click at [749, 353] on input "GRN Quantity   *" at bounding box center [784, 353] width 150 height 31
click at [588, 360] on input "0" at bounding box center [579, 353] width 166 height 31
click at [625, 375] on div "Bill/Patti price 500 /Unit Bill/Patti price" at bounding box center [597, 359] width 214 height 56
click at [751, 446] on input "GRN Quantity   *" at bounding box center [784, 447] width 150 height 31
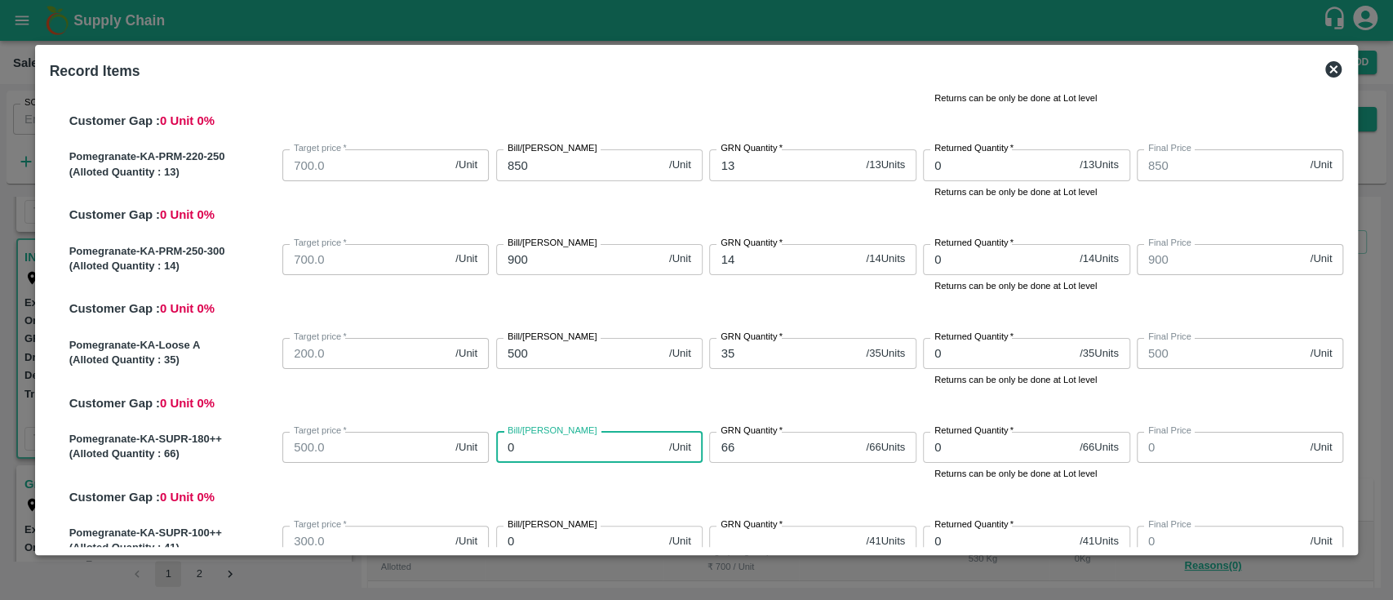
click at [556, 447] on input "0" at bounding box center [579, 447] width 166 height 31
click at [695, 401] on div "Pomegranate-KA-Loose A (Alloted Quantity : 35 ) Target price   * 200.0 /Unit Ta…" at bounding box center [703, 371] width 1281 height 81
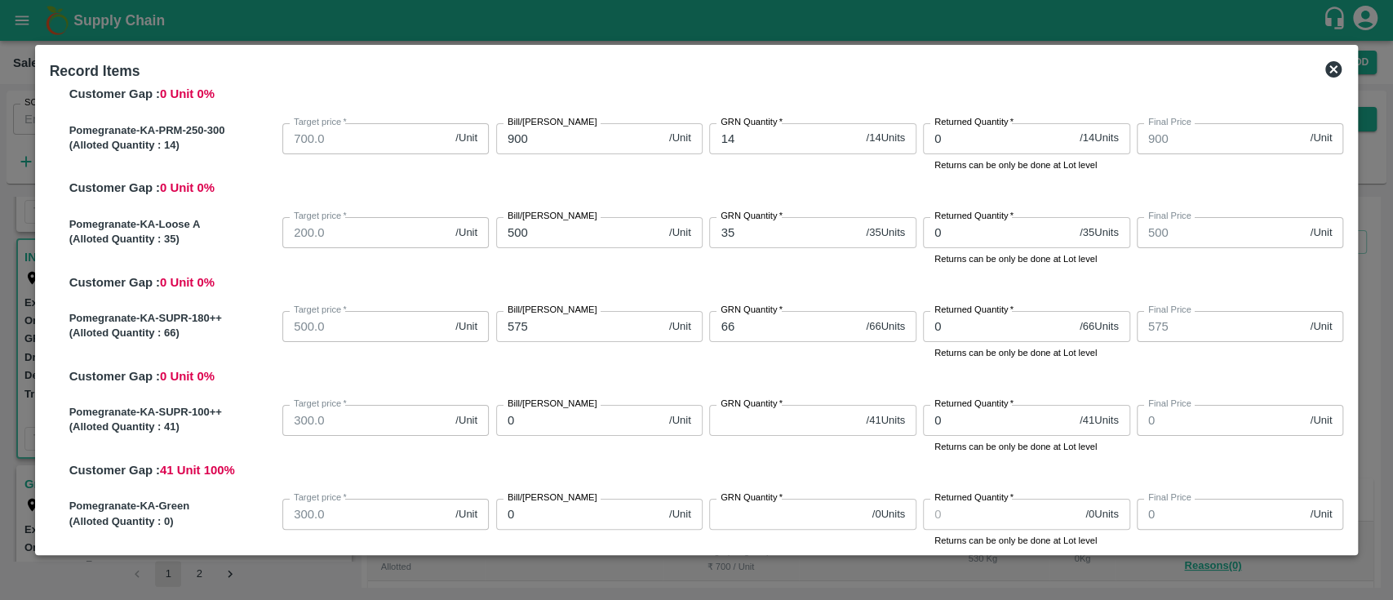
scroll to position [415, 0]
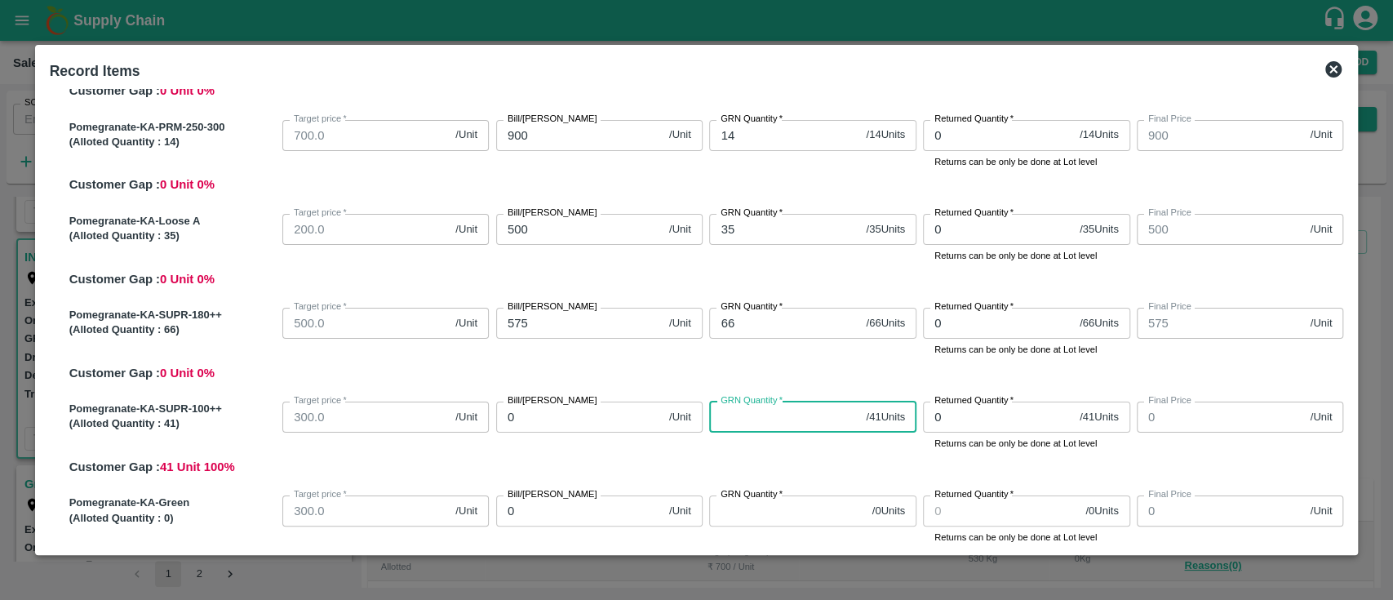
click at [736, 419] on input "GRN Quantity   *" at bounding box center [784, 417] width 150 height 31
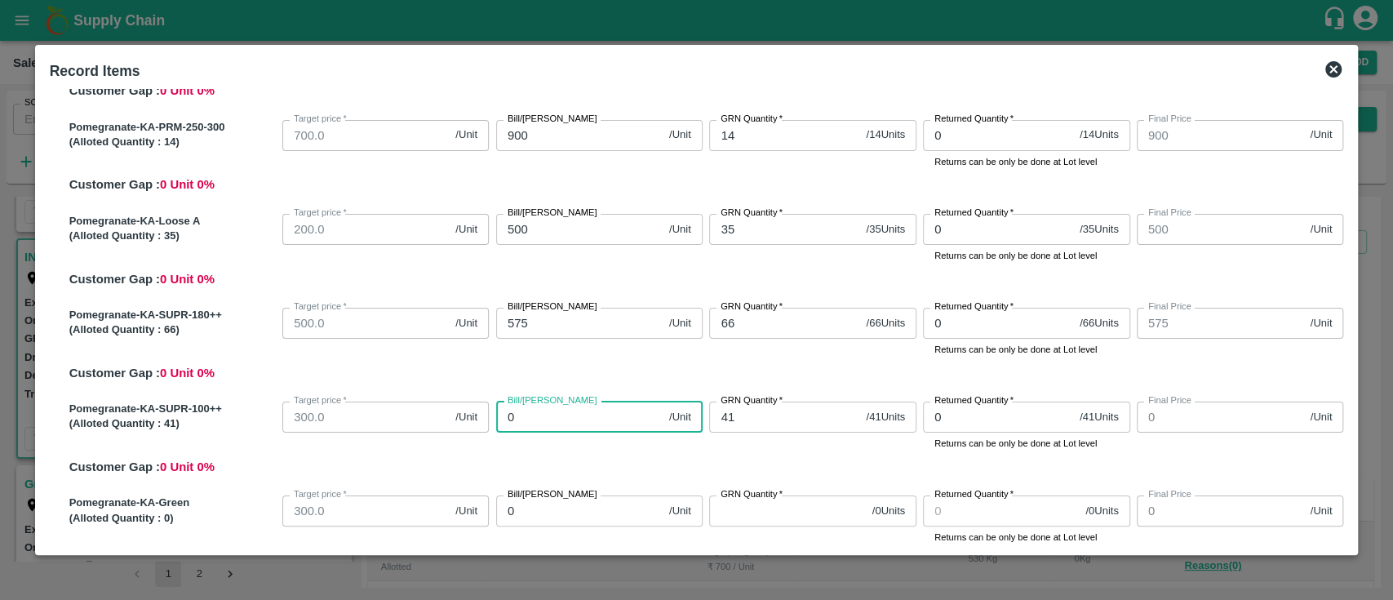
click at [585, 428] on input "0" at bounding box center [579, 417] width 166 height 31
click at [642, 464] on div "Pomegranate-KA-SUPR-100++ (Alloted Quantity : 41 ) Target price   * 300.0 /Unit…" at bounding box center [703, 435] width 1281 height 81
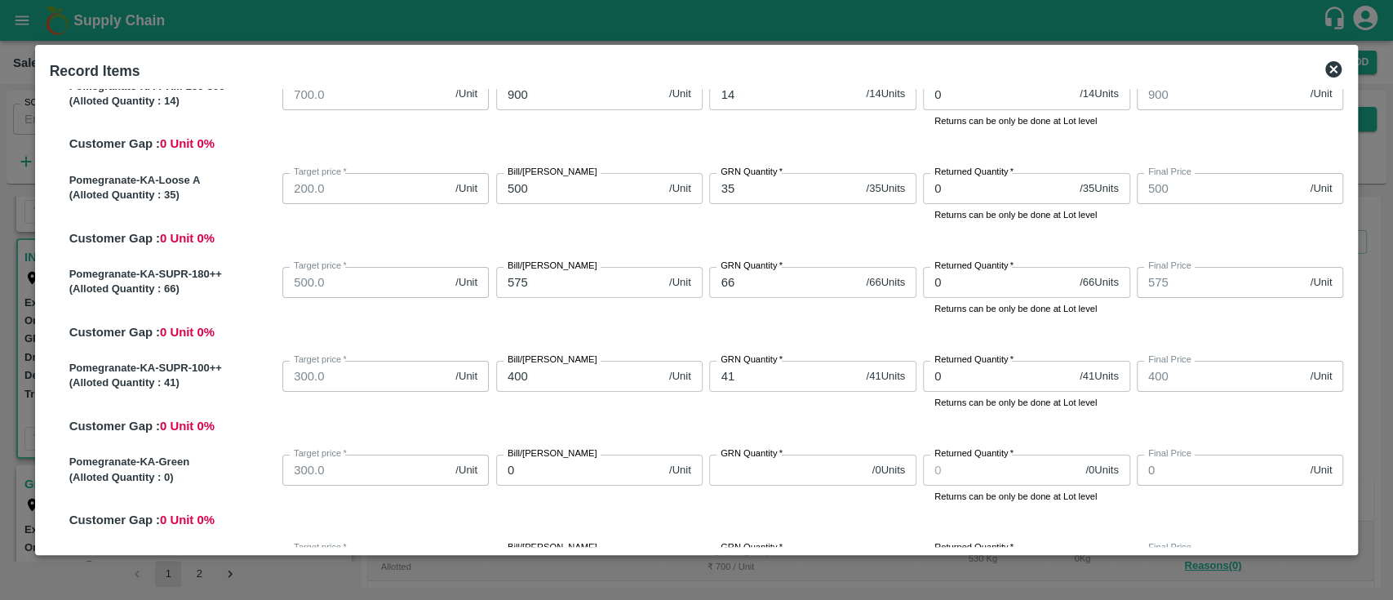
scroll to position [457, 0]
click at [750, 477] on input "GRN Quantity   *" at bounding box center [787, 469] width 156 height 31
click at [551, 460] on input "0" at bounding box center [579, 469] width 166 height 31
click at [689, 408] on div "Bill/Patti price 400 /Unit Bill/Patti price" at bounding box center [597, 381] width 214 height 56
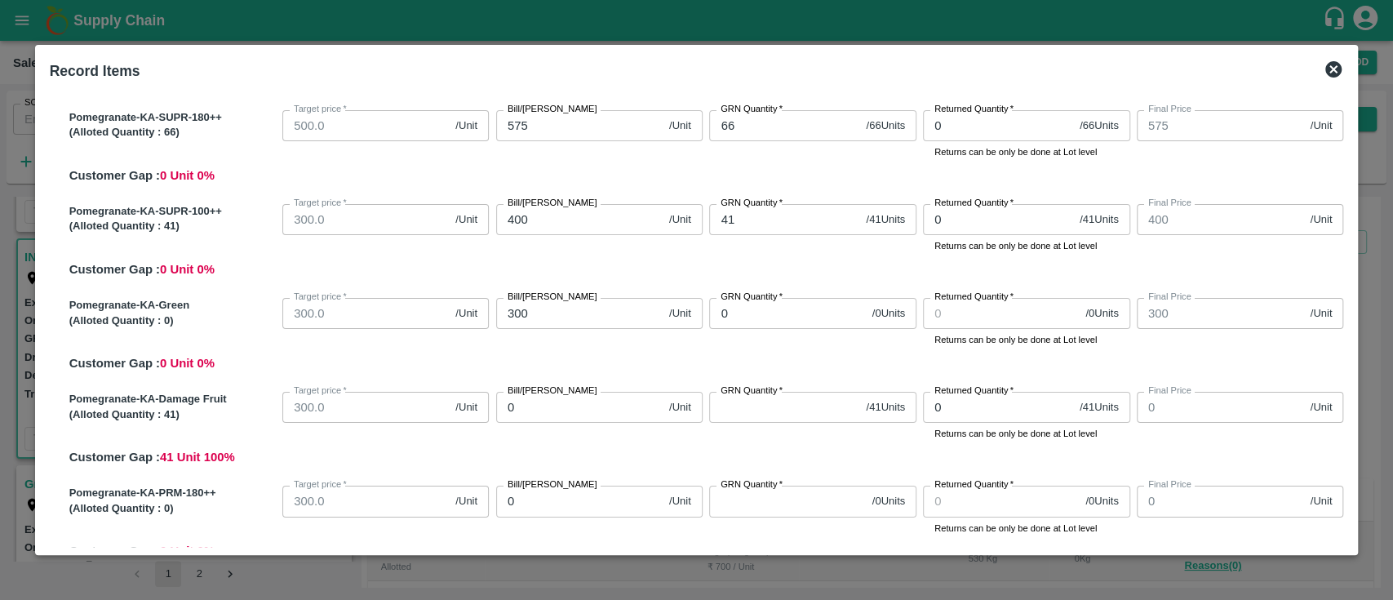
scroll to position [624, 0]
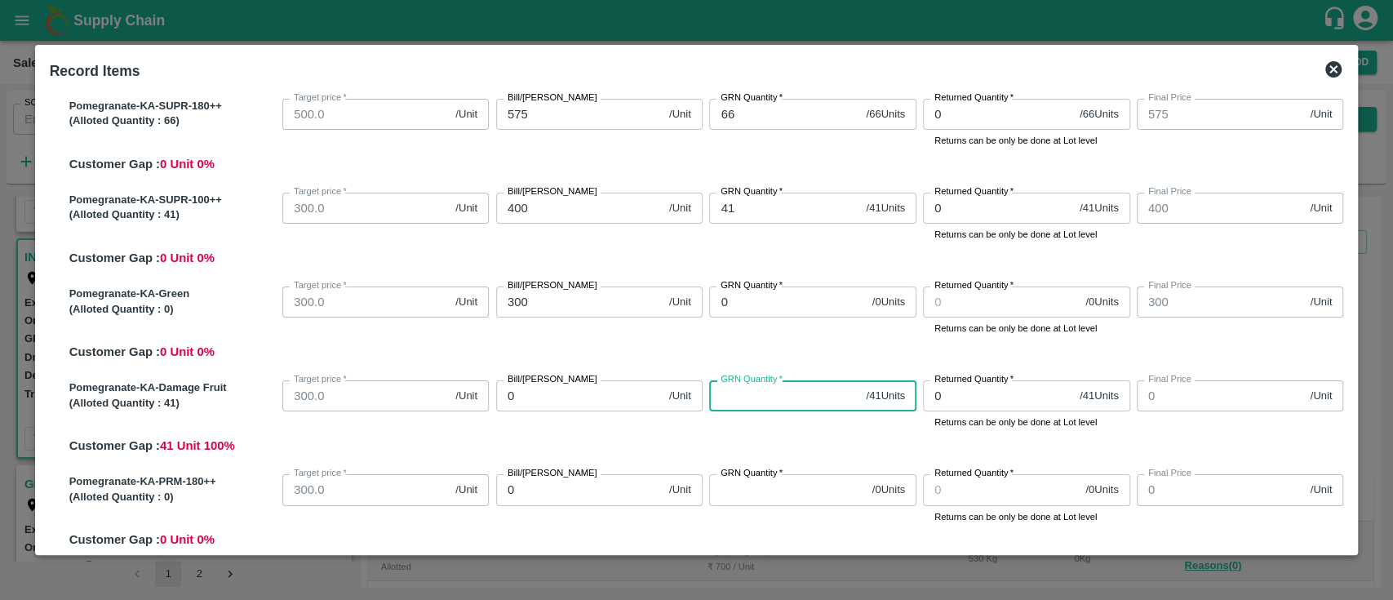
click at [734, 403] on input "GRN Quantity   *" at bounding box center [784, 395] width 150 height 31
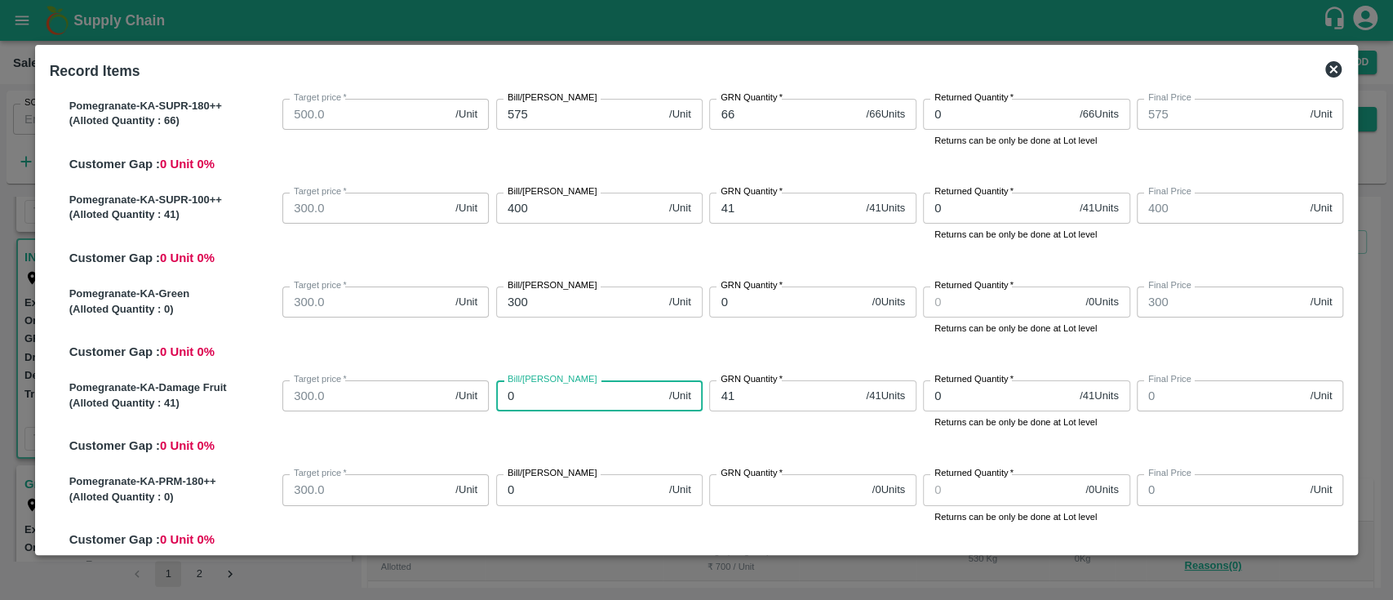
click at [561, 403] on input "0" at bounding box center [579, 395] width 166 height 31
click at [617, 441] on div "Pomegranate-KA-Damage Fruit (Alloted Quantity : 41 ) Target price   * 300.0 /Un…" at bounding box center [703, 414] width 1281 height 81
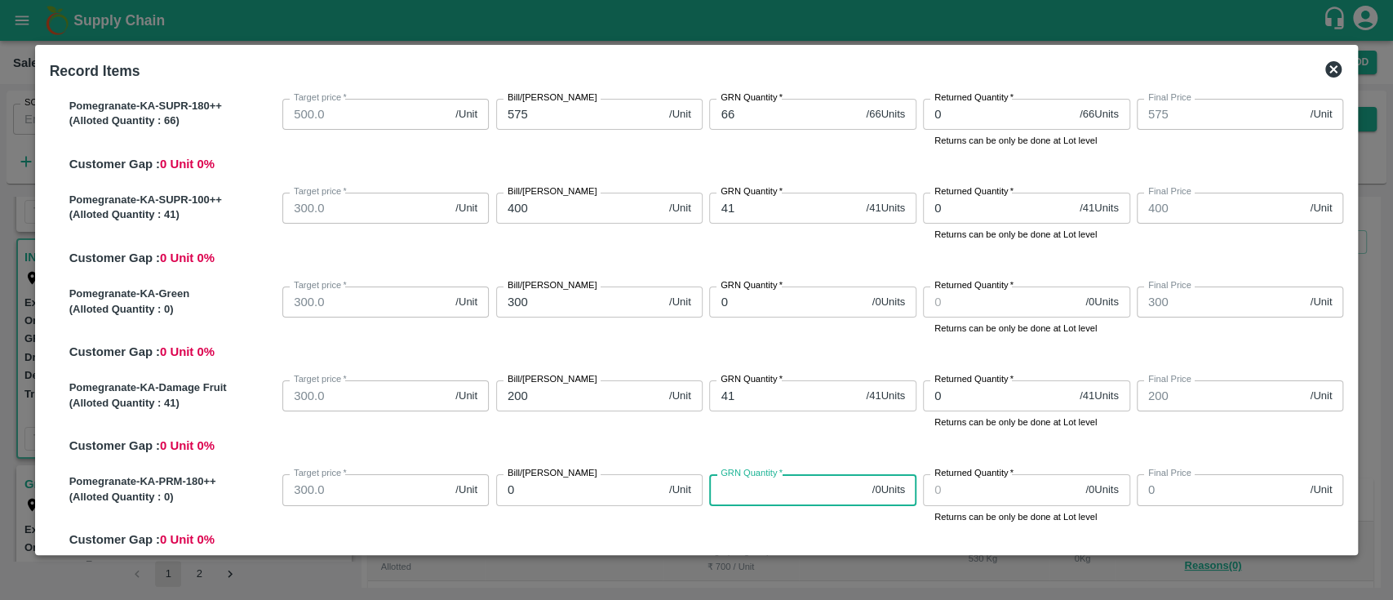
click at [743, 503] on input "GRN Quantity   *" at bounding box center [787, 489] width 156 height 31
click at [592, 499] on input "0" at bounding box center [579, 489] width 166 height 31
click at [686, 444] on div "Pomegranate-KA-Damage Fruit (Alloted Quantity : 41 ) Target price   * 300.0 /Un…" at bounding box center [703, 414] width 1281 height 81
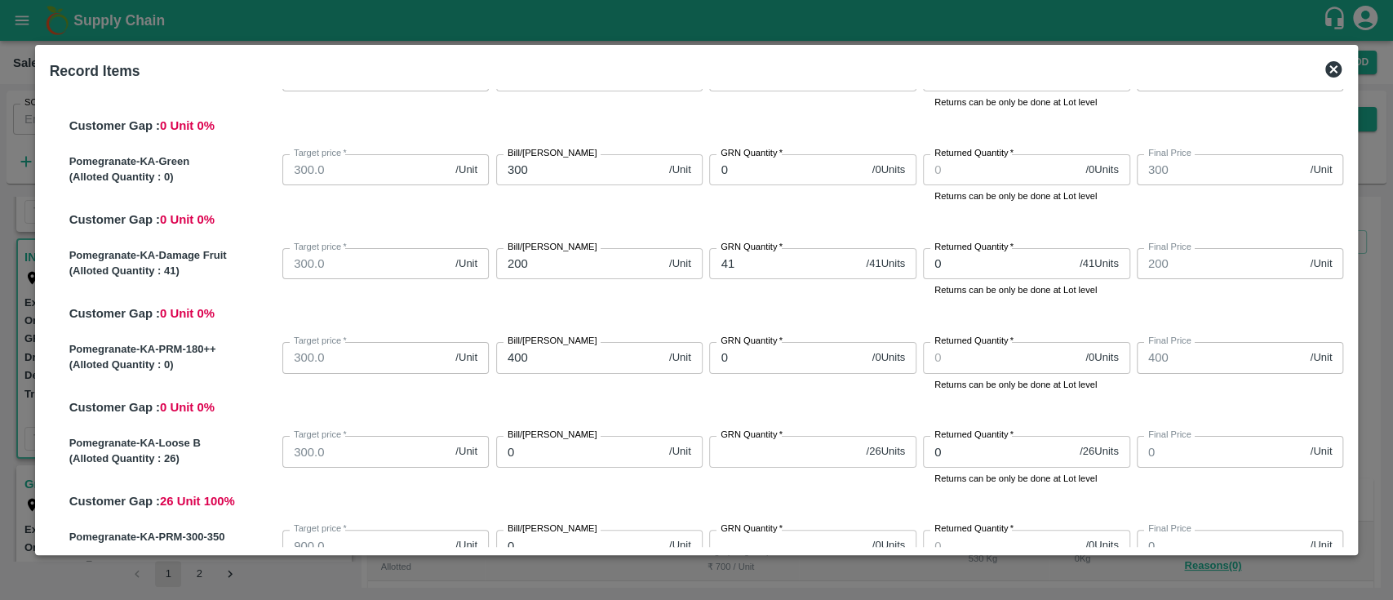
scroll to position [764, 0]
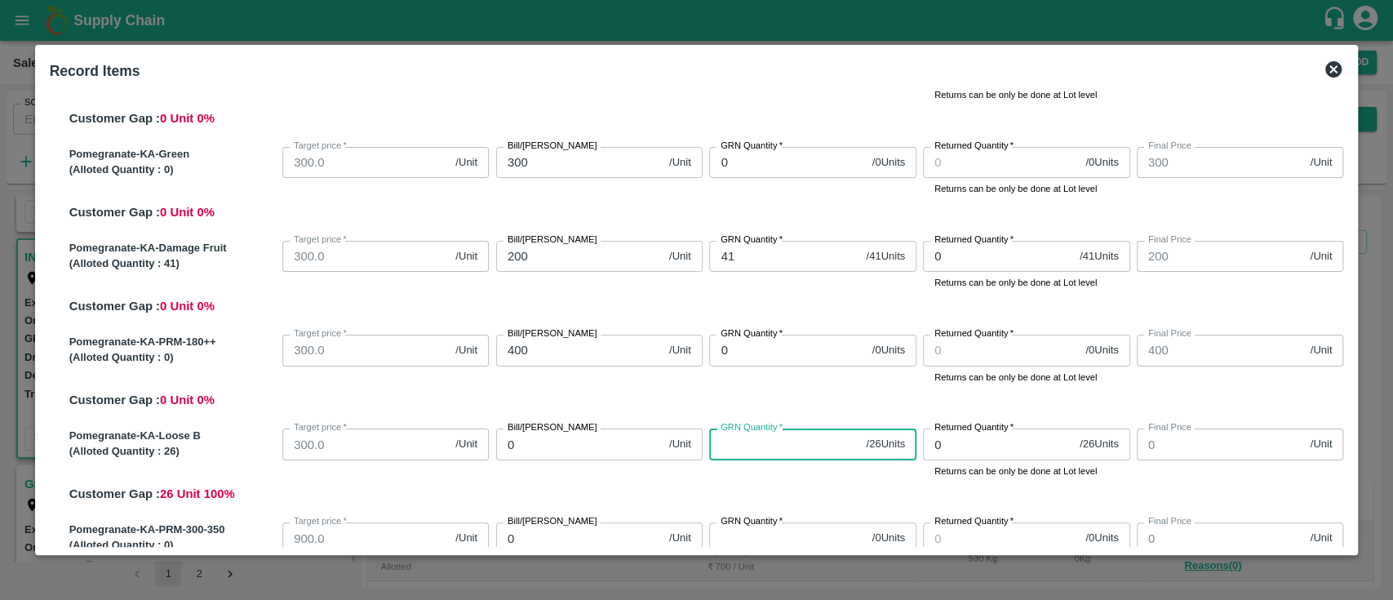
click at [716, 444] on input "GRN Quantity   *" at bounding box center [784, 443] width 150 height 31
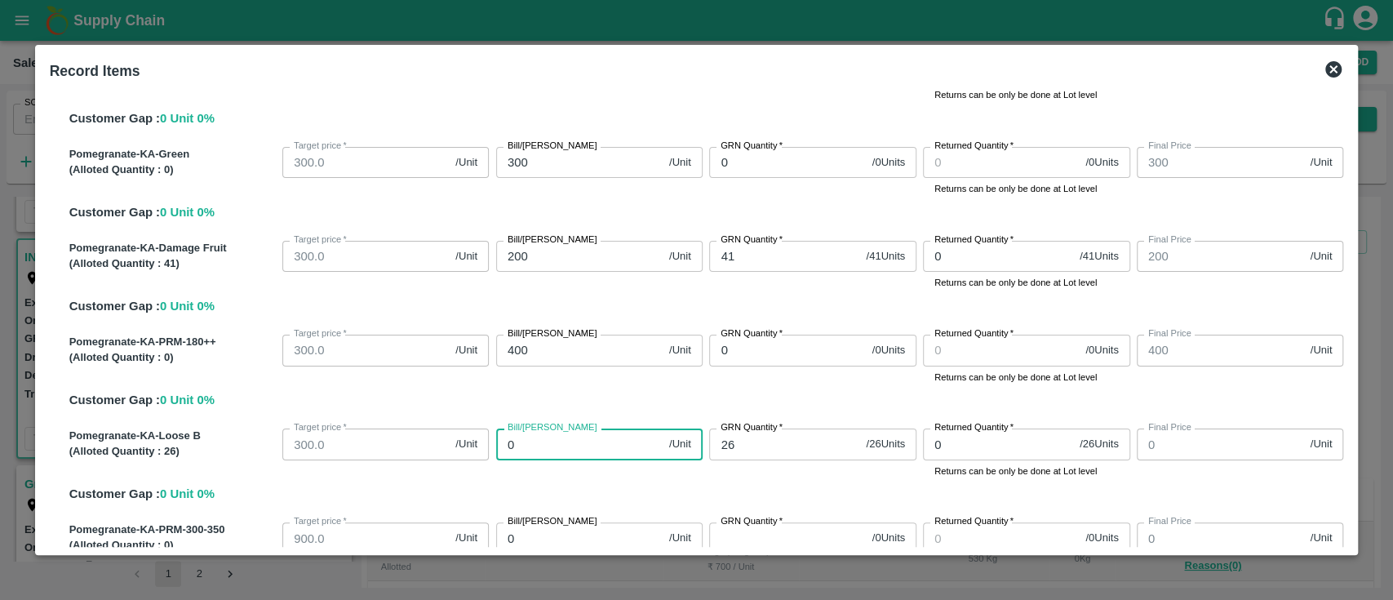
click at [594, 447] on input "0" at bounding box center [579, 443] width 166 height 31
click at [708, 398] on div "Pomegranate-KA-PRM-180++ (Alloted Quantity : 0 ) Target price   * 300.0 /Unit T…" at bounding box center [703, 368] width 1281 height 81
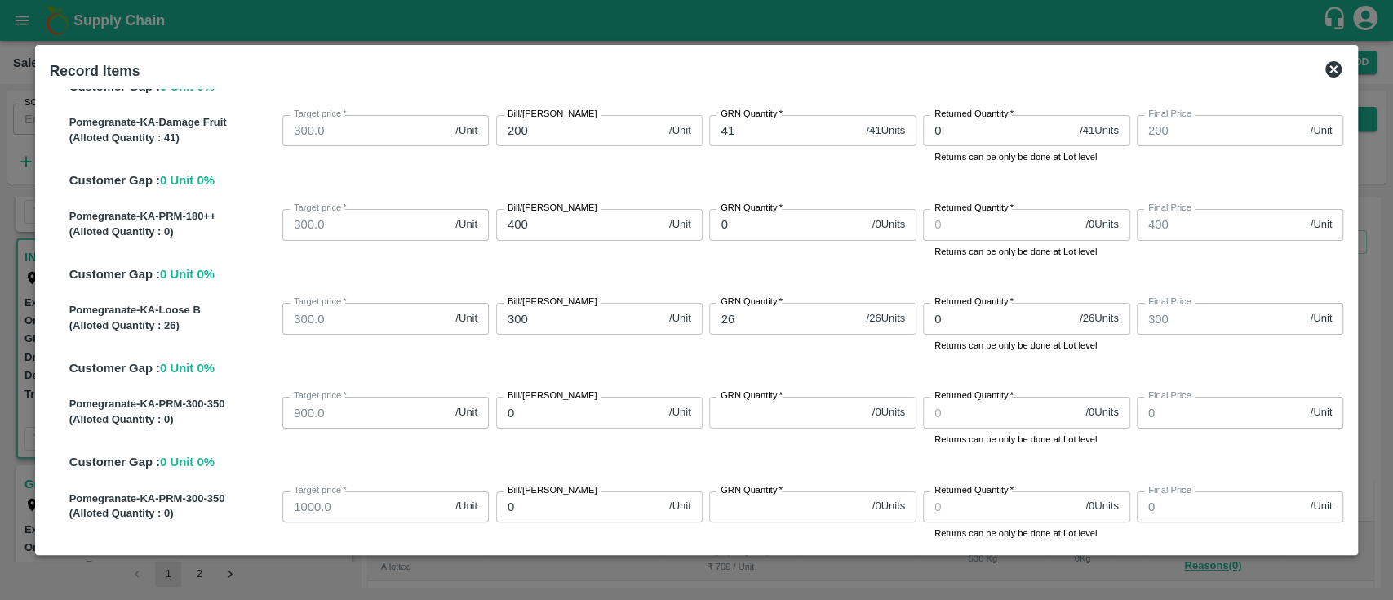
scroll to position [891, 0]
click at [745, 406] on input "GRN Quantity   *" at bounding box center [787, 410] width 156 height 31
click at [574, 413] on input "0" at bounding box center [579, 410] width 166 height 31
click at [625, 457] on div "Pomegranate-KA-PRM-300-350 (Alloted Quantity : 0 ) Target price   * 900.0 /Unit…" at bounding box center [703, 428] width 1281 height 81
click at [752, 507] on input "GRN Quantity   *" at bounding box center [787, 505] width 156 height 31
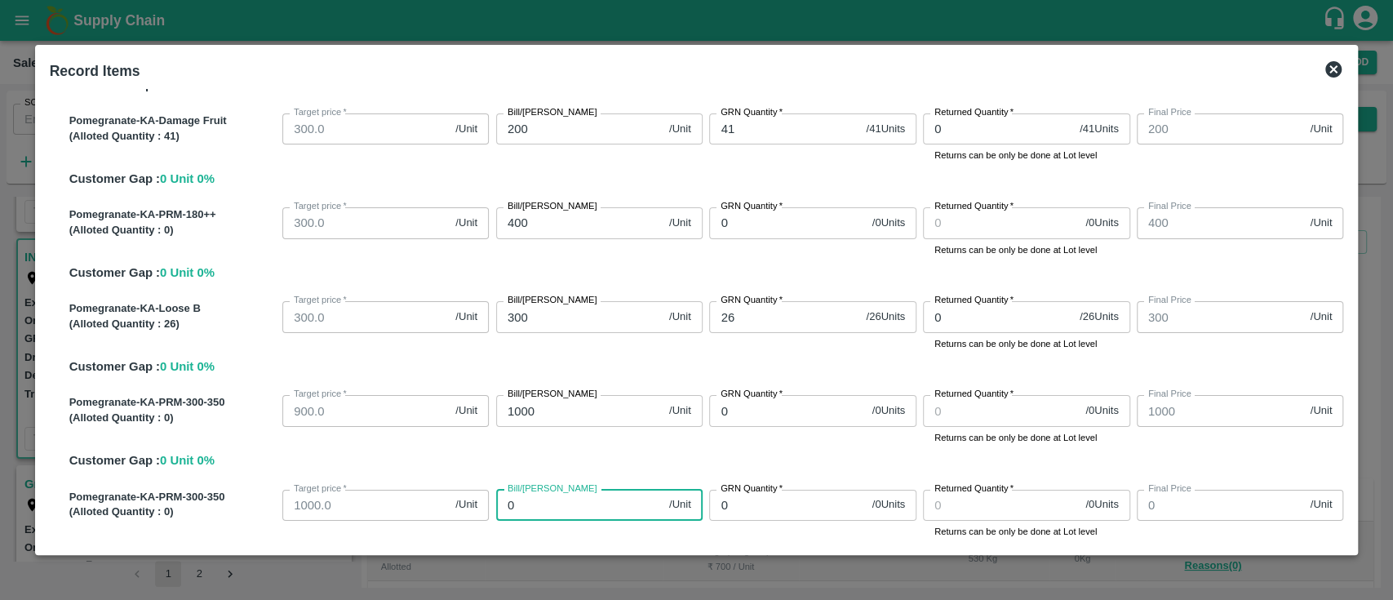
click at [576, 511] on input "0" at bounding box center [579, 505] width 166 height 31
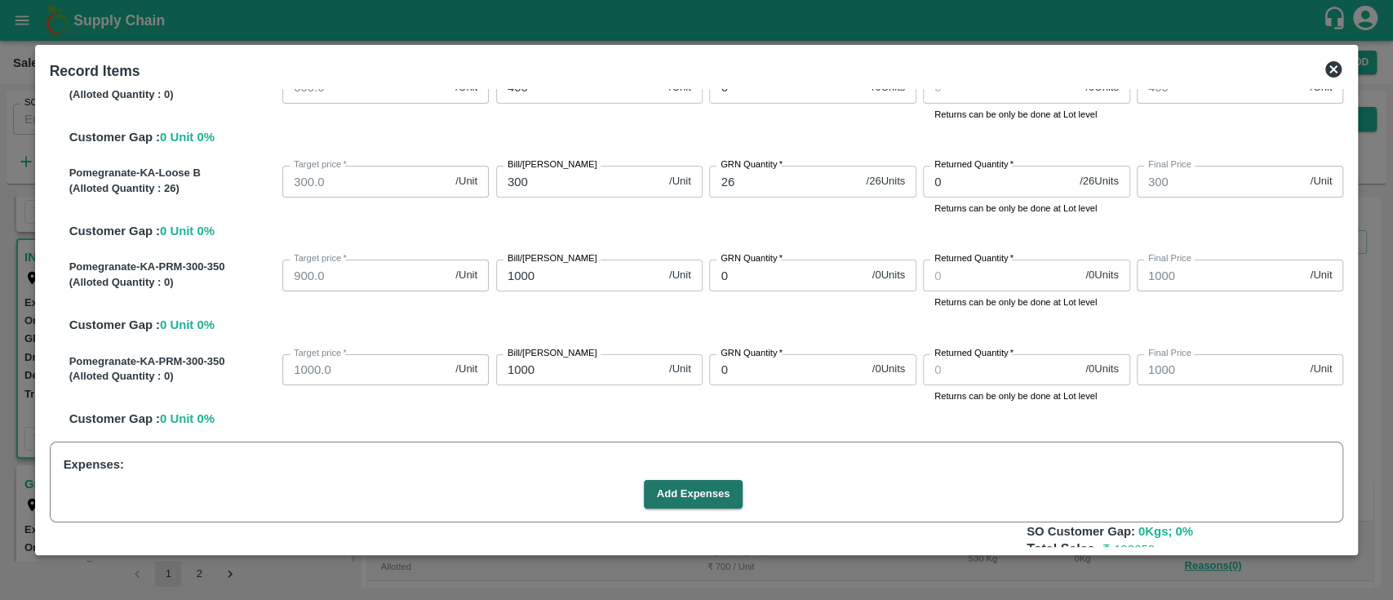
scroll to position [1102, 0]
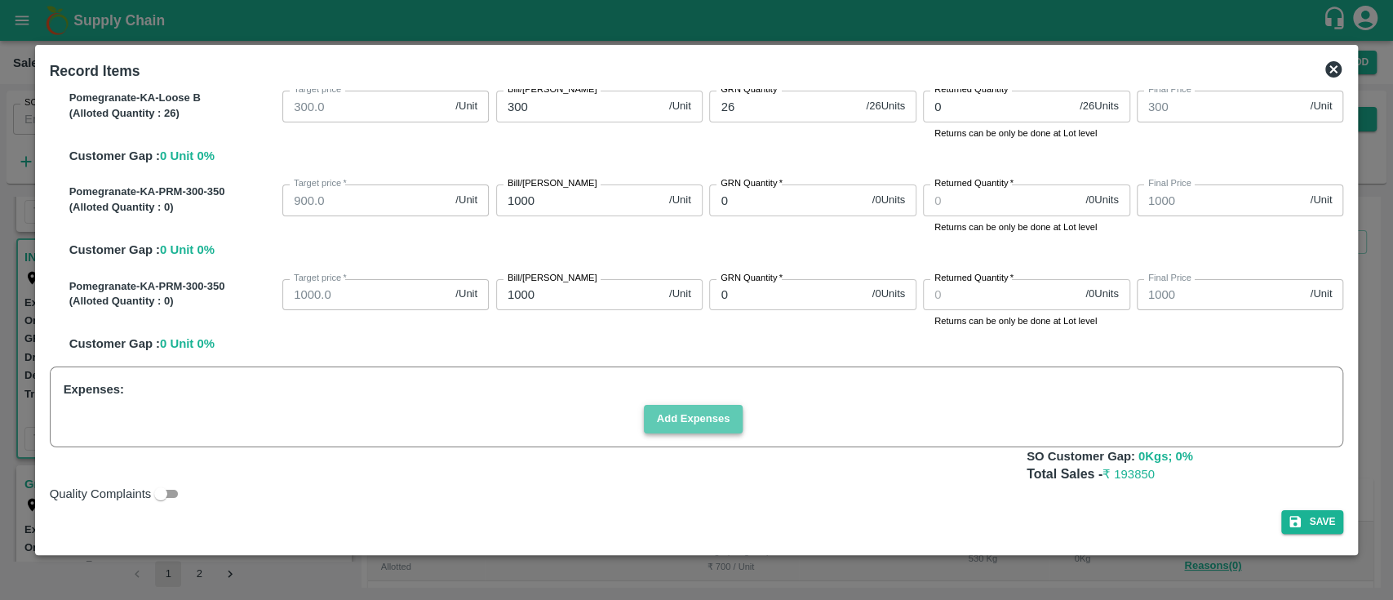
click at [710, 408] on button "Add Expenses" at bounding box center [694, 419] width 100 height 29
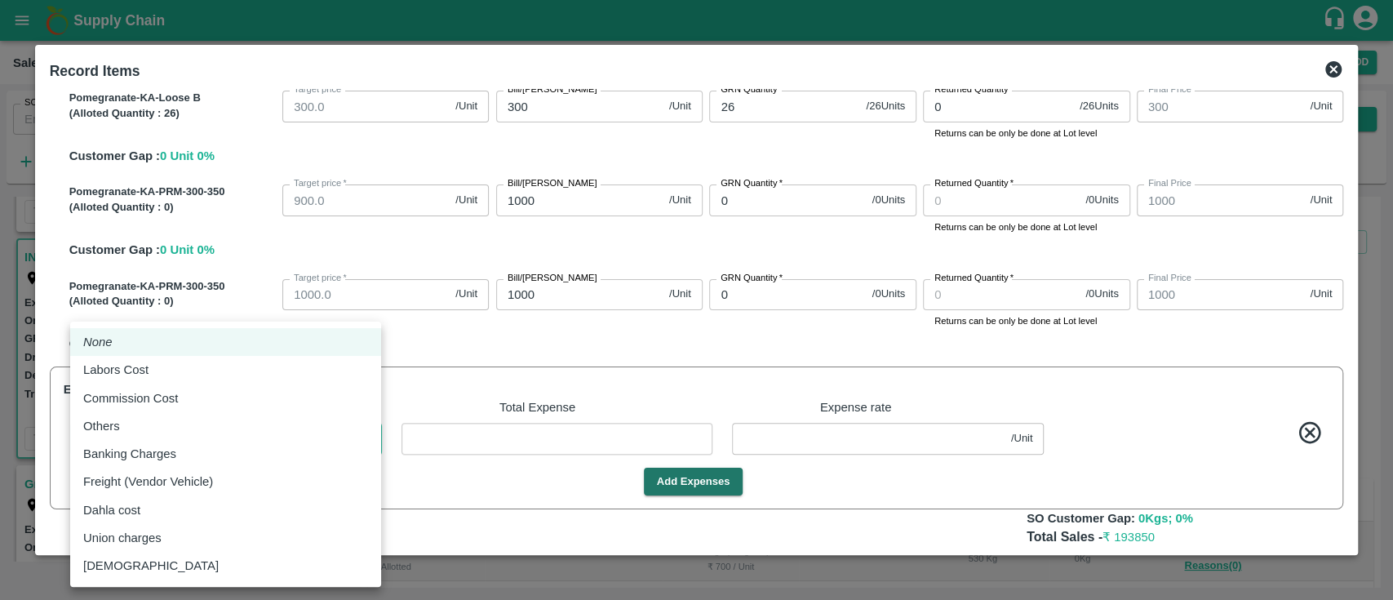
click at [150, 449] on body "Supply Chain Sales Orders Direct Customer Add SO ID SO ID Start Date Start Date…" at bounding box center [696, 300] width 1393 height 600
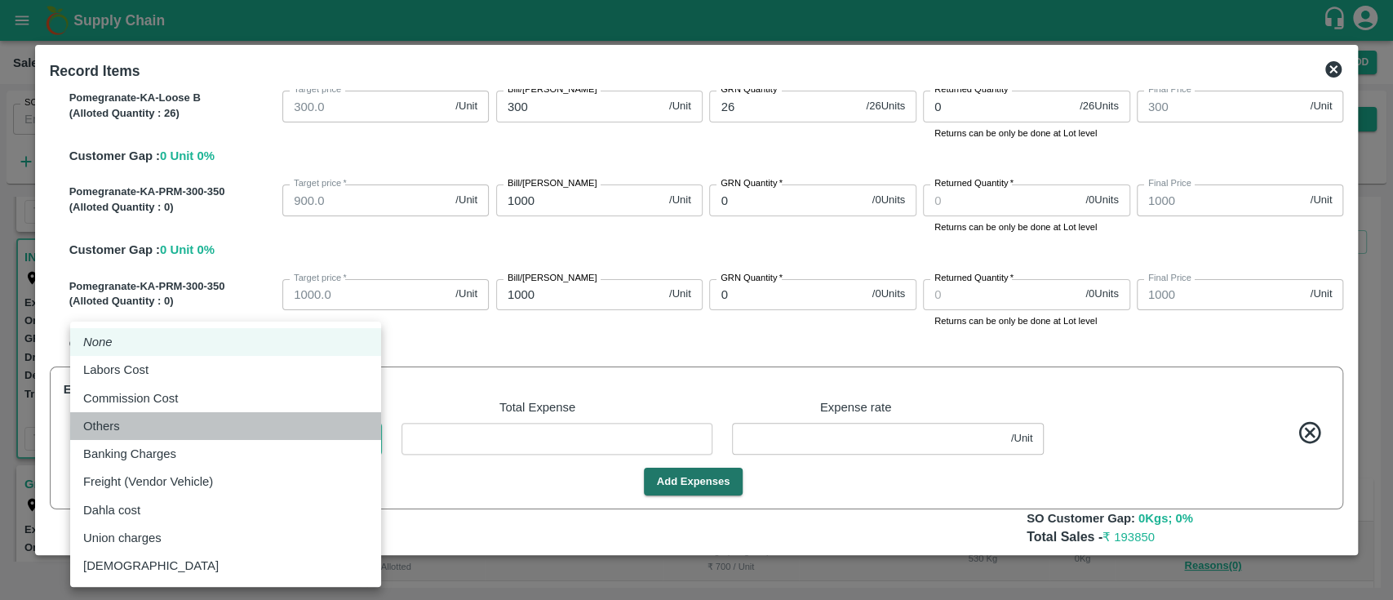
click at [156, 425] on div "Others" at bounding box center [225, 426] width 285 height 18
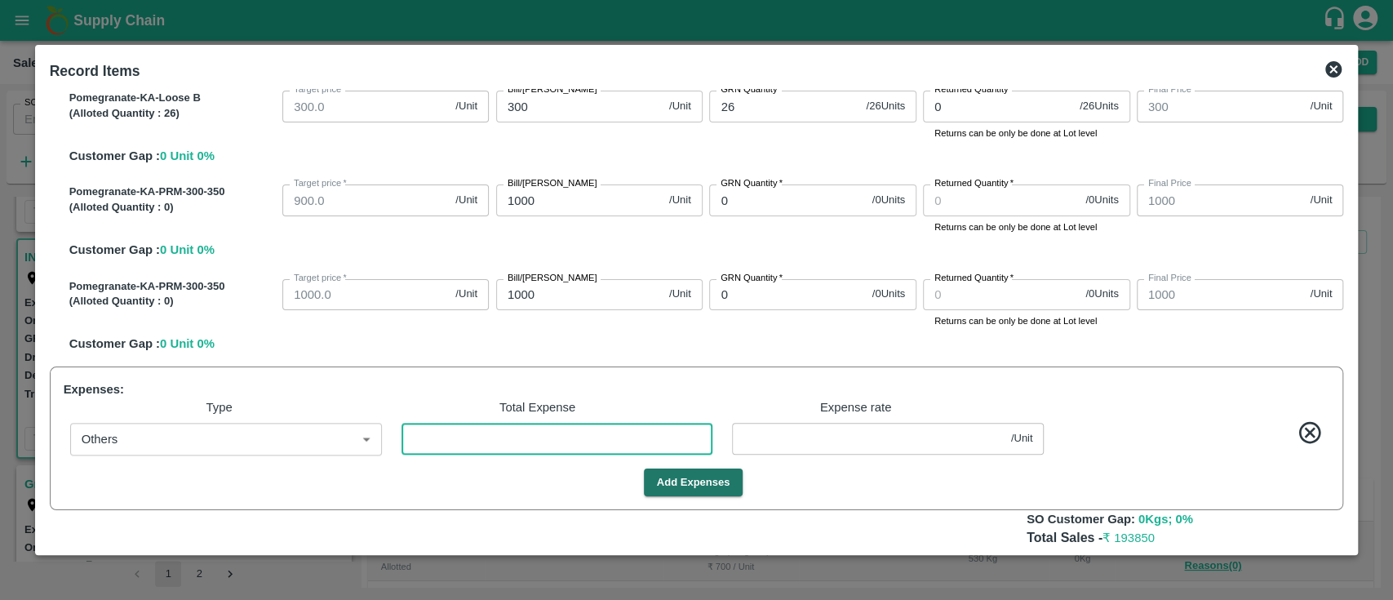
click at [479, 443] on input "number" at bounding box center [558, 438] width 312 height 31
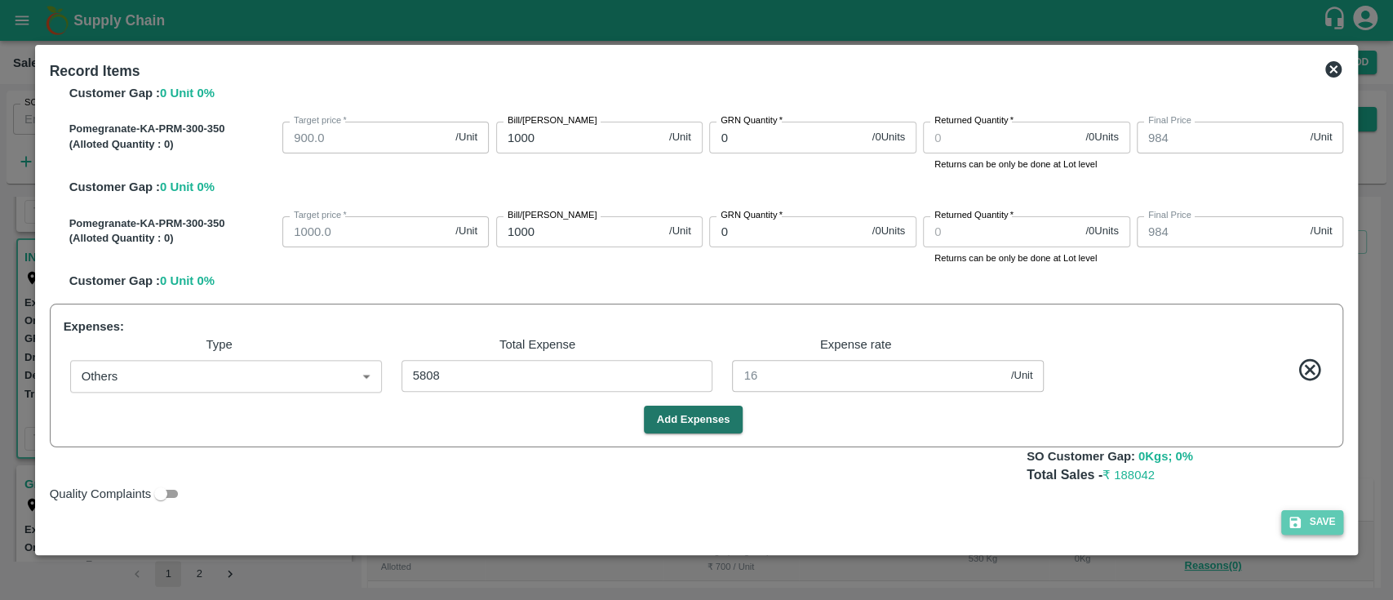
click at [1325, 525] on button "Save" at bounding box center [1312, 522] width 62 height 24
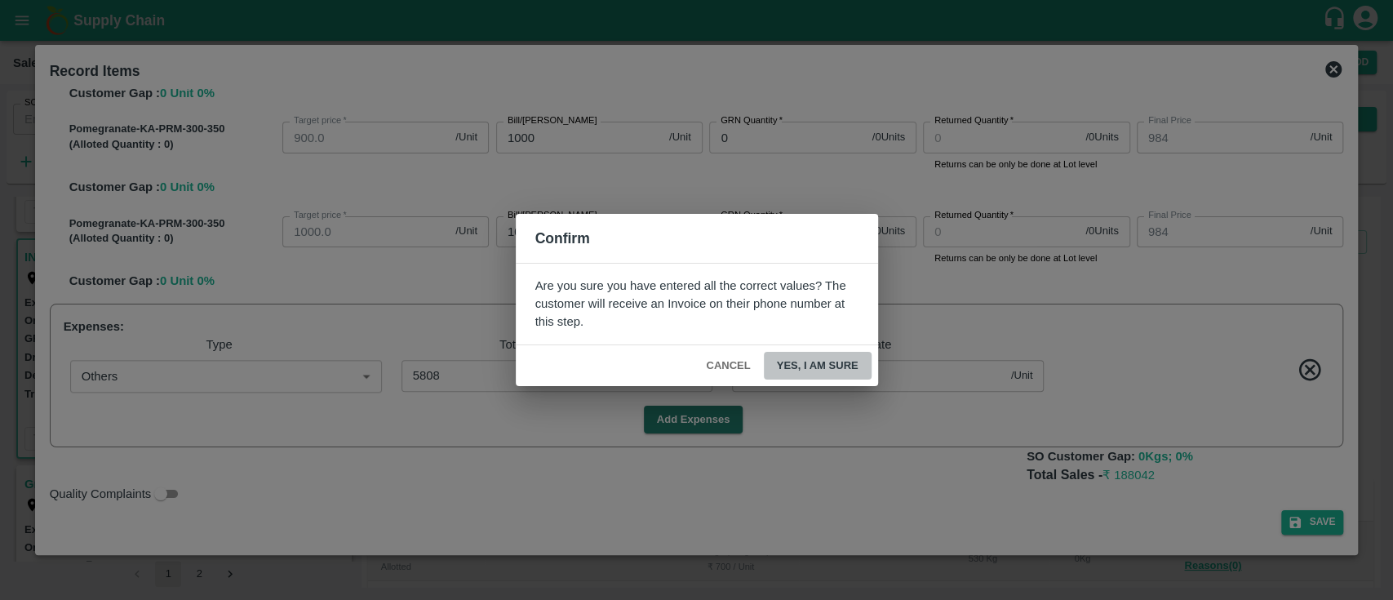
click at [845, 366] on button "Yes, I am sure" at bounding box center [818, 366] width 108 height 29
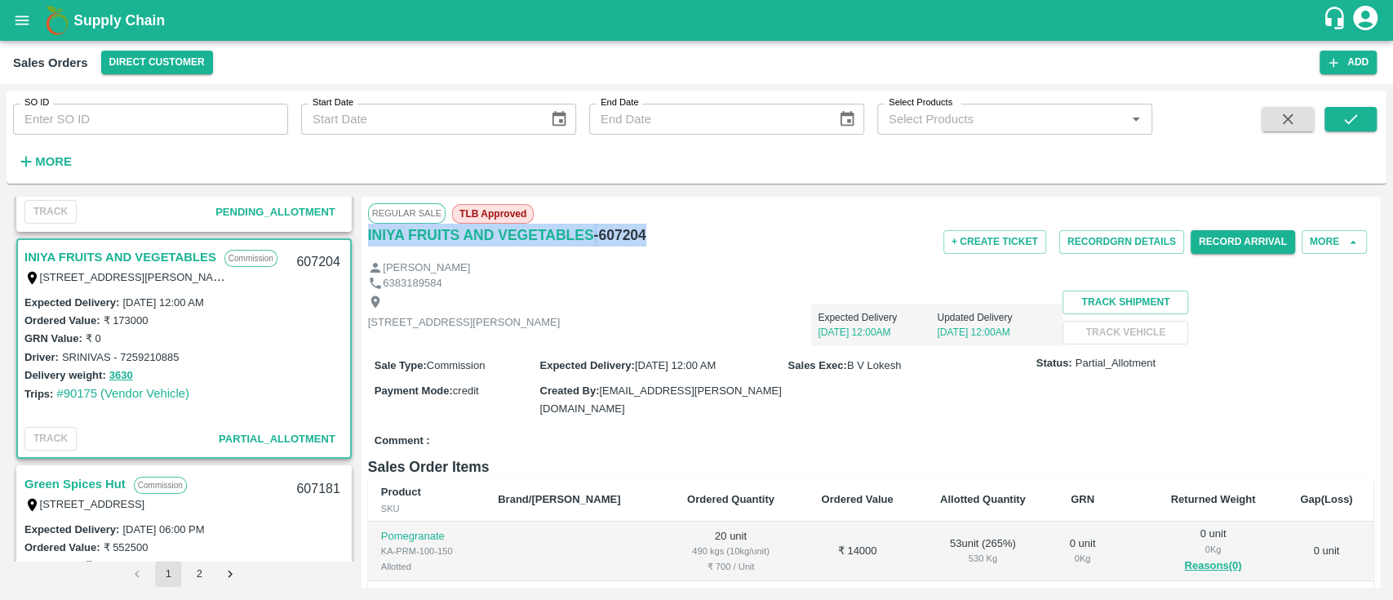
drag, startPoint x: 643, startPoint y: 235, endPoint x: 366, endPoint y: 230, distance: 277.5
click at [366, 230] on div "Regular Sale TLB Approved INIYA FRUITS AND VEGETABLES - 607204 + Create Ticket …" at bounding box center [871, 392] width 1019 height 390
copy div "INIYA FRUITS AND VEGETABLES - 607204"
click at [668, 293] on div "TC/73, ANNA FRUITS MARKET KOYAMBEDU, Chennai, Chennai, TAMILNADU, 600092 Expect…" at bounding box center [870, 318] width 1005 height 55
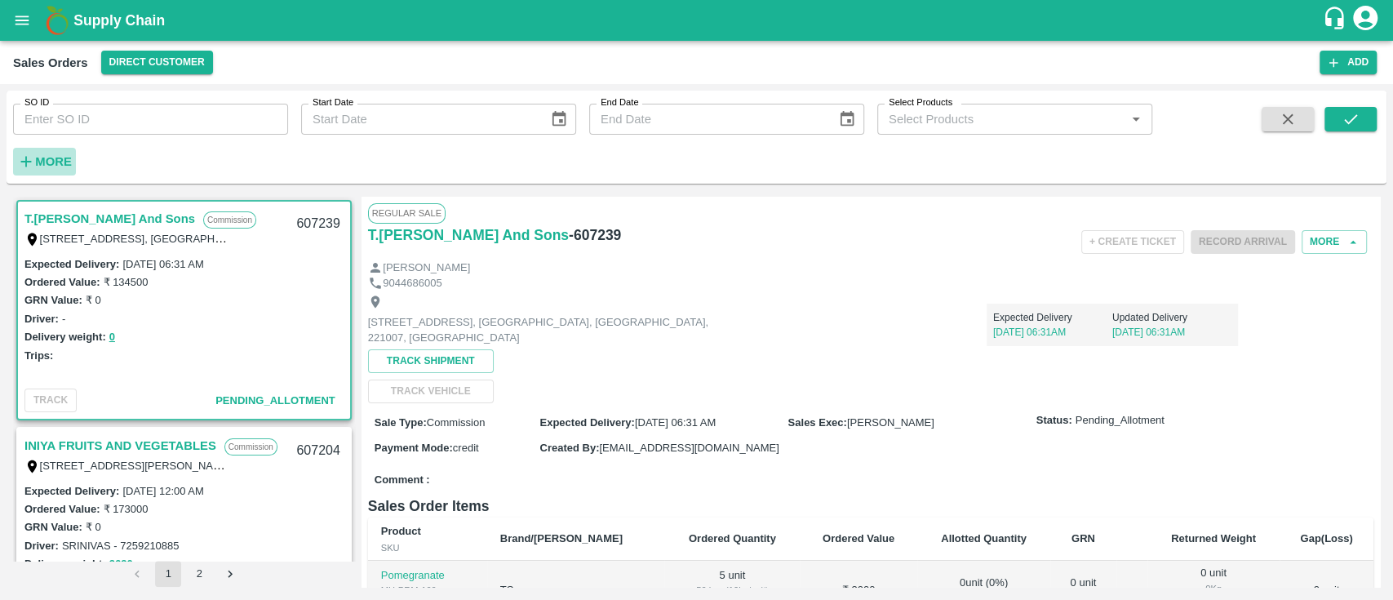
click at [62, 171] on h6 "More" at bounding box center [53, 161] width 37 height 21
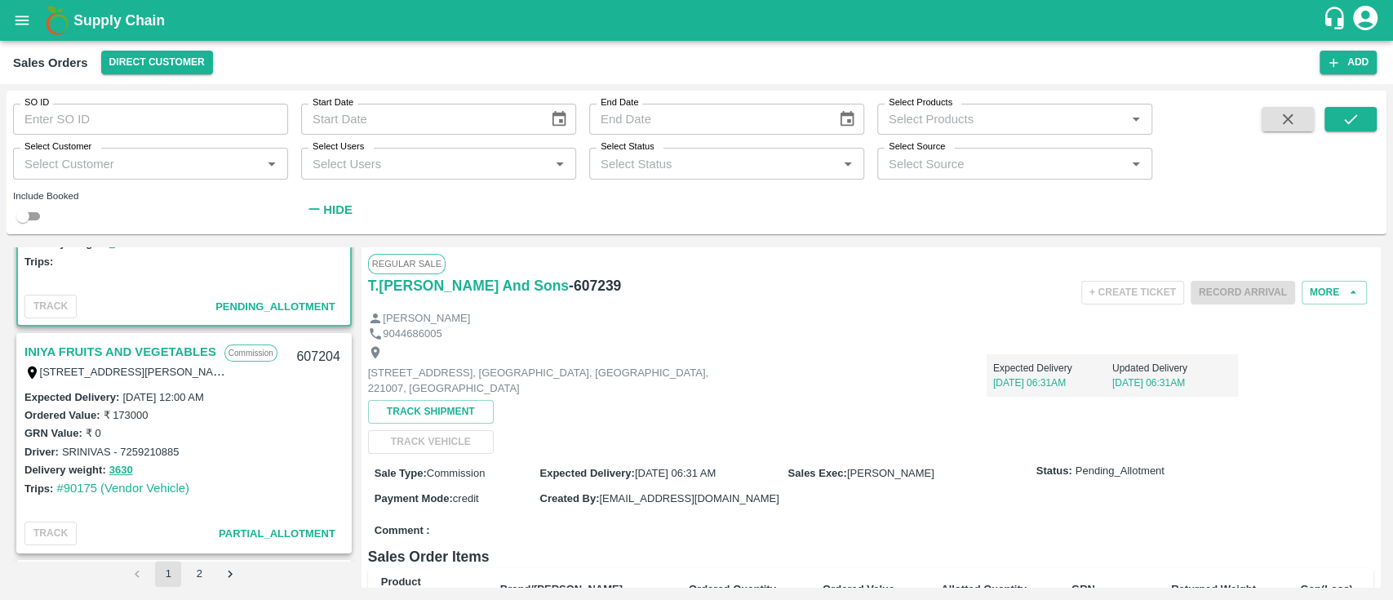
scroll to position [145, 0]
click at [111, 342] on link "INIYA FRUITS AND VEGETABLES" at bounding box center [120, 350] width 192 height 21
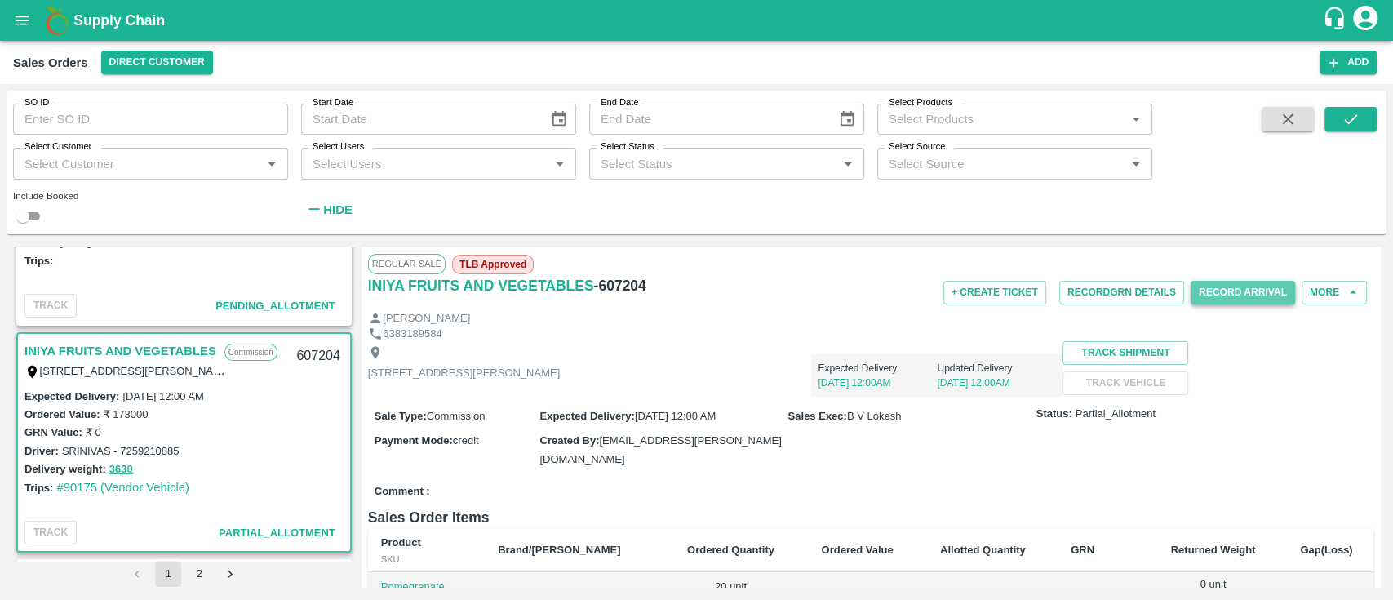
click at [1227, 295] on button "Record Arrival" at bounding box center [1243, 293] width 104 height 24
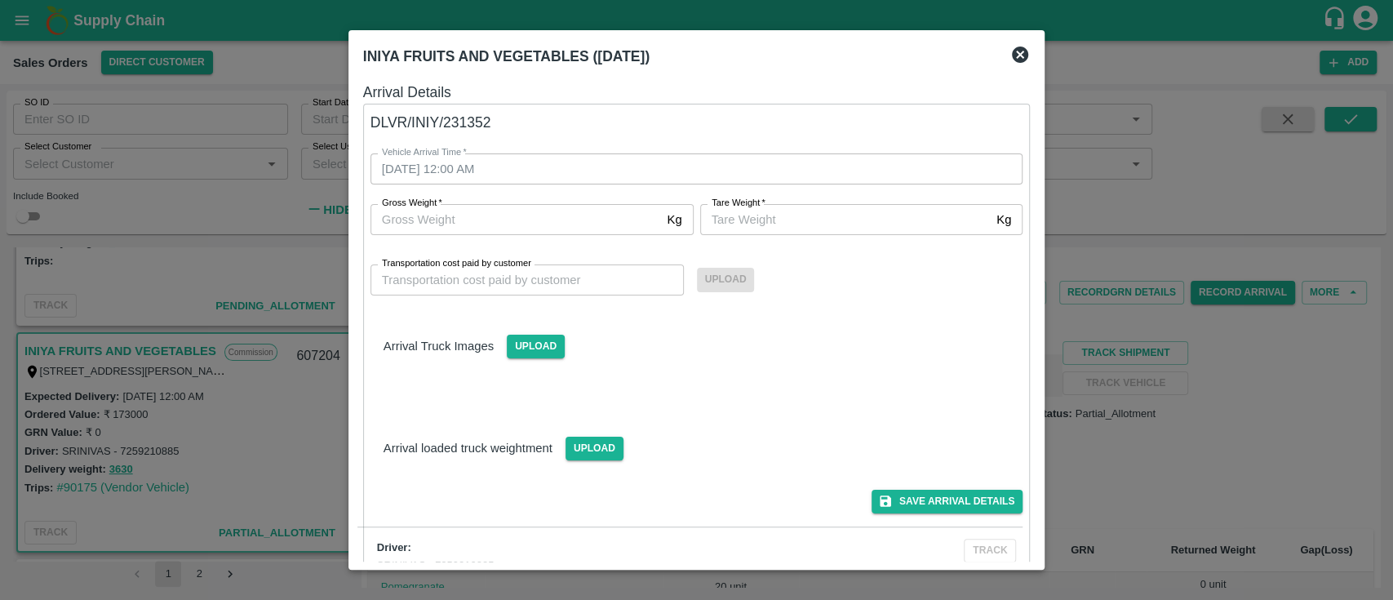
scroll to position [25, 0]
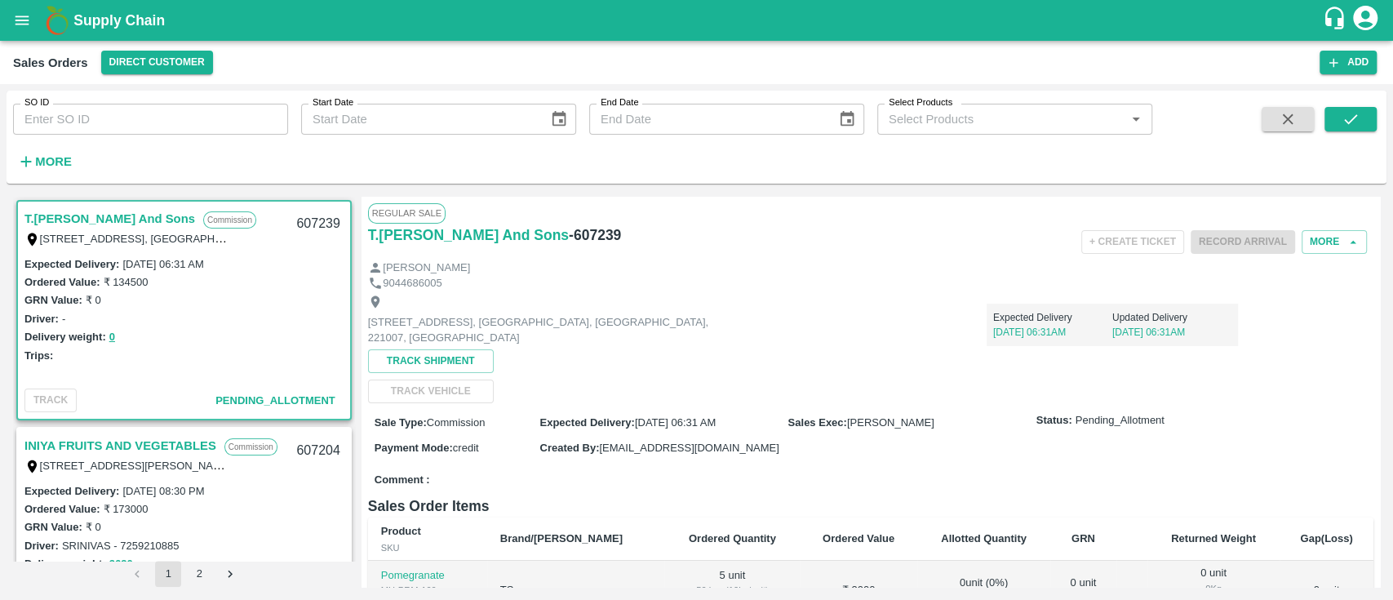
click at [162, 446] on link "INIYA FRUITS AND VEGETABLES" at bounding box center [120, 445] width 192 height 21
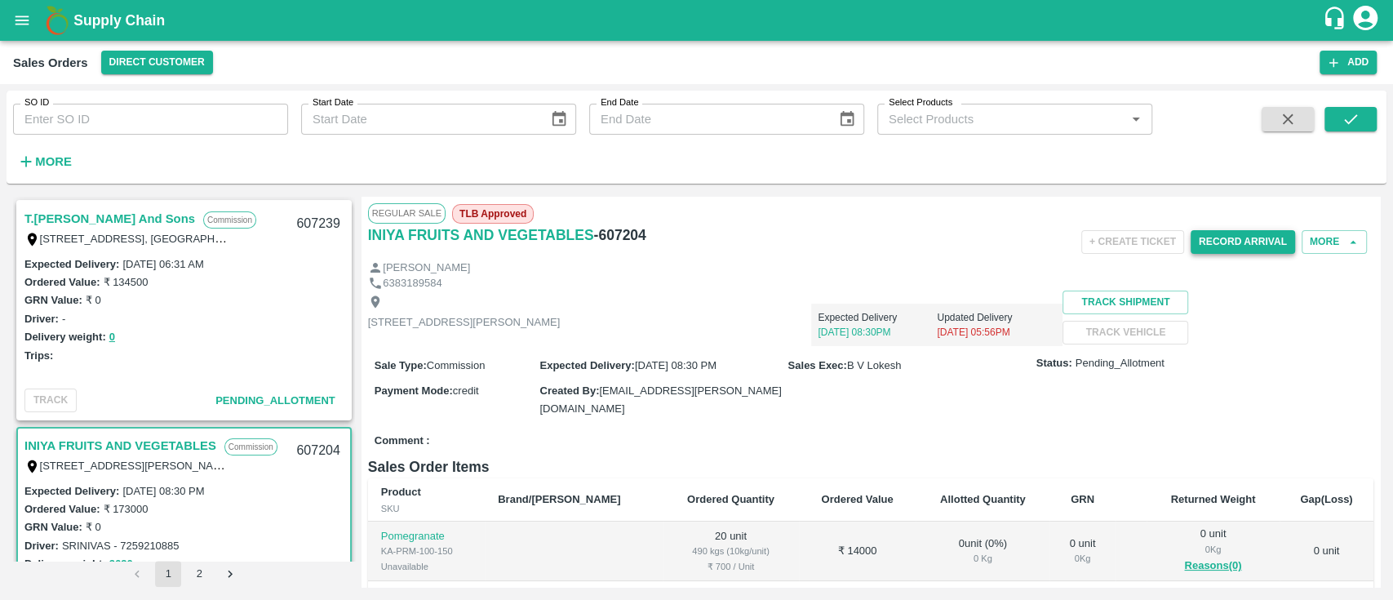
click at [1239, 234] on button "Record Arrival" at bounding box center [1243, 242] width 104 height 24
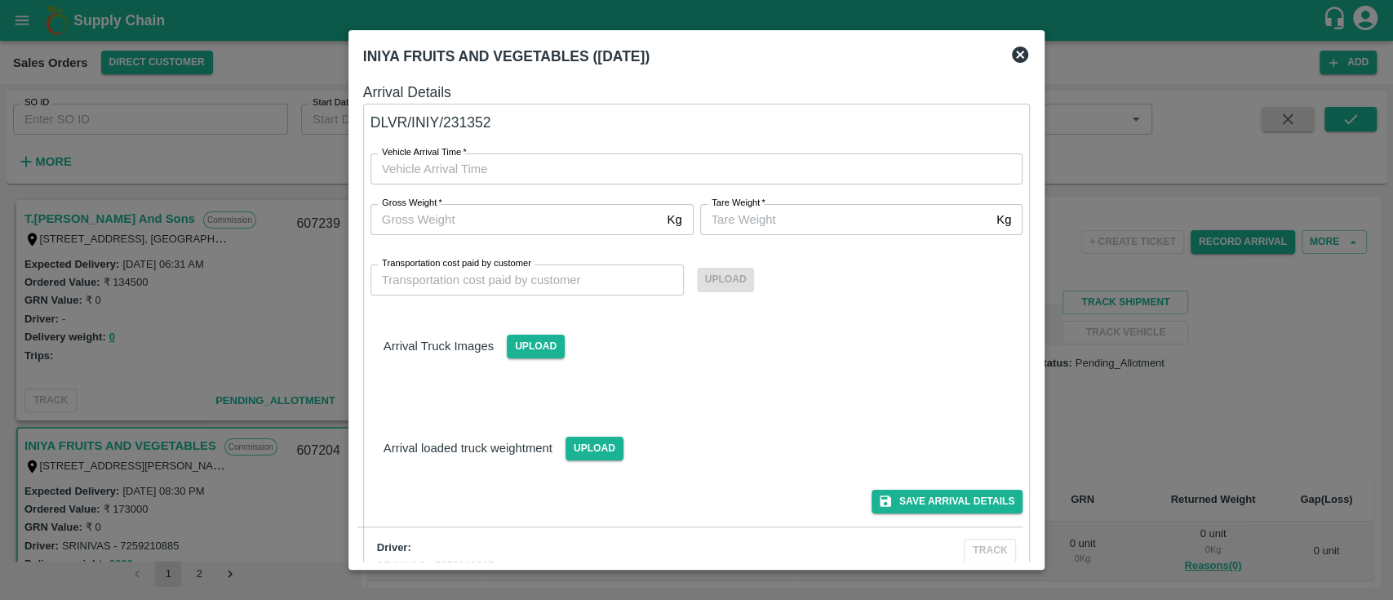
type input "DD/MM/YYYY hh:mm aa"
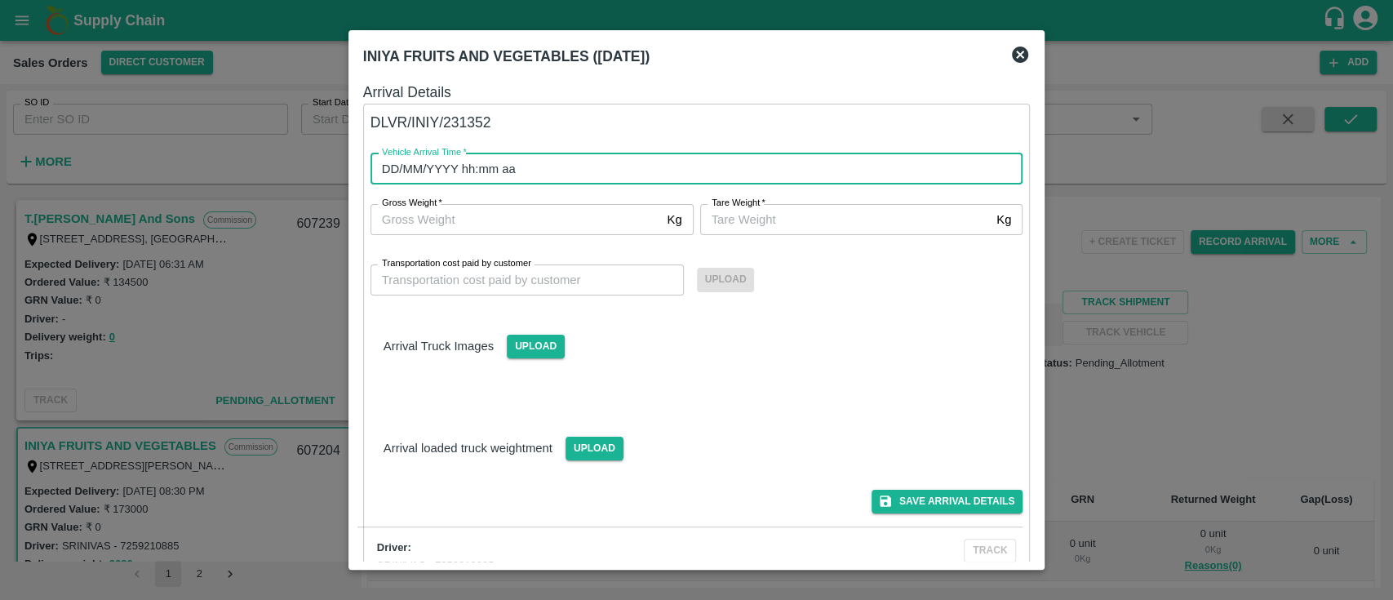
click at [549, 171] on input "DD/MM/YYYY hh:mm aa" at bounding box center [691, 168] width 641 height 31
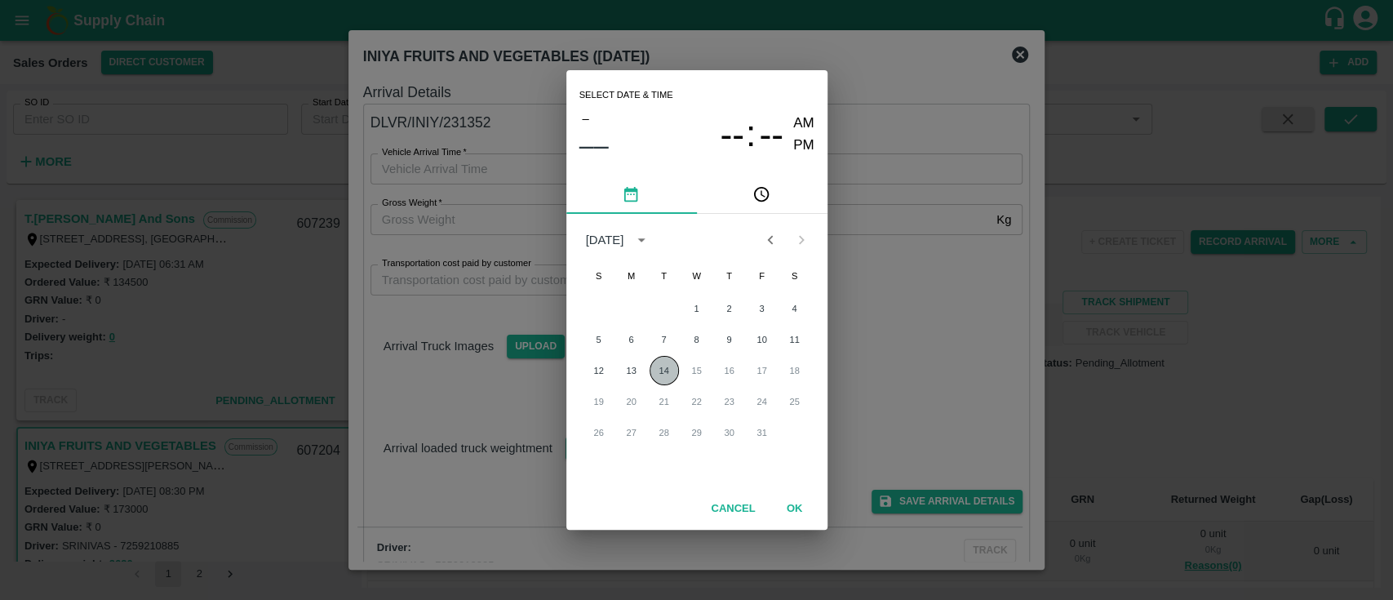
click at [658, 364] on button "14" at bounding box center [664, 370] width 29 height 29
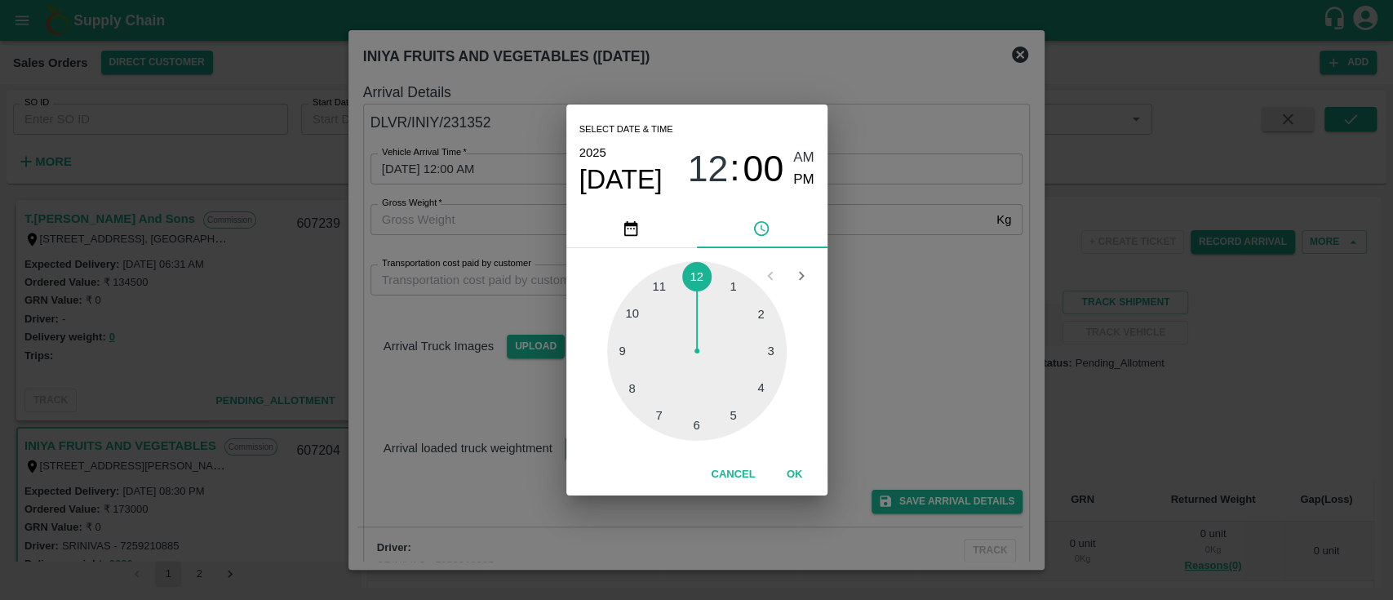
click at [631, 378] on div at bounding box center [697, 351] width 180 height 180
click at [797, 175] on span "PM" at bounding box center [803, 180] width 21 height 22
click at [646, 321] on div at bounding box center [697, 351] width 180 height 180
click at [697, 416] on div at bounding box center [697, 351] width 180 height 180
type input "[DATE] 08:30 PM"
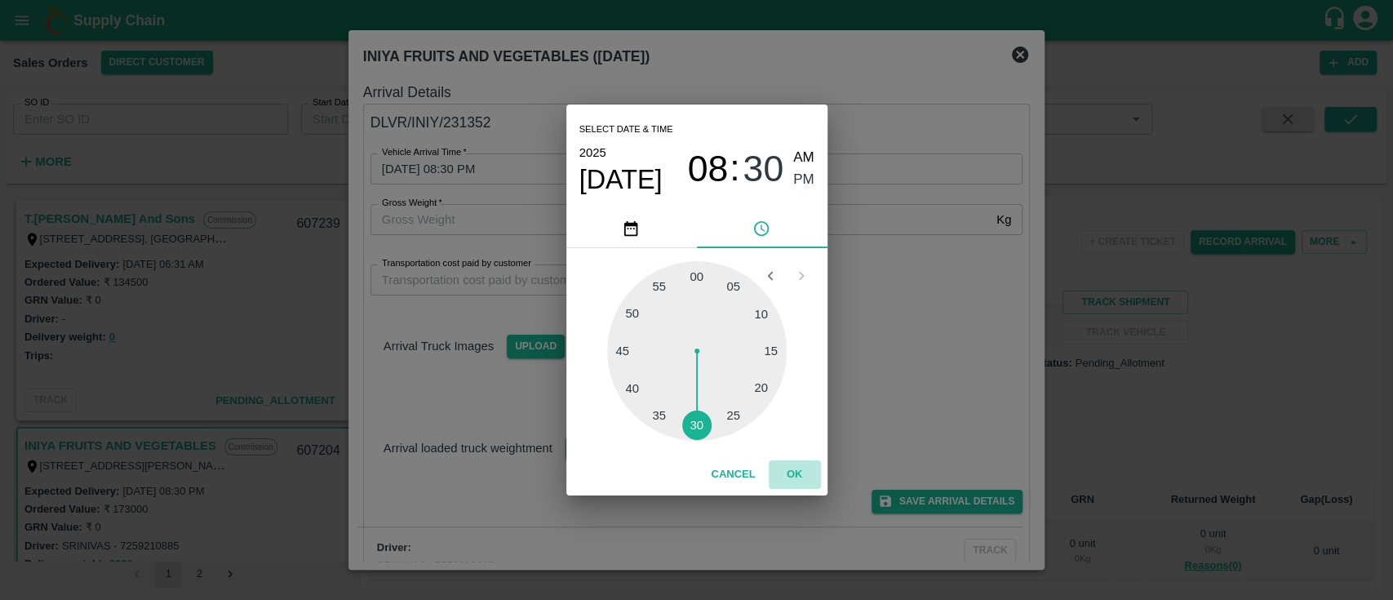
click at [806, 477] on button "OK" at bounding box center [795, 474] width 52 height 29
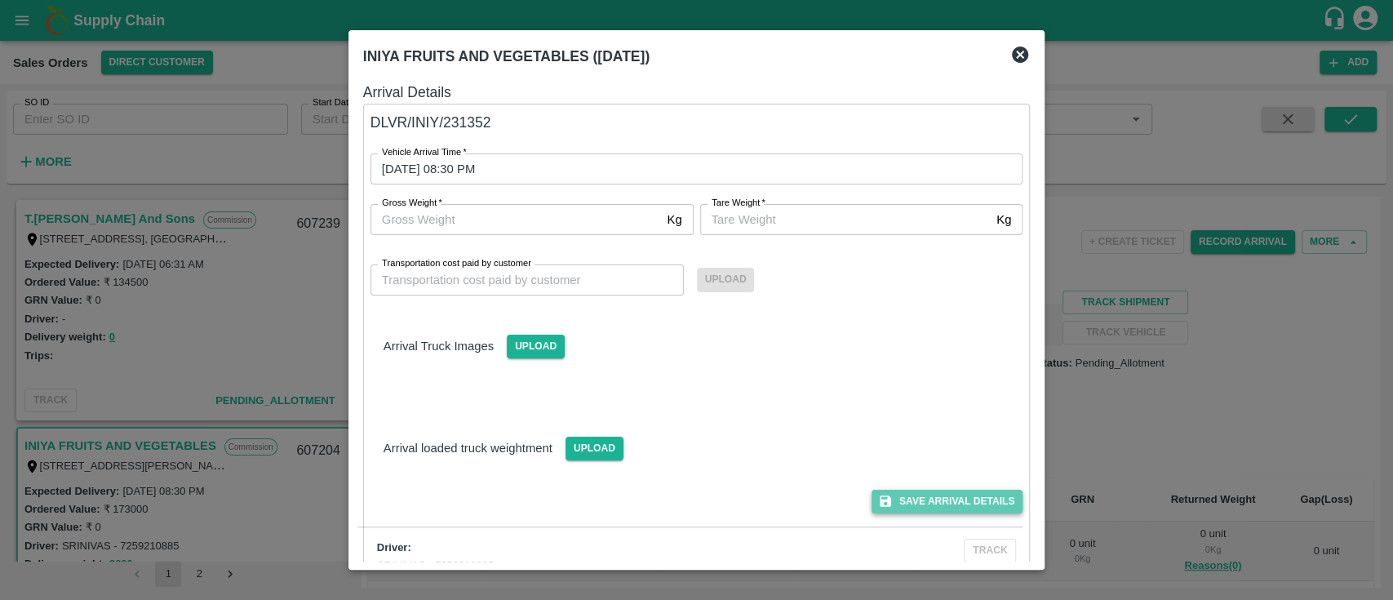
click at [937, 500] on button "Save Arrival Details" at bounding box center [947, 502] width 151 height 24
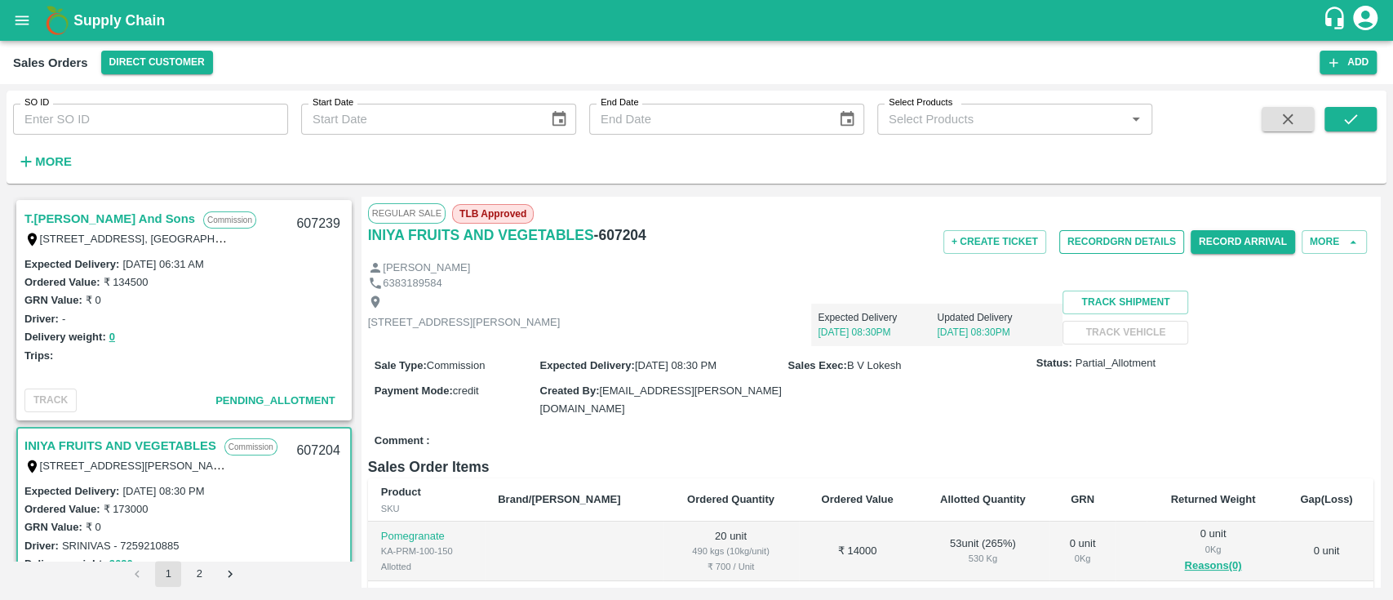
click at [1121, 249] on button "Record GRN Details" at bounding box center [1121, 242] width 125 height 24
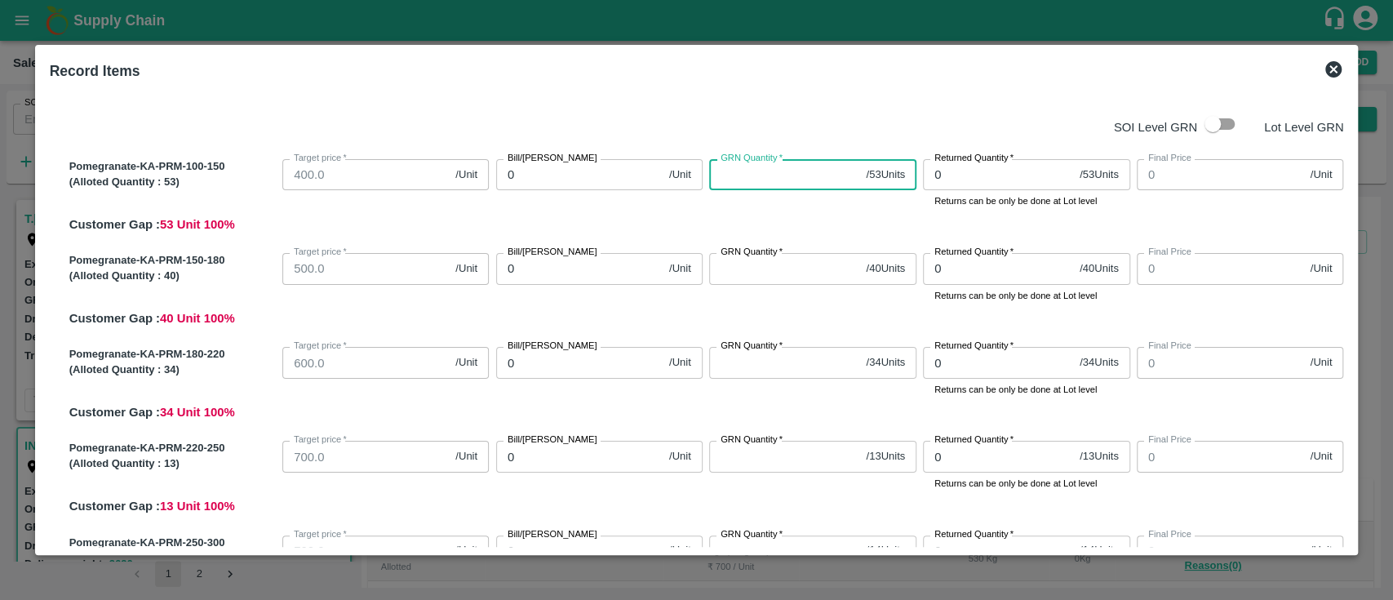
click at [798, 181] on input "GRN Quantity   *" at bounding box center [784, 174] width 150 height 31
type input "53"
click at [575, 176] on input "0" at bounding box center [579, 174] width 166 height 31
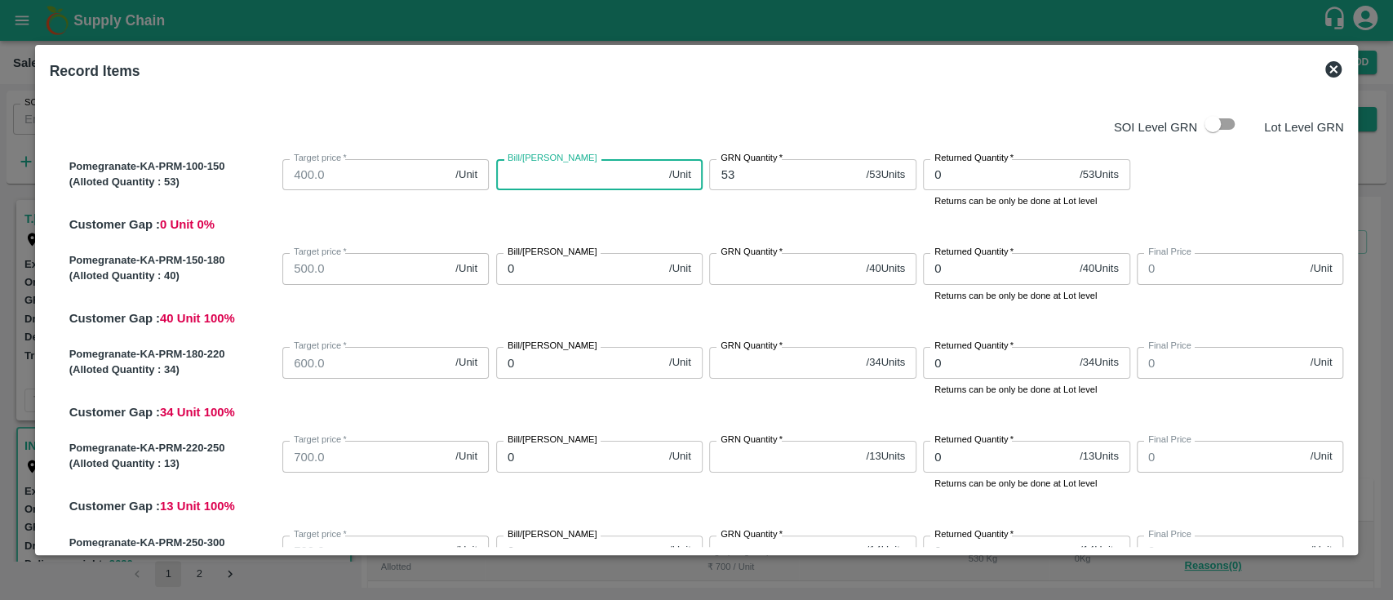
type input "4"
type input "5"
type input "550"
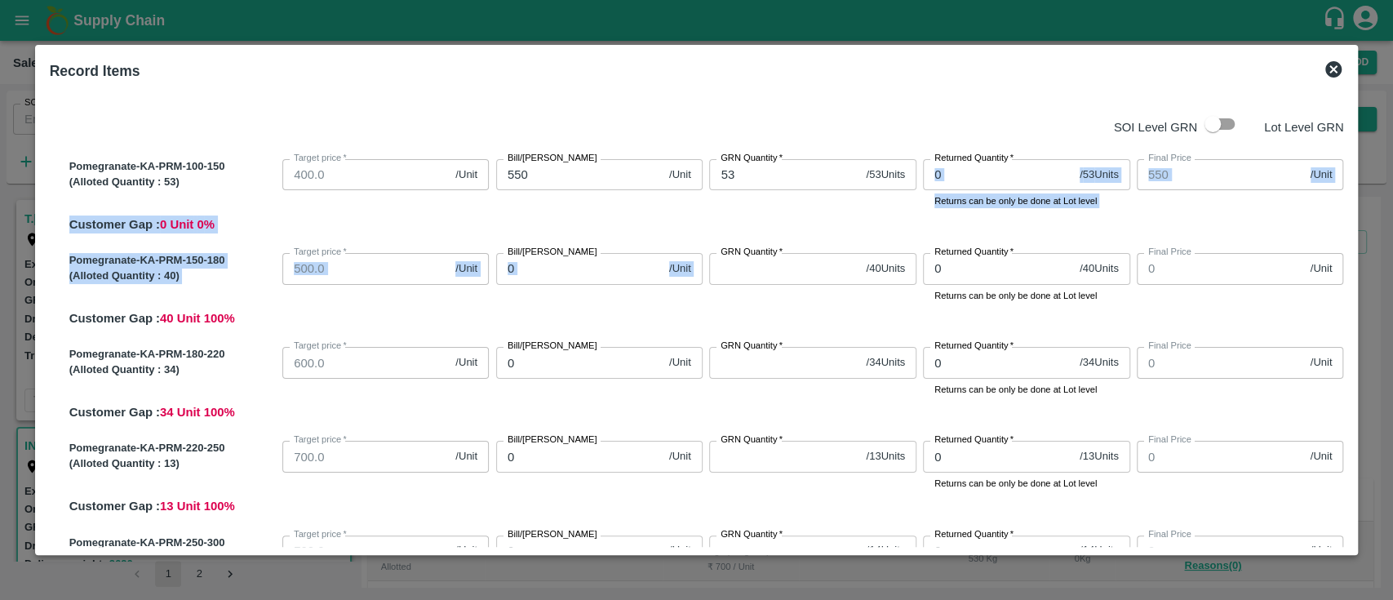
drag, startPoint x: 783, startPoint y: 232, endPoint x: 748, endPoint y: 277, distance: 57.5
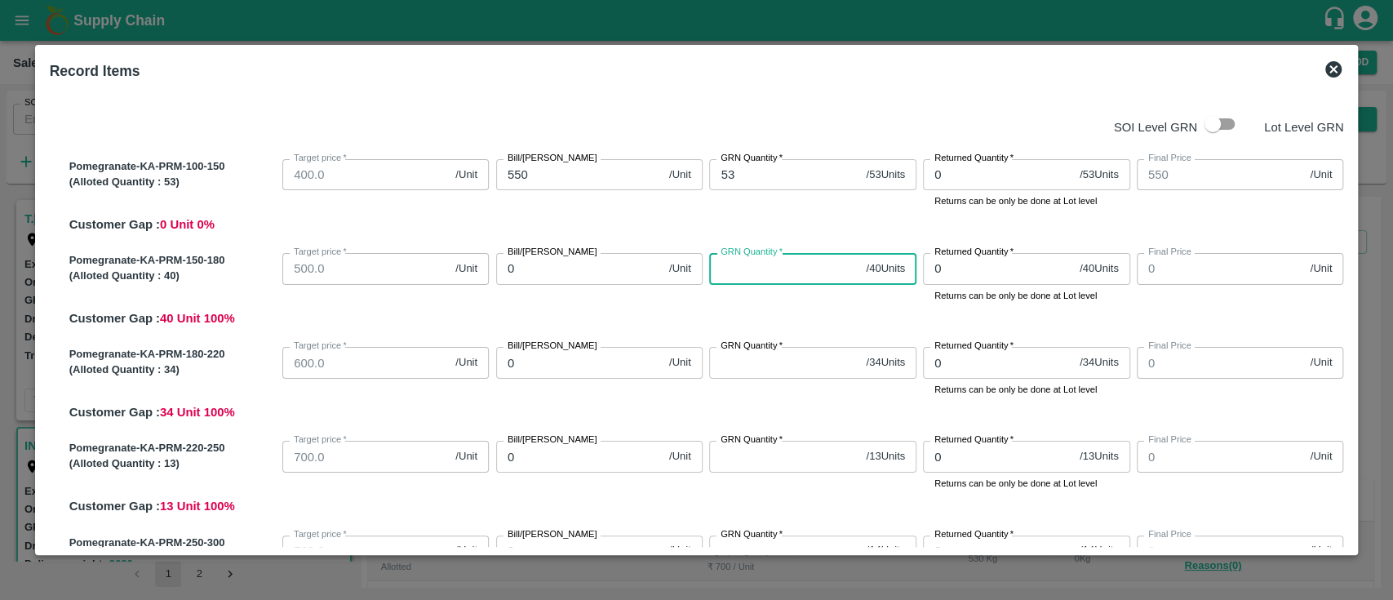
click at [748, 277] on input "GRN Quantity   *" at bounding box center [784, 268] width 150 height 31
type input "4"
type input "40"
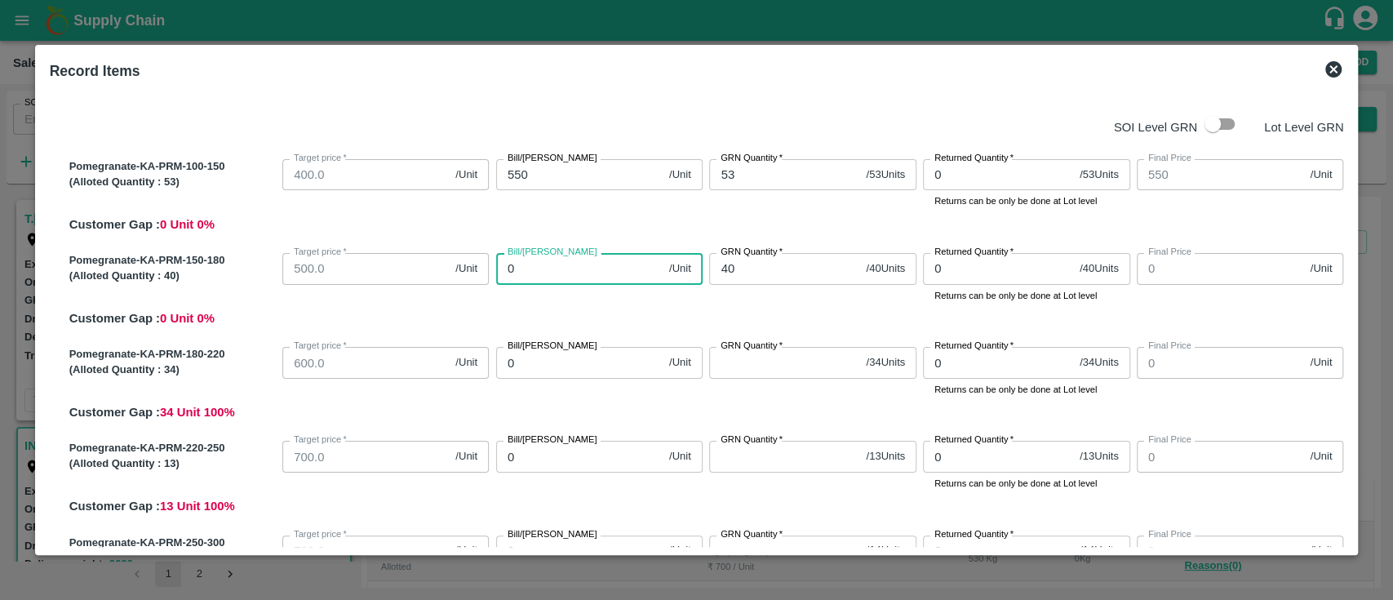
click at [538, 264] on input "0" at bounding box center [579, 268] width 166 height 31
type input "65"
type input "650"
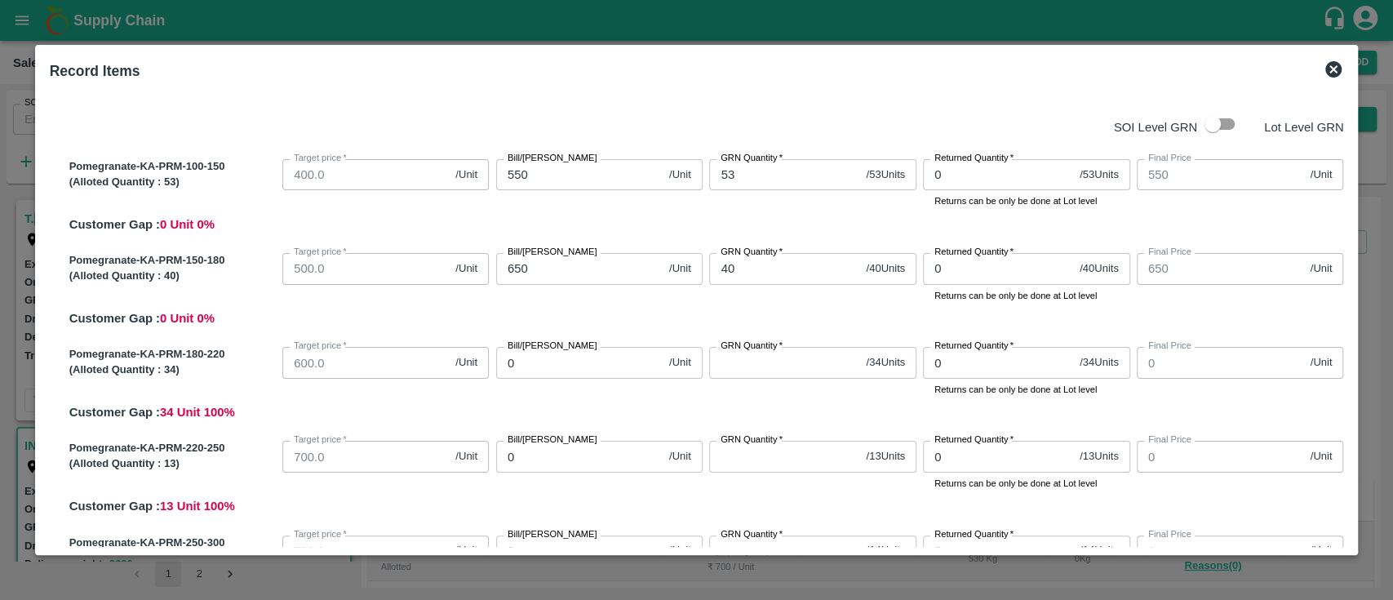
click at [605, 304] on div "Pomegranate-KA-PRM-150-180 (Alloted Quantity : 40 ) Target price   * 500.0 /Uni…" at bounding box center [703, 286] width 1281 height 81
click at [798, 365] on input "GRN Quantity   *" at bounding box center [784, 362] width 150 height 31
type input "3"
type input "34"
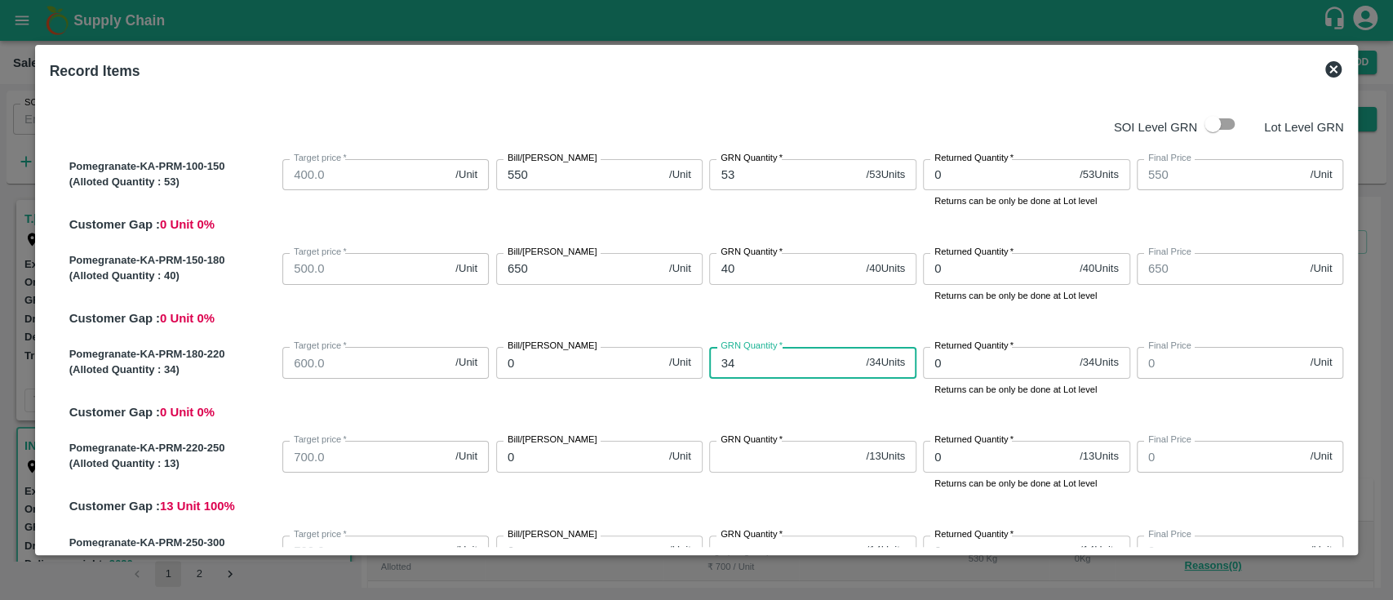
click at [556, 362] on input "0" at bounding box center [579, 362] width 166 height 31
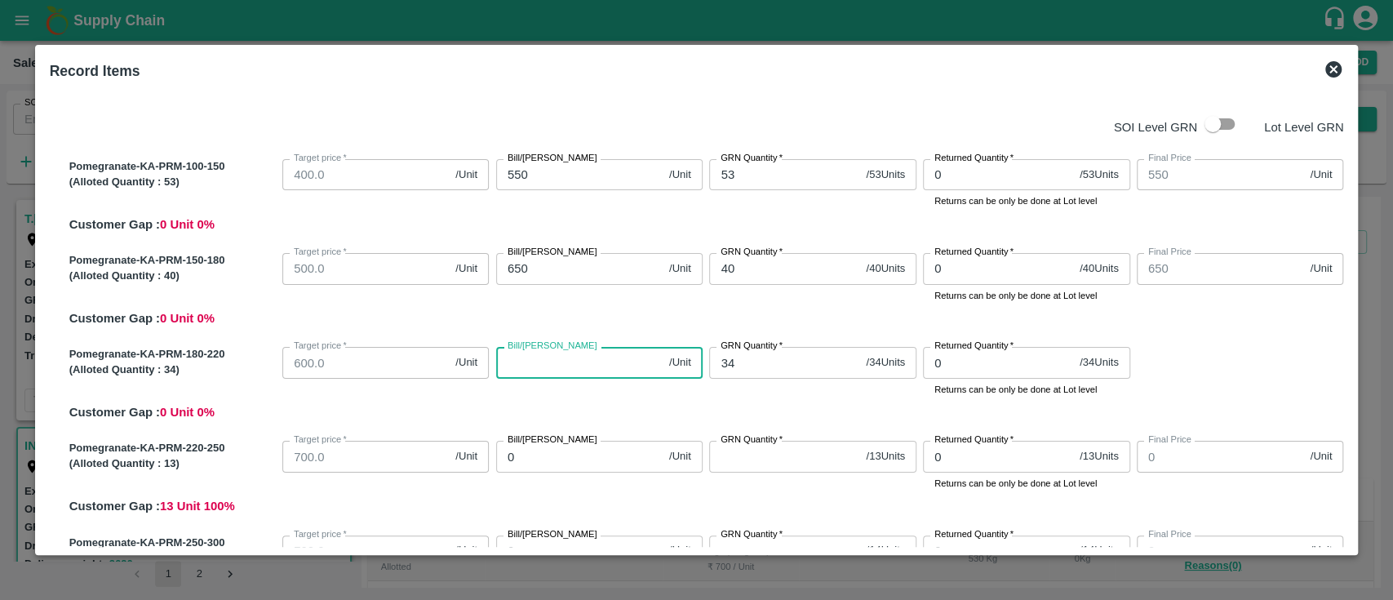
type input "8"
type input "800"
click at [628, 421] on div "Pomegranate-KA-PRM-180-220 (Alloted Quantity : 34 ) Target price   * 600.0 /Uni…" at bounding box center [703, 380] width 1281 height 81
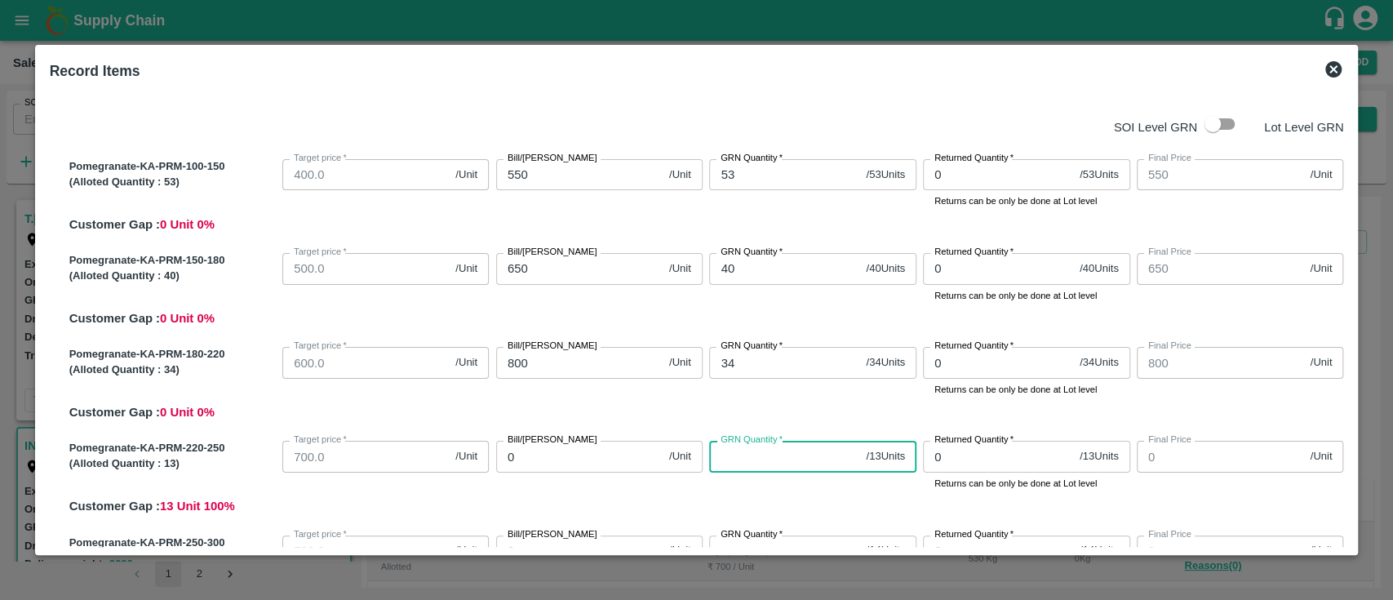
click at [754, 458] on input "GRN Quantity   *" at bounding box center [784, 456] width 150 height 31
type input "1"
type input "13"
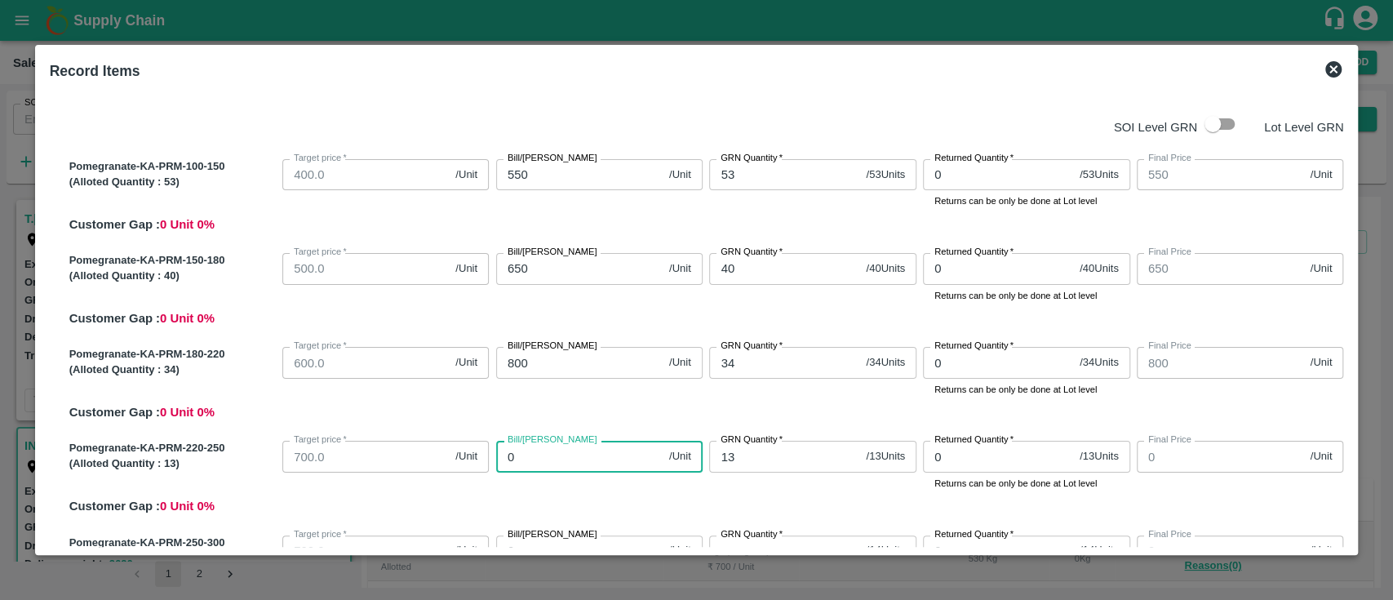
click at [523, 450] on input "0" at bounding box center [579, 456] width 166 height 31
type input "8"
type input "850"
click at [681, 368] on span "/Unit" at bounding box center [680, 363] width 22 height 16
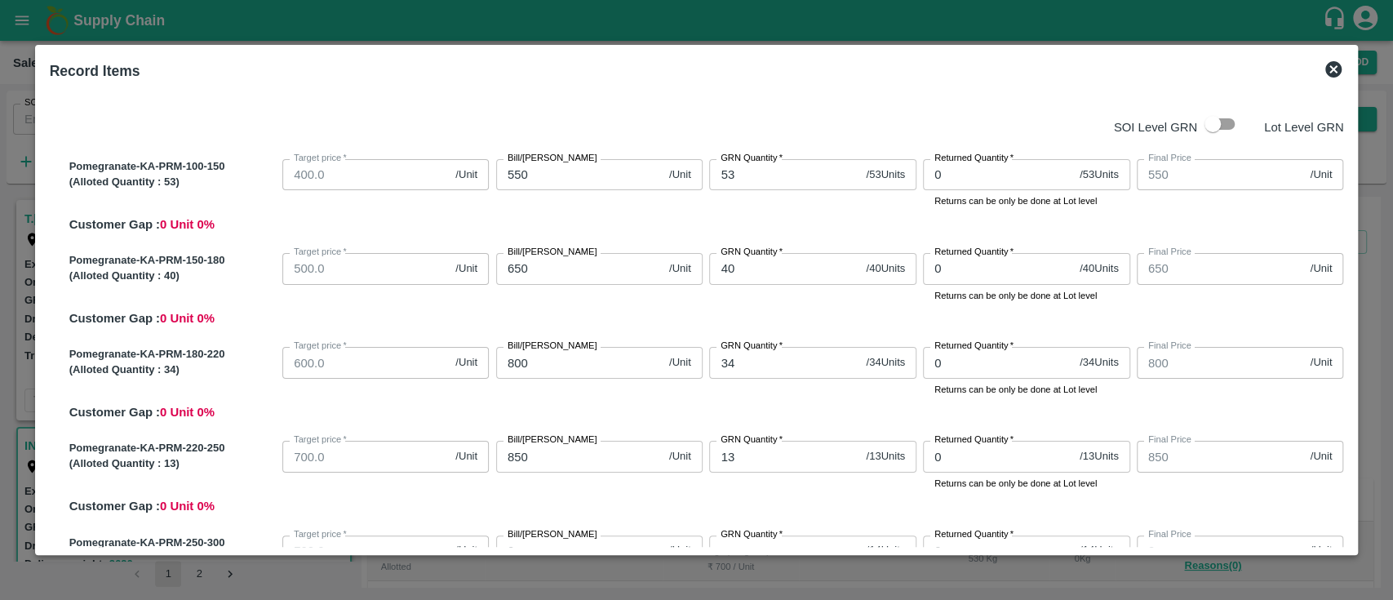
click at [693, 395] on div "Bill/Patti price 800 /Unit Bill/Patti price" at bounding box center [597, 368] width 214 height 56
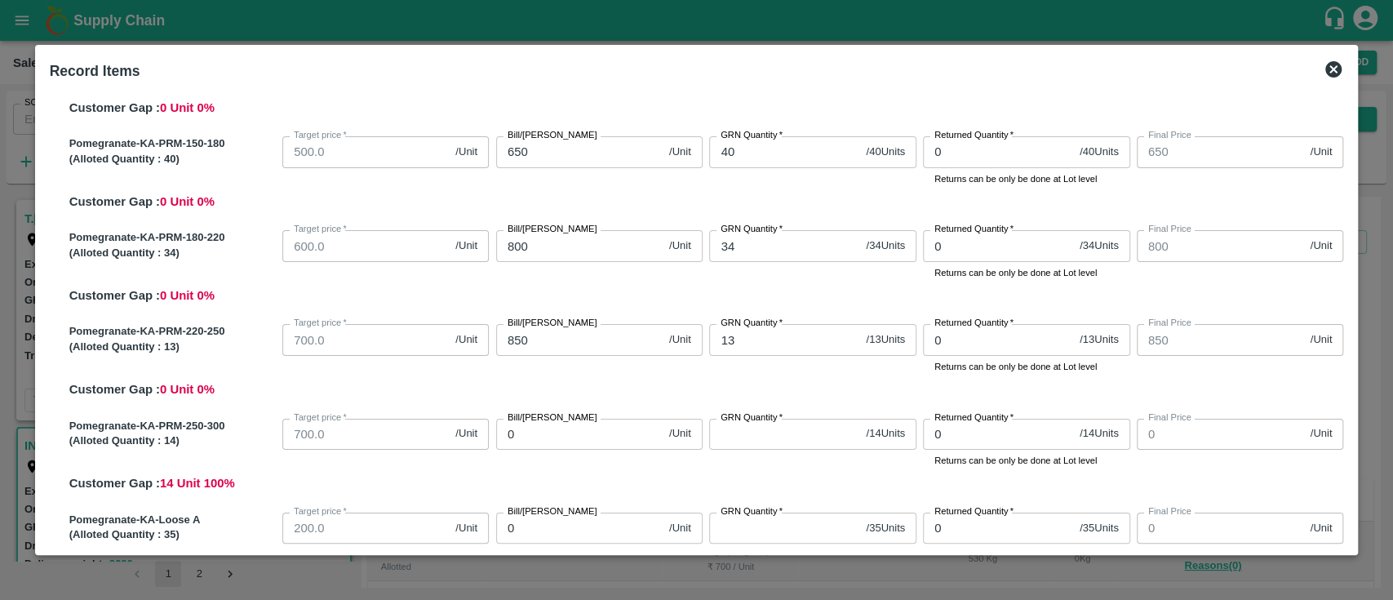
scroll to position [118, 0]
click at [738, 437] on input "GRN Quantity   *" at bounding box center [784, 433] width 150 height 31
type input "1"
type input "14"
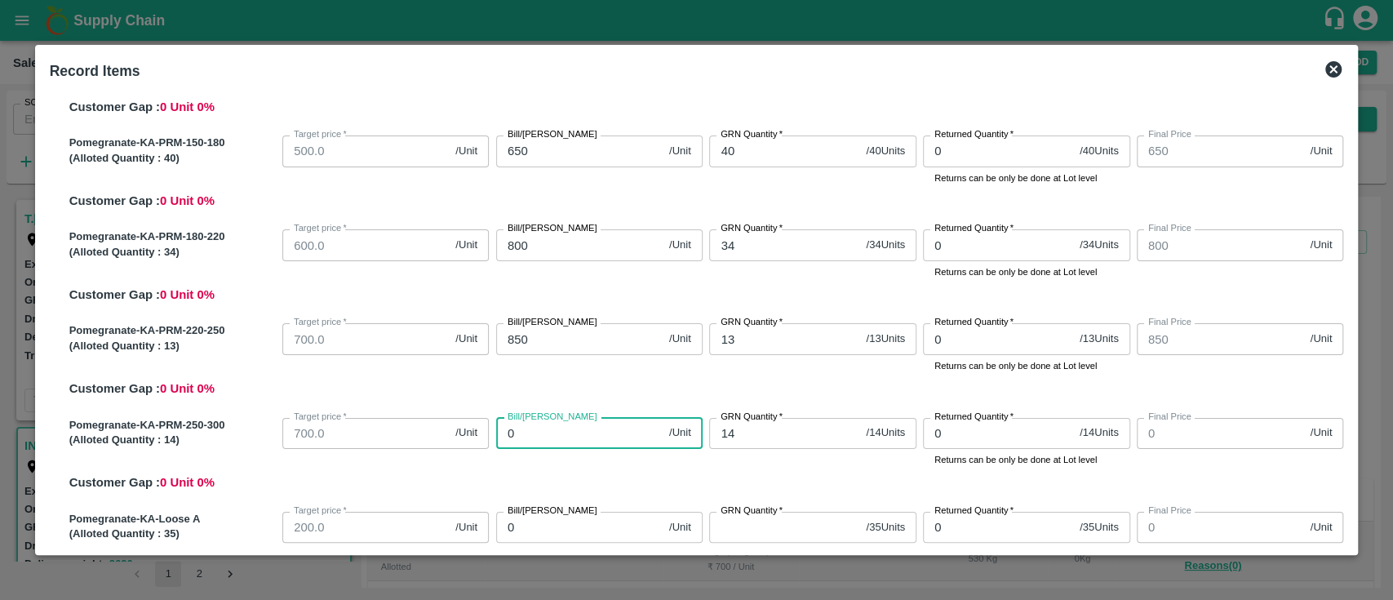
click at [549, 441] on input "0" at bounding box center [579, 433] width 166 height 31
type input "9"
type input "900"
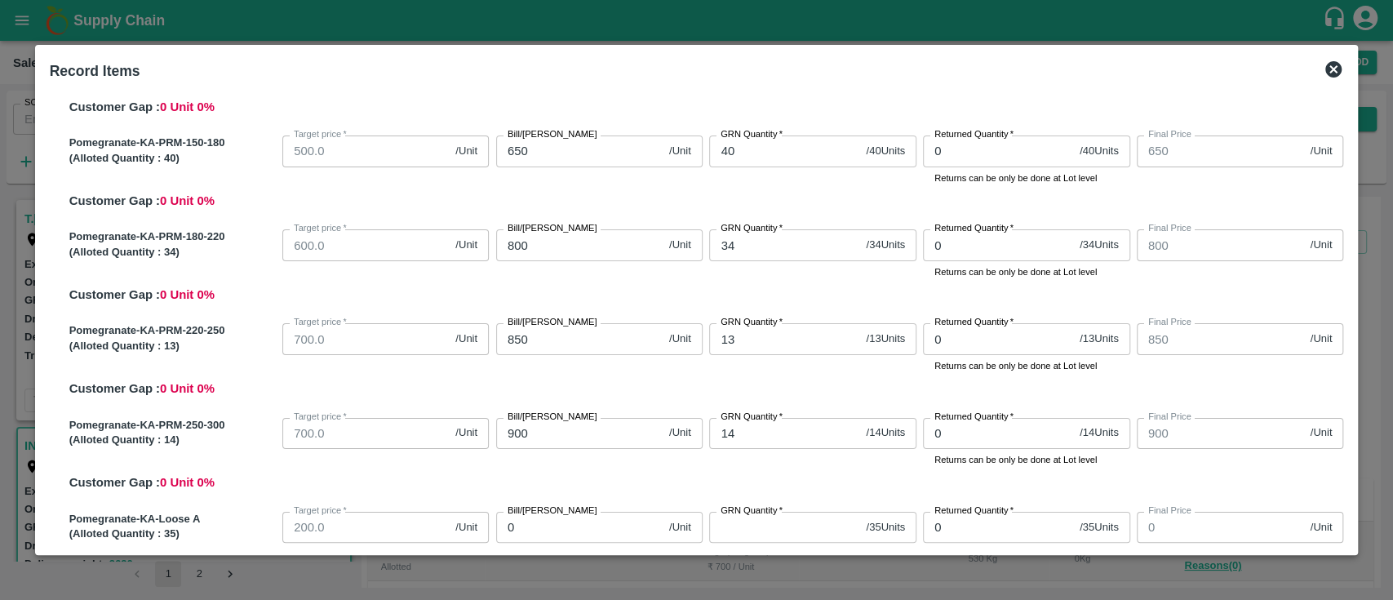
click at [621, 482] on div "Pomegranate-KA-PRM-250-300 (Alloted Quantity : 14 ) Target price   * 700.0 /Uni…" at bounding box center [703, 451] width 1281 height 81
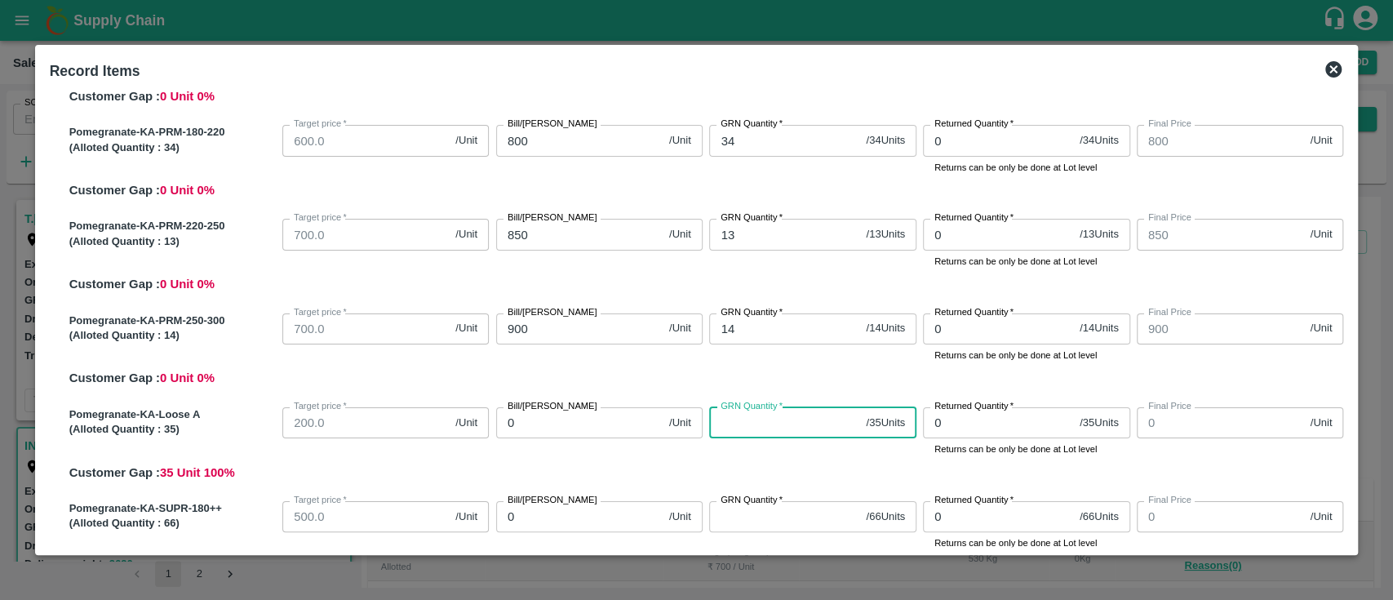
click at [766, 433] on input "GRN Quantity   *" at bounding box center [784, 422] width 150 height 31
type input "3"
type input "35"
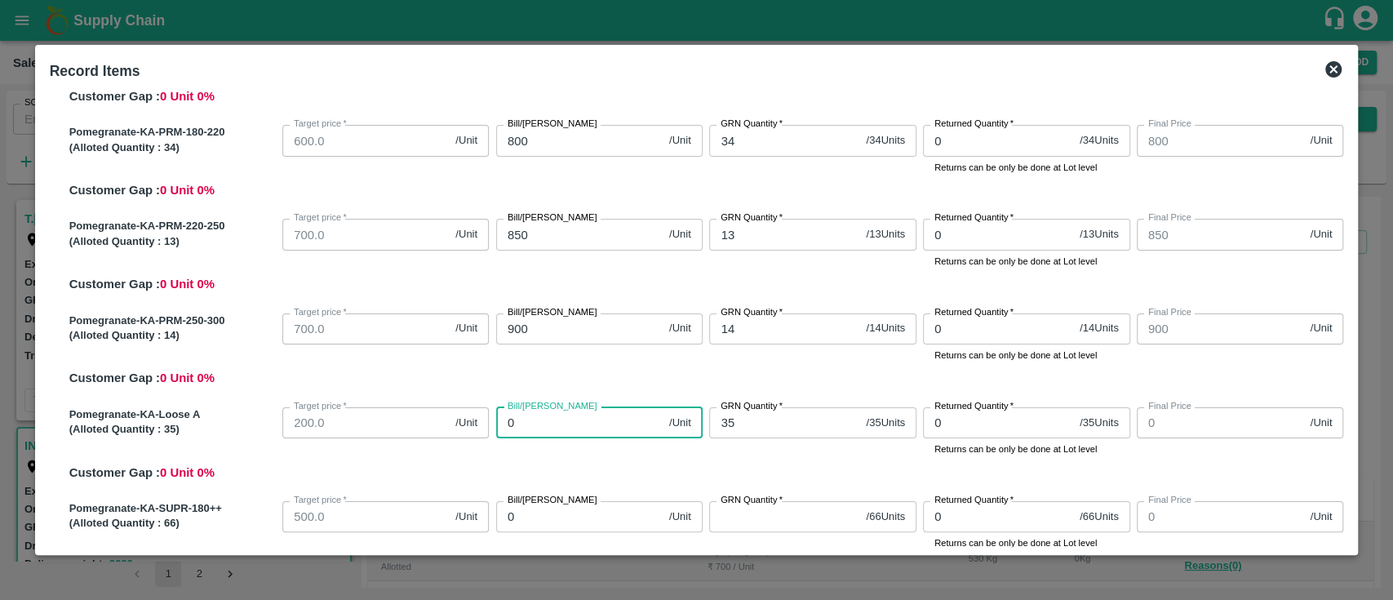
click at [570, 434] on input "0" at bounding box center [579, 422] width 166 height 31
click at [593, 450] on div "Bill/Patti price 500 /Unit Bill/Patti price" at bounding box center [597, 429] width 214 height 56
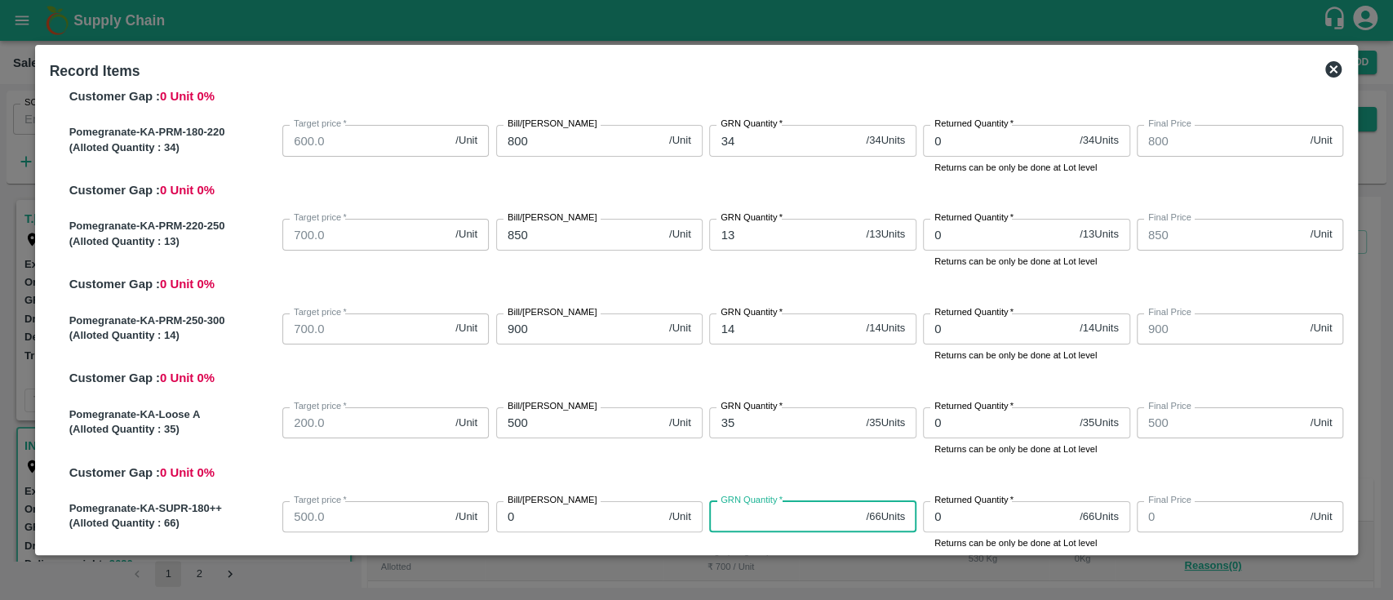
click at [751, 510] on input "GRN Quantity   *" at bounding box center [784, 516] width 150 height 31
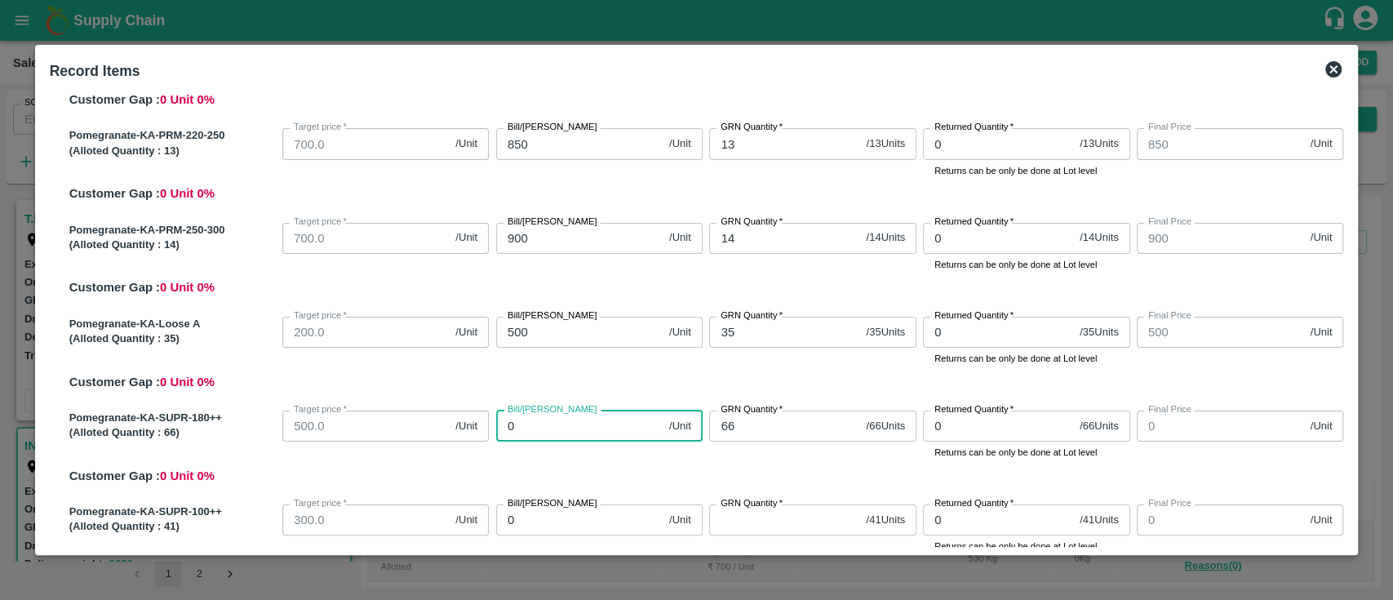
click at [617, 427] on input "0" at bounding box center [579, 426] width 166 height 31
click at [665, 464] on div "Pomegranate-KA-SUPR-180++ (Alloted Quantity : 66 ) Target price   * 500.0 /Unit…" at bounding box center [703, 444] width 1281 height 81
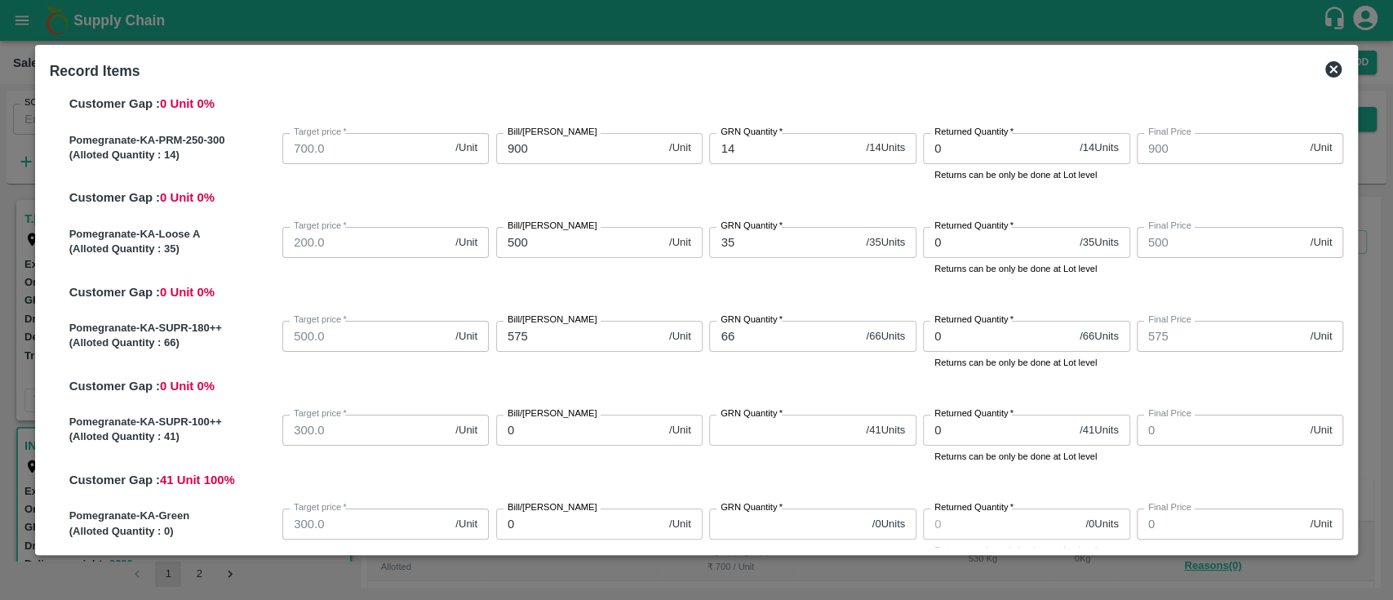
scroll to position [404, 0]
drag, startPoint x: 757, startPoint y: 445, endPoint x: 753, endPoint y: 437, distance: 9.1
click at [753, 437] on div "GRN Quantity   * / 41 Units GRN Quantity" at bounding box center [810, 434] width 214 height 56
click at [753, 437] on input "GRN Quantity   *" at bounding box center [784, 428] width 150 height 31
click at [550, 426] on input "0" at bounding box center [579, 428] width 166 height 31
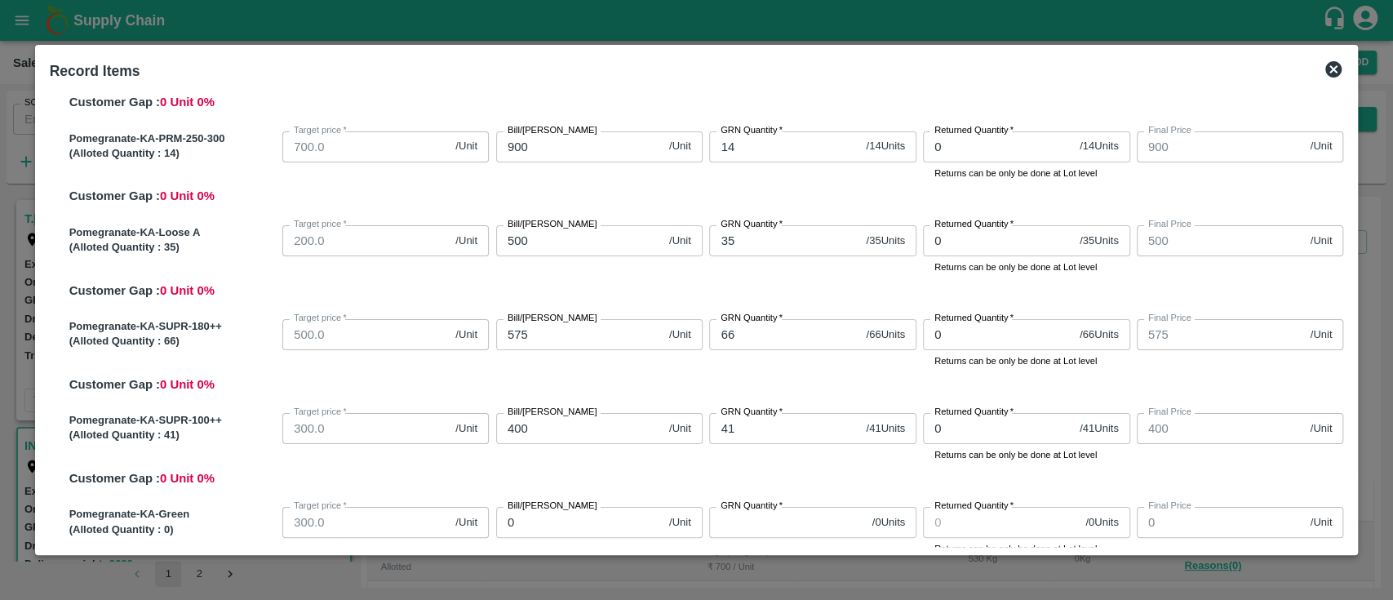
click at [629, 478] on div "Pomegranate-KA-SUPR-100++ (Alloted Quantity : 41 ) Target price   * 300.0 /Unit…" at bounding box center [703, 446] width 1281 height 81
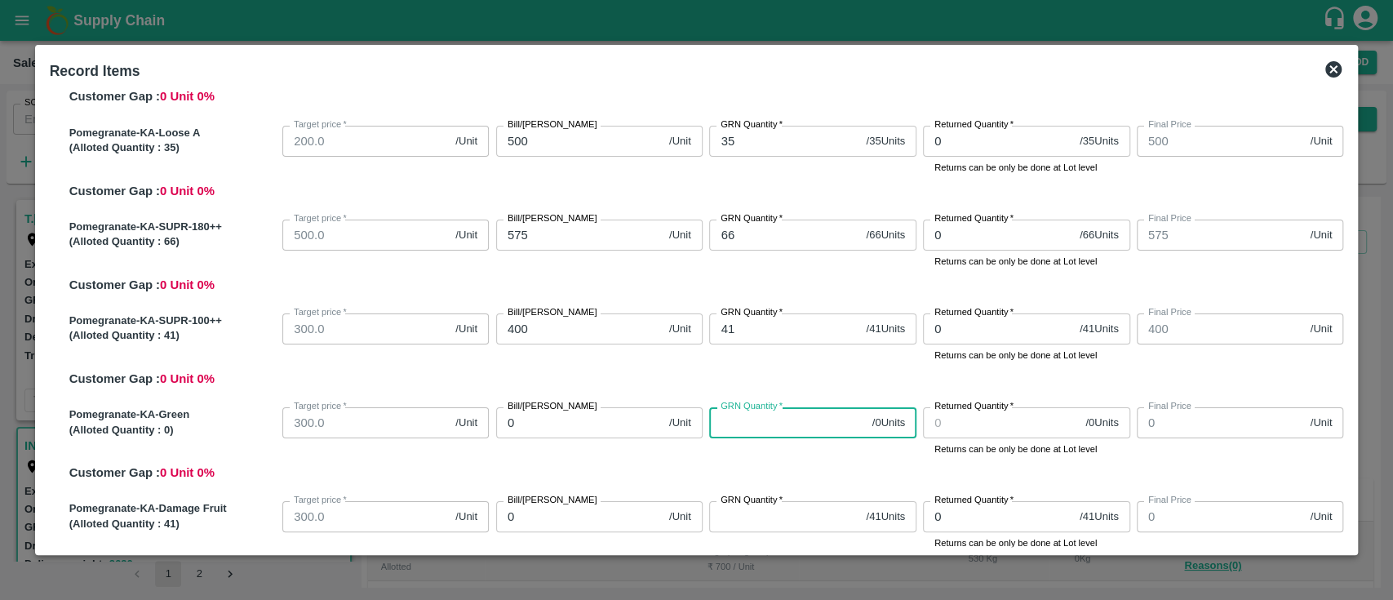
click at [744, 414] on input "GRN Quantity   *" at bounding box center [787, 422] width 156 height 31
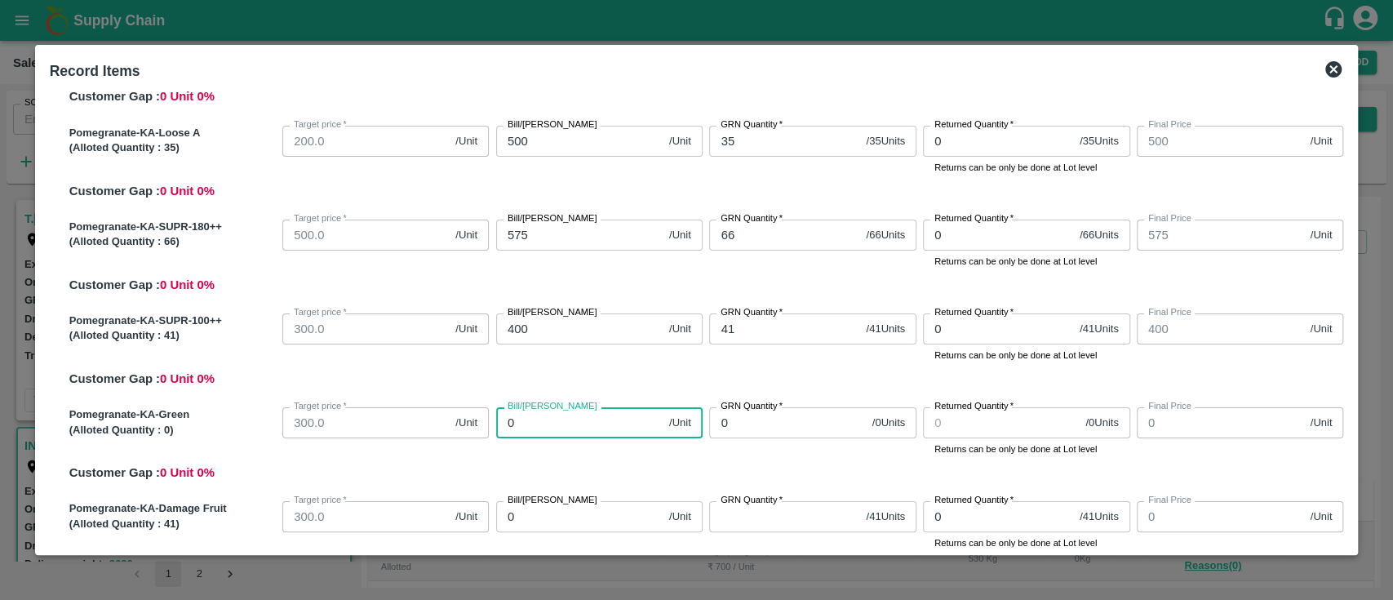
click at [553, 427] on input "0" at bounding box center [579, 422] width 166 height 31
click at [758, 476] on div "Pomegranate-KA-Green (Alloted Quantity : 0 ) Target price   * 300.0 /Unit Targe…" at bounding box center [703, 441] width 1281 height 81
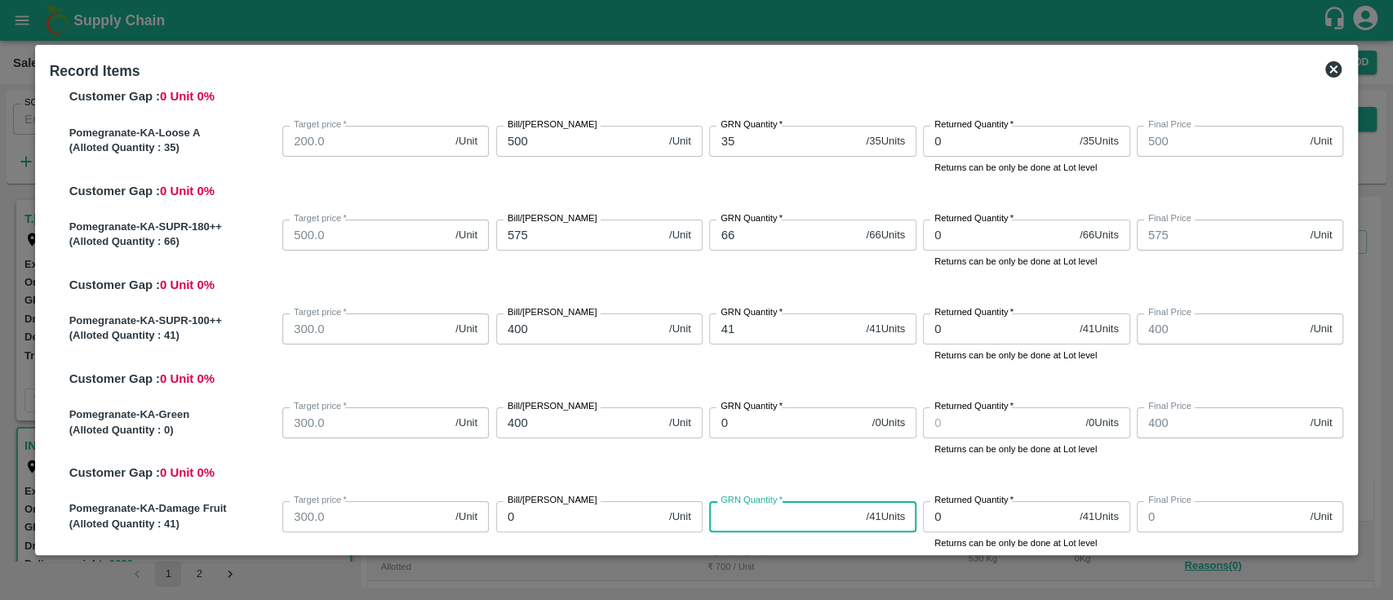
click at [763, 526] on input "GRN Quantity   *" at bounding box center [784, 516] width 150 height 31
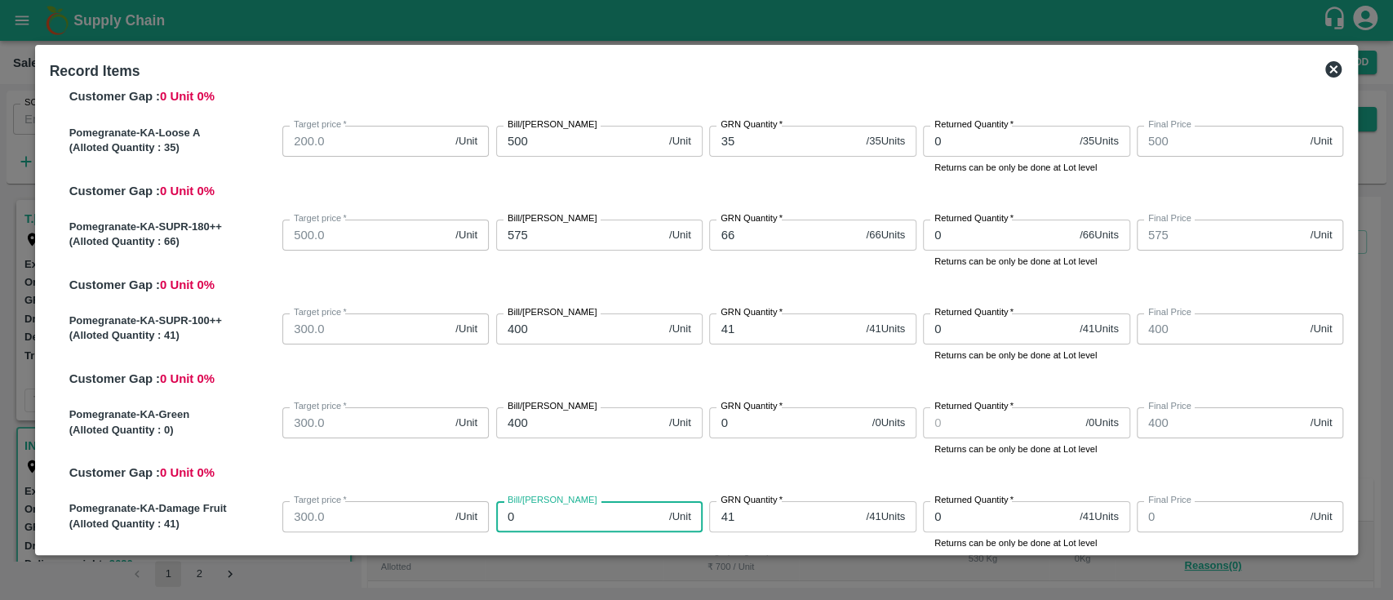
click at [584, 519] on input "0" at bounding box center [579, 516] width 166 height 31
click at [699, 454] on div "Bill/Patti price 400 /Unit Bill/Patti price" at bounding box center [597, 429] width 214 height 56
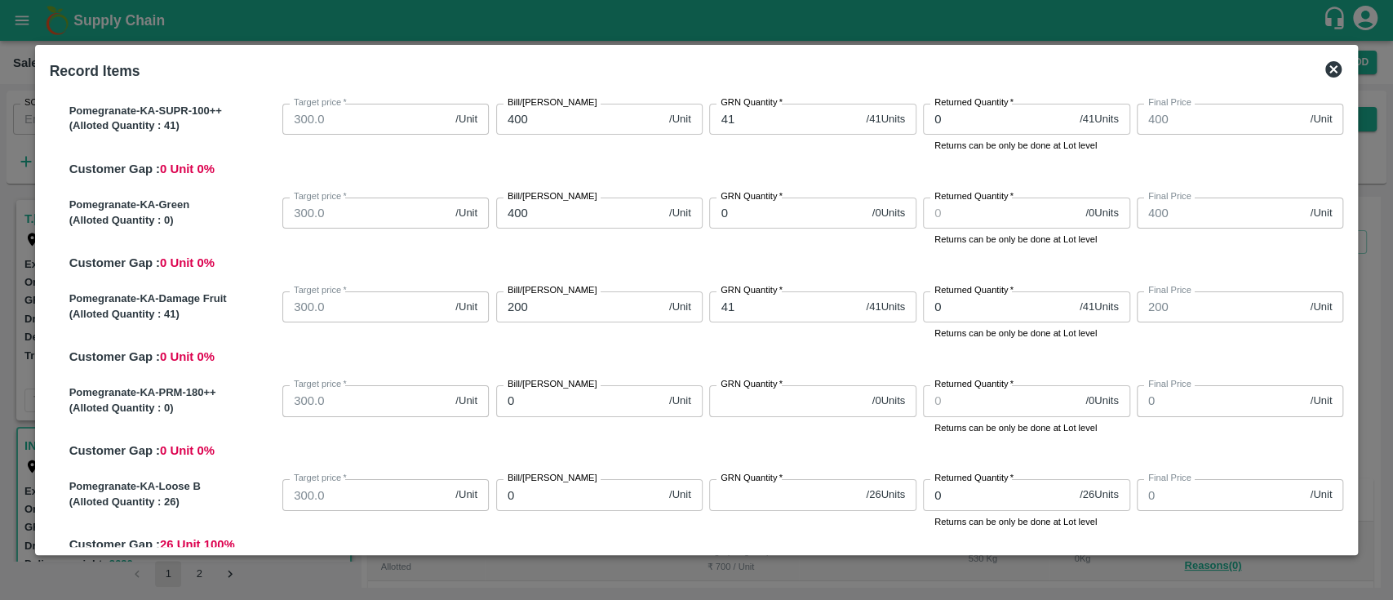
scroll to position [715, 0]
click at [743, 413] on input "GRN Quantity   *" at bounding box center [787, 399] width 156 height 31
click at [561, 384] on input "0" at bounding box center [579, 399] width 166 height 31
click at [611, 434] on div "Pomegranate-KA-PRM-180++ (Alloted Quantity : 0 ) Target price   * 300.0 /Unit T…" at bounding box center [703, 417] width 1281 height 81
click at [743, 495] on input "GRN Quantity   *" at bounding box center [784, 492] width 150 height 31
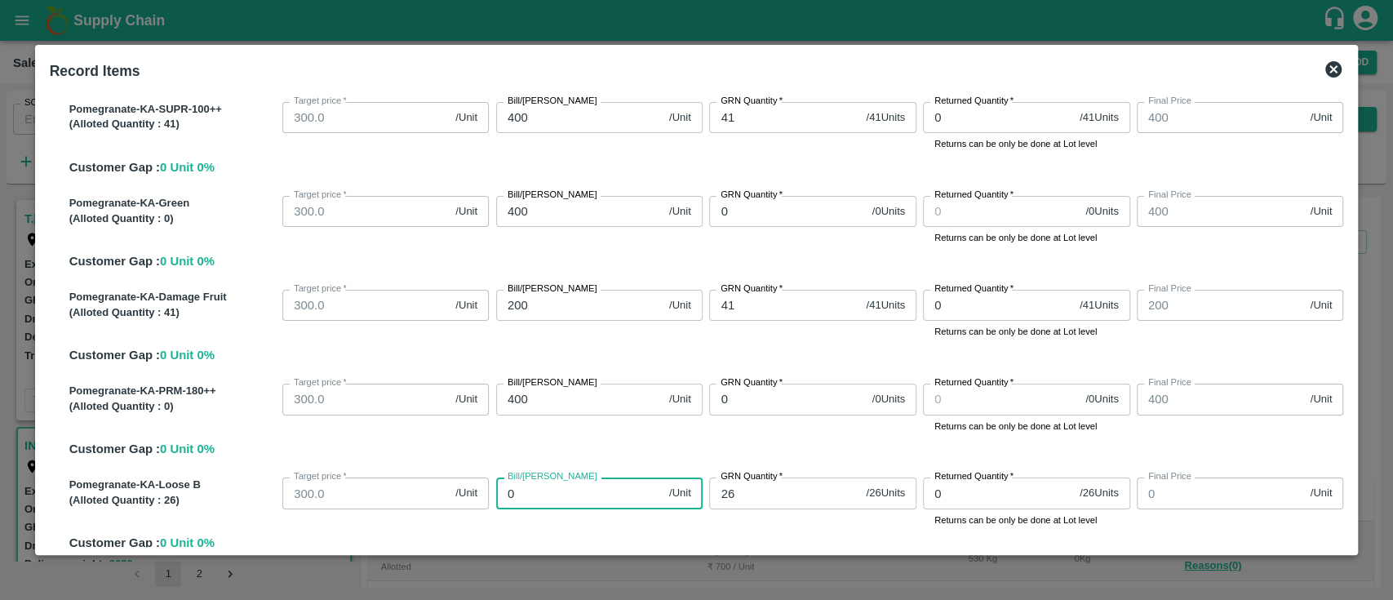
click at [551, 497] on input "0" at bounding box center [579, 492] width 166 height 31
click at [659, 432] on div "Bill/Patti price 400 /Unit Bill/Patti price" at bounding box center [597, 405] width 214 height 56
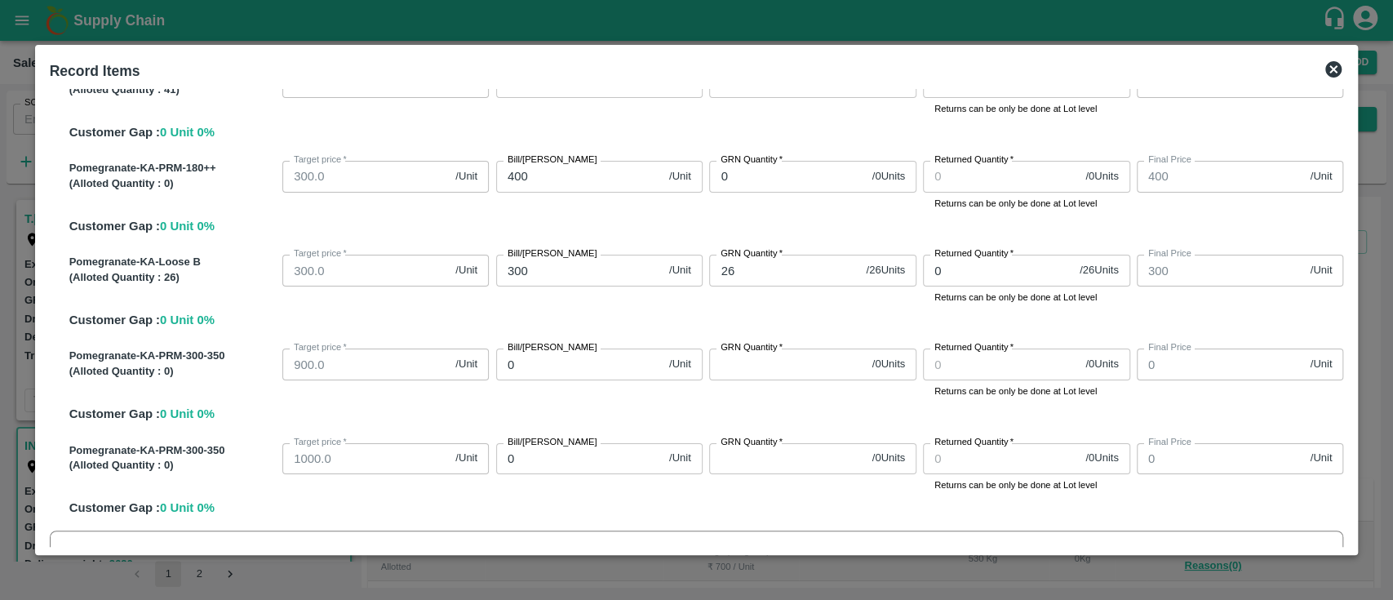
scroll to position [956, 0]
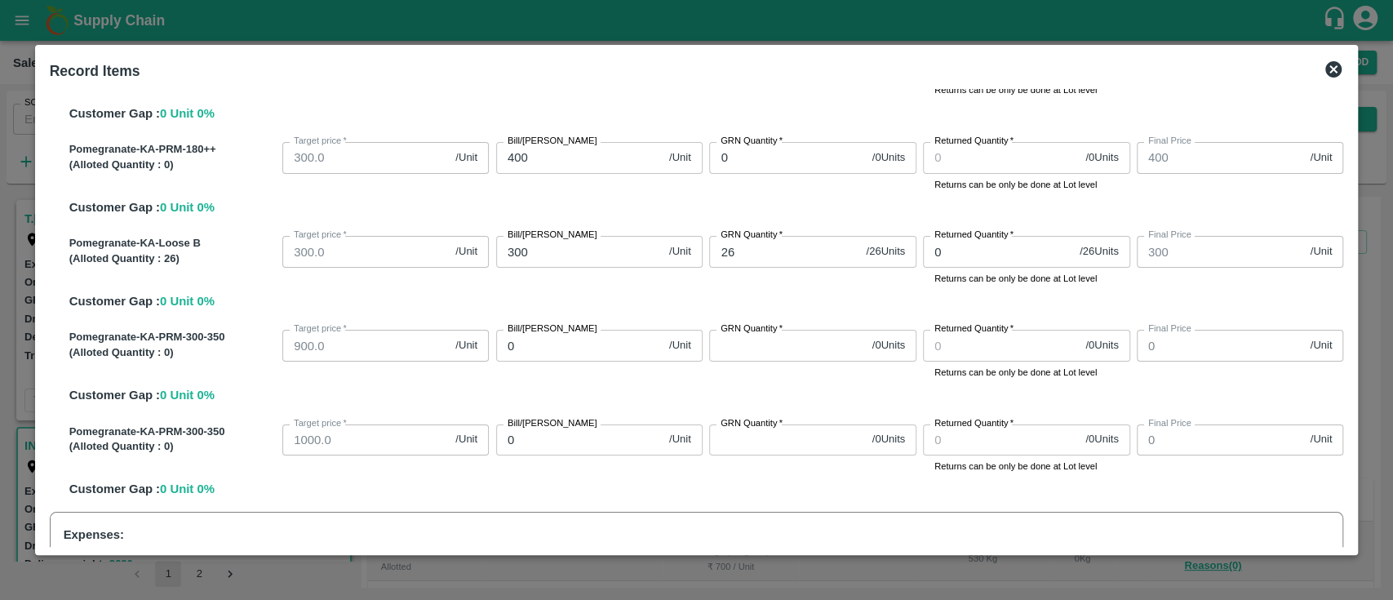
click at [782, 353] on input "GRN Quantity   *" at bounding box center [787, 345] width 156 height 31
click at [527, 336] on input "0" at bounding box center [579, 345] width 166 height 31
click at [594, 382] on div "Pomegranate-KA-PRM-300-350 (Alloted Quantity : 0 ) Target price   * 900.0 /Unit…" at bounding box center [703, 363] width 1281 height 81
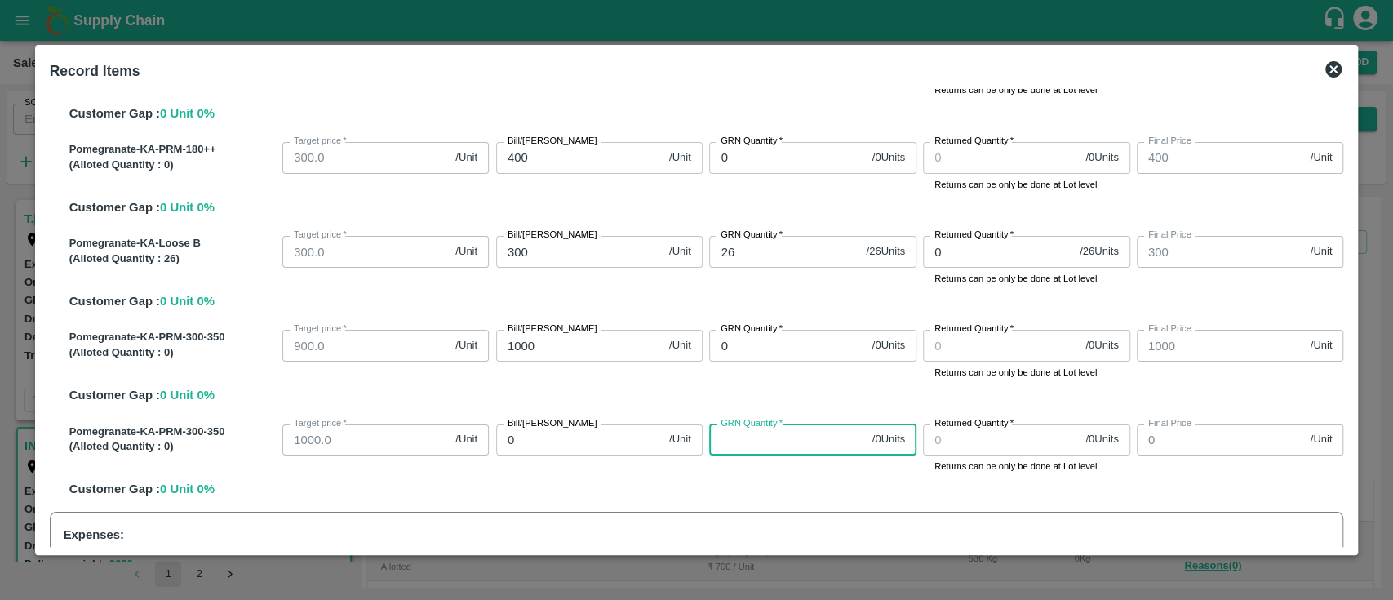
click at [746, 436] on input "GRN Quantity   *" at bounding box center [787, 439] width 156 height 31
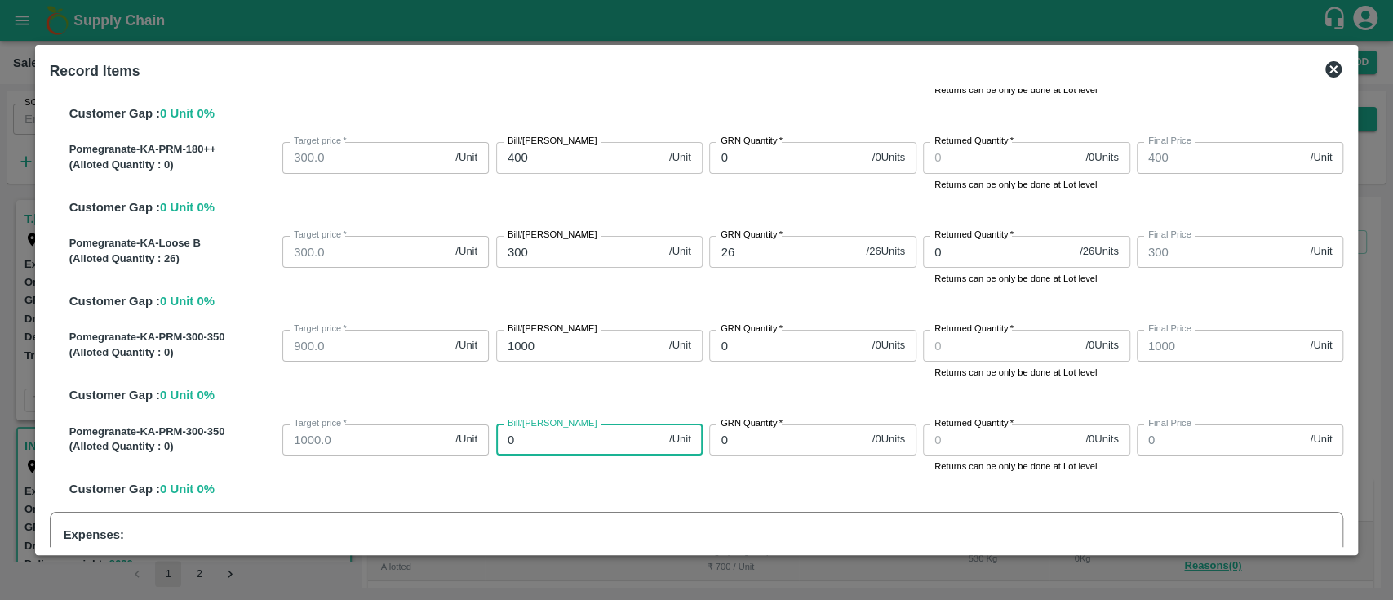
click at [594, 447] on input "0" at bounding box center [579, 439] width 166 height 31
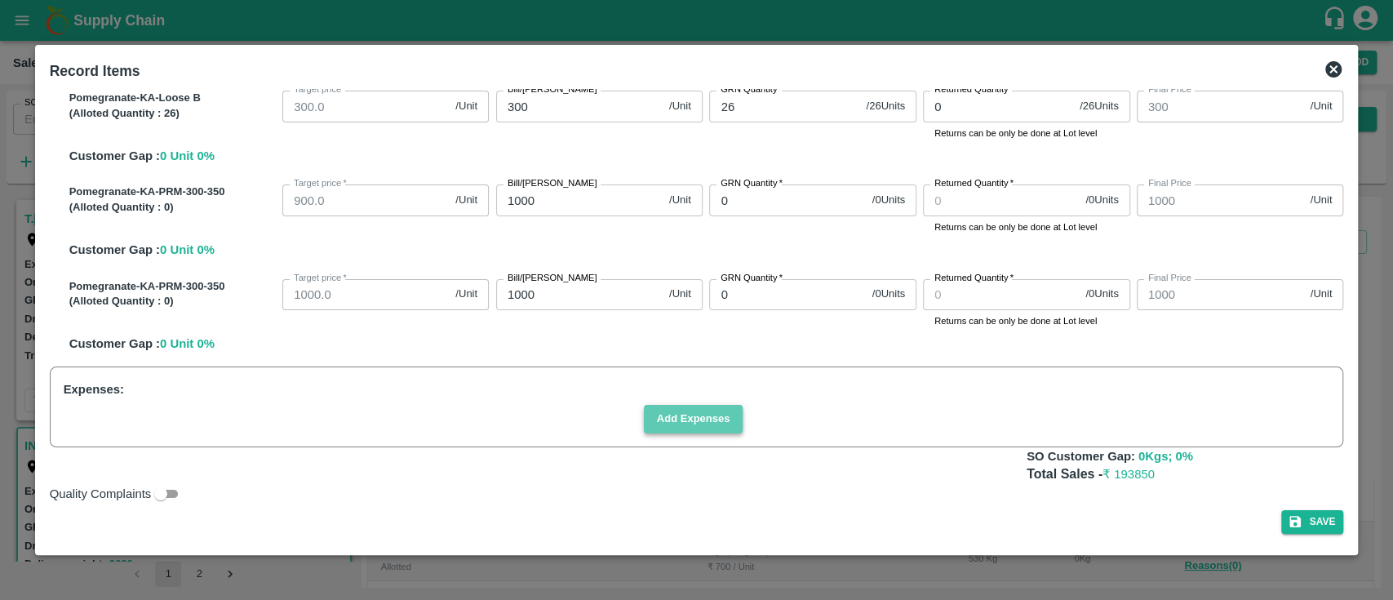
click at [686, 411] on button "Add Expenses" at bounding box center [694, 419] width 100 height 29
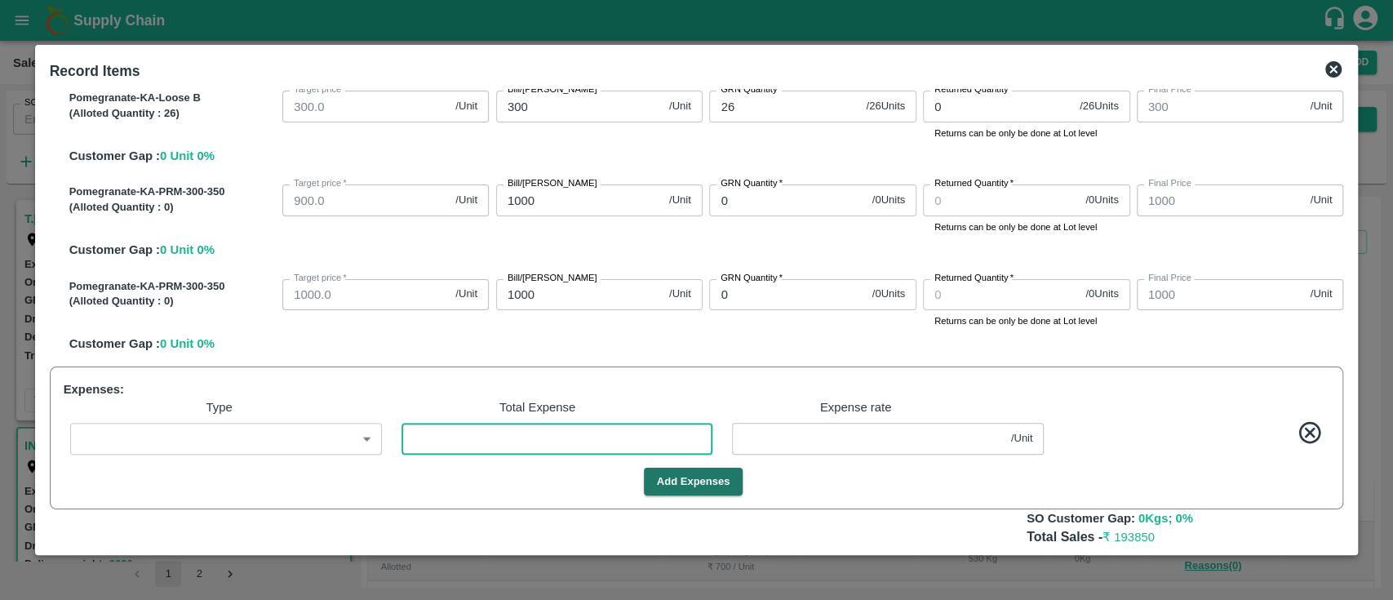
click at [502, 443] on input "number" at bounding box center [558, 438] width 312 height 31
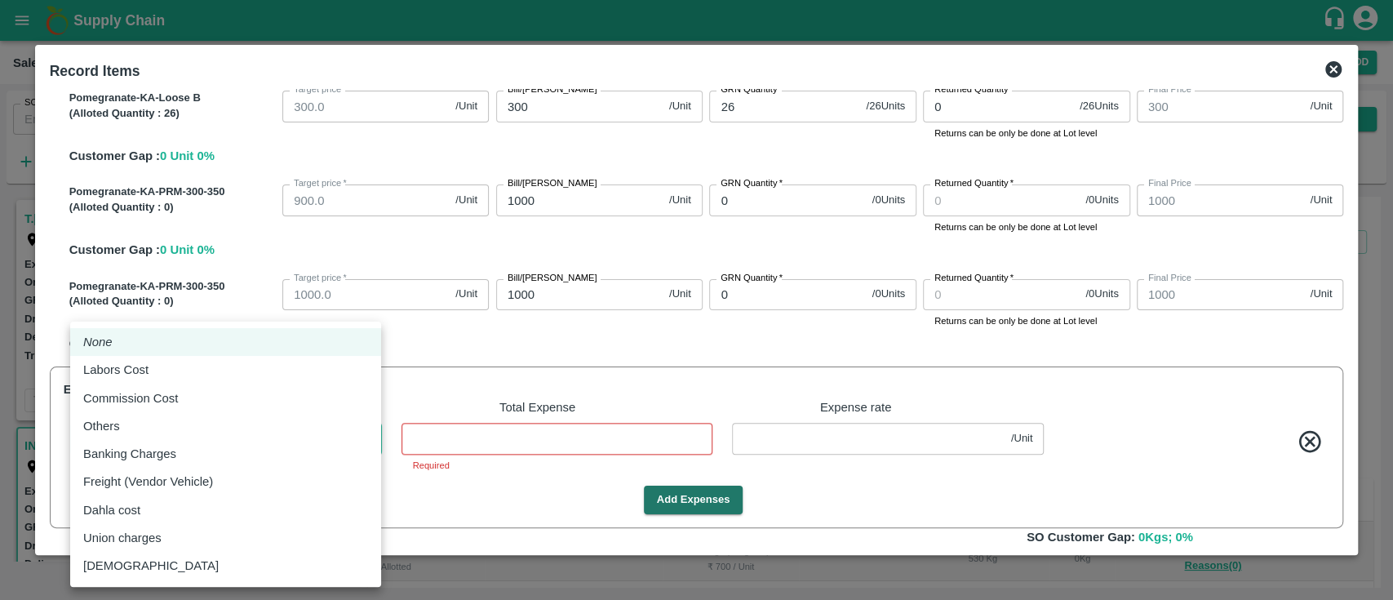
click at [266, 437] on body "Supply Chain Sales Orders Direct Customer Add SO ID SO ID Start Date Start Date…" at bounding box center [696, 300] width 1393 height 600
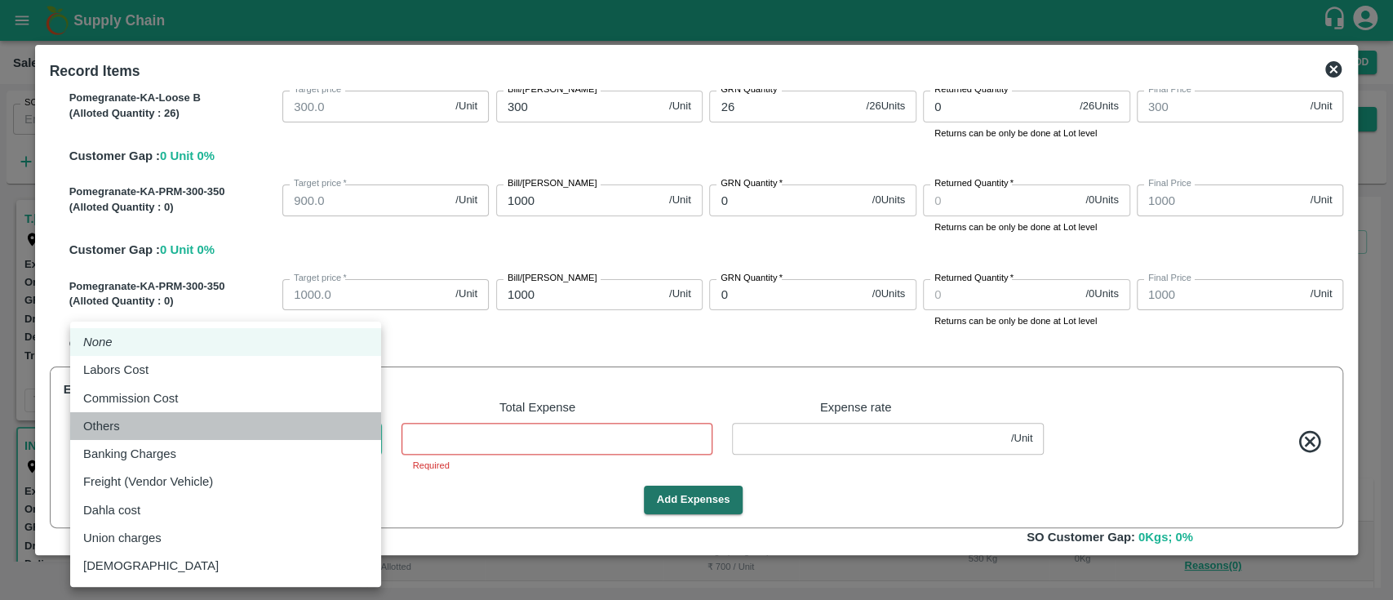
click at [211, 425] on div "Others" at bounding box center [225, 426] width 285 height 18
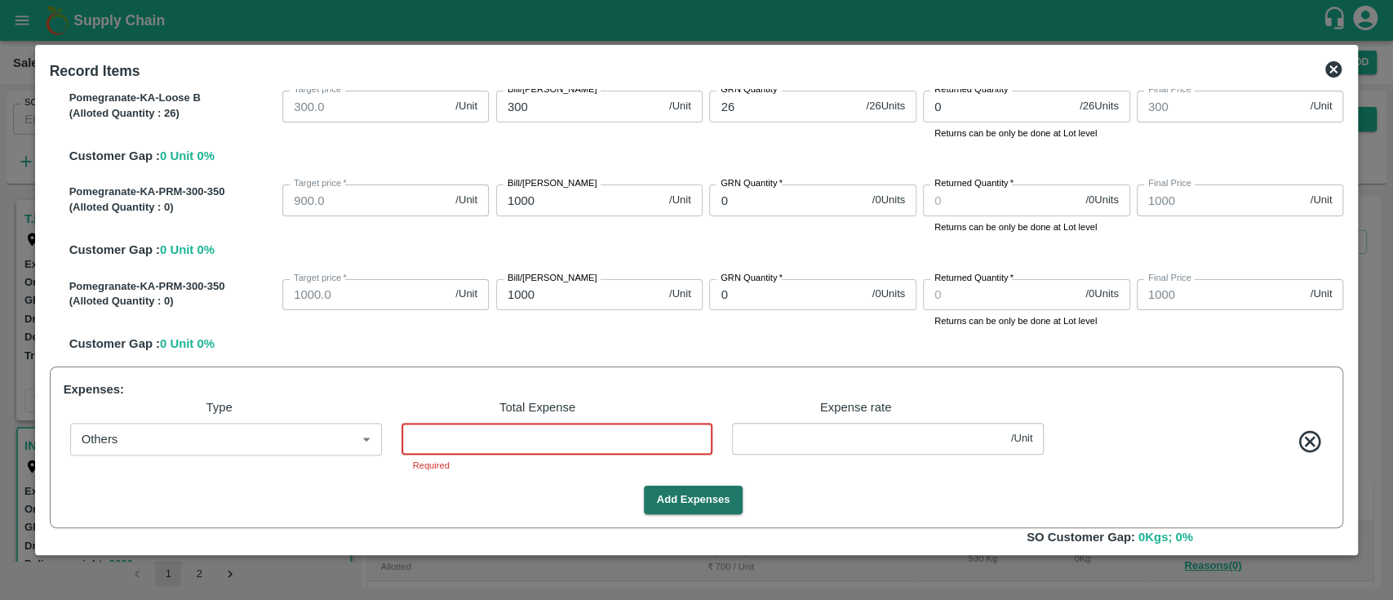
click at [470, 450] on input "number" at bounding box center [558, 438] width 312 height 31
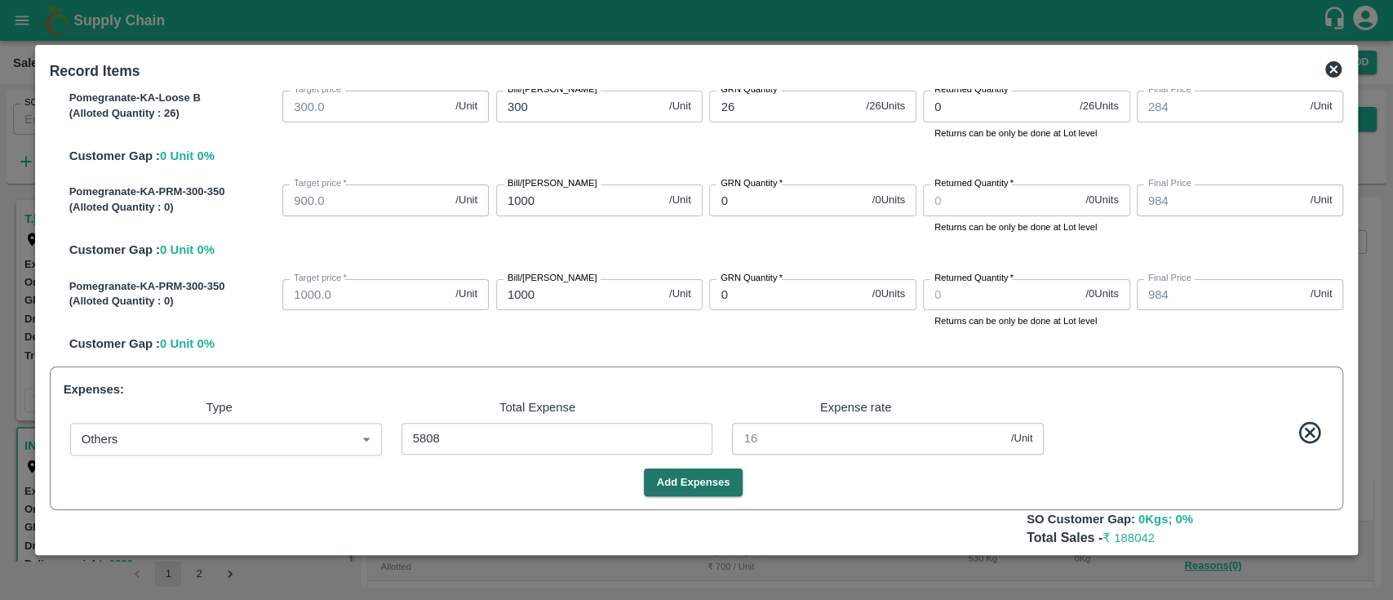
click at [861, 473] on div "Add Expenses" at bounding box center [693, 482] width 1273 height 29
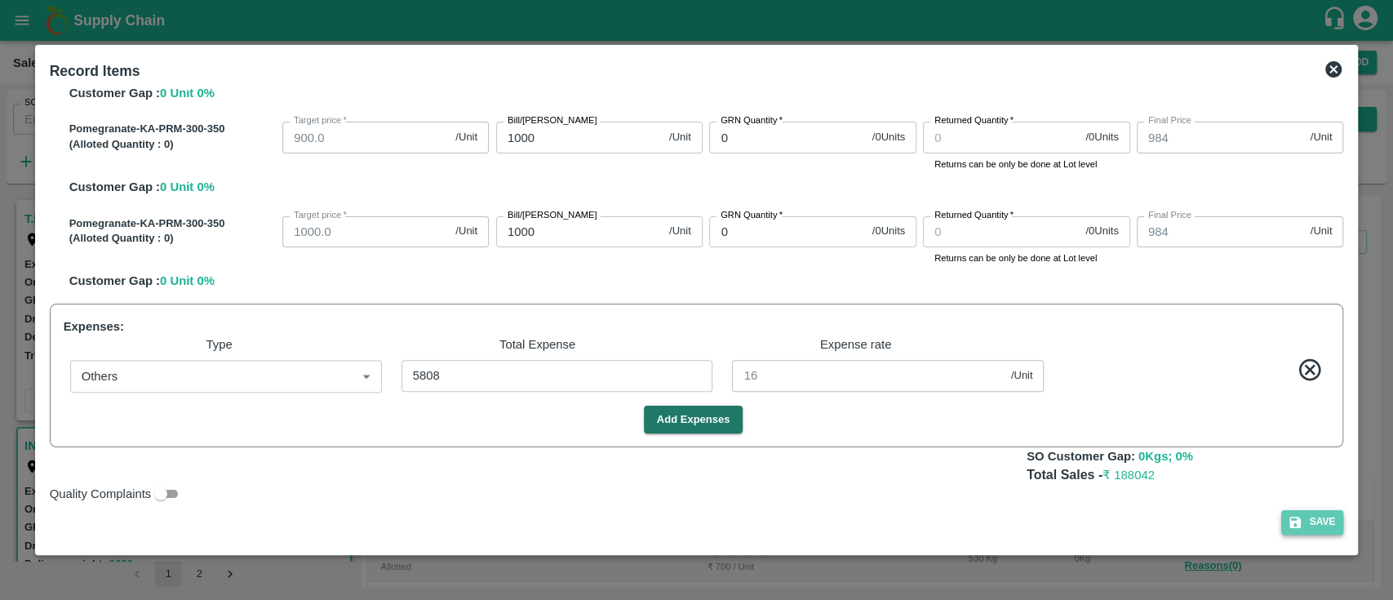
click at [1317, 519] on button "Save" at bounding box center [1312, 522] width 62 height 24
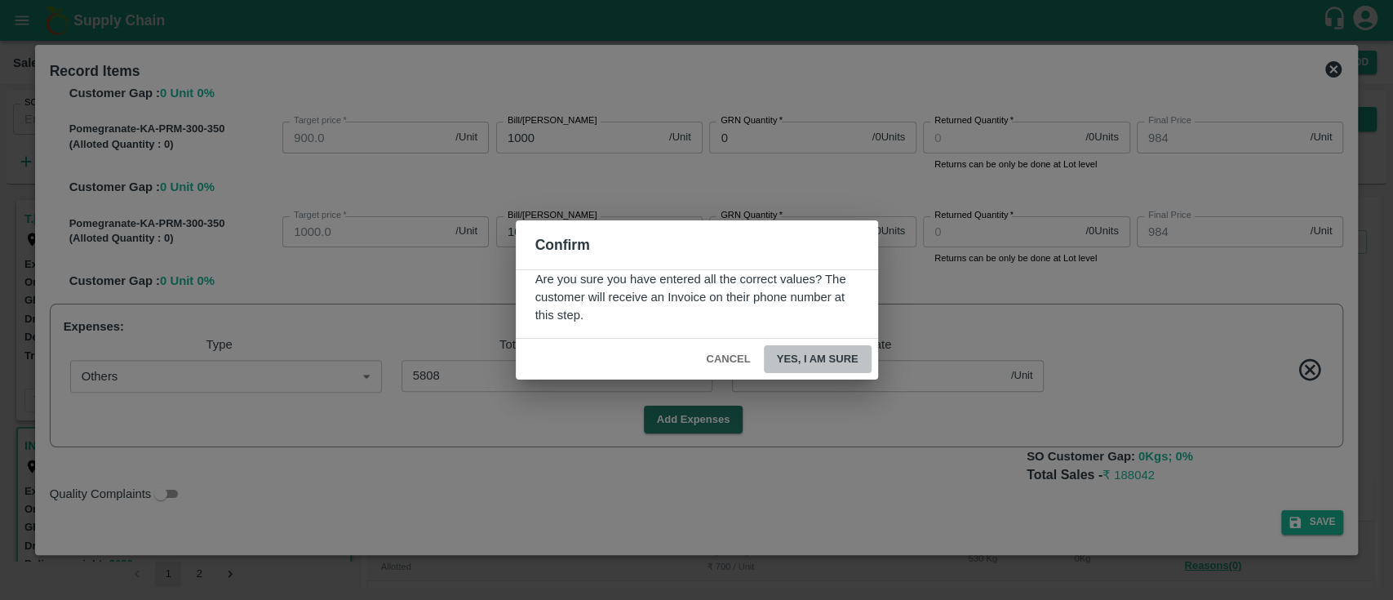
click at [851, 353] on button "Yes, I am sure" at bounding box center [818, 359] width 108 height 29
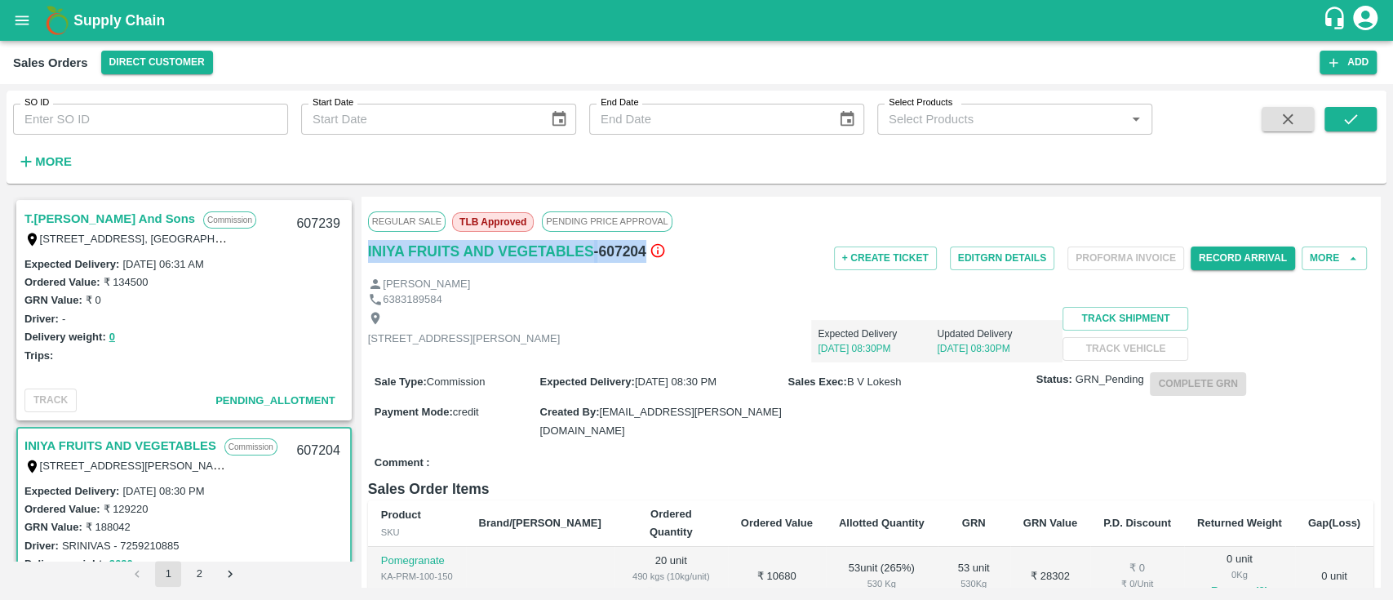
drag, startPoint x: 643, startPoint y: 246, endPoint x: 387, endPoint y: 274, distance: 257.8
click at [387, 274] on div "INIYA FRUITS AND VEGETABLES - 607204" at bounding box center [535, 258] width 335 height 37
copy div "YA FRUITS AND VEGETABLES - 607204"
click at [610, 291] on div "[PERSON_NAME]" at bounding box center [870, 285] width 1005 height 16
drag, startPoint x: 646, startPoint y: 252, endPoint x: 360, endPoint y: 256, distance: 285.7
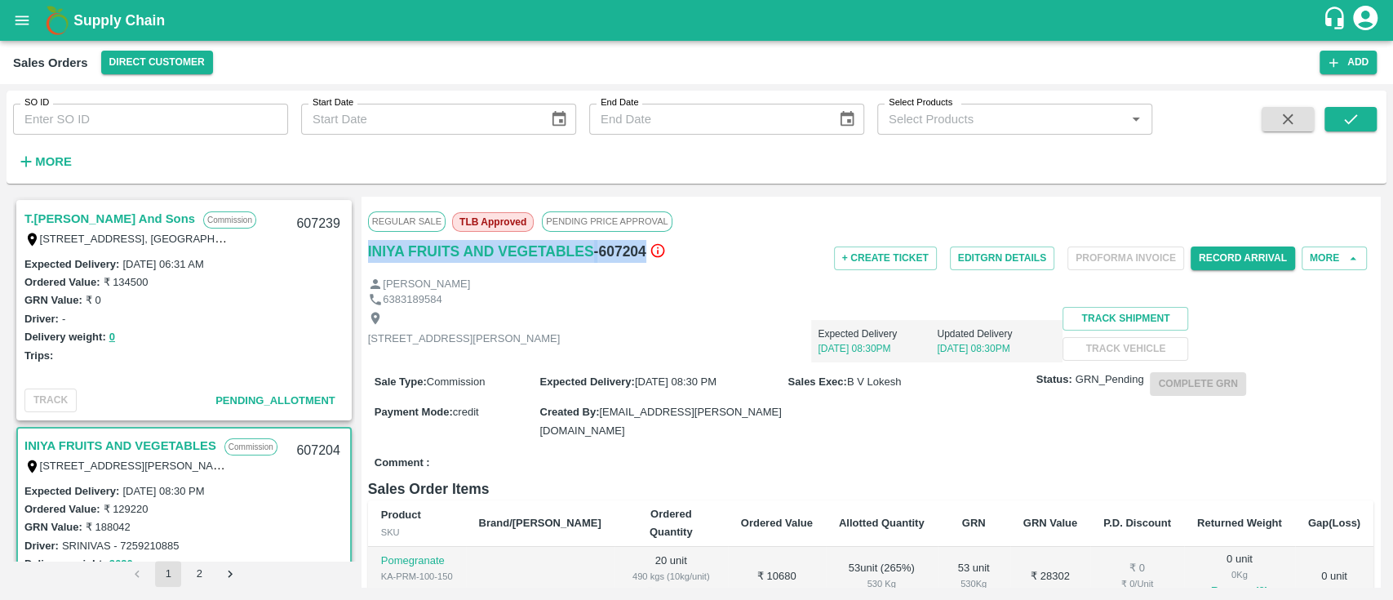
click at [360, 256] on div "T.Kishore Kapoor And Sons Commission Shop No B 27 , , Pahariya fruit mandi, Pah…" at bounding box center [696, 392] width 1367 height 390
copy div "INIYA FRUITS AND VEGETABLES - 607204"
click at [779, 331] on div "Expected Delivery 14 Oct, 08:30PM Updated Delivery 14 Oct, 08:30PM" at bounding box center [811, 334] width 503 height 55
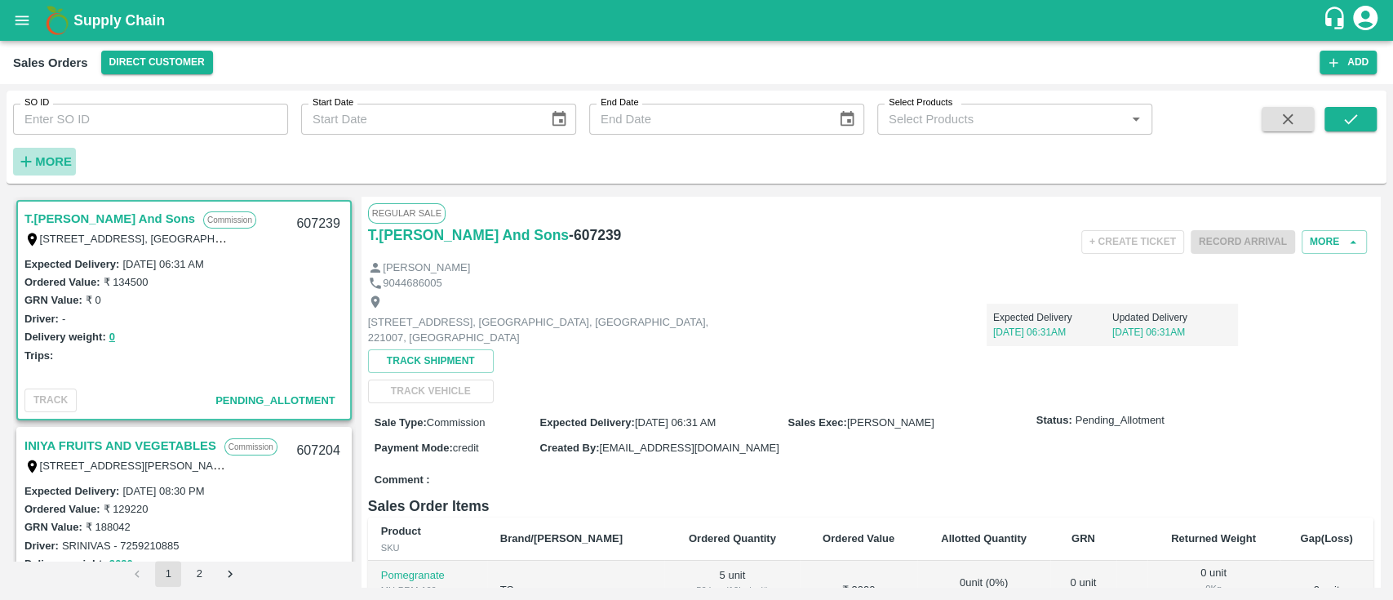
click at [64, 165] on strong "More" at bounding box center [53, 161] width 37 height 13
